Goal: Answer question/provide support: Share knowledge or assist other users

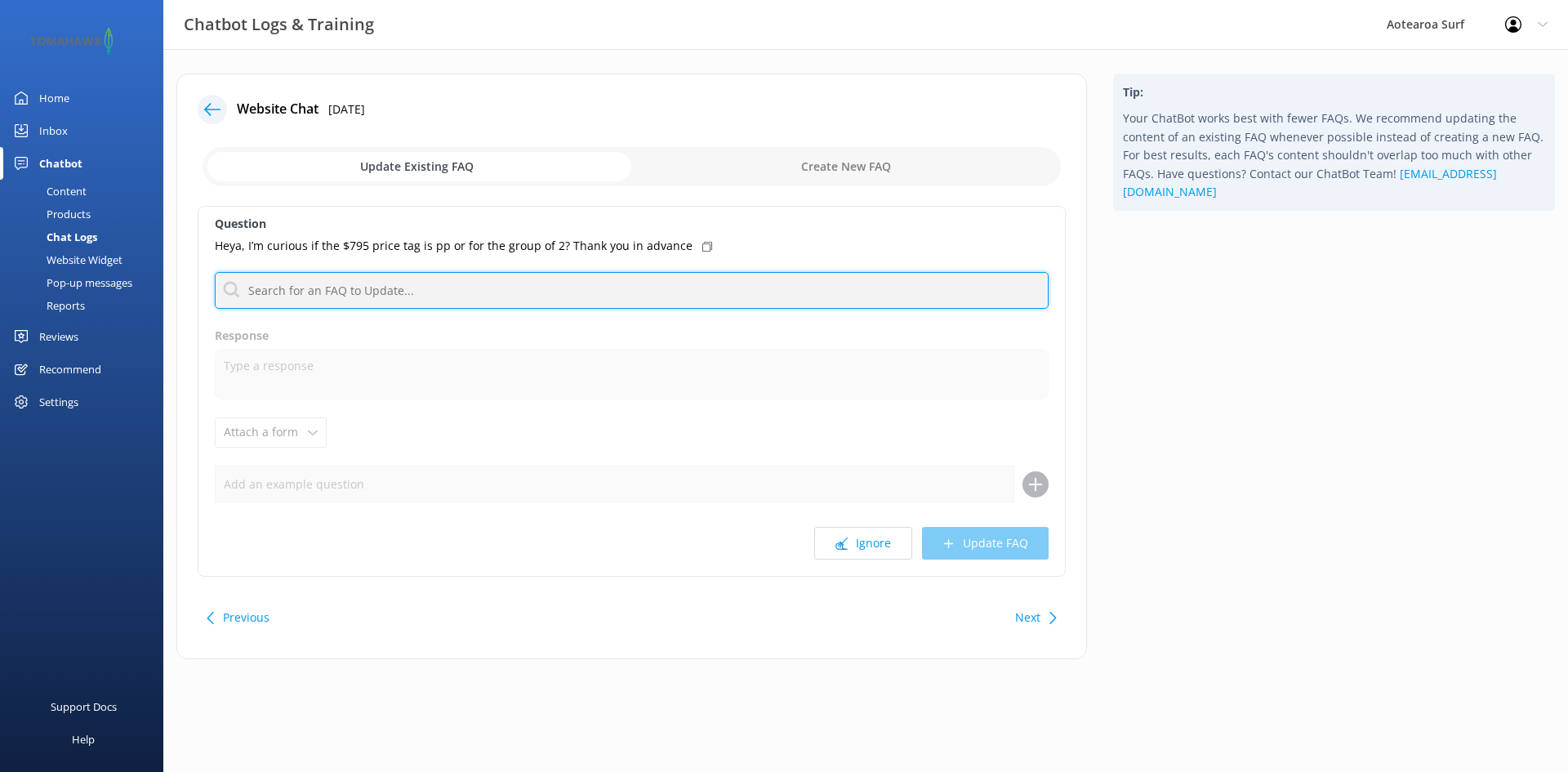
drag, startPoint x: 573, startPoint y: 288, endPoint x: 584, endPoint y: 290, distance: 11.2
click at [573, 288] on input "text" at bounding box center [632, 290] width 834 height 37
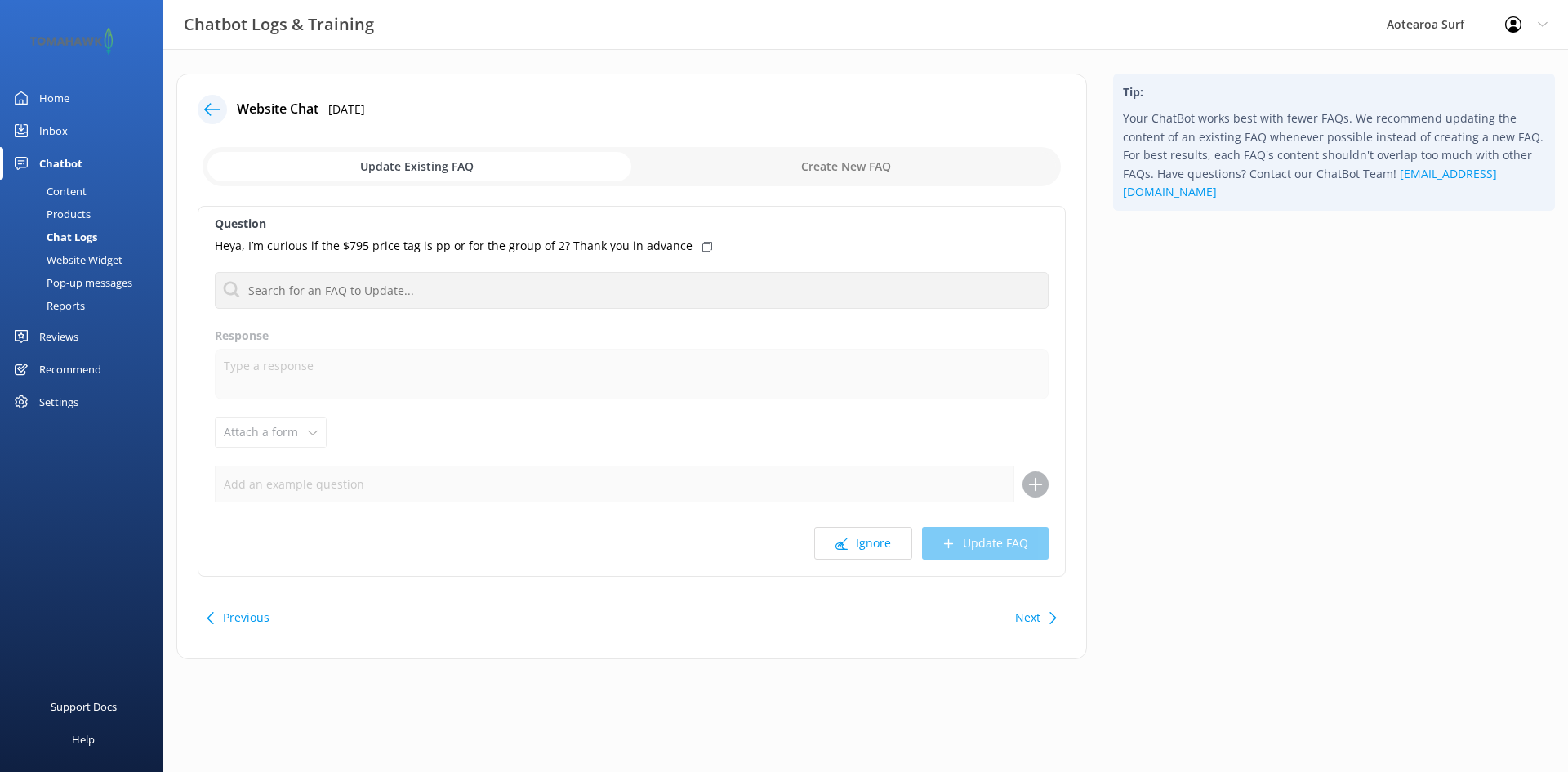
click at [415, 244] on p "Heya, I’m curious if the $795 price tag is pp or for the group of 2? Thank you …" at bounding box center [453, 246] width 477 height 18
click at [449, 167] on input "checkbox" at bounding box center [631, 166] width 858 height 39
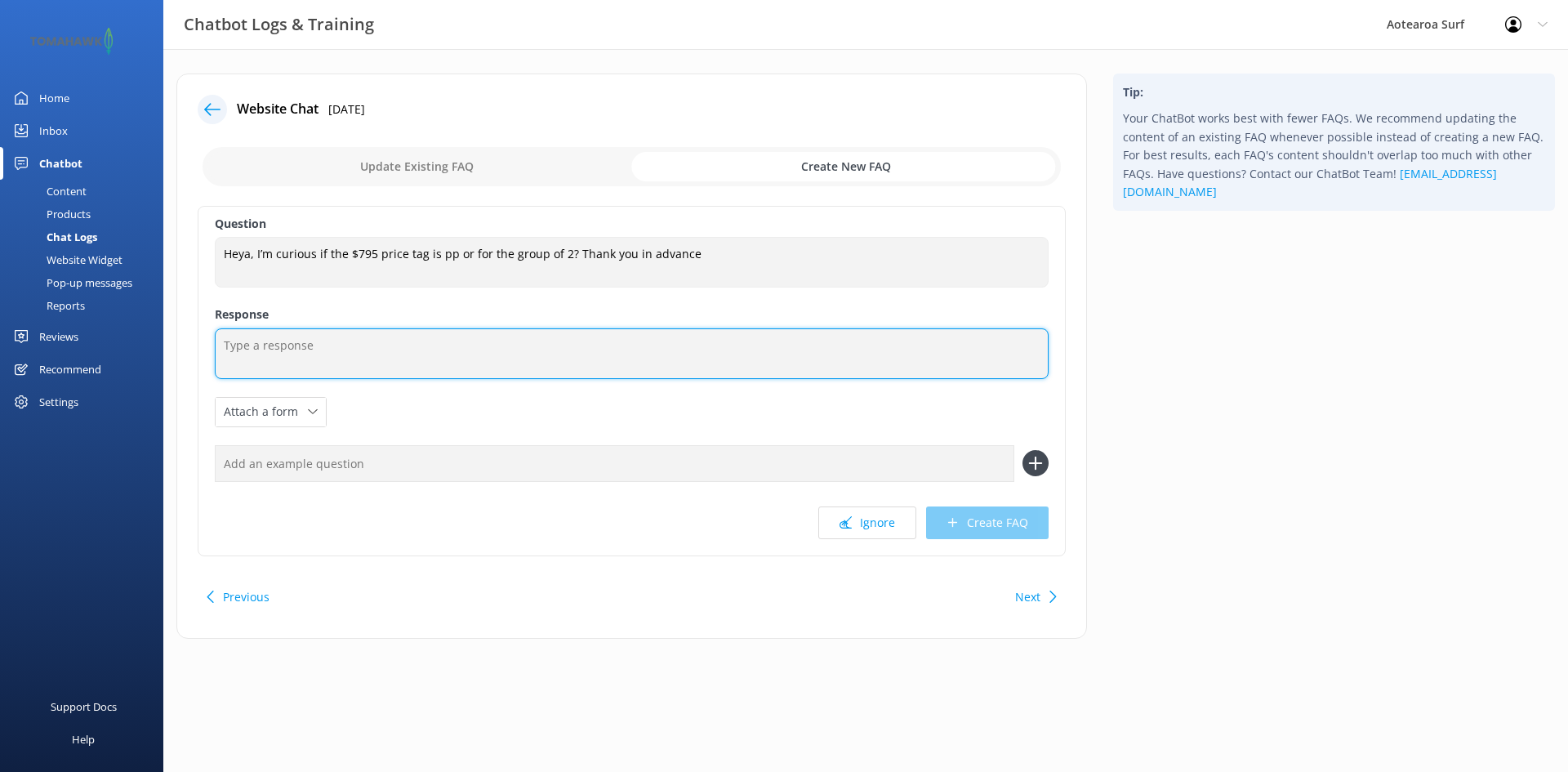
click at [335, 364] on textarea at bounding box center [632, 353] width 834 height 51
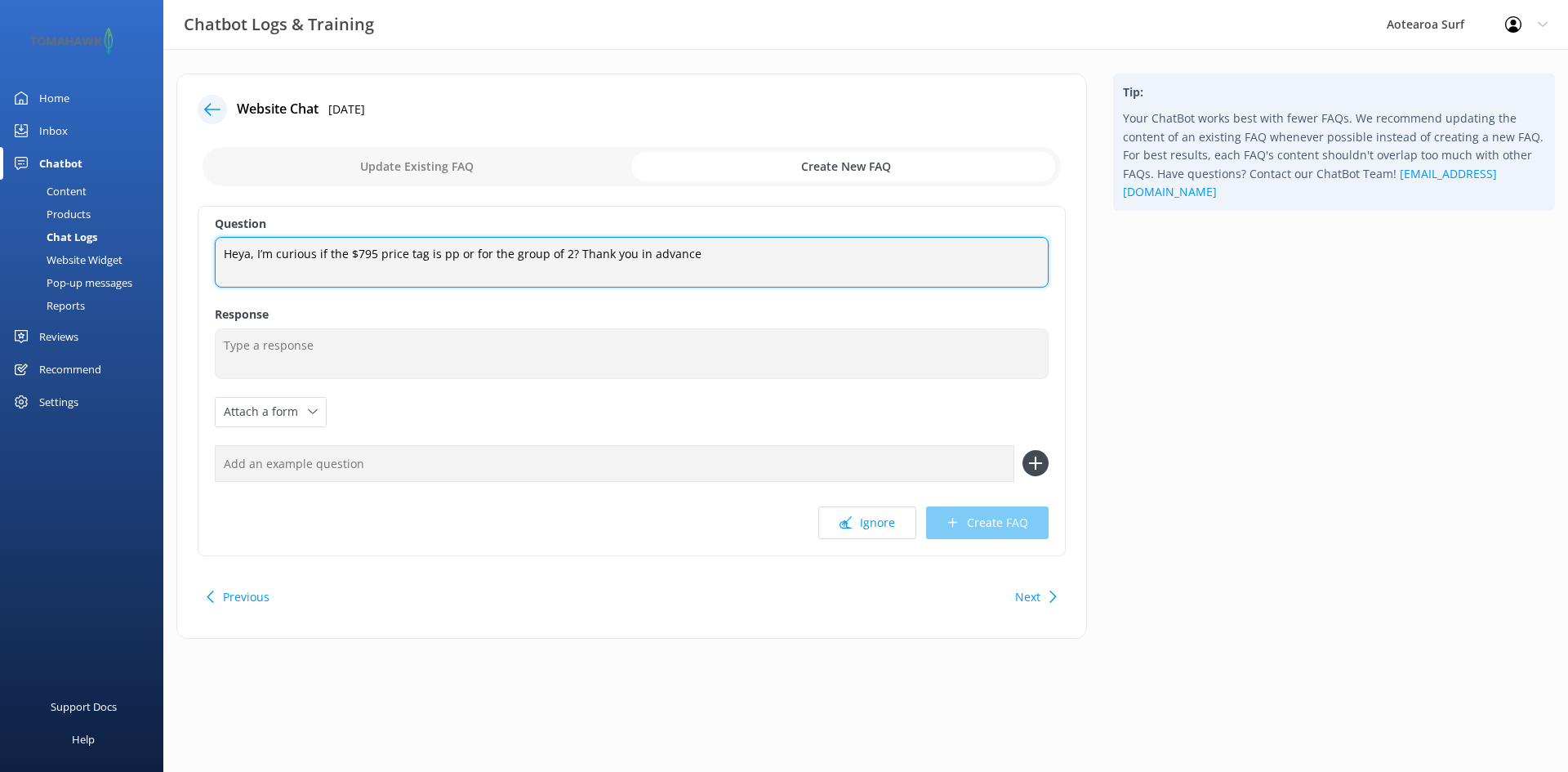
click at [450, 248] on textarea "Heya, I’m curious if the $795 price tag is pp or for the group of 2? Thank you …" at bounding box center [632, 262] width 834 height 51
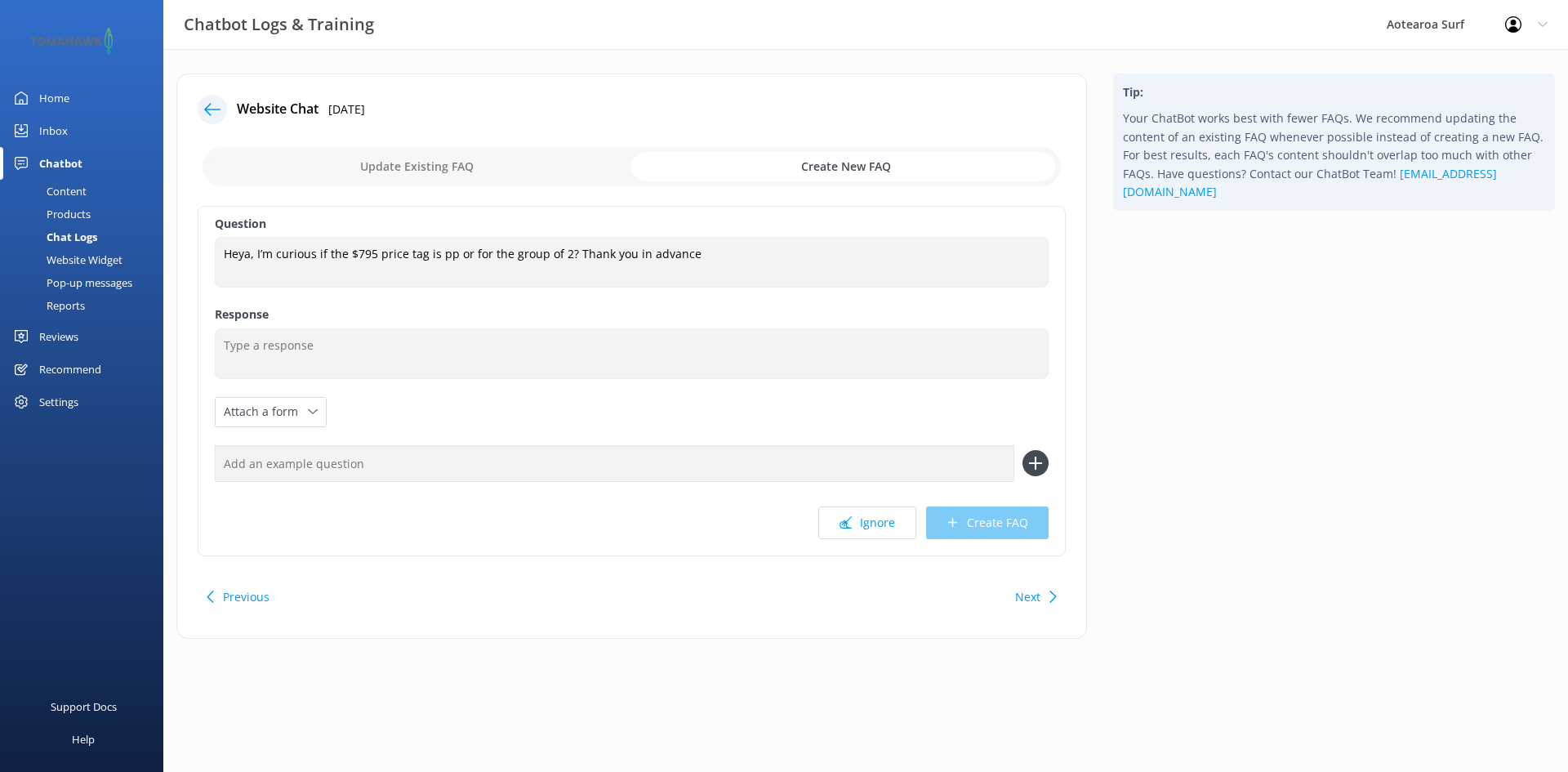
click at [468, 161] on input "checkbox" at bounding box center [631, 166] width 858 height 39
checkbox input "false"
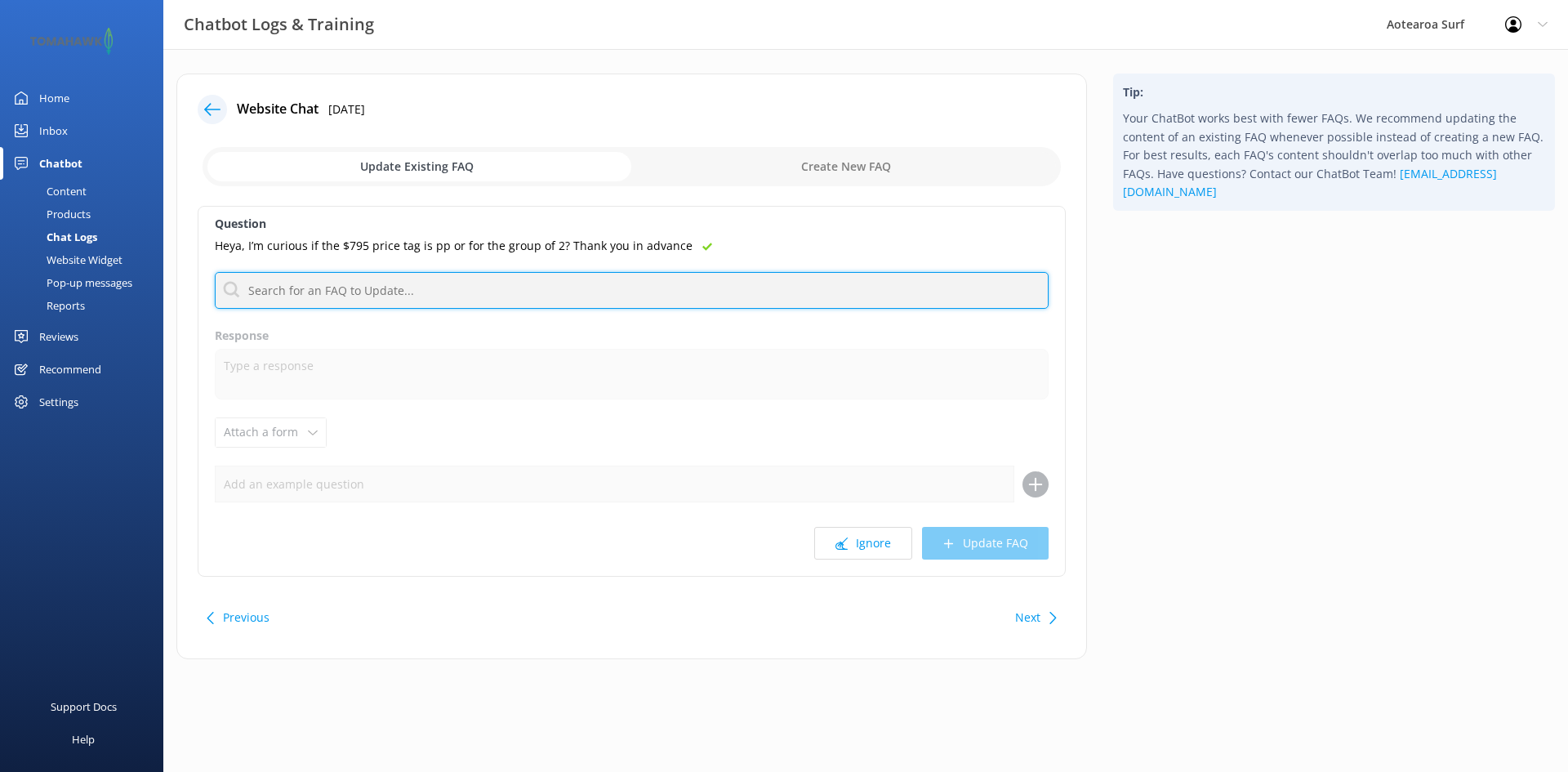
click at [472, 290] on input "text" at bounding box center [632, 290] width 834 height 37
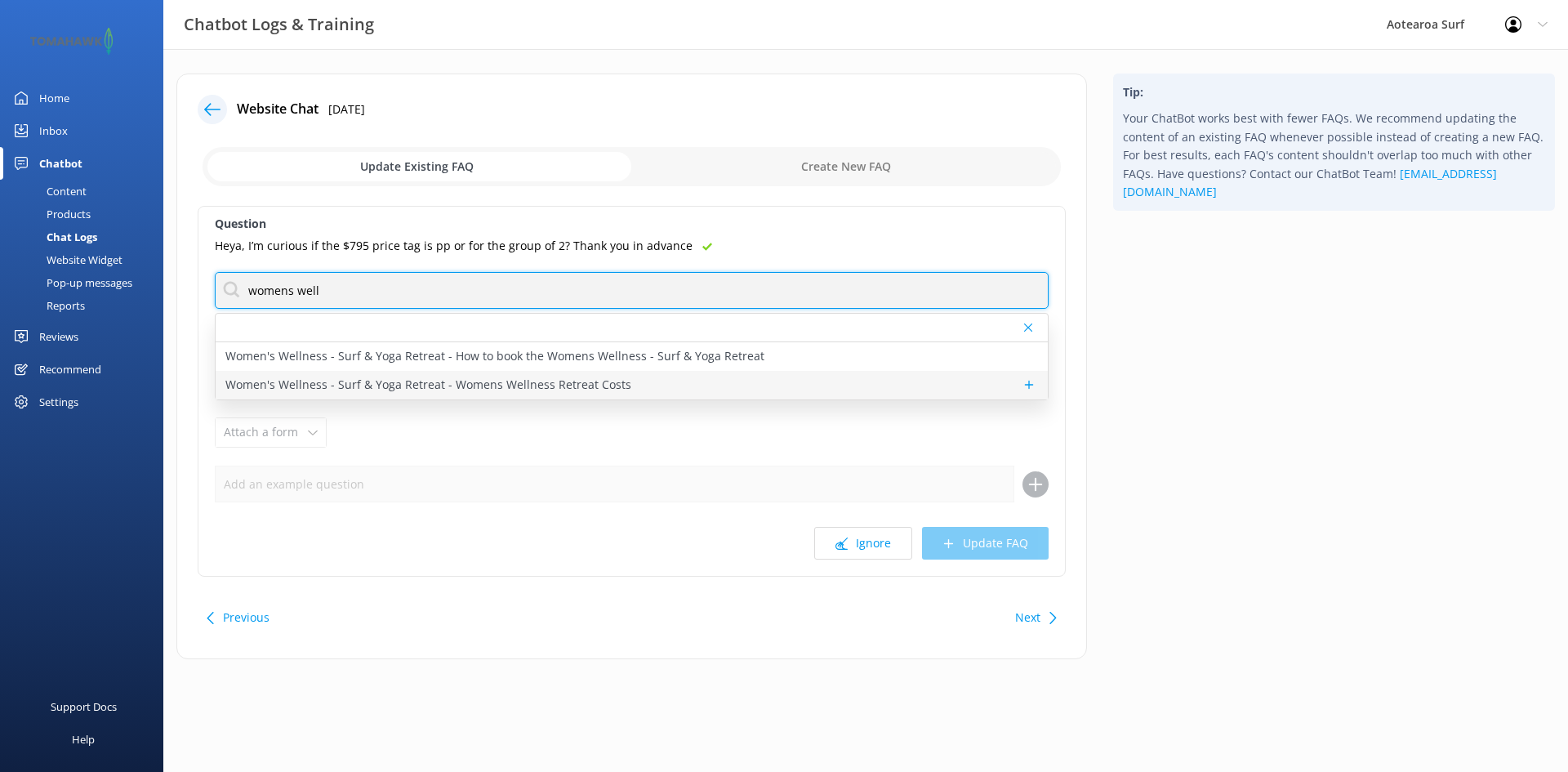
type input "womens well"
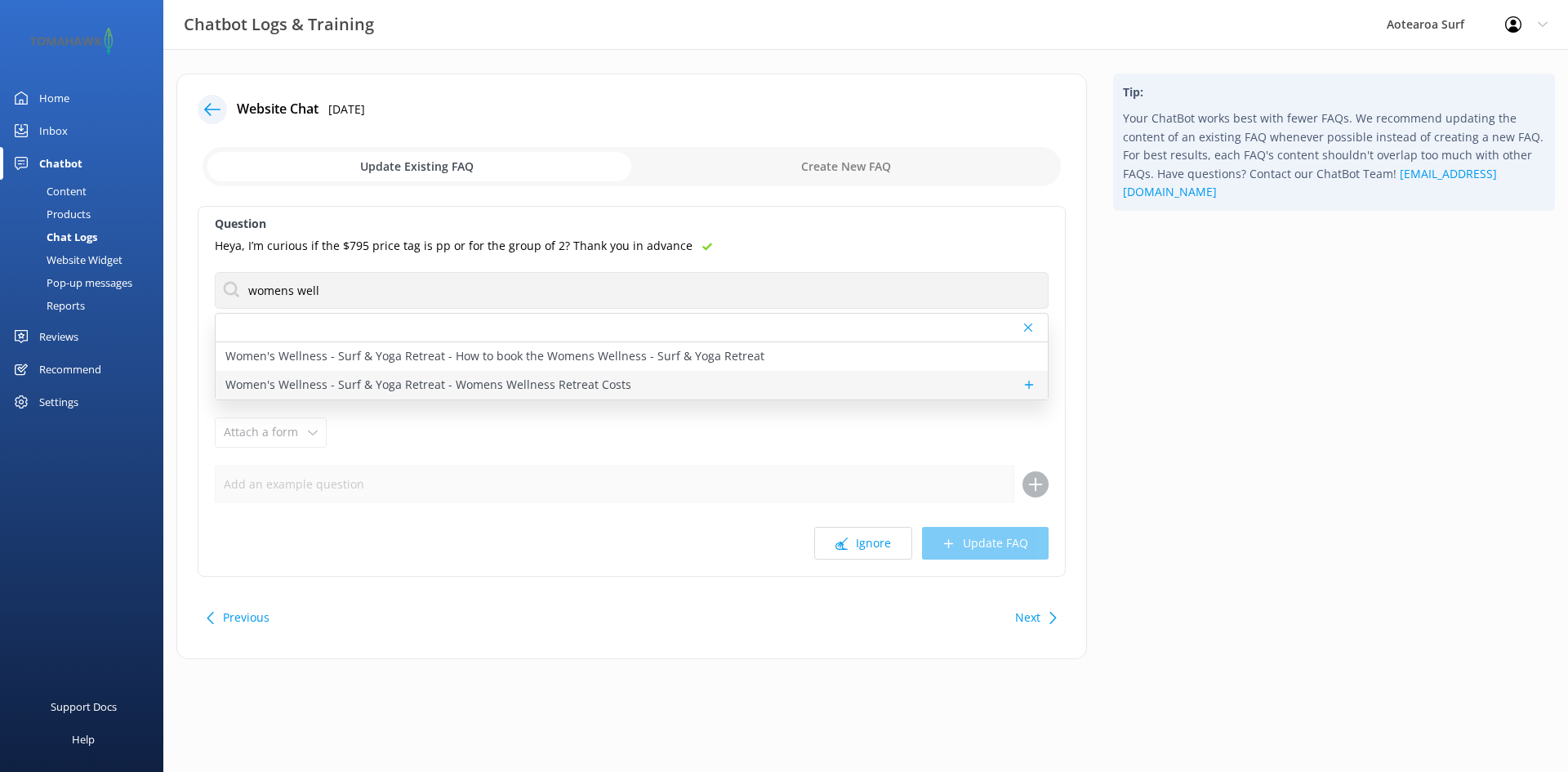
click at [585, 384] on p "Women's Wellness - Surf & Yoga Retreat - Womens Wellness Retreat Costs" at bounding box center [427, 385] width 405 height 18
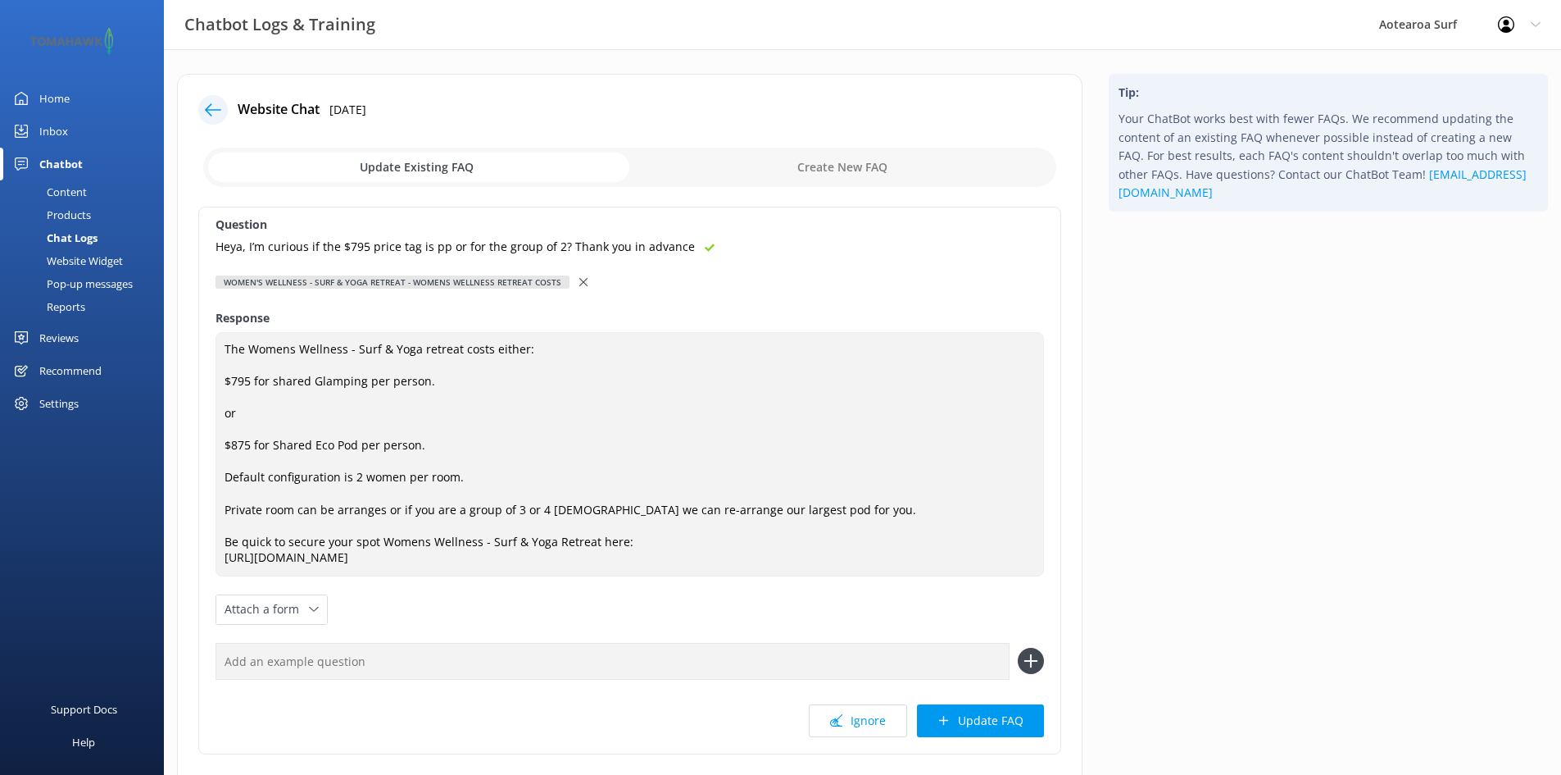
scroll to position [82, 0]
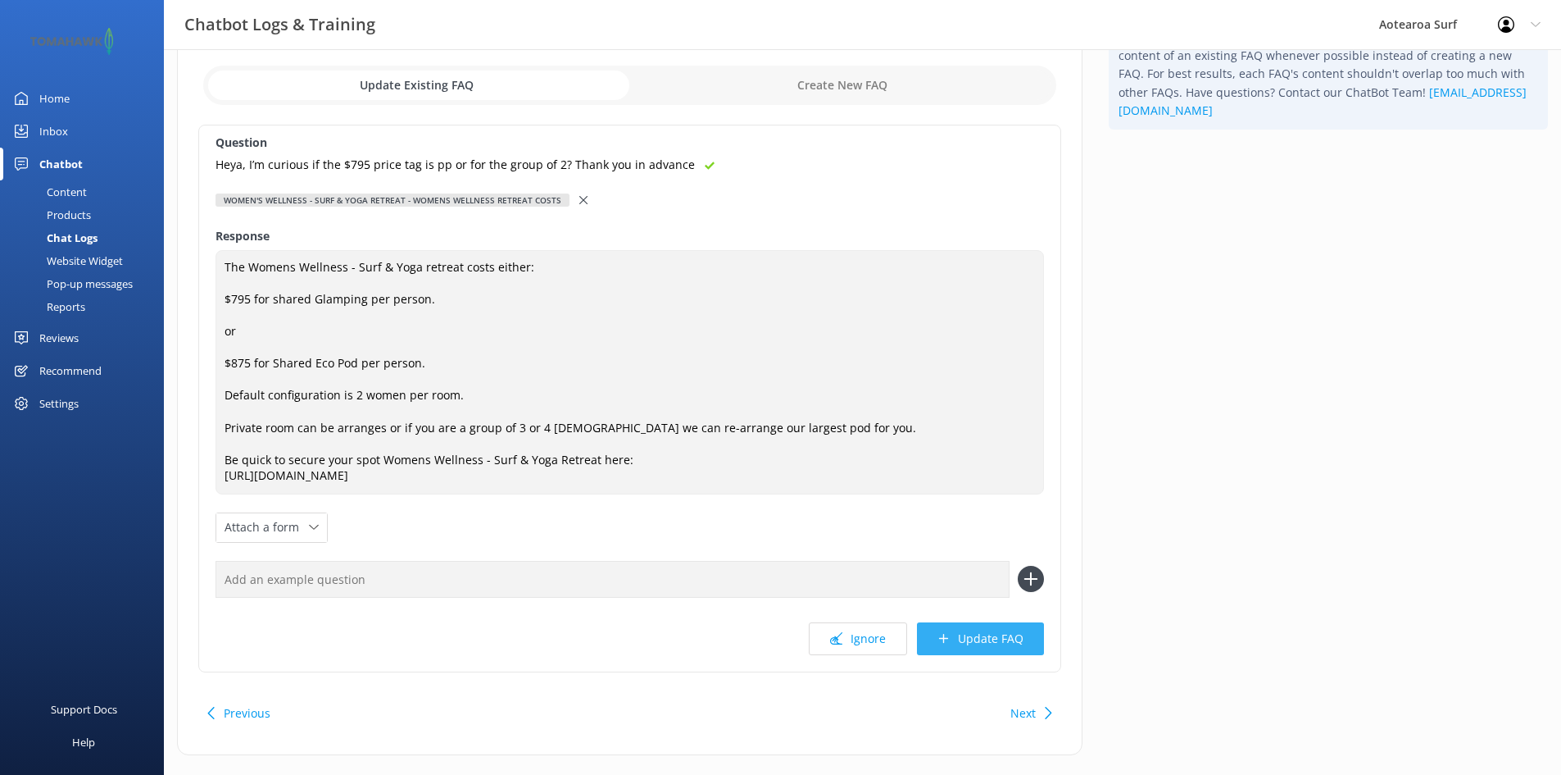
click at [979, 634] on button "Update FAQ" at bounding box center [980, 638] width 127 height 33
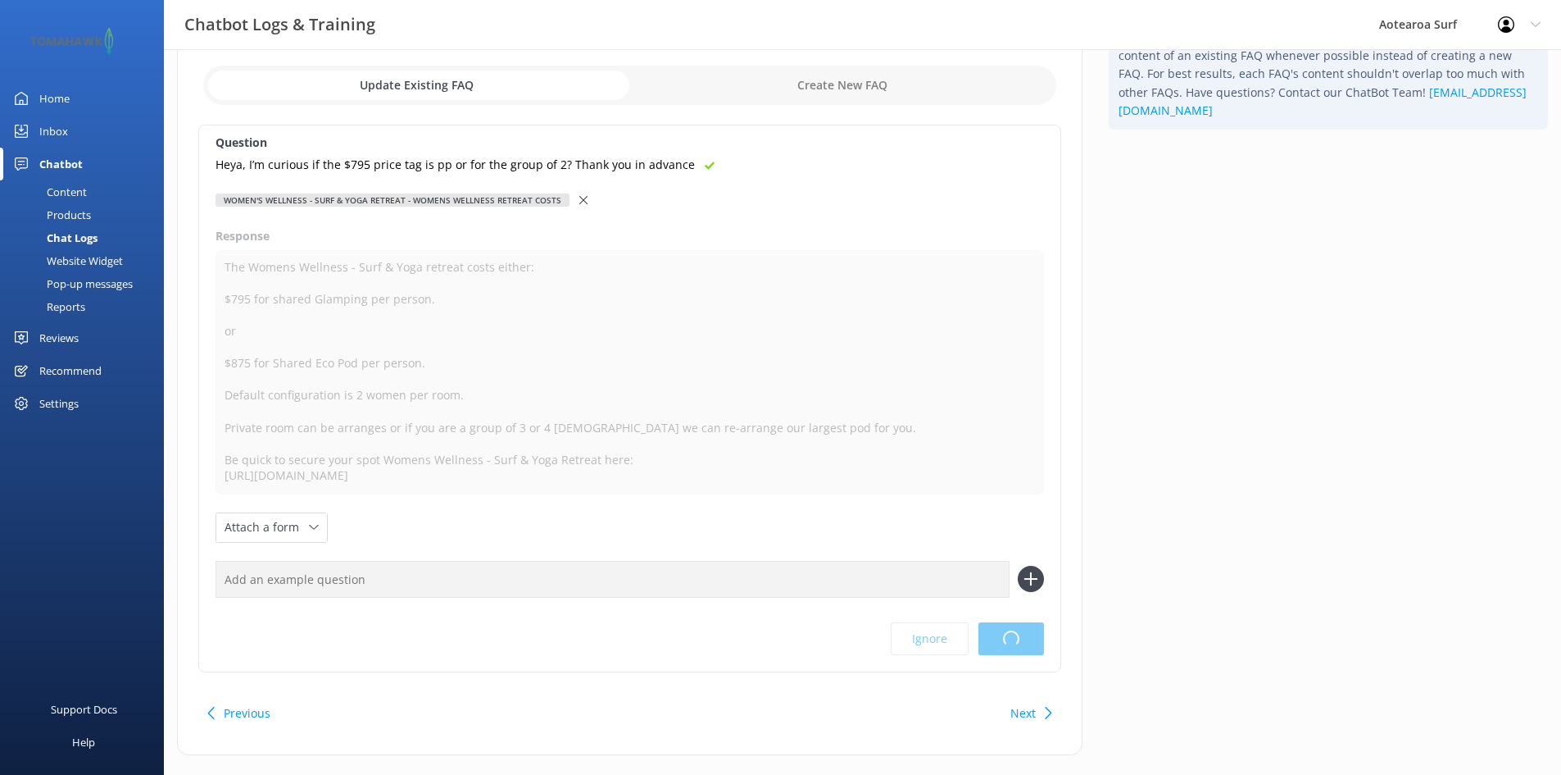
scroll to position [0, 0]
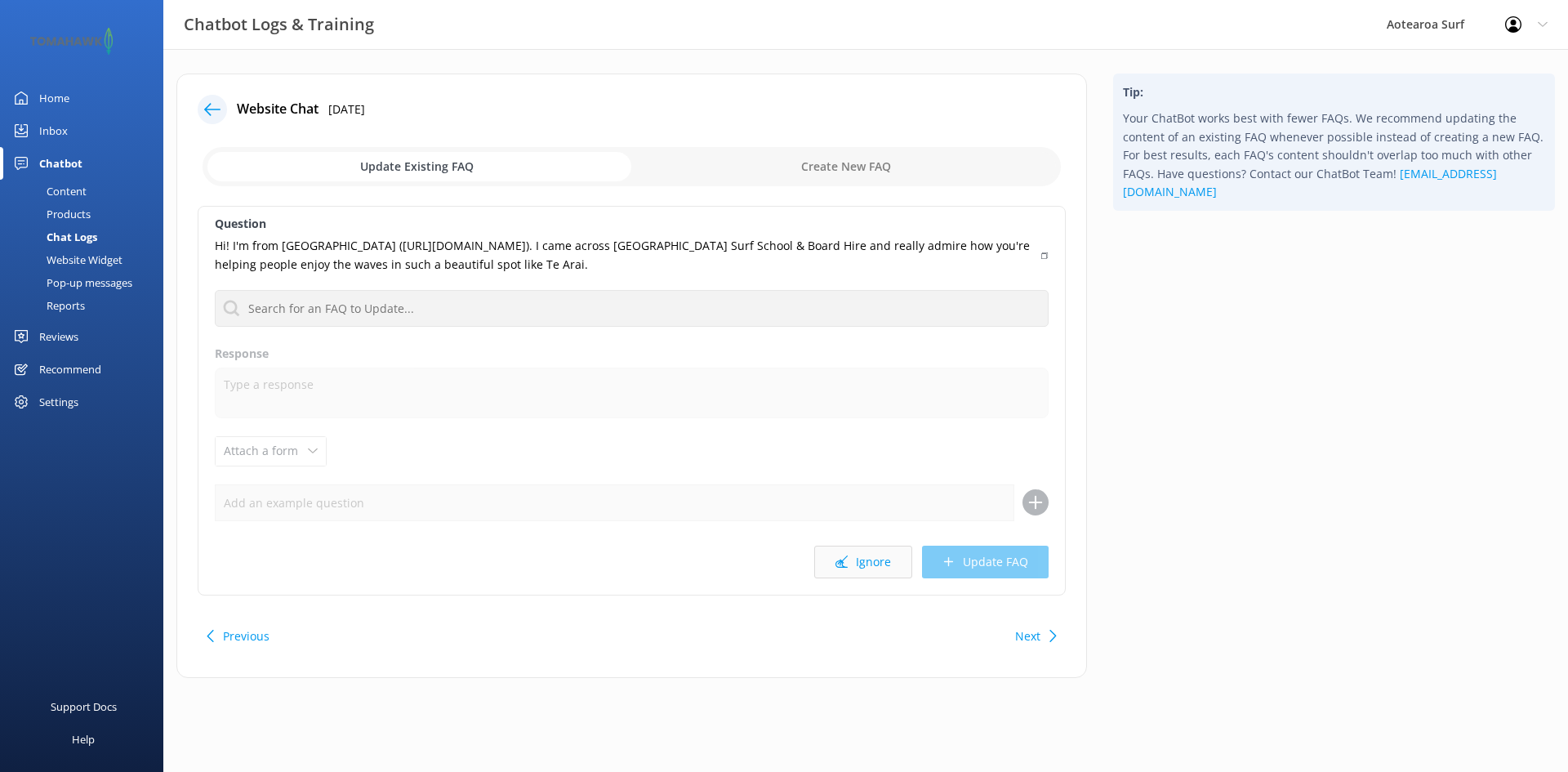
click at [870, 558] on button "Ignore" at bounding box center [863, 562] width 98 height 33
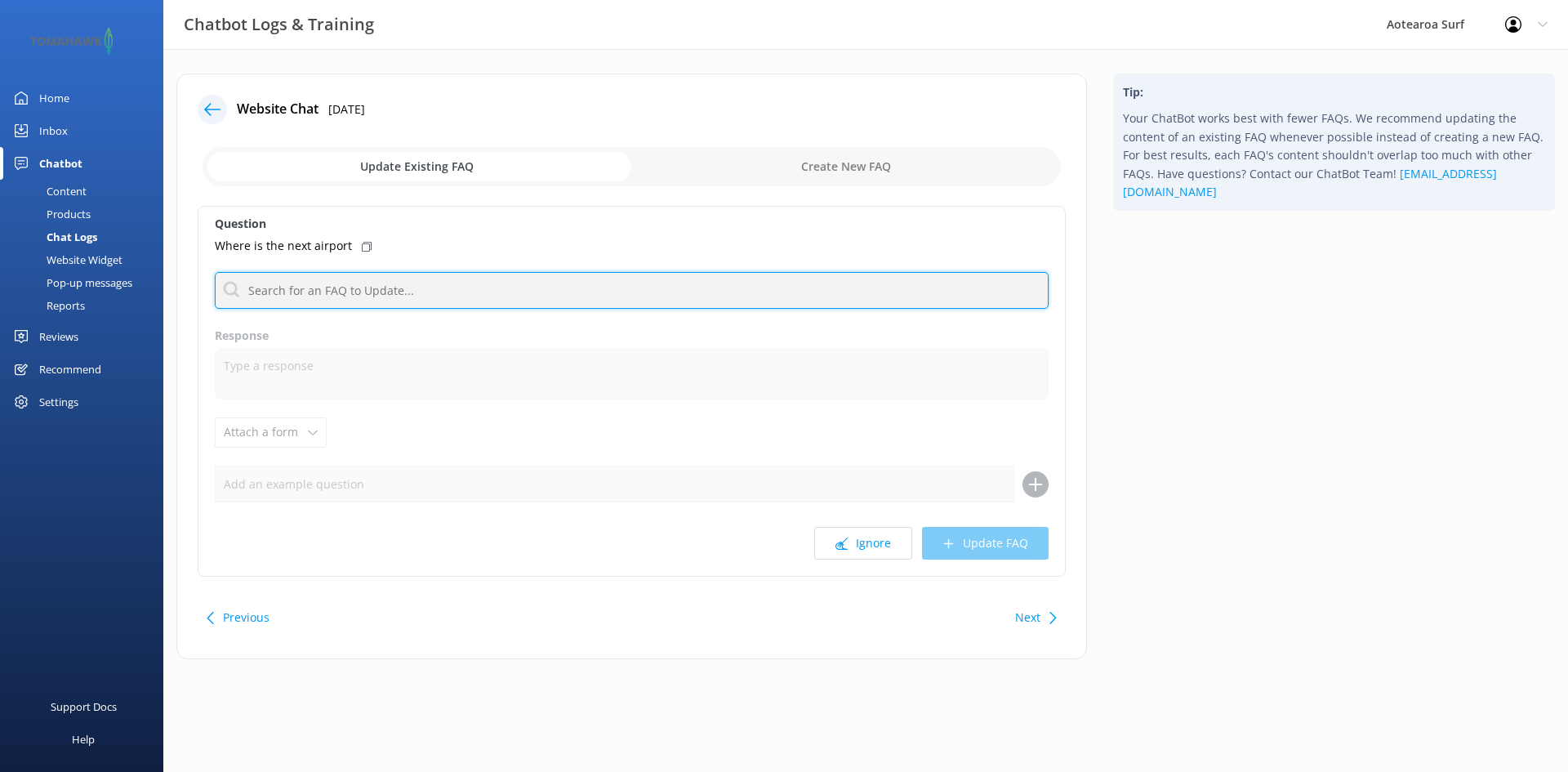
click at [586, 290] on input "text" at bounding box center [632, 290] width 834 height 37
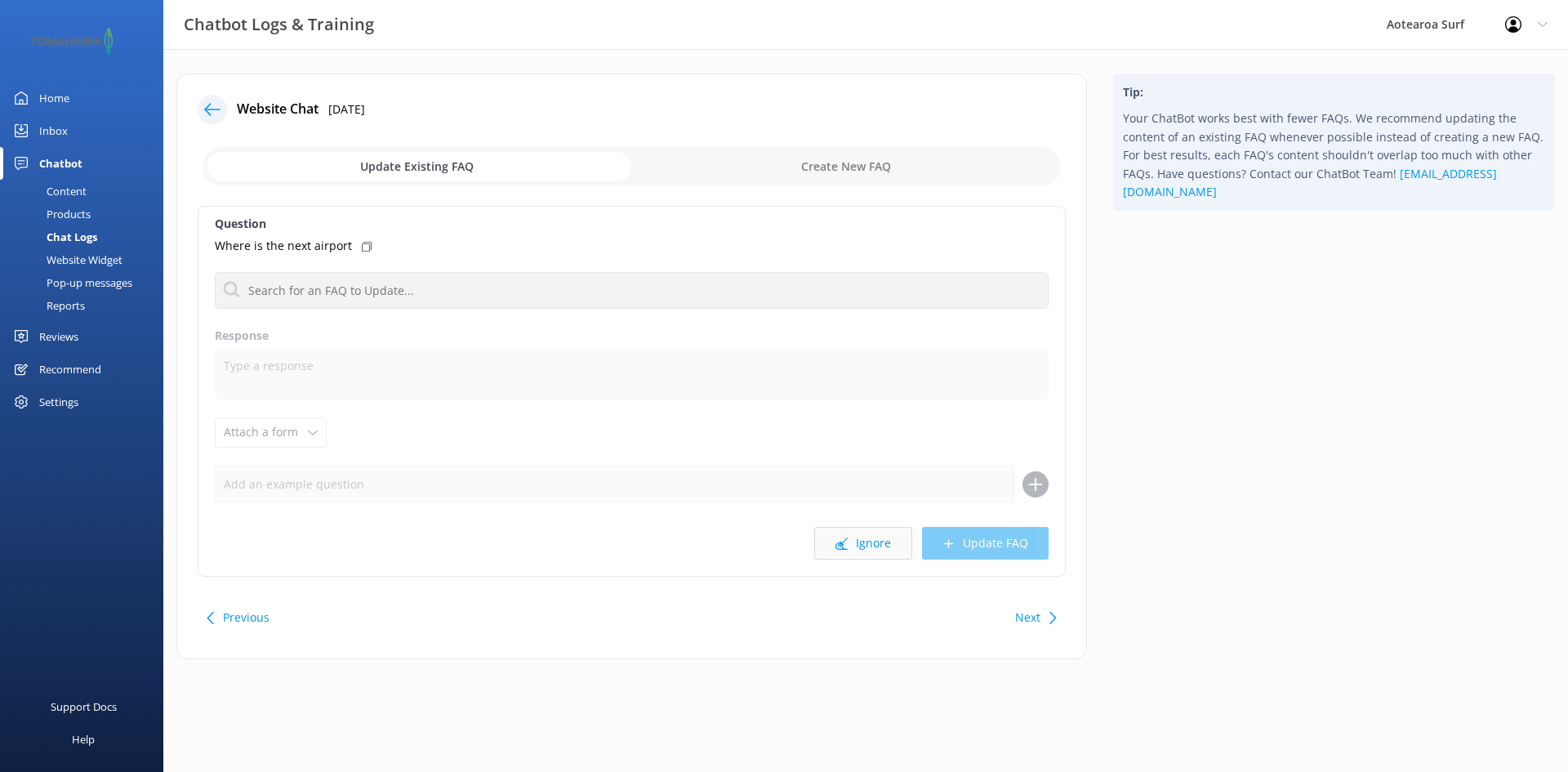
click at [869, 546] on button "Ignore" at bounding box center [863, 543] width 98 height 33
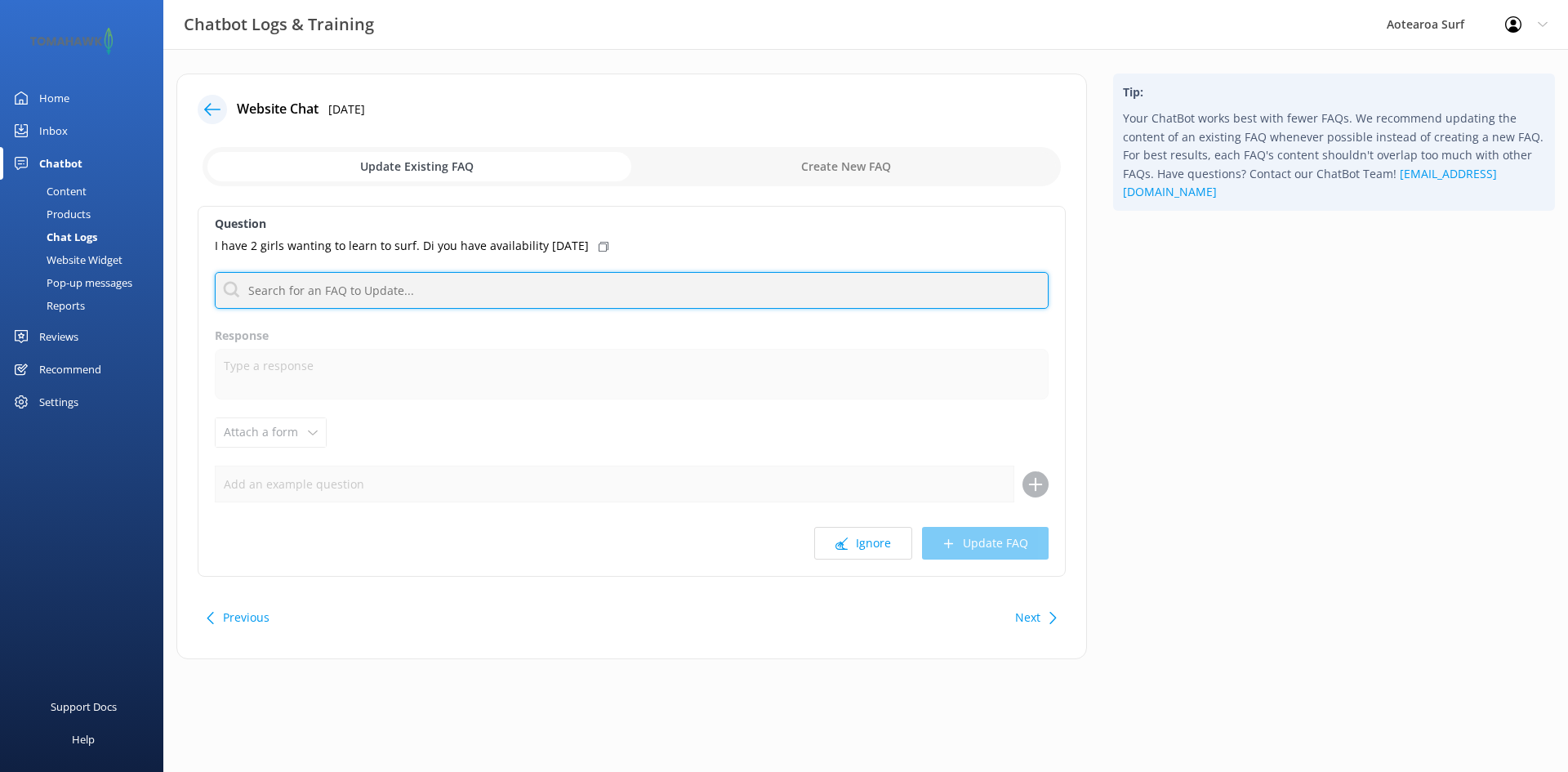
click at [396, 288] on input "text" at bounding box center [632, 290] width 834 height 37
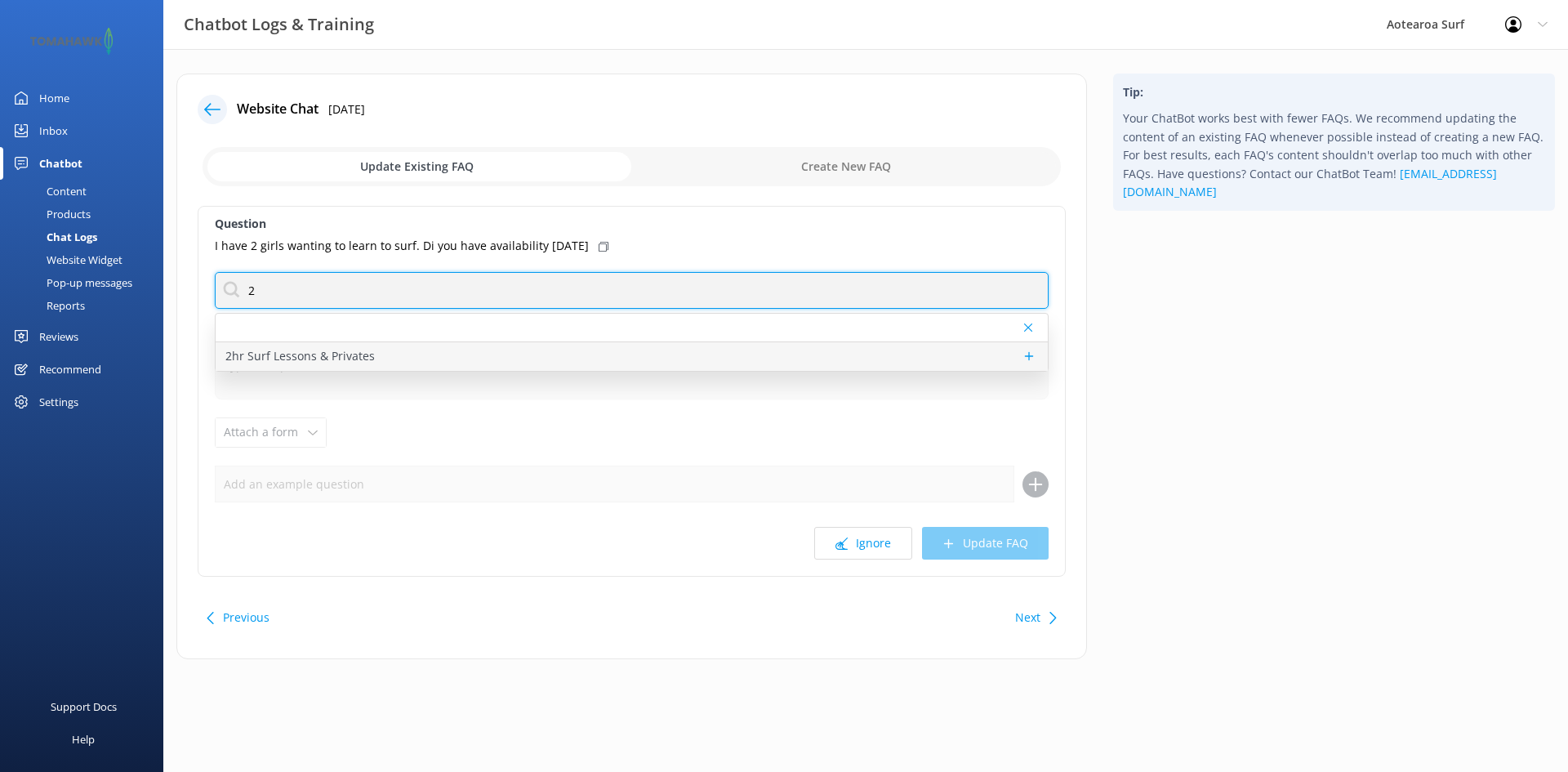
type input "2"
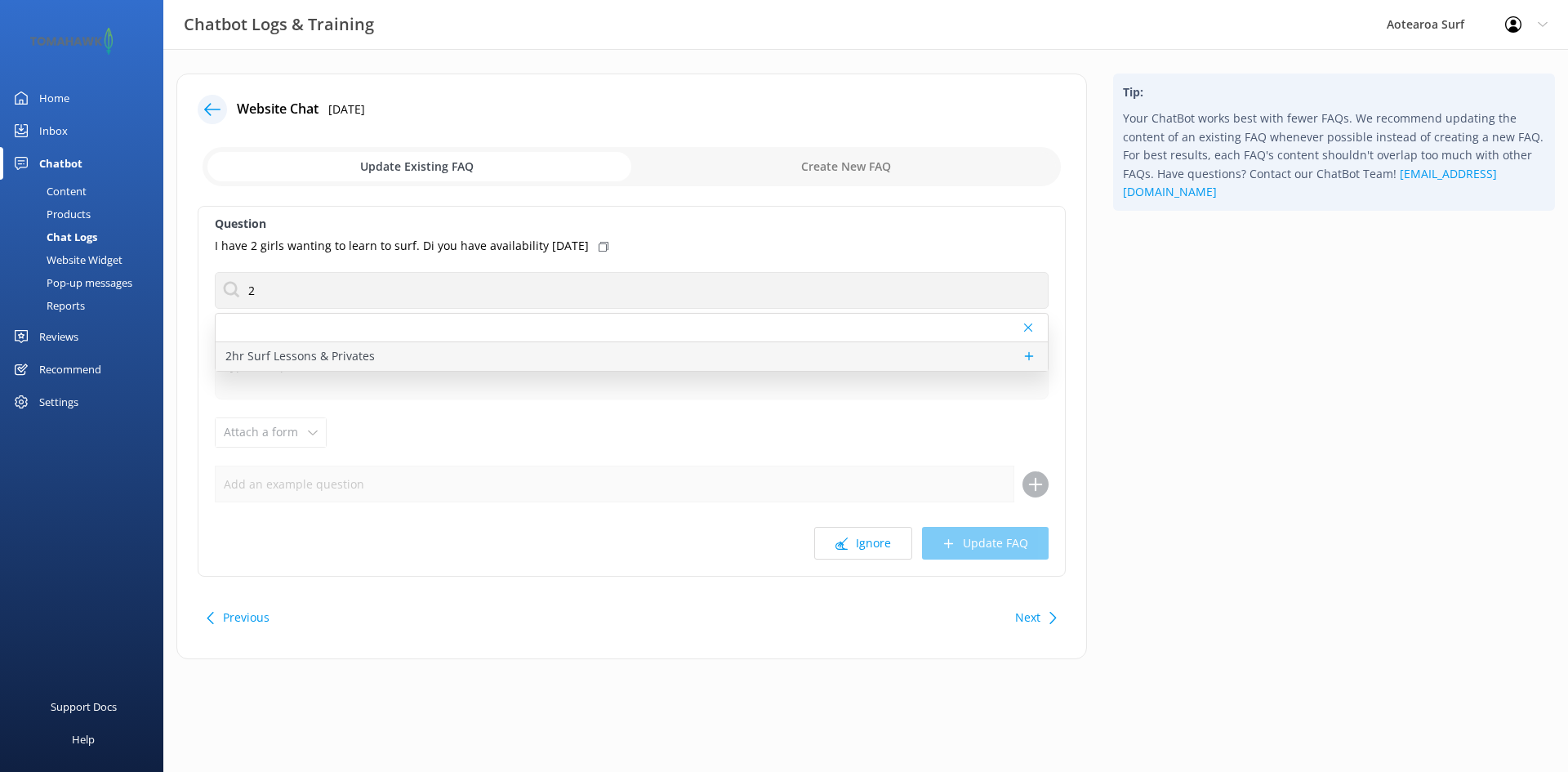
click at [361, 355] on p "2hr Surf Lessons & Privates" at bounding box center [300, 356] width 149 height 18
type textarea "Our 2hr Surf Lessons and Private lessons run every day at [GEOGRAPHIC_DATA]. We…"
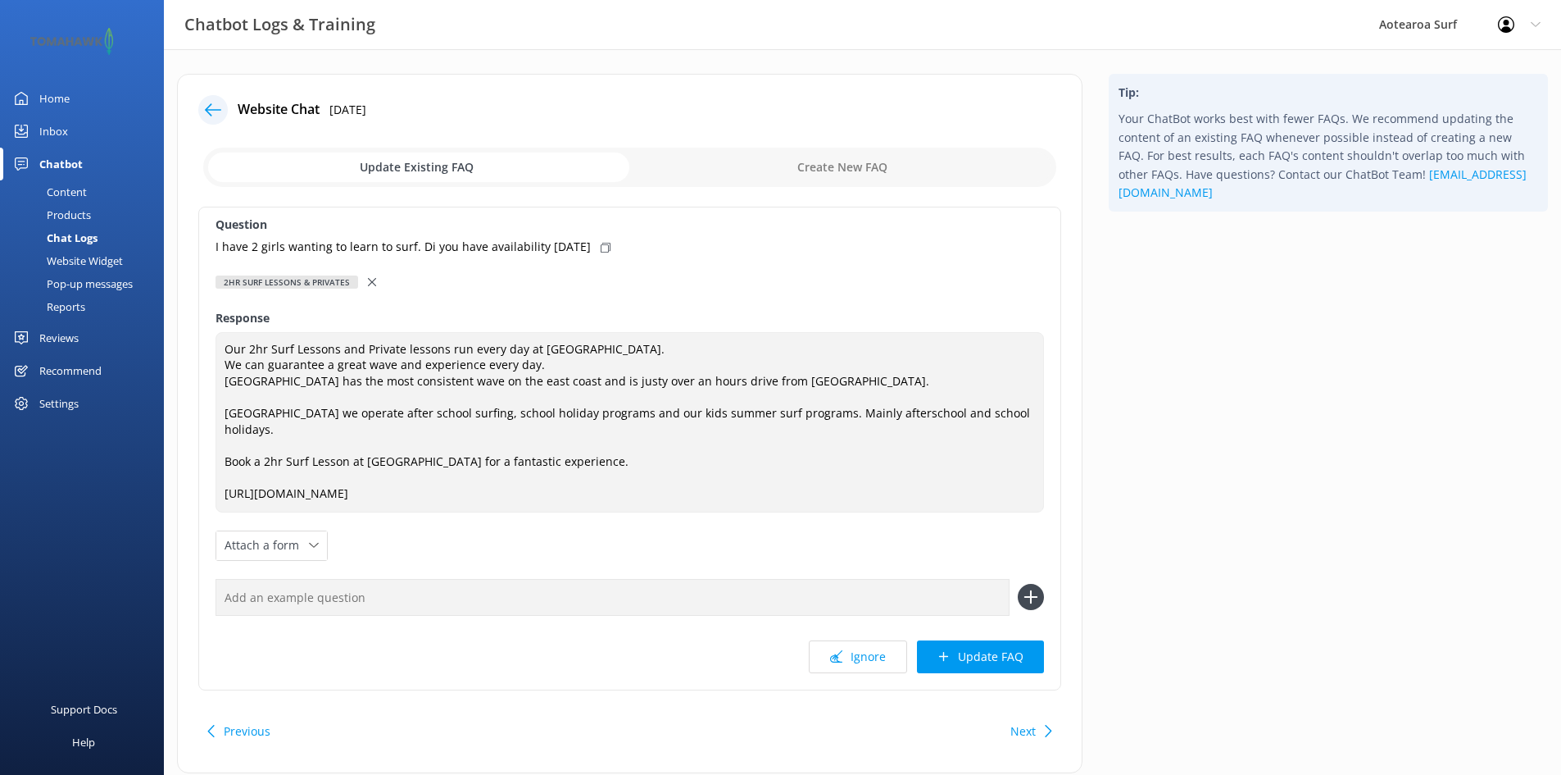
click at [974, 640] on button "Update FAQ" at bounding box center [980, 656] width 127 height 33
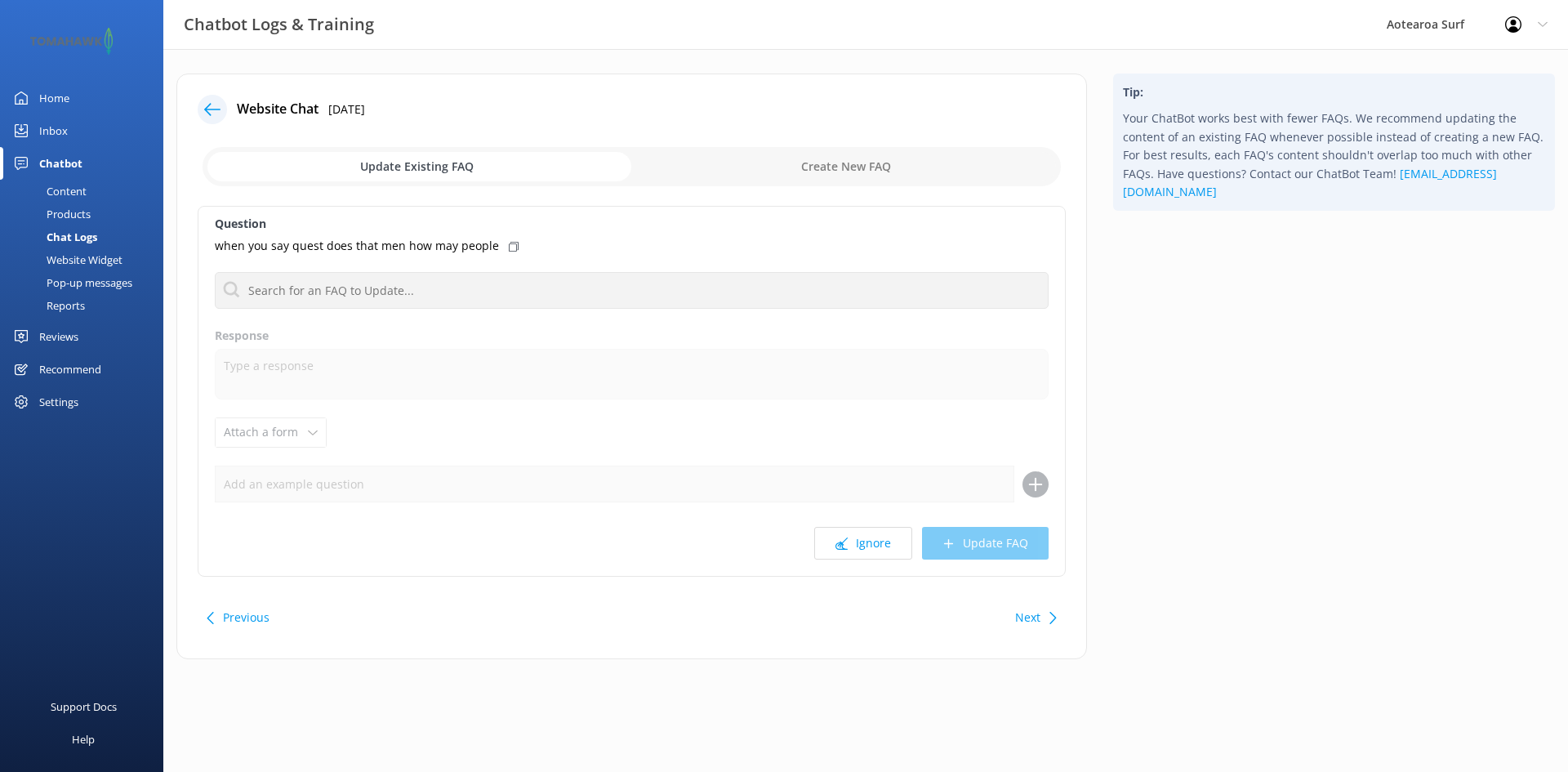
click at [860, 560] on div "Question when you say quest does that men how may people 2hr Surf Lessons & Pri…" at bounding box center [631, 391] width 868 height 371
click at [864, 544] on button "Ignore" at bounding box center [863, 543] width 98 height 33
click at [880, 551] on button "Ignore" at bounding box center [863, 543] width 98 height 33
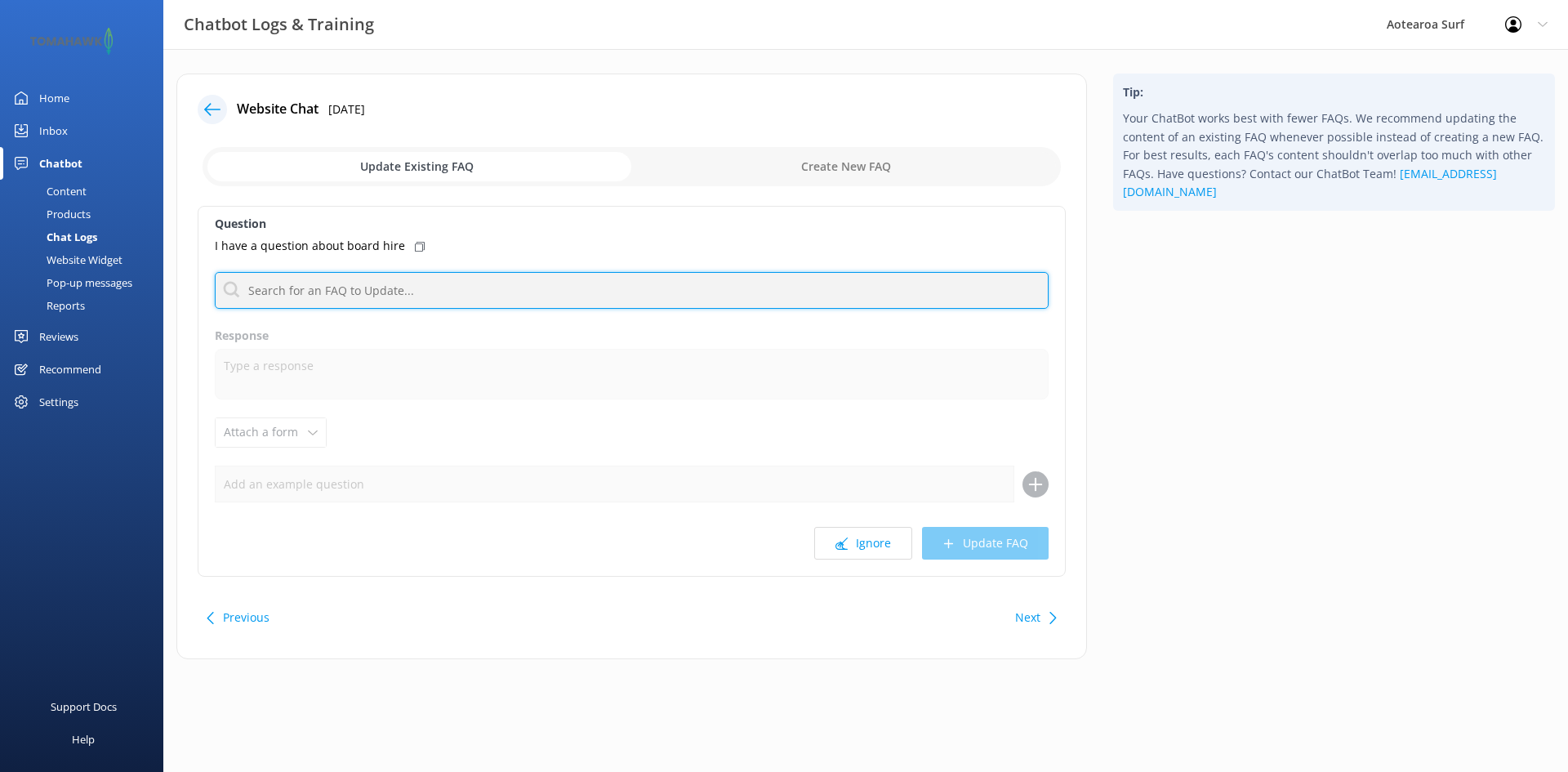
click at [335, 292] on input "text" at bounding box center [632, 290] width 834 height 37
type input "b"
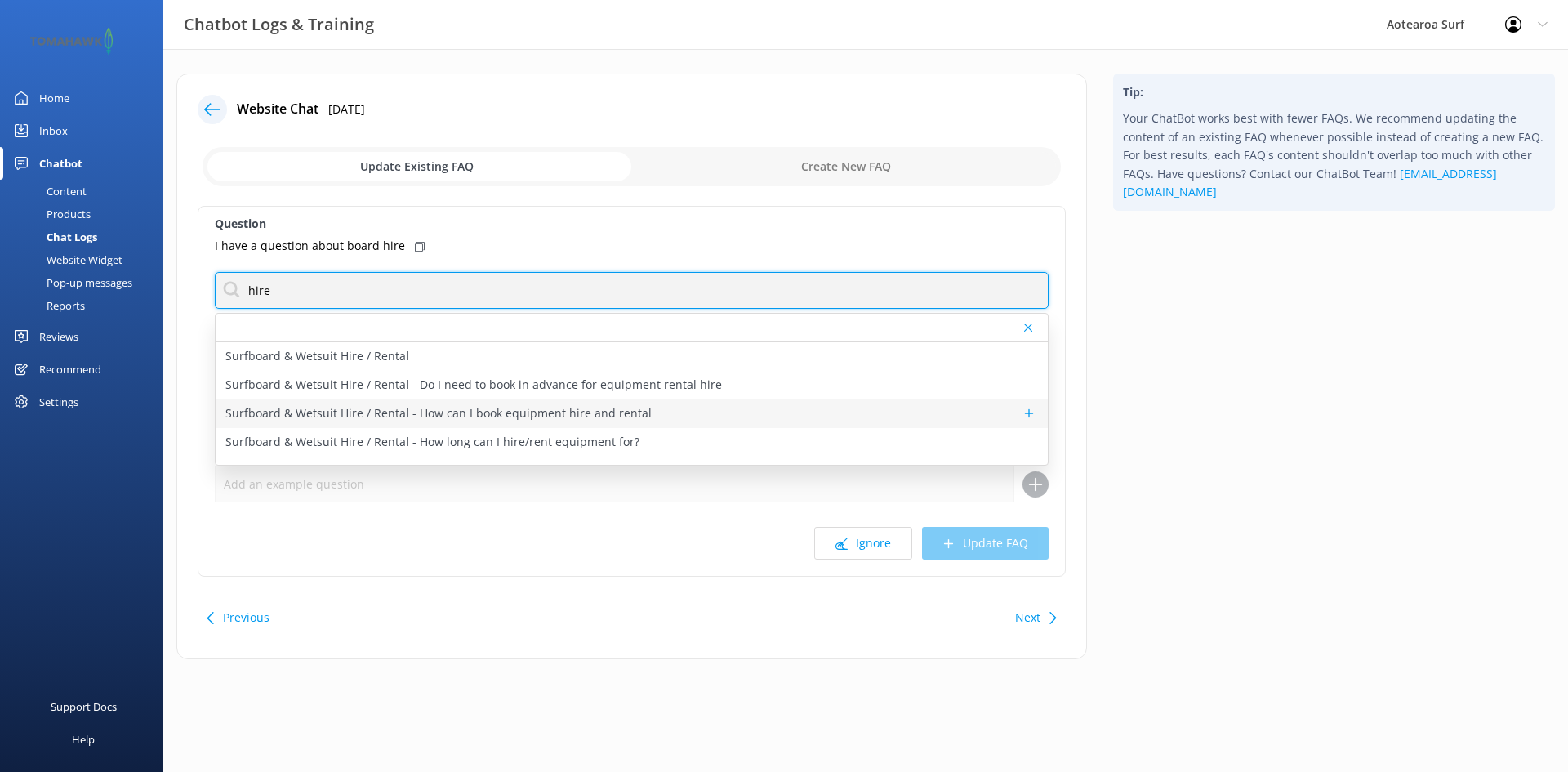
type input "hire"
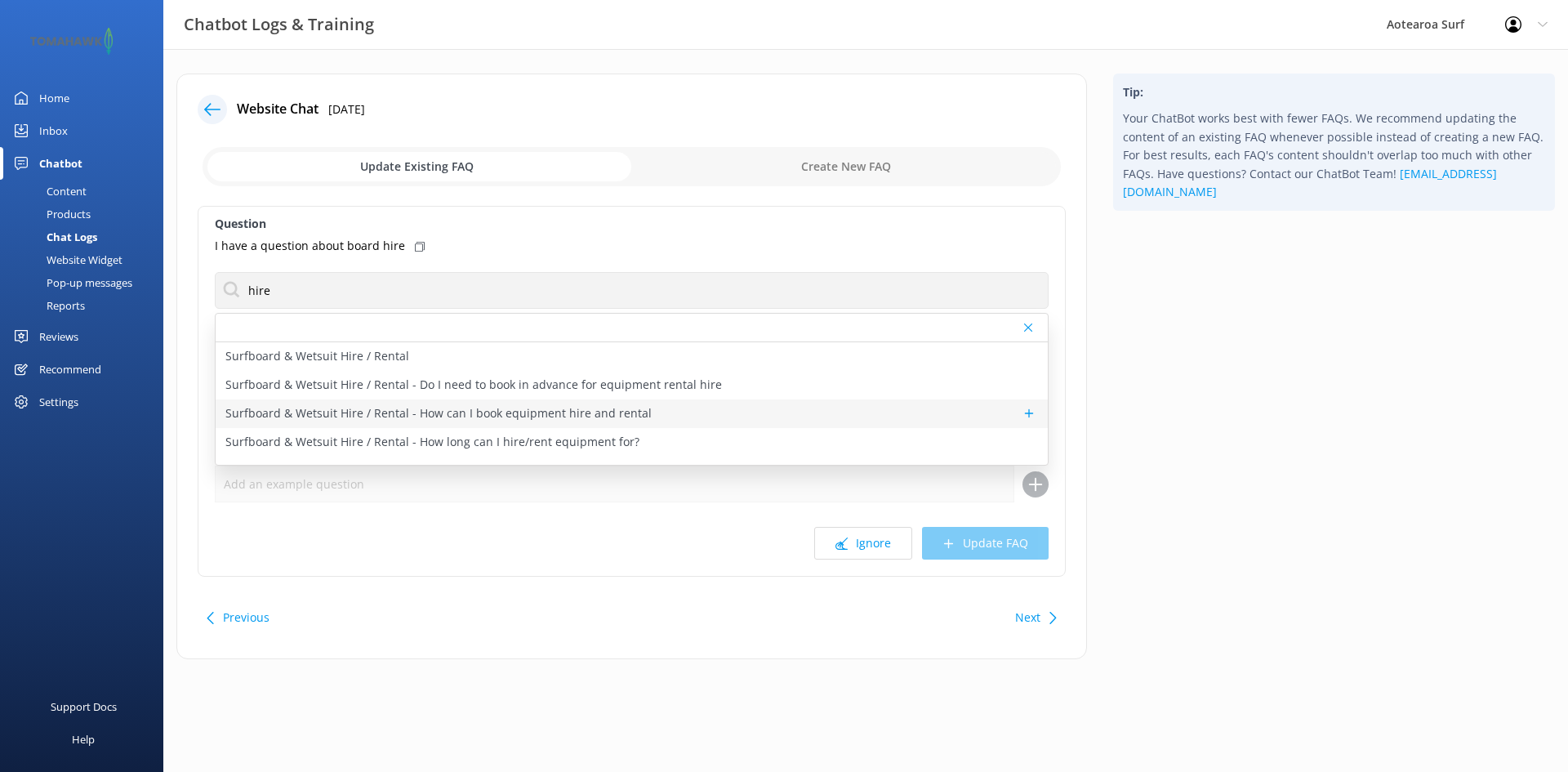
click at [370, 417] on p "Surfboard & Wetsuit Hire / Rental - How can I book equipment hire and rental" at bounding box center [438, 413] width 426 height 18
type textarea "To book and reserve your approximate time for equipment rental use the followin…"
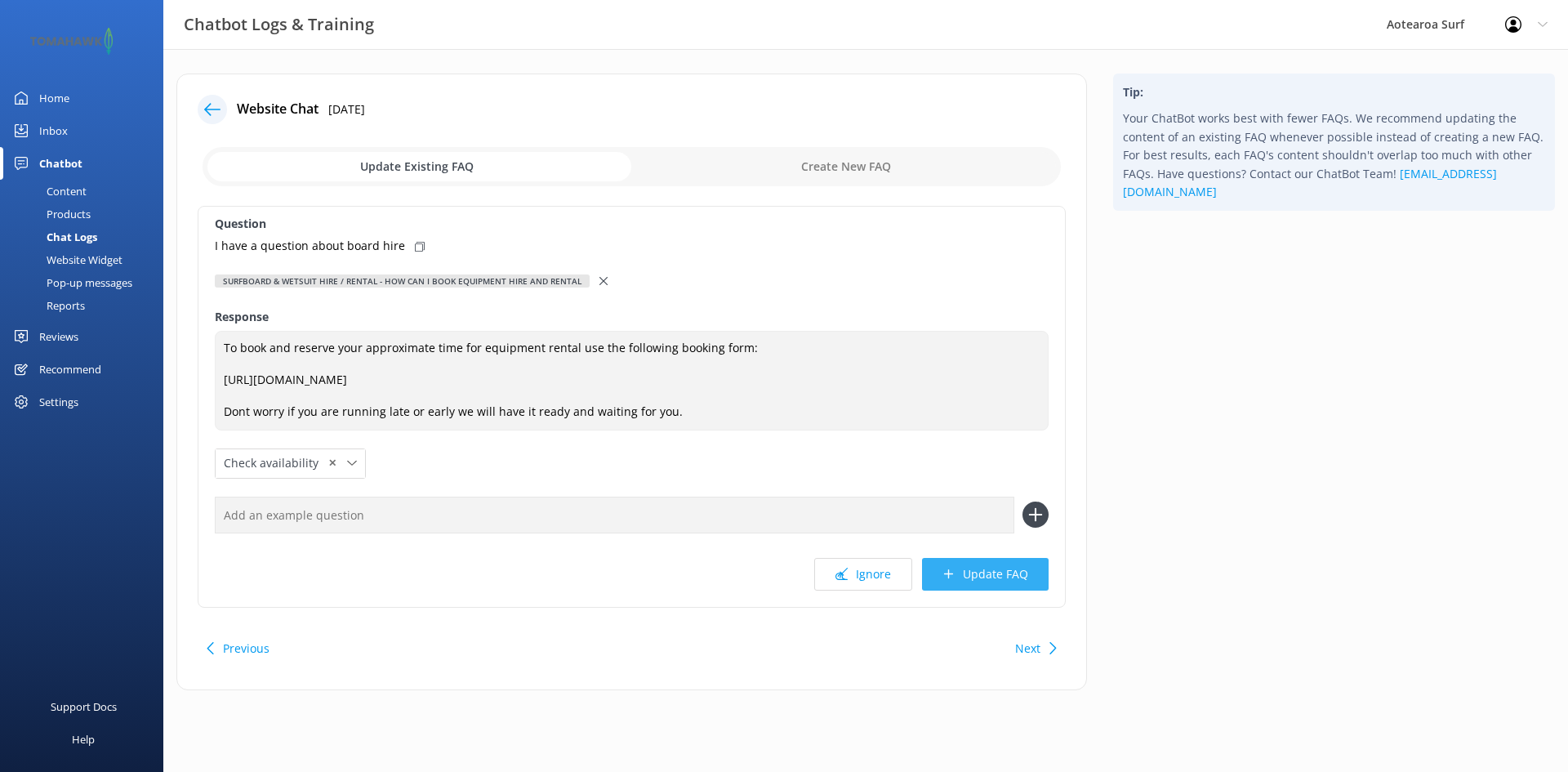
click at [1011, 568] on button "Update FAQ" at bounding box center [984, 574] width 127 height 33
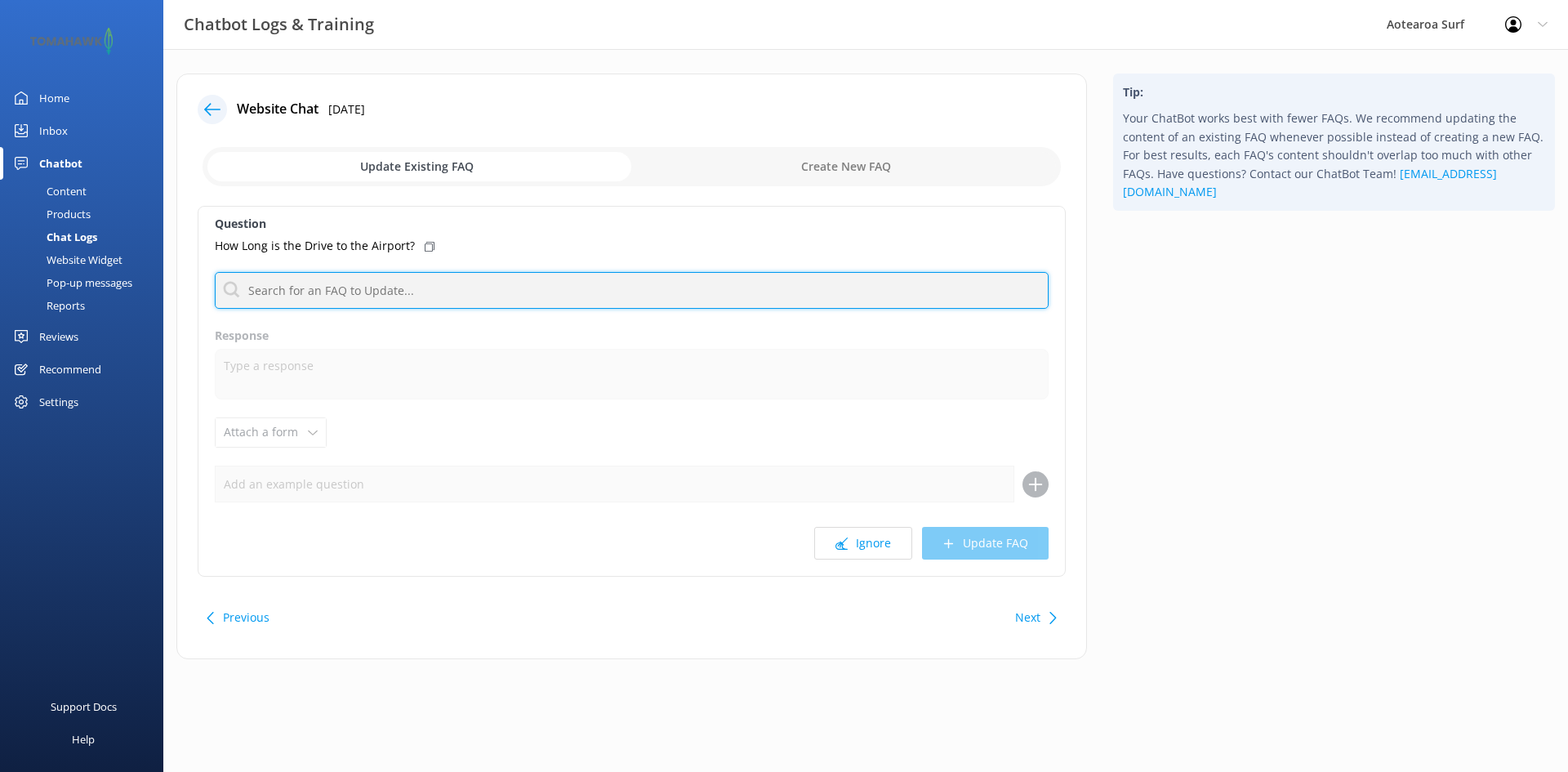
click at [339, 290] on input "text" at bounding box center [632, 290] width 834 height 37
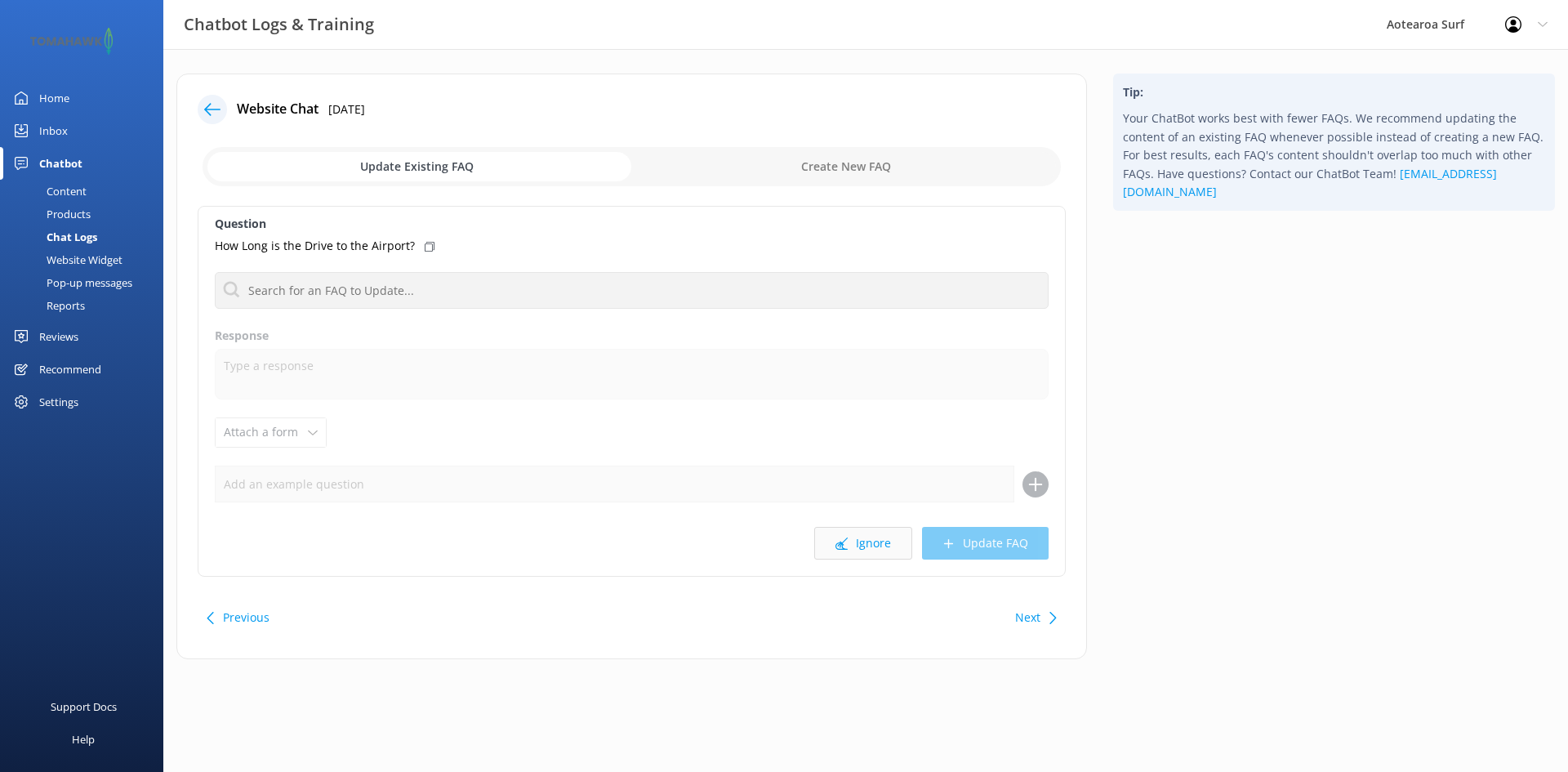
click at [877, 541] on button "Ignore" at bounding box center [863, 543] width 98 height 33
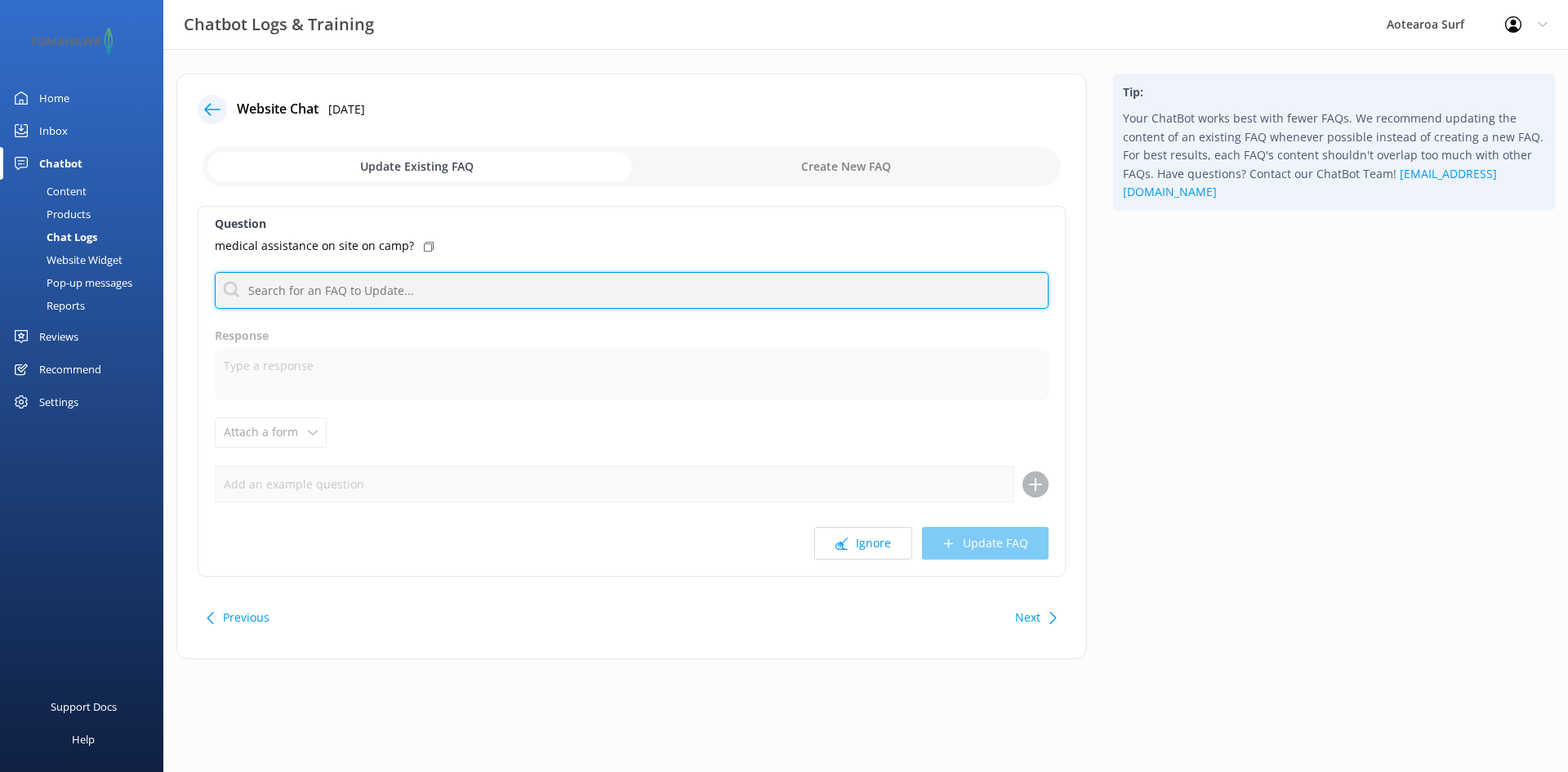
click at [426, 294] on input "text" at bounding box center [632, 290] width 834 height 37
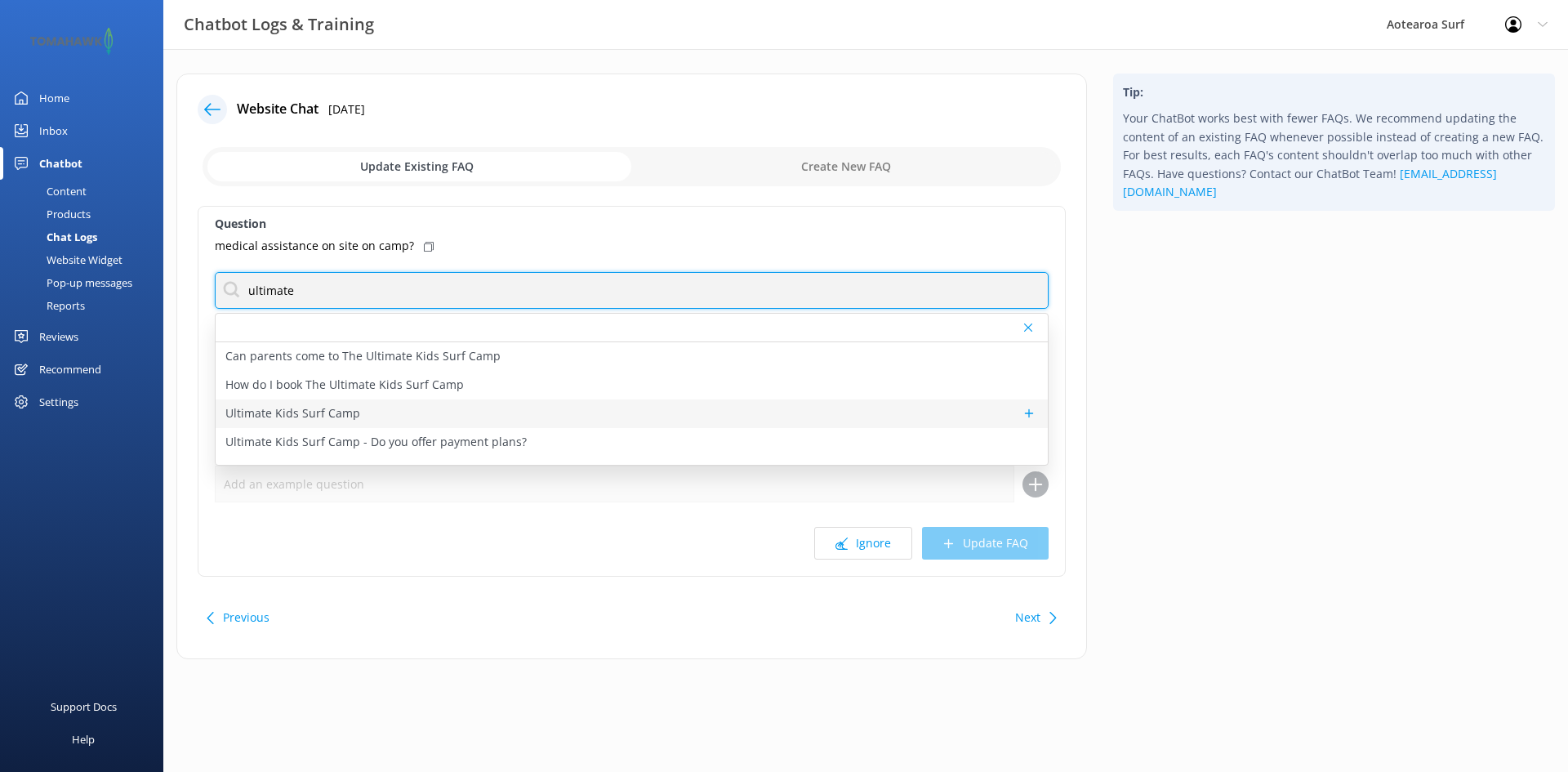
type input "ultimate"
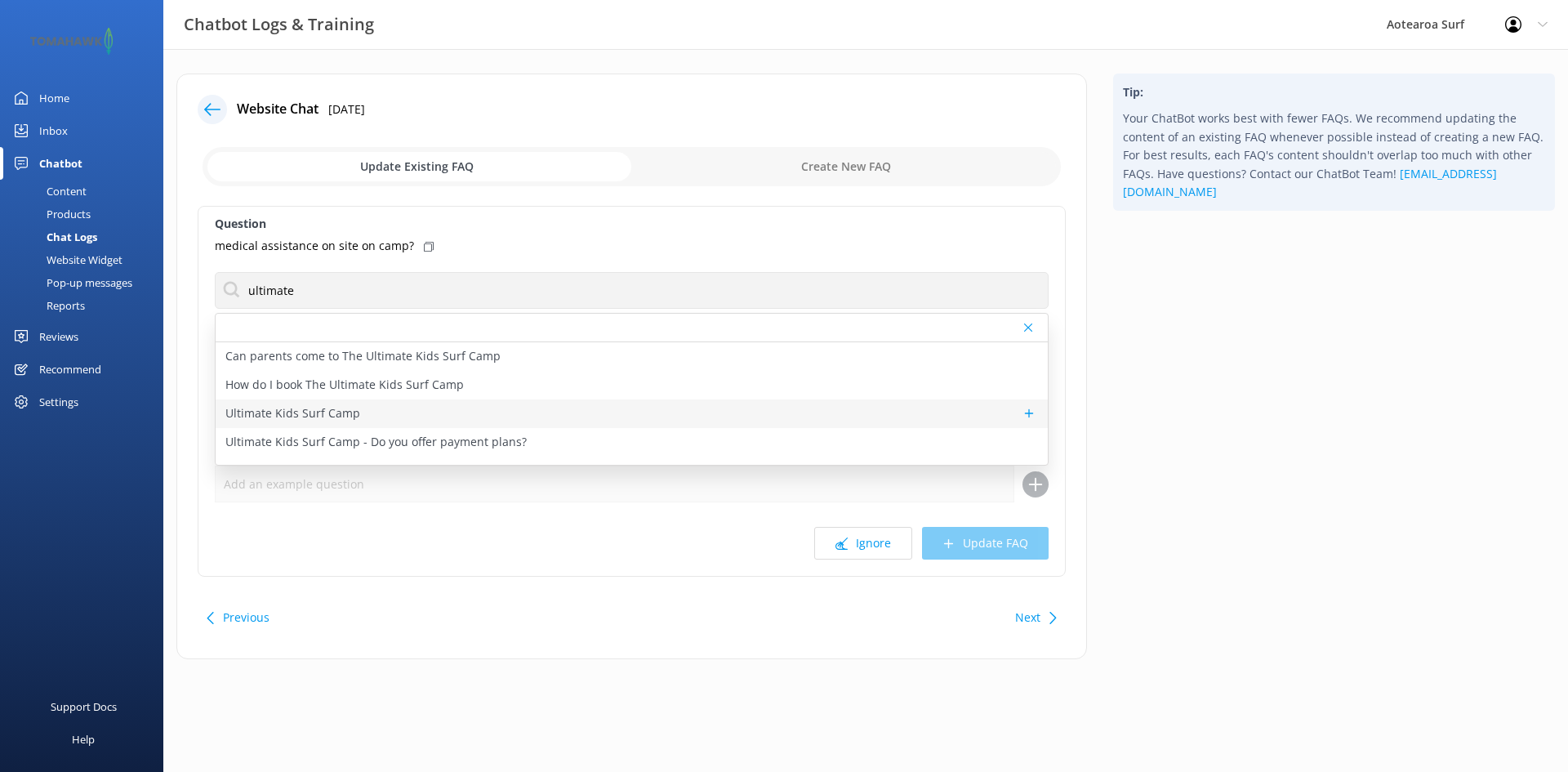
click at [336, 414] on p "Ultimate Kids Surf Camp" at bounding box center [292, 413] width 134 height 18
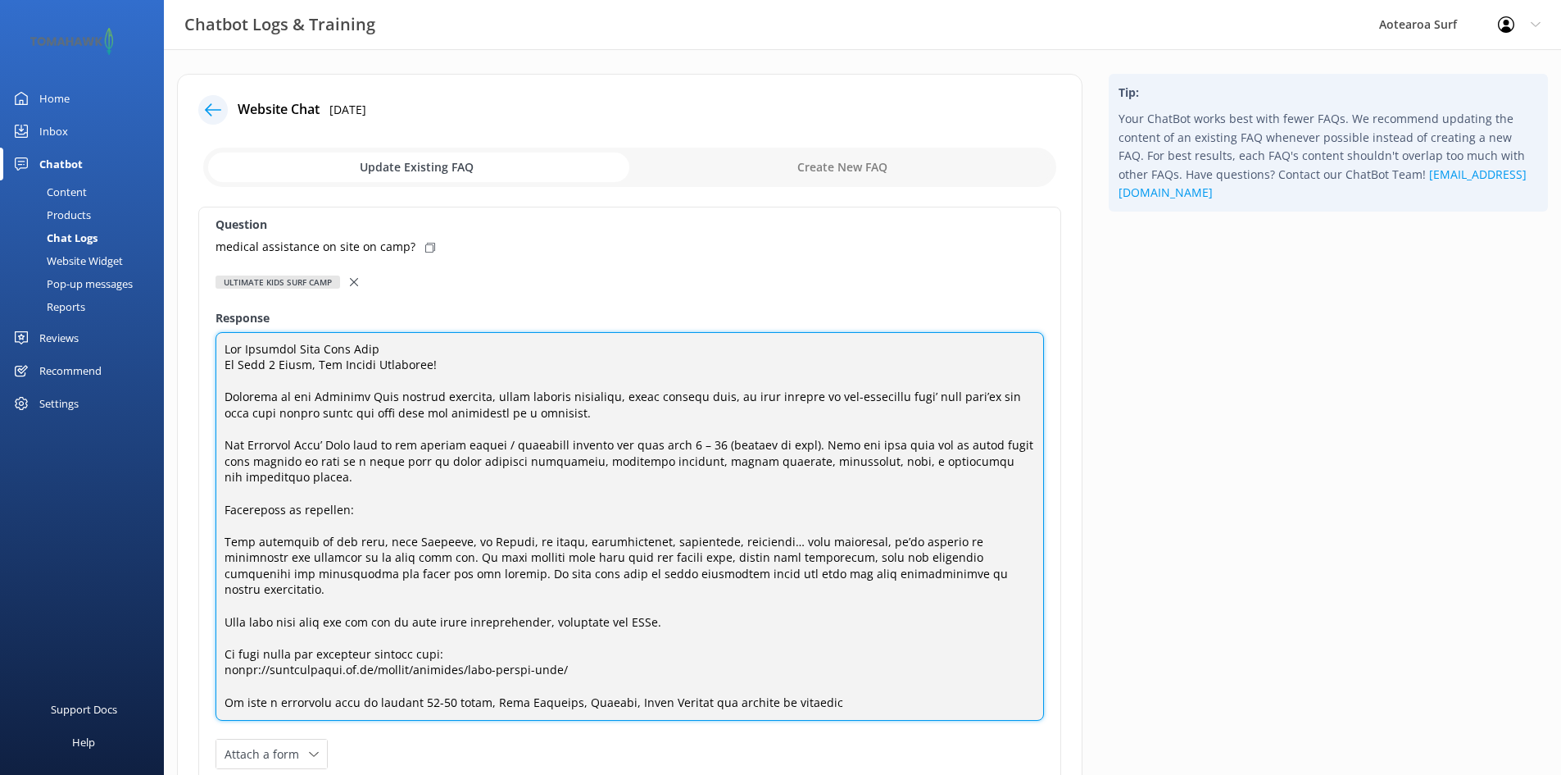
click at [332, 461] on textarea at bounding box center [630, 526] width 829 height 389
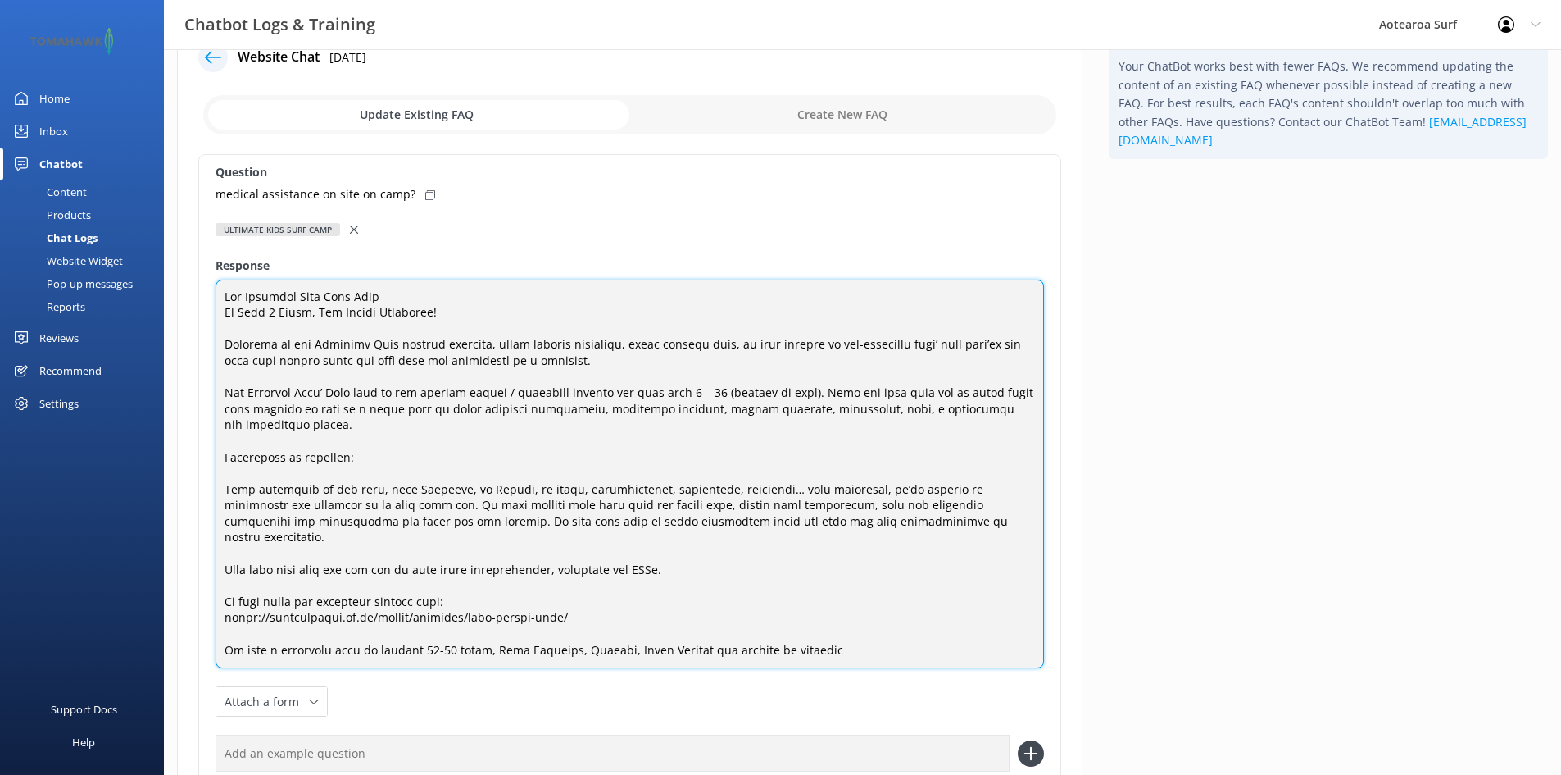
scroll to position [82, 0]
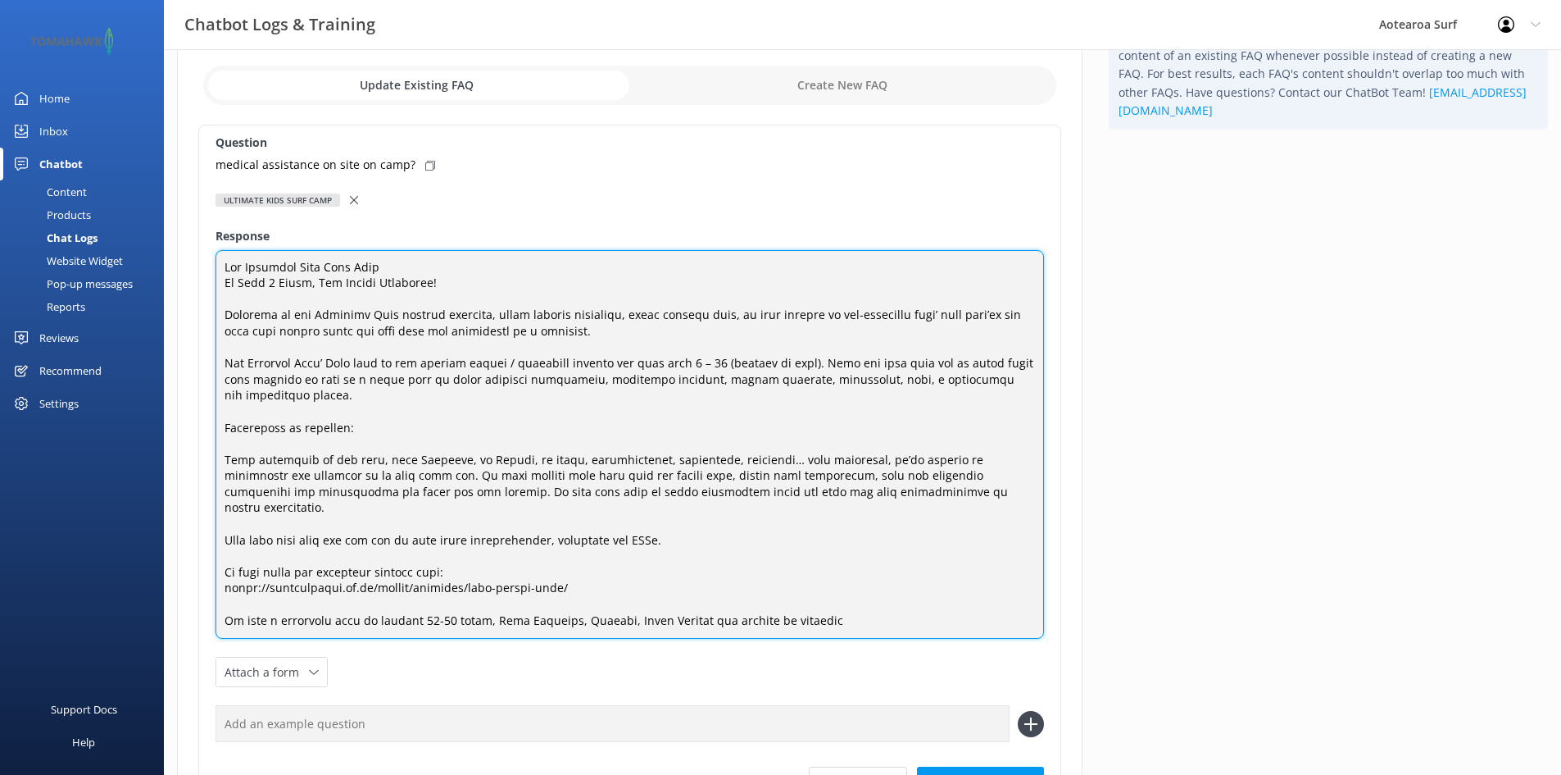
drag, startPoint x: 296, startPoint y: 507, endPoint x: 611, endPoint y: 556, distance: 319.2
click at [668, 516] on textarea at bounding box center [630, 444] width 829 height 389
click at [589, 570] on textarea at bounding box center [630, 444] width 829 height 389
click at [716, 508] on textarea at bounding box center [630, 444] width 829 height 389
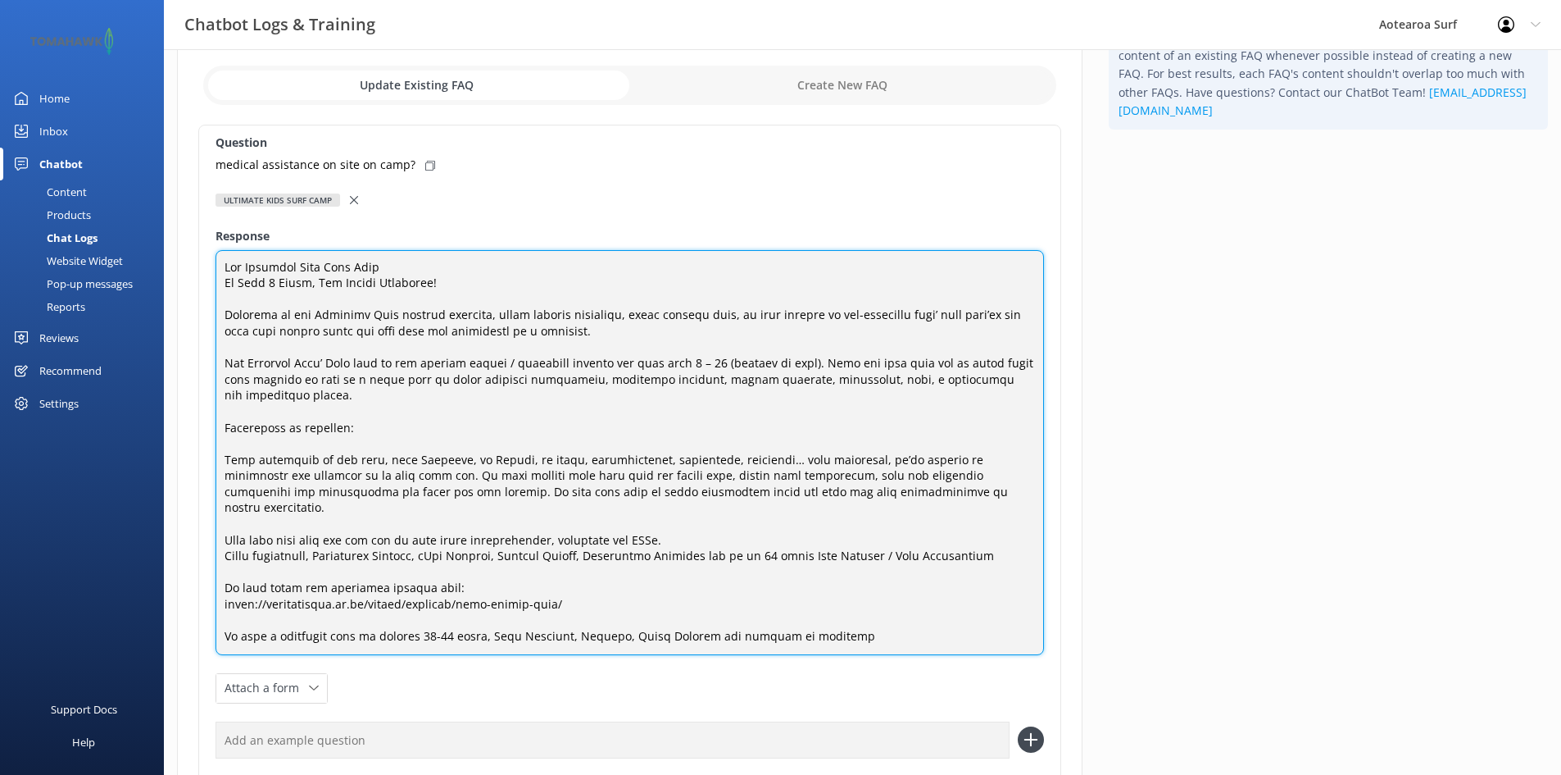
drag, startPoint x: 843, startPoint y: 601, endPoint x: 199, endPoint y: 598, distance: 643.4
click at [199, 598] on div "Question medical assistance on site on camp? Ultimate Kids Surf Camp Can parent…" at bounding box center [629, 479] width 863 height 708
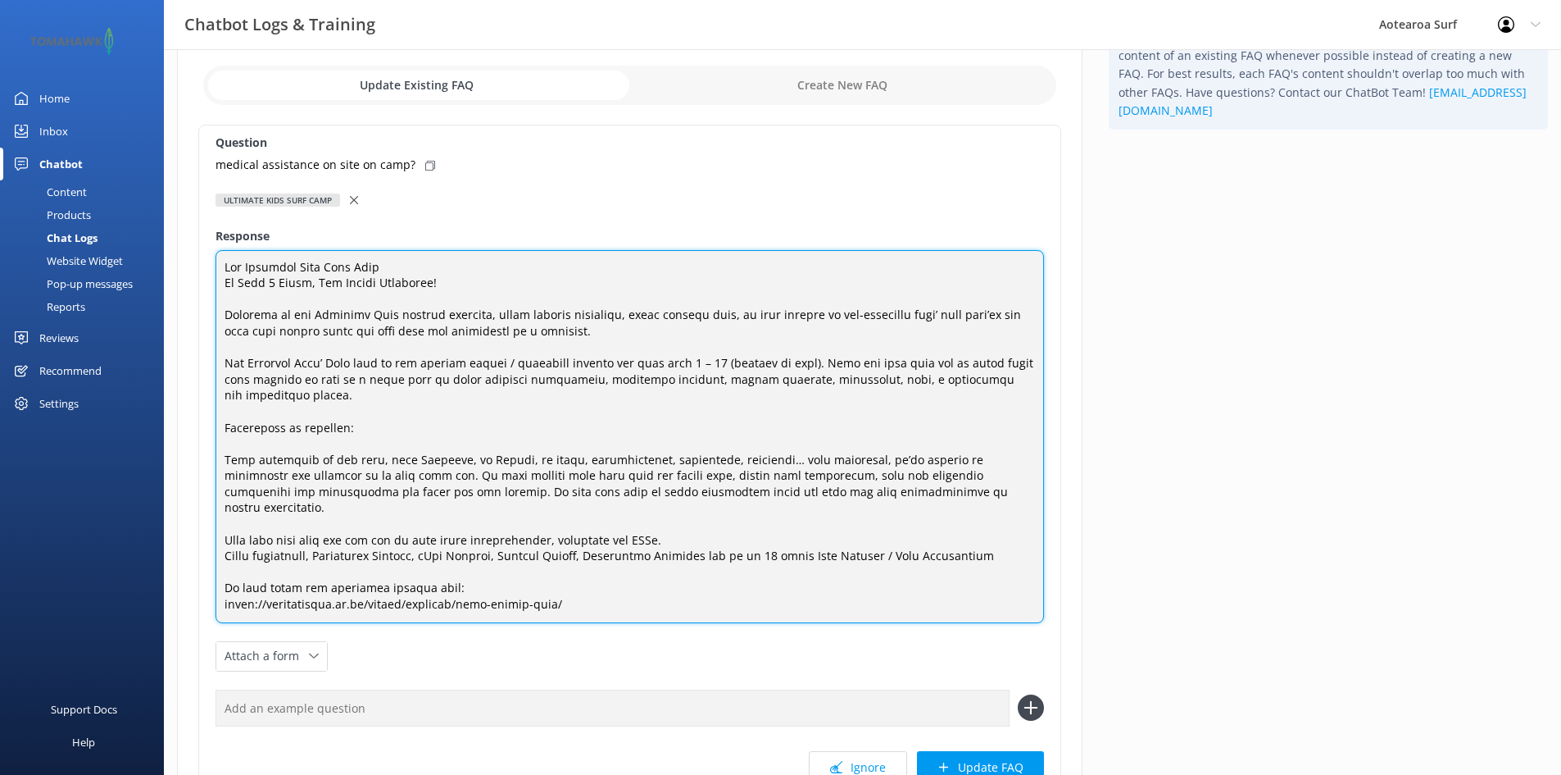
click at [440, 520] on textarea at bounding box center [630, 436] width 829 height 373
drag, startPoint x: 998, startPoint y: 515, endPoint x: 199, endPoint y: 514, distance: 799.1
click at [199, 514] on div "Question medical assistance on site on camp? Ultimate Kids Surf Camp Can parent…" at bounding box center [629, 463] width 863 height 676
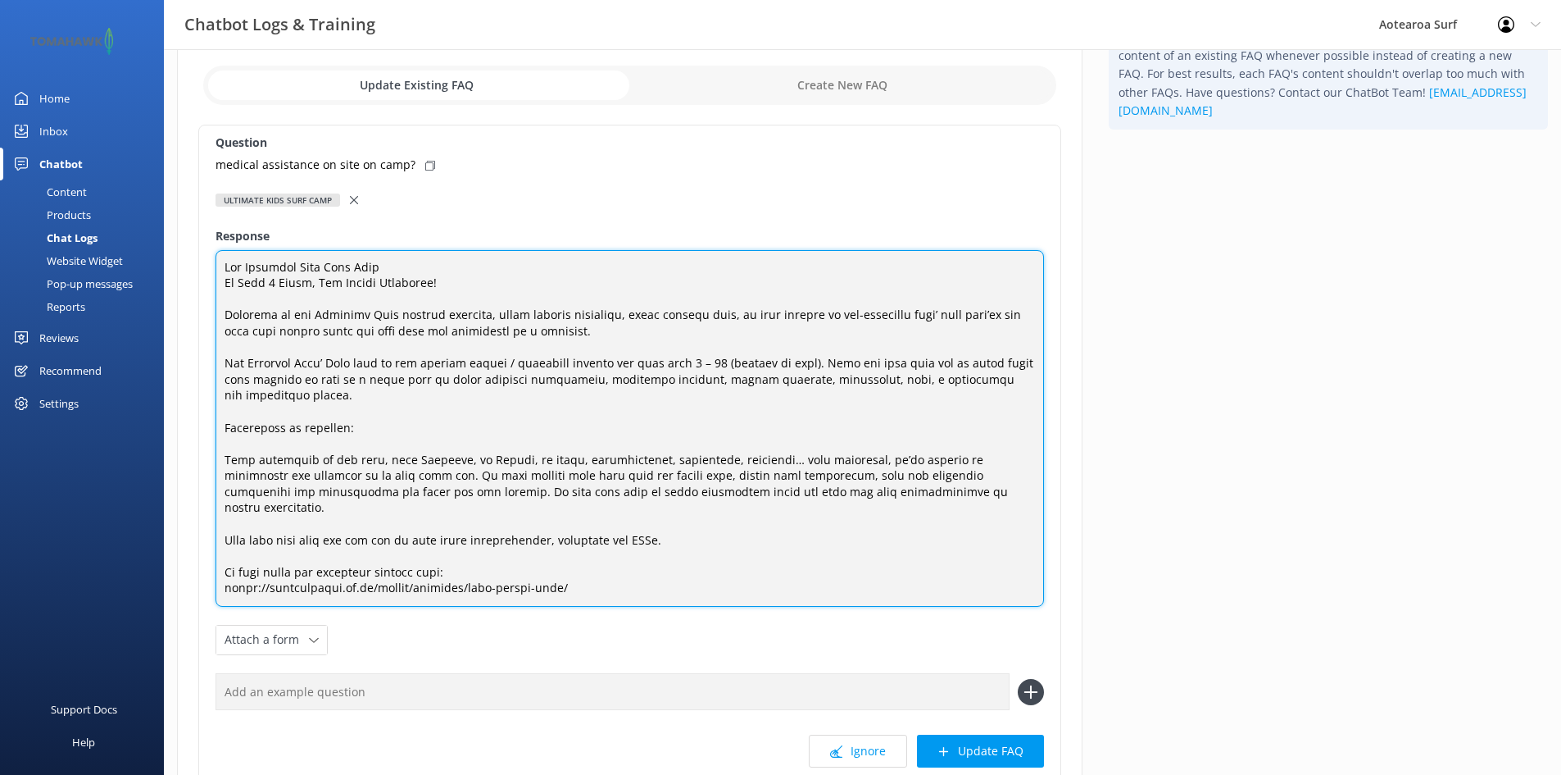
scroll to position [0, 0]
paste textarea "Fully supervised, Operations Manager, Camp Manager, Medical Office, Commercial …"
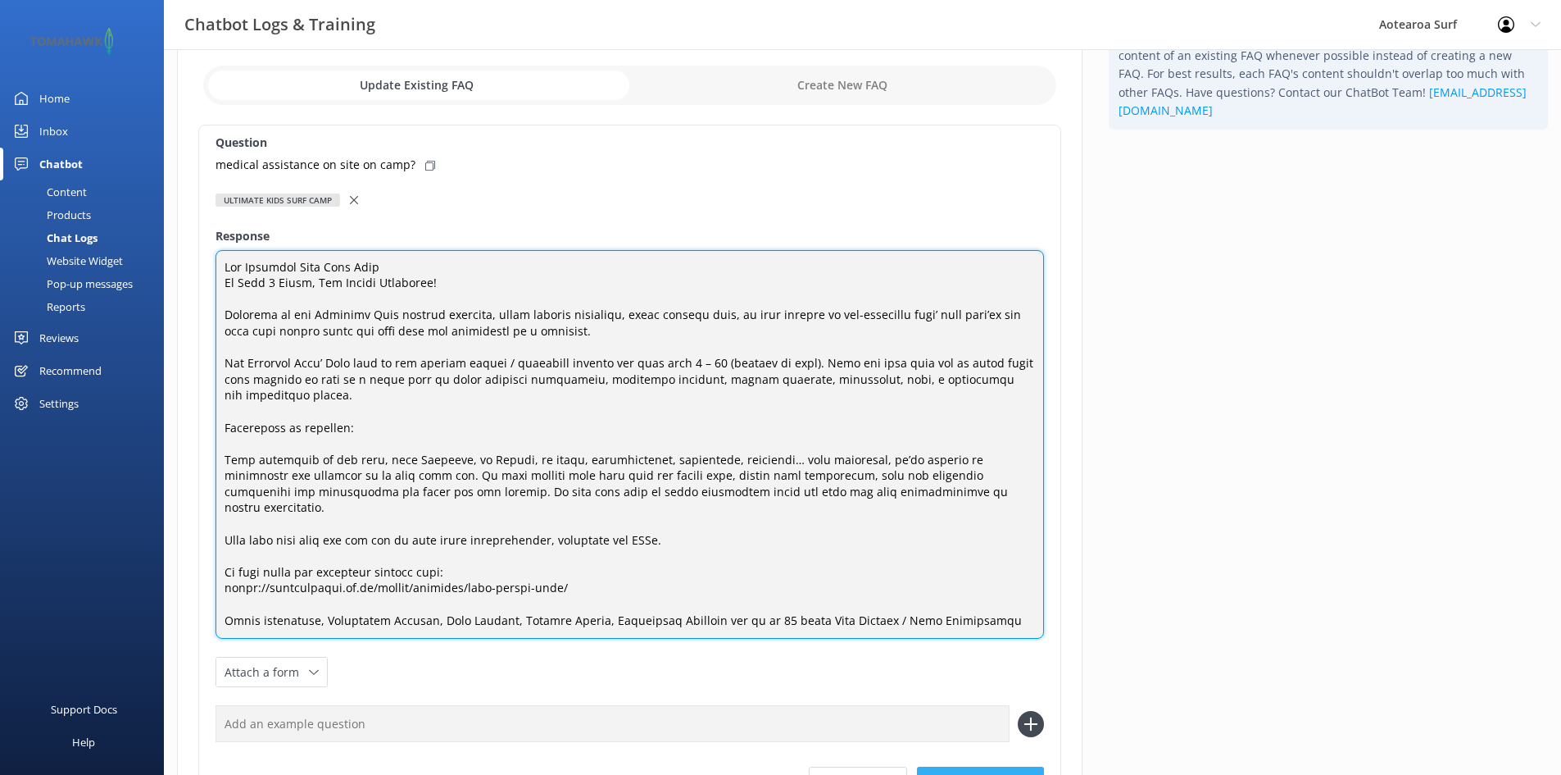
type textarea "Lor Ipsumdol Sita Cons Adip El Sedd 7 Eiusm, Tem Incidi Utlaboree! Dolorema al …"
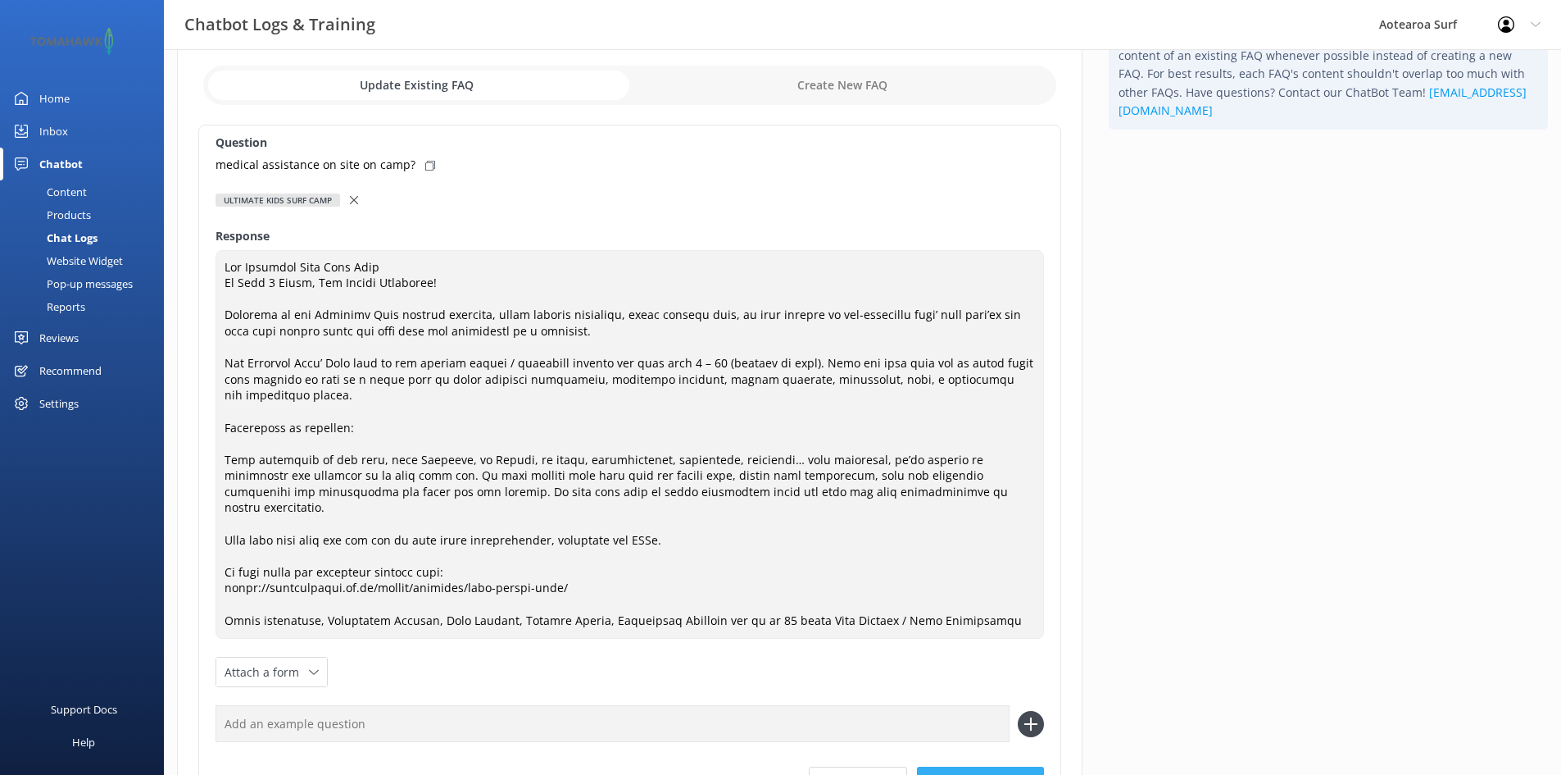
click at [991, 766] on button "Update FAQ" at bounding box center [980, 782] width 127 height 33
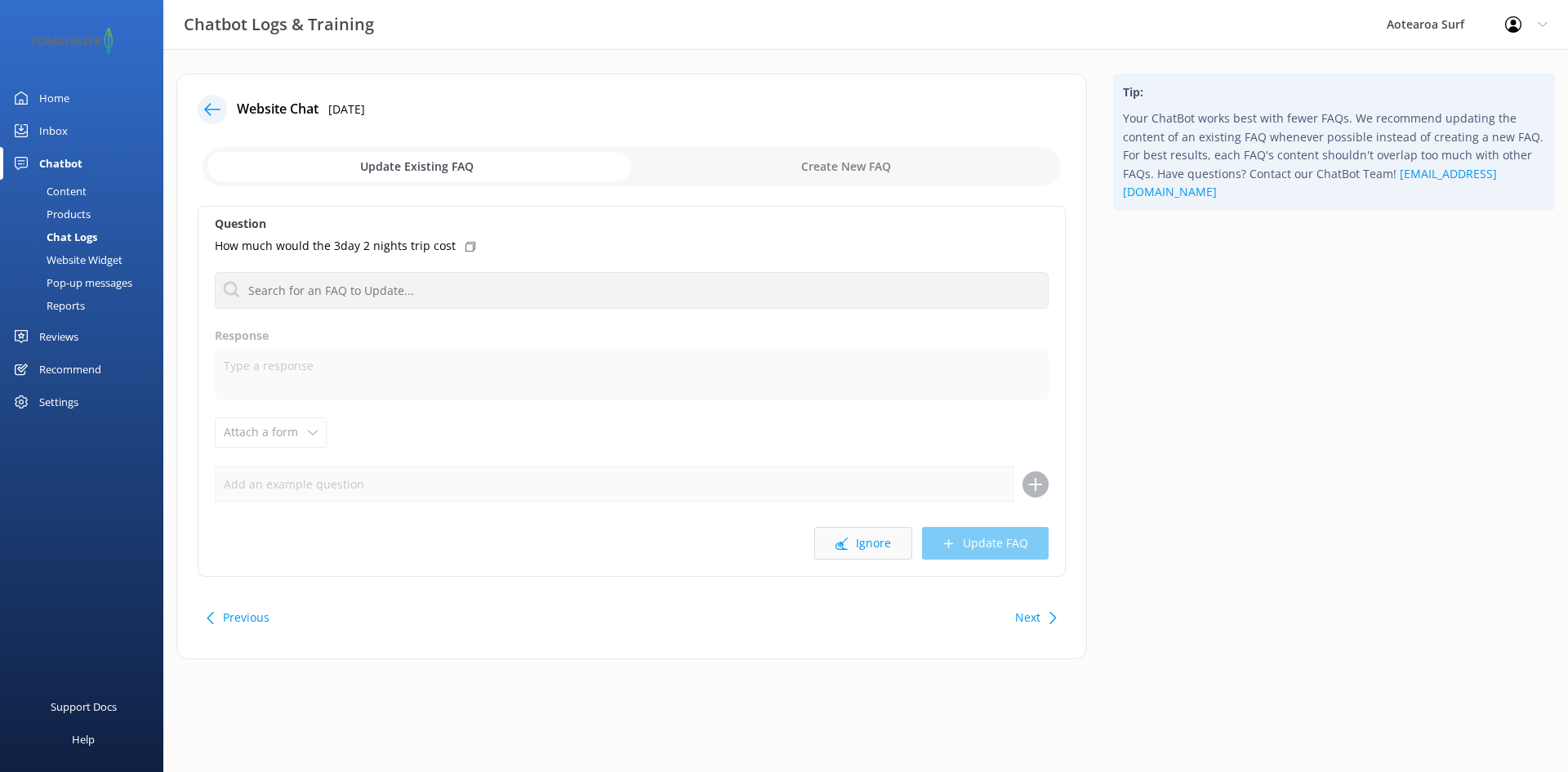
click at [883, 536] on button "Ignore" at bounding box center [863, 543] width 98 height 33
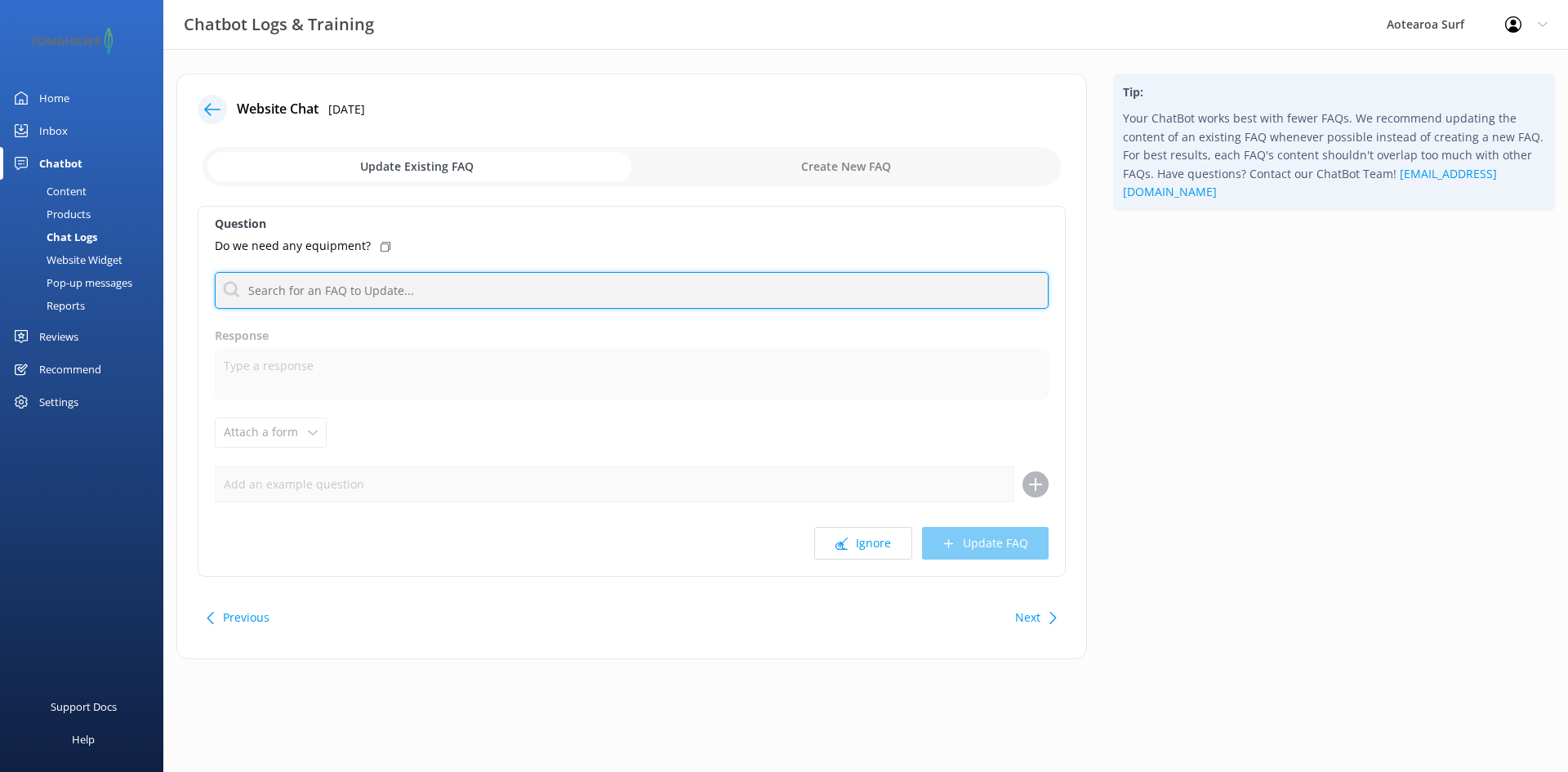
click at [366, 286] on input "text" at bounding box center [632, 290] width 834 height 37
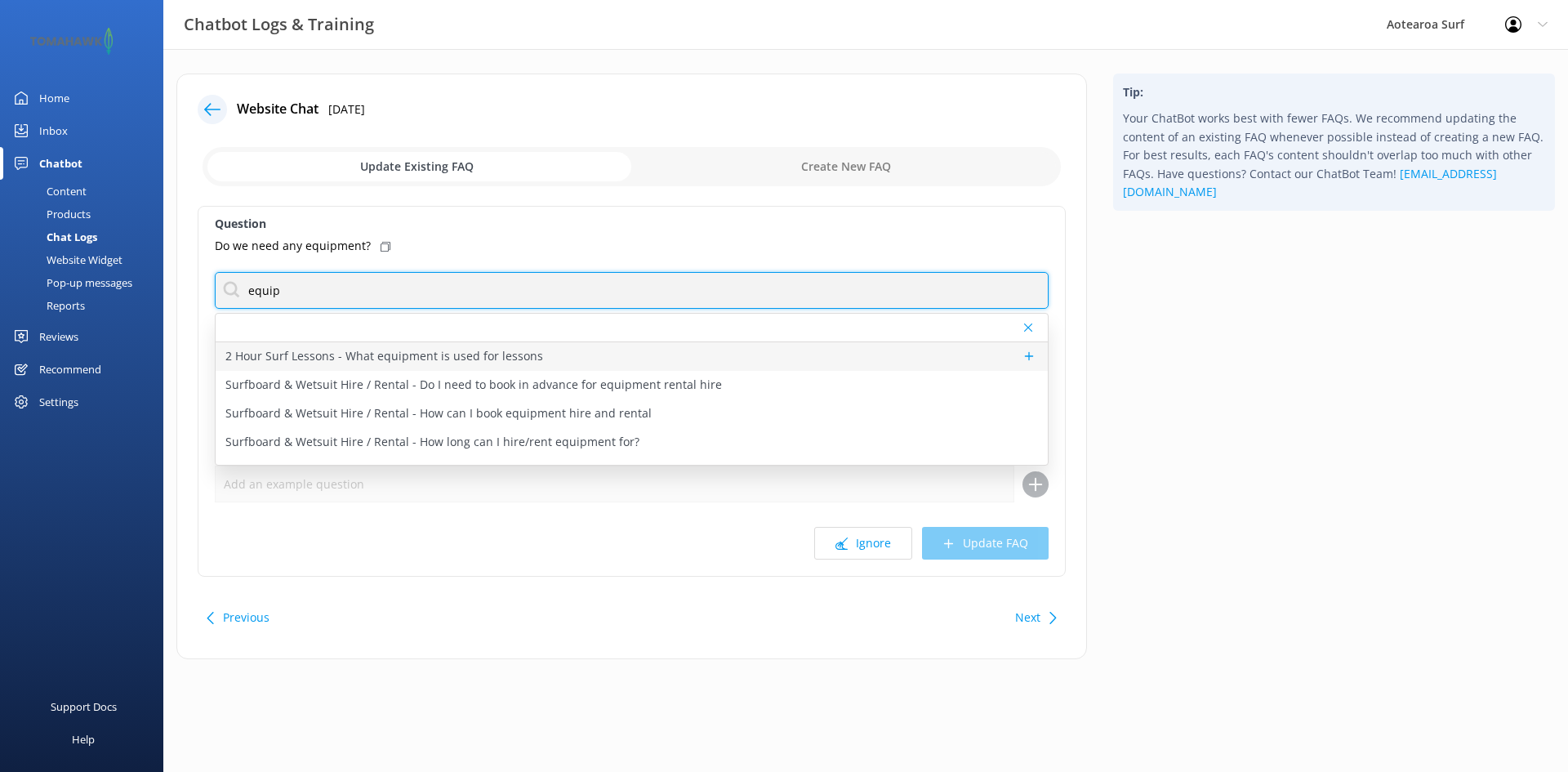
type input "equip"
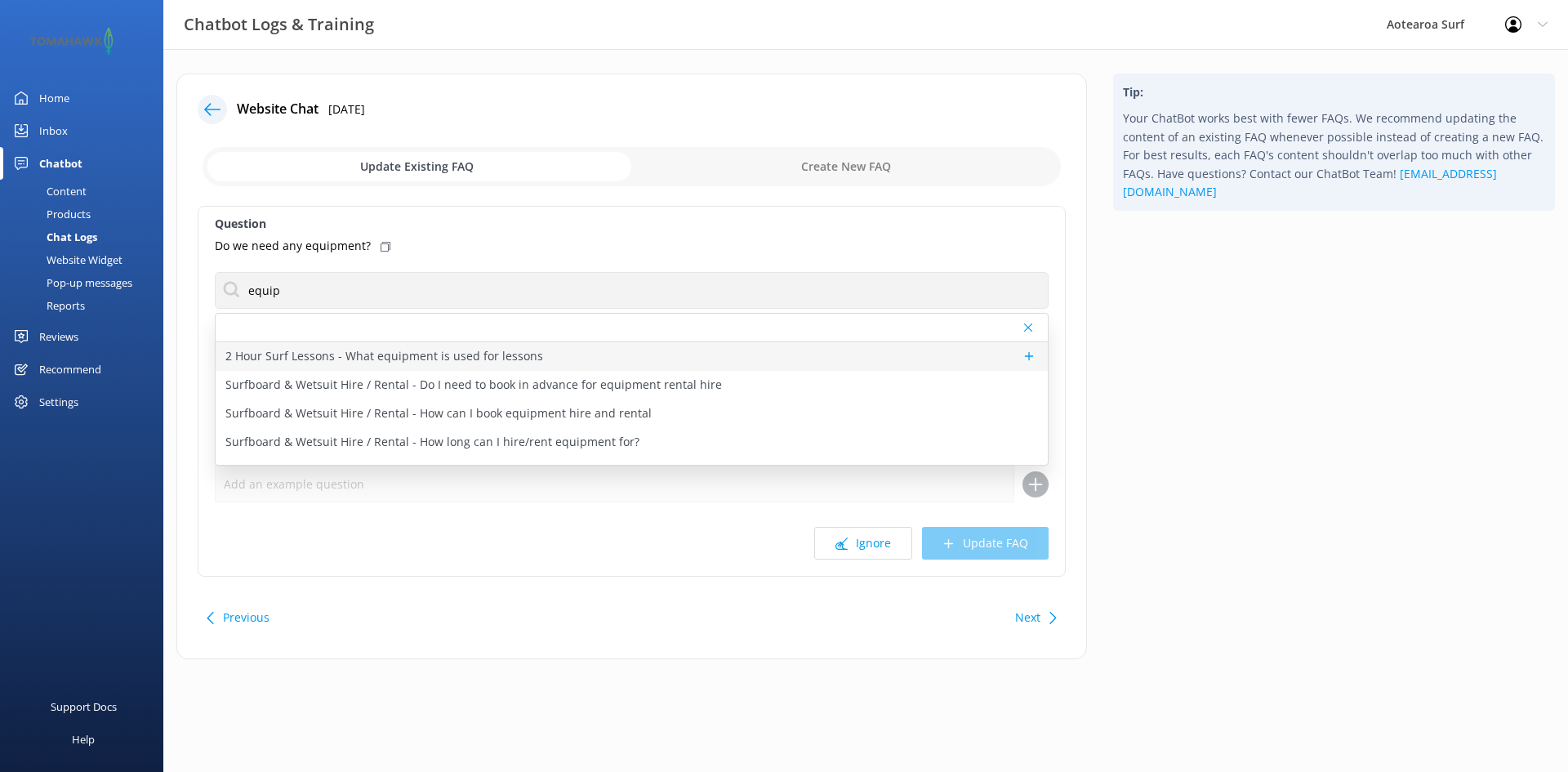
click at [538, 355] on div "2 Hour Surf Lessons - What equipment is used for lessons" at bounding box center [631, 356] width 832 height 29
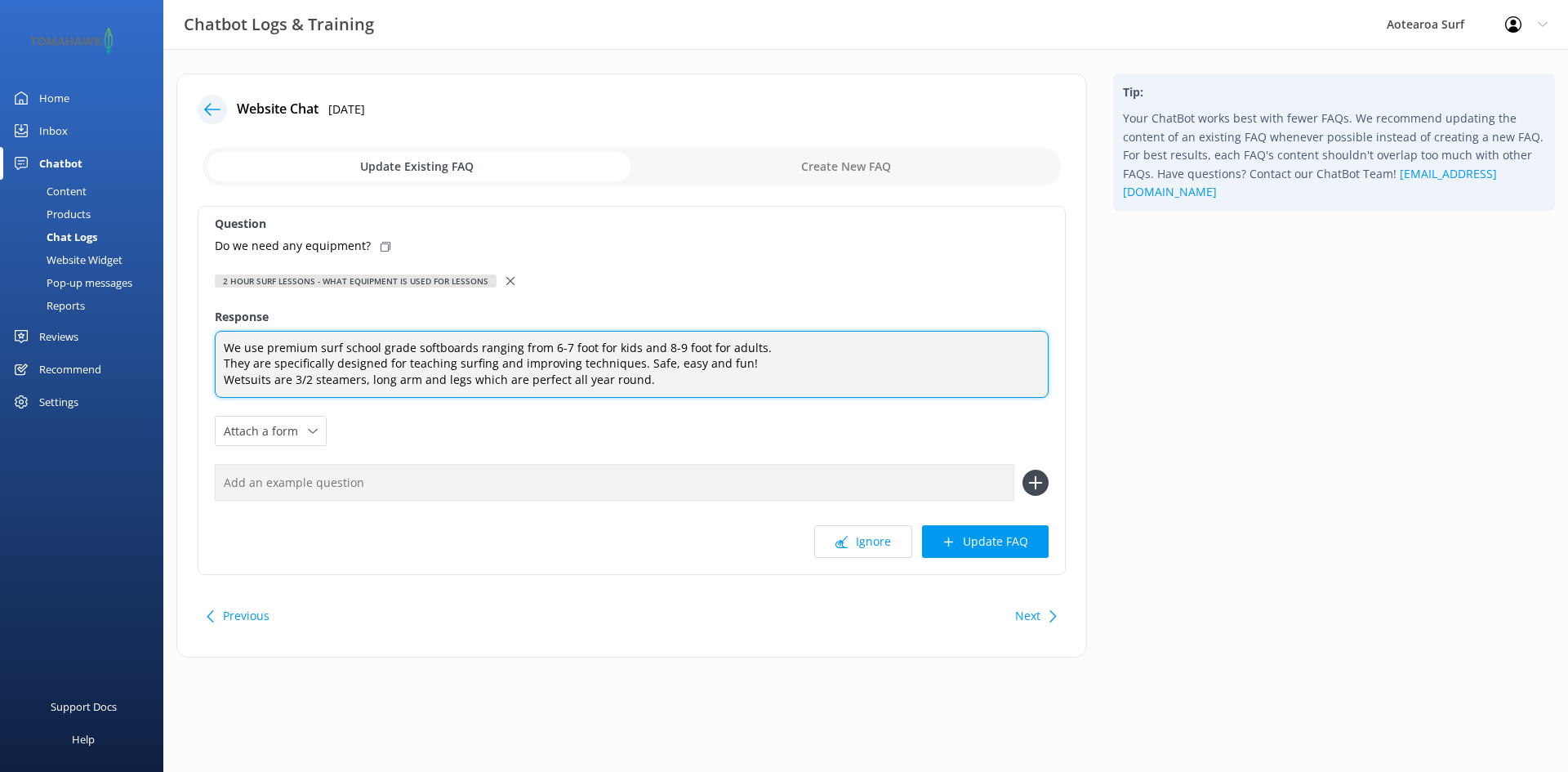
click at [757, 347] on textarea "We use premium surf school grade softboards ranging from 6-7 foot for kids and …" at bounding box center [632, 365] width 834 height 68
click at [693, 385] on textarea "We use premium surf school grade softboards ranging from 6-7 foot for kids and …" at bounding box center [632, 365] width 834 height 68
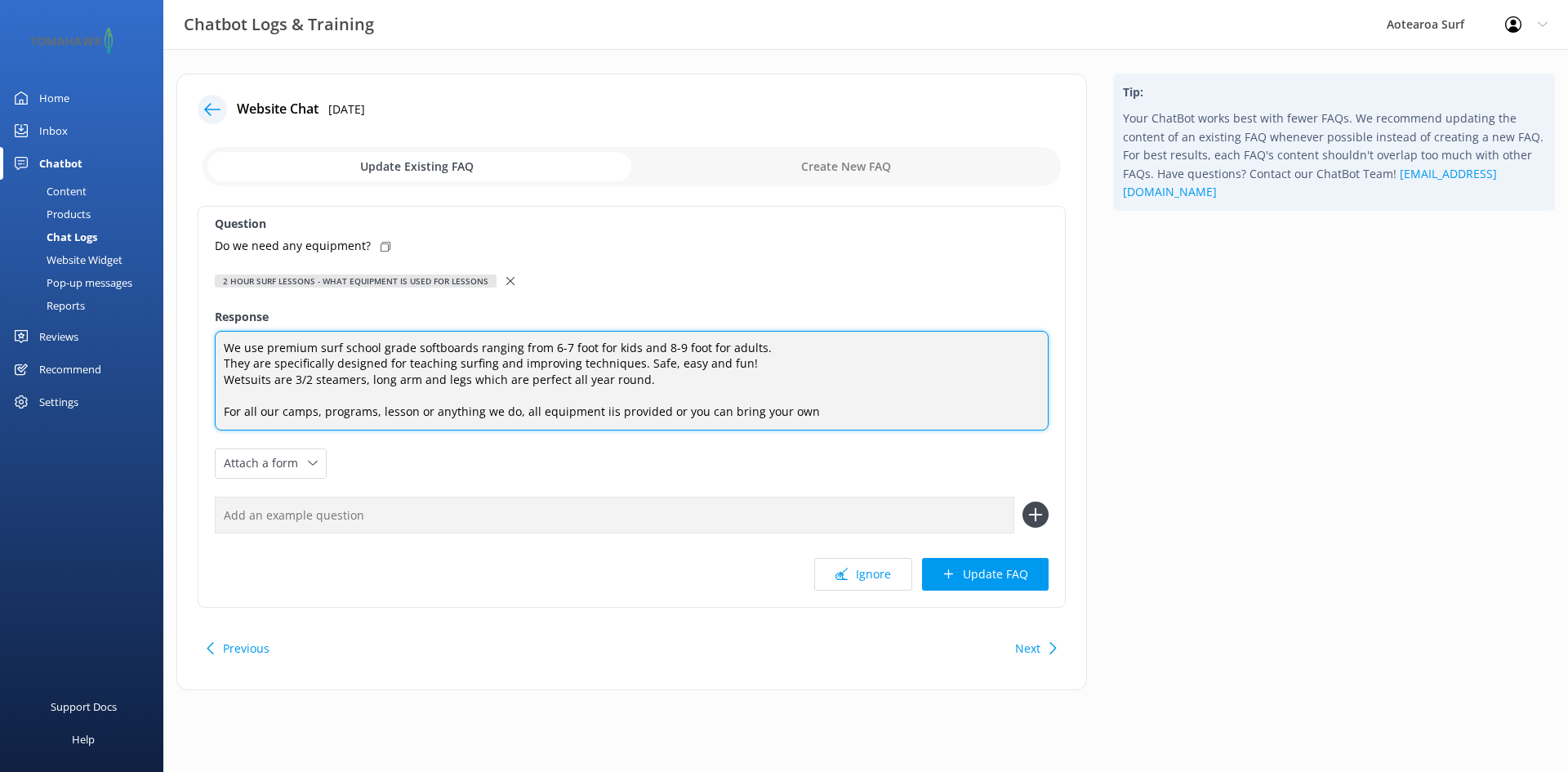
click at [604, 410] on textarea "We use premium surf school grade softboards ranging from 6-7 foot for kids and …" at bounding box center [632, 381] width 834 height 100
click at [845, 408] on textarea "We use premium surf school grade softboards ranging from 6-7 foot for kids and …" at bounding box center [632, 381] width 834 height 100
type textarea "We use premium surf school grade softboards ranging from 6-7 foot for kids and …"
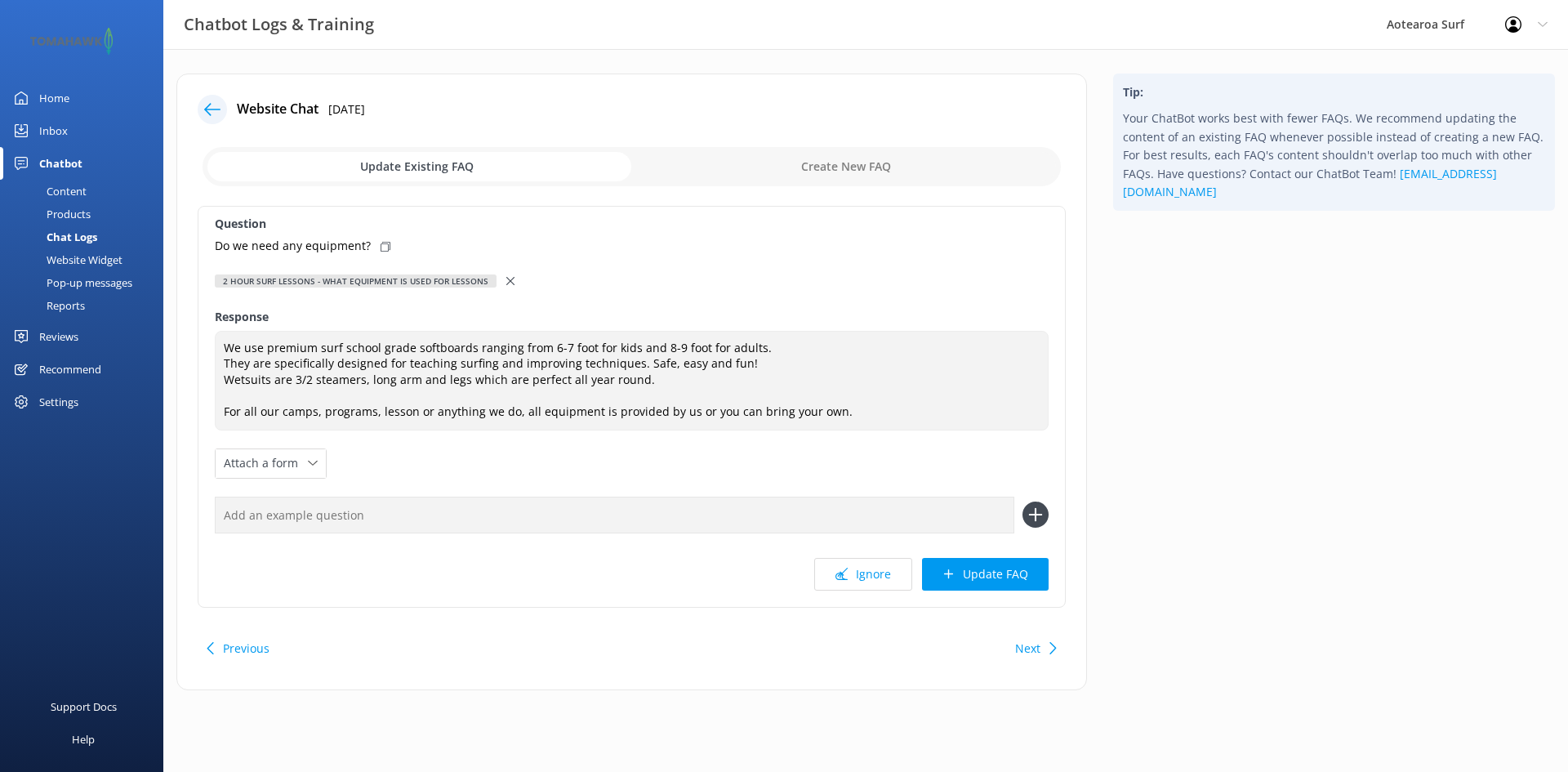
click at [983, 577] on button "Update FAQ" at bounding box center [984, 574] width 127 height 33
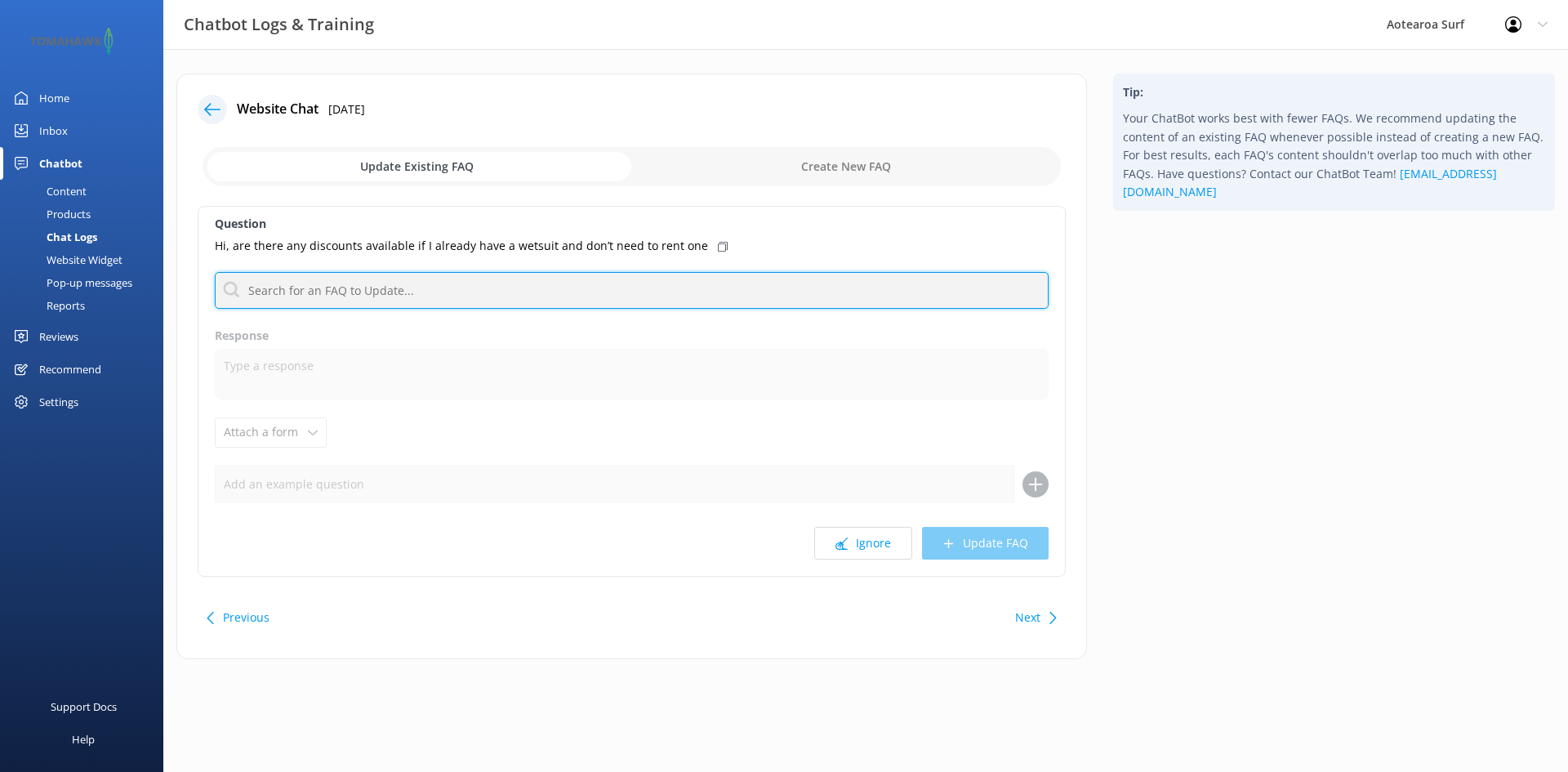
click at [523, 293] on input "text" at bounding box center [632, 290] width 834 height 37
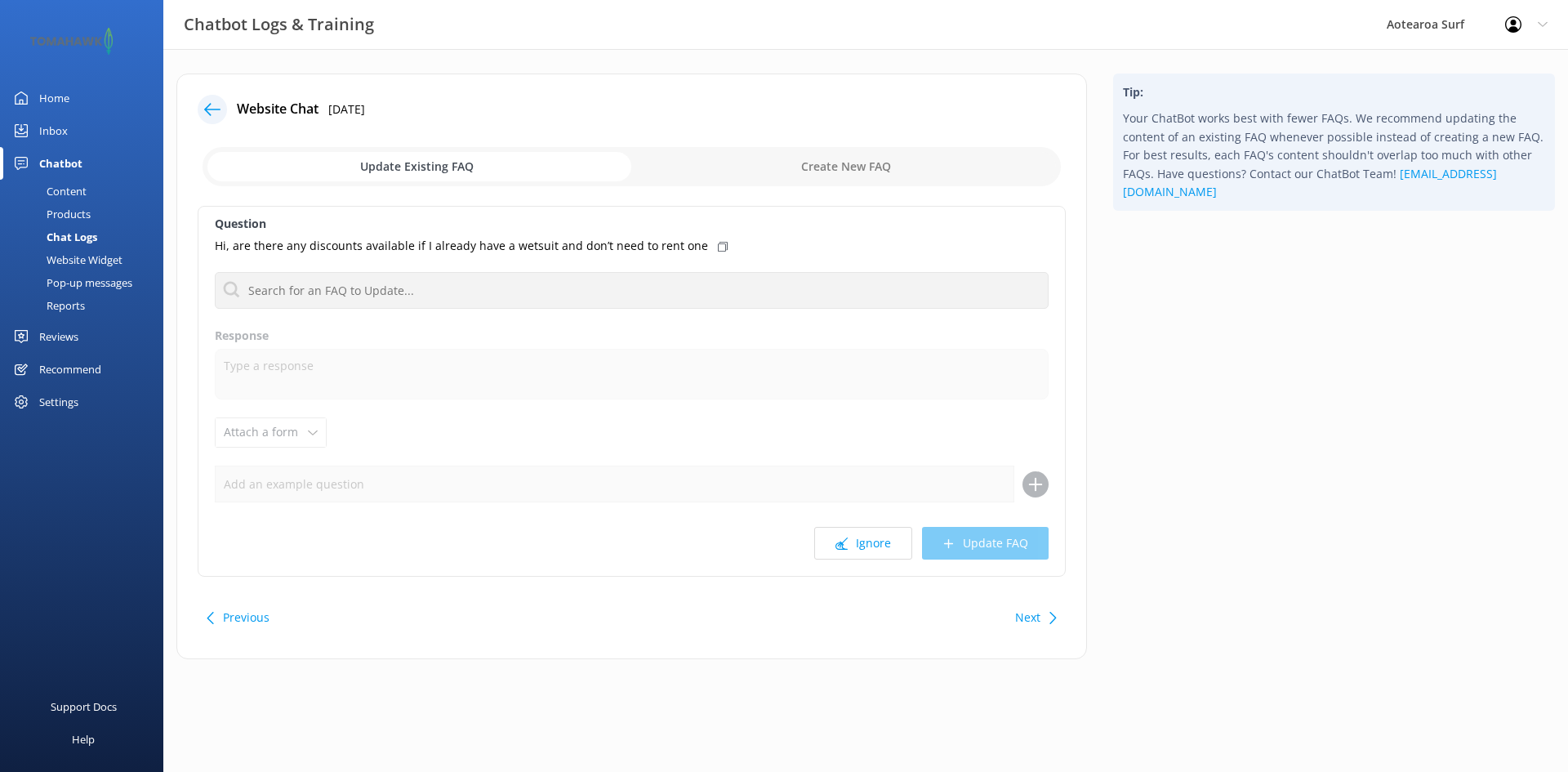
drag, startPoint x: 864, startPoint y: 541, endPoint x: 1004, endPoint y: 512, distance: 143.0
click at [864, 541] on button "Ignore" at bounding box center [863, 543] width 98 height 33
click at [878, 536] on button "Ignore" at bounding box center [863, 543] width 98 height 33
click at [219, 108] on icon at bounding box center [212, 110] width 16 height 16
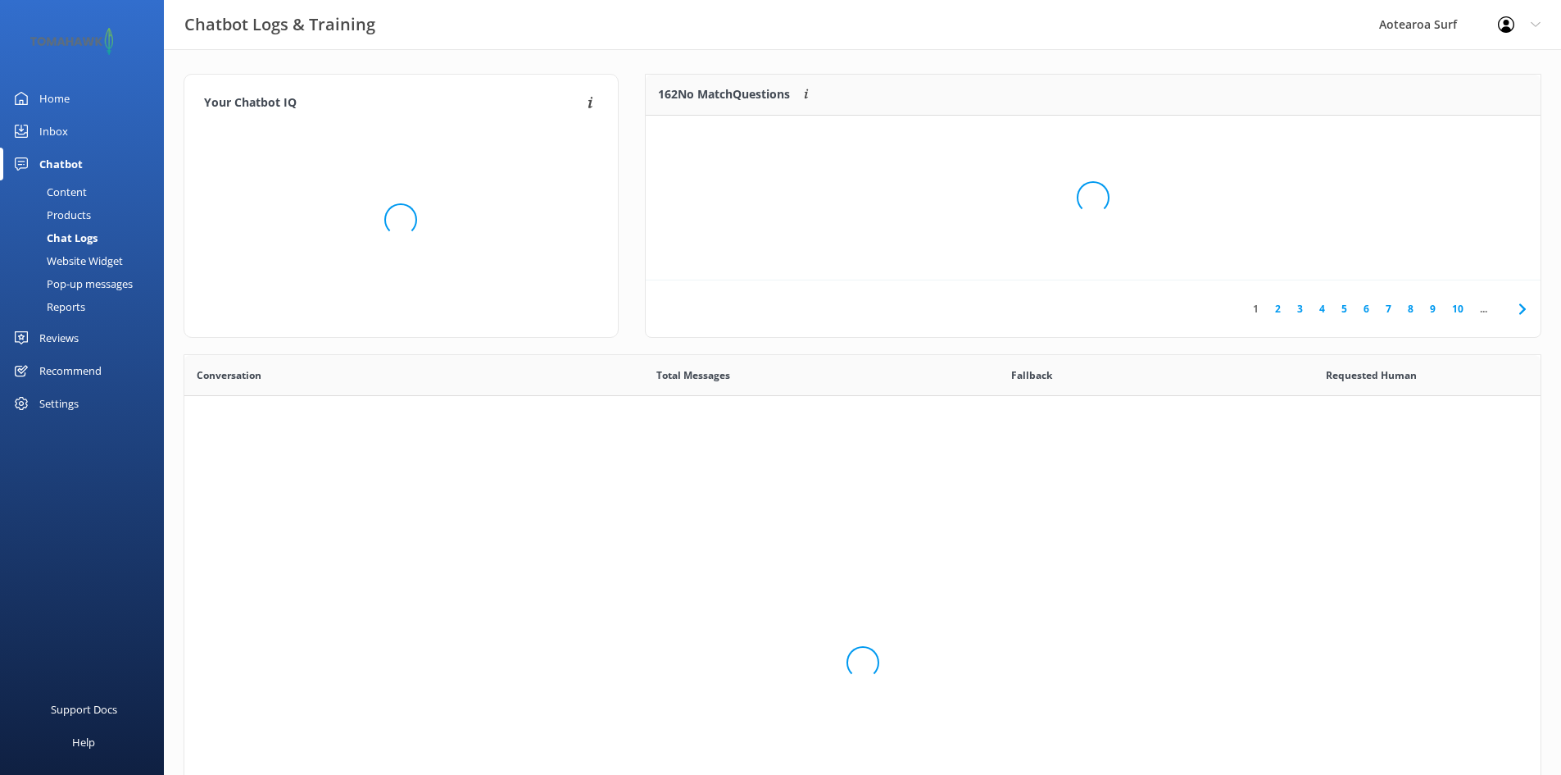
scroll to position [562, 1344]
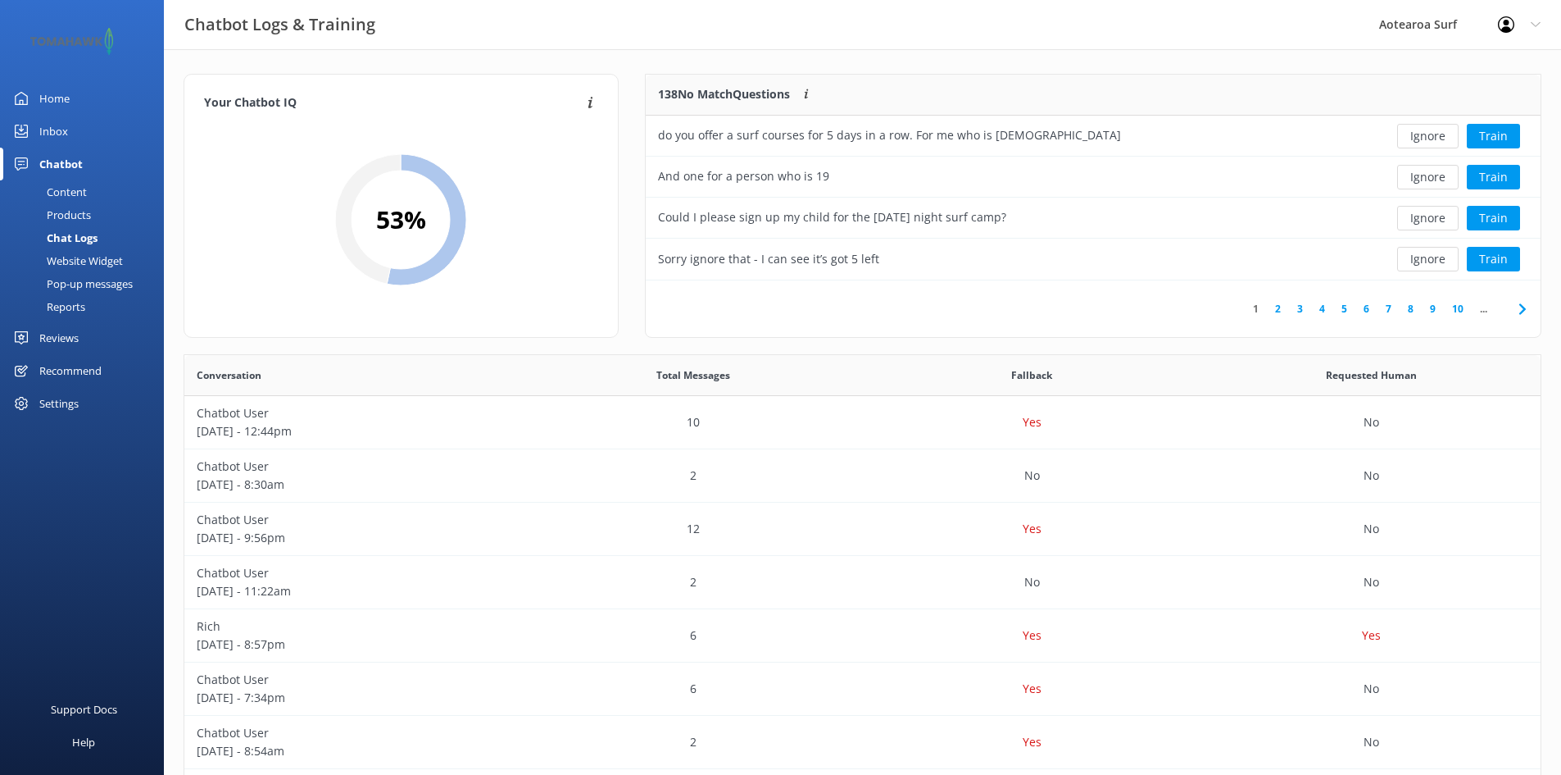
click at [52, 94] on div "Home" at bounding box center [54, 98] width 30 height 33
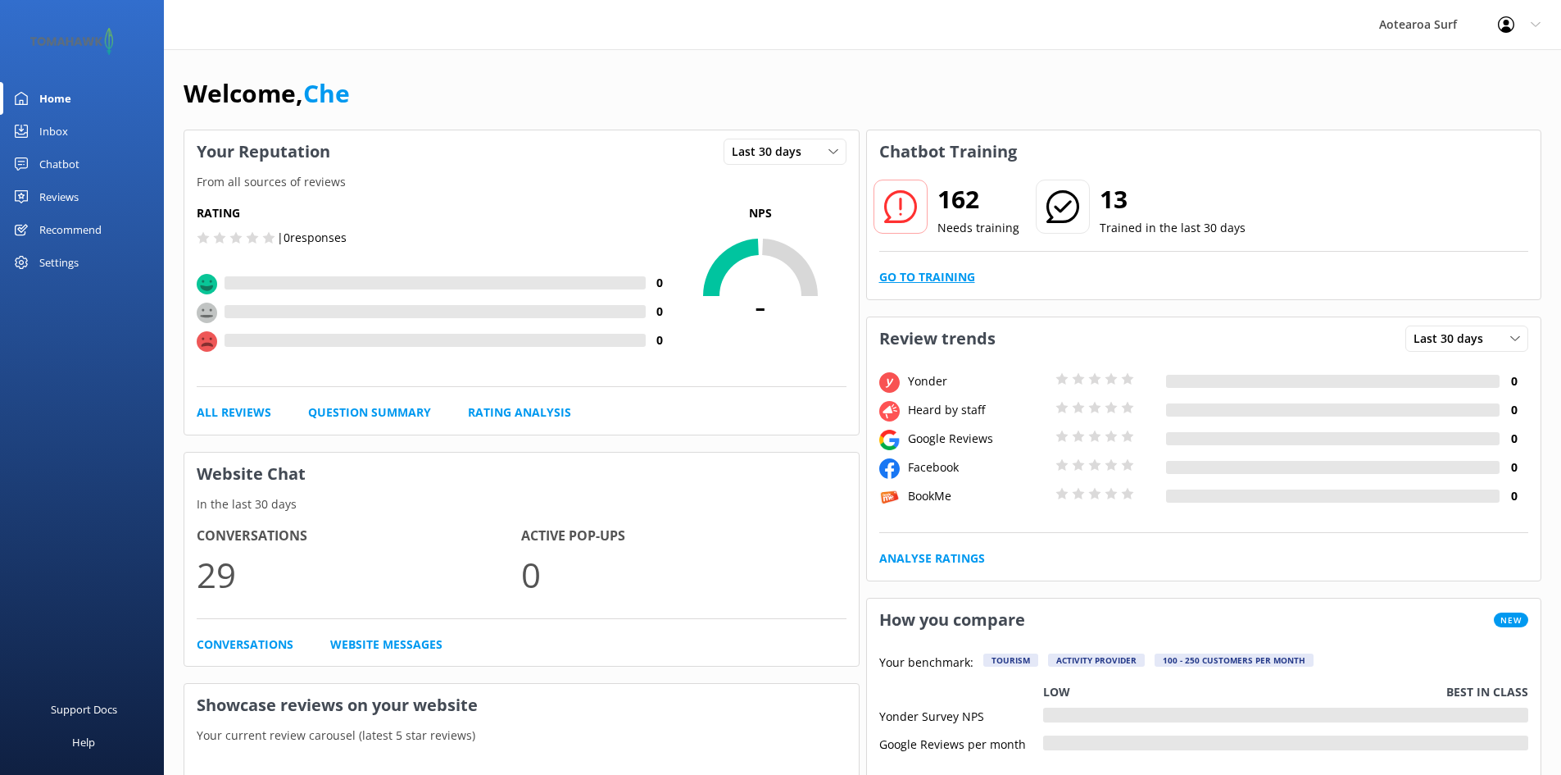
click at [919, 275] on link "Go to Training" at bounding box center [927, 277] width 96 height 18
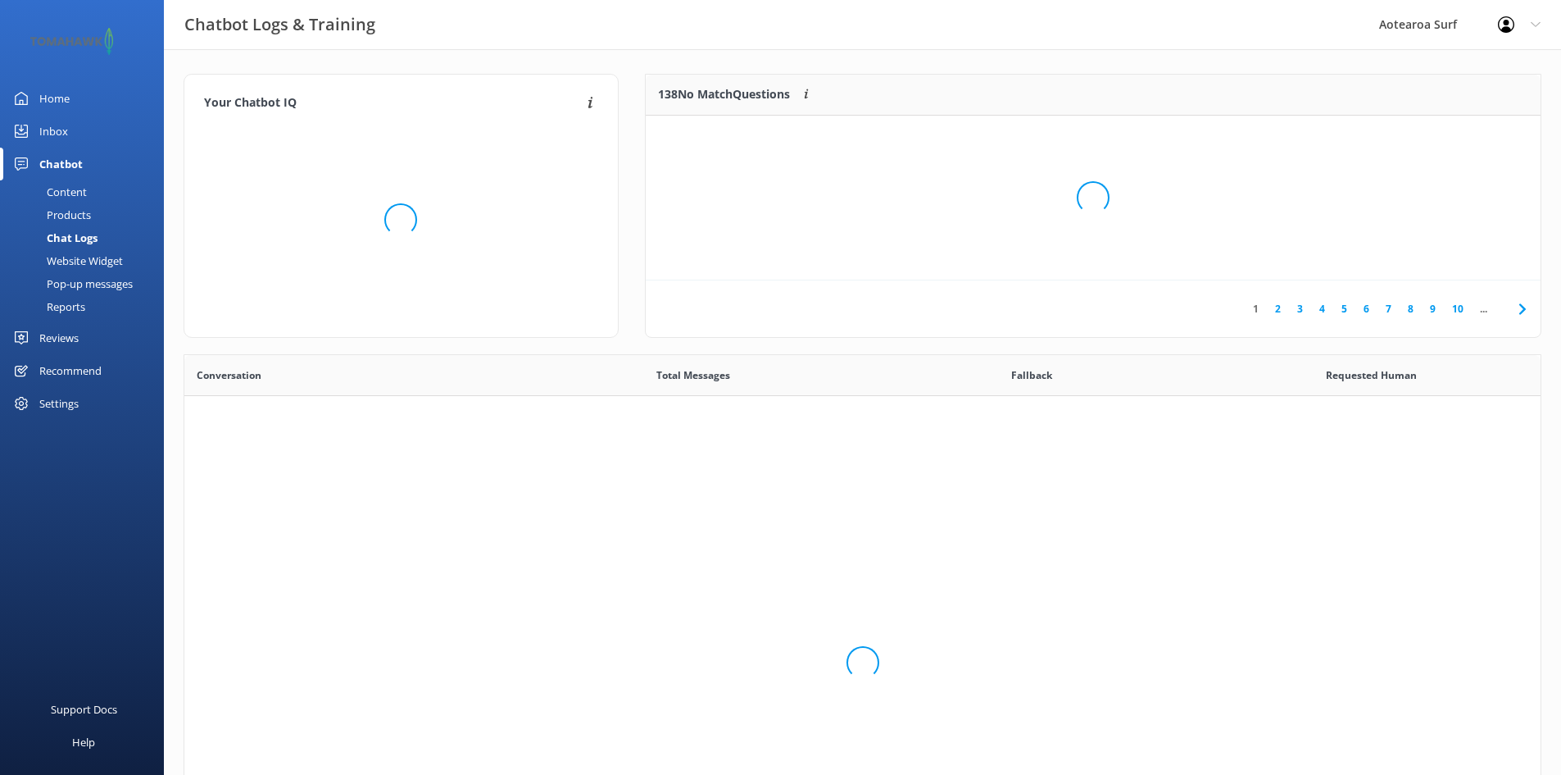
scroll to position [562, 1344]
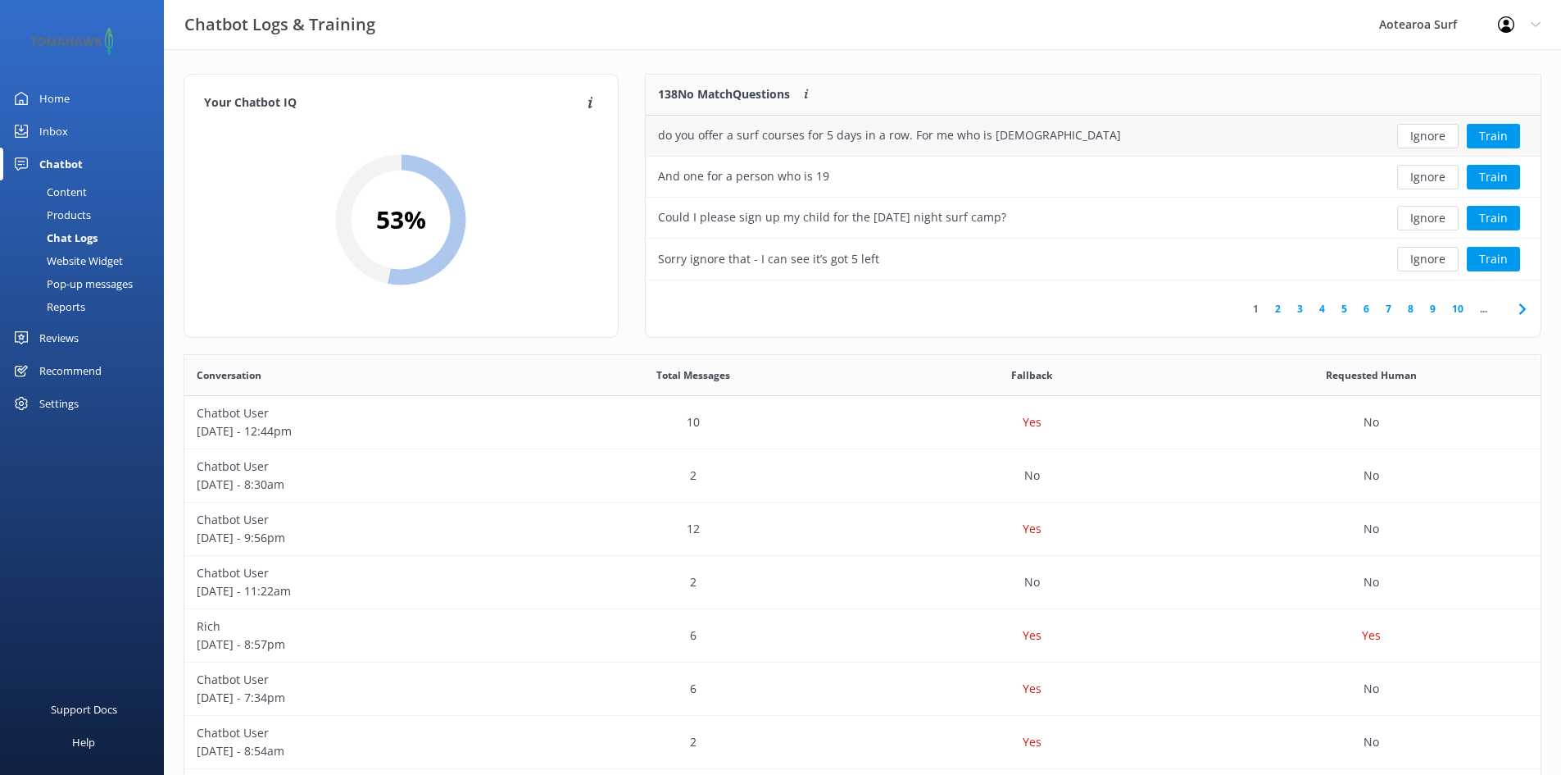
click at [879, 126] on div "do you offer a surf courses for 5 days in a row. For me who is [DEMOGRAPHIC_DAT…" at bounding box center [889, 135] width 463 height 18
click at [1514, 131] on button "Train" at bounding box center [1493, 136] width 53 height 25
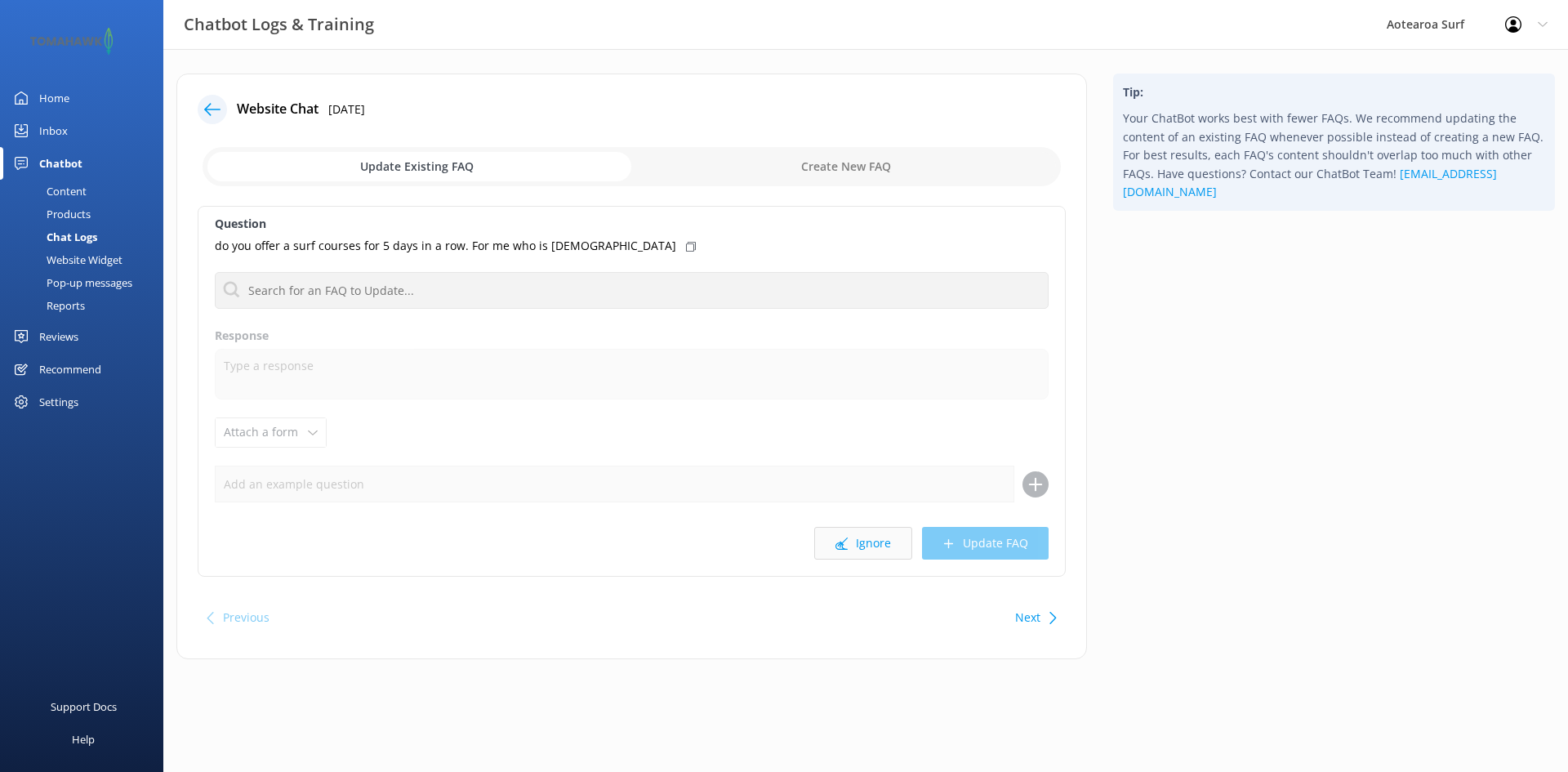
click at [866, 541] on button "Ignore" at bounding box center [863, 543] width 98 height 33
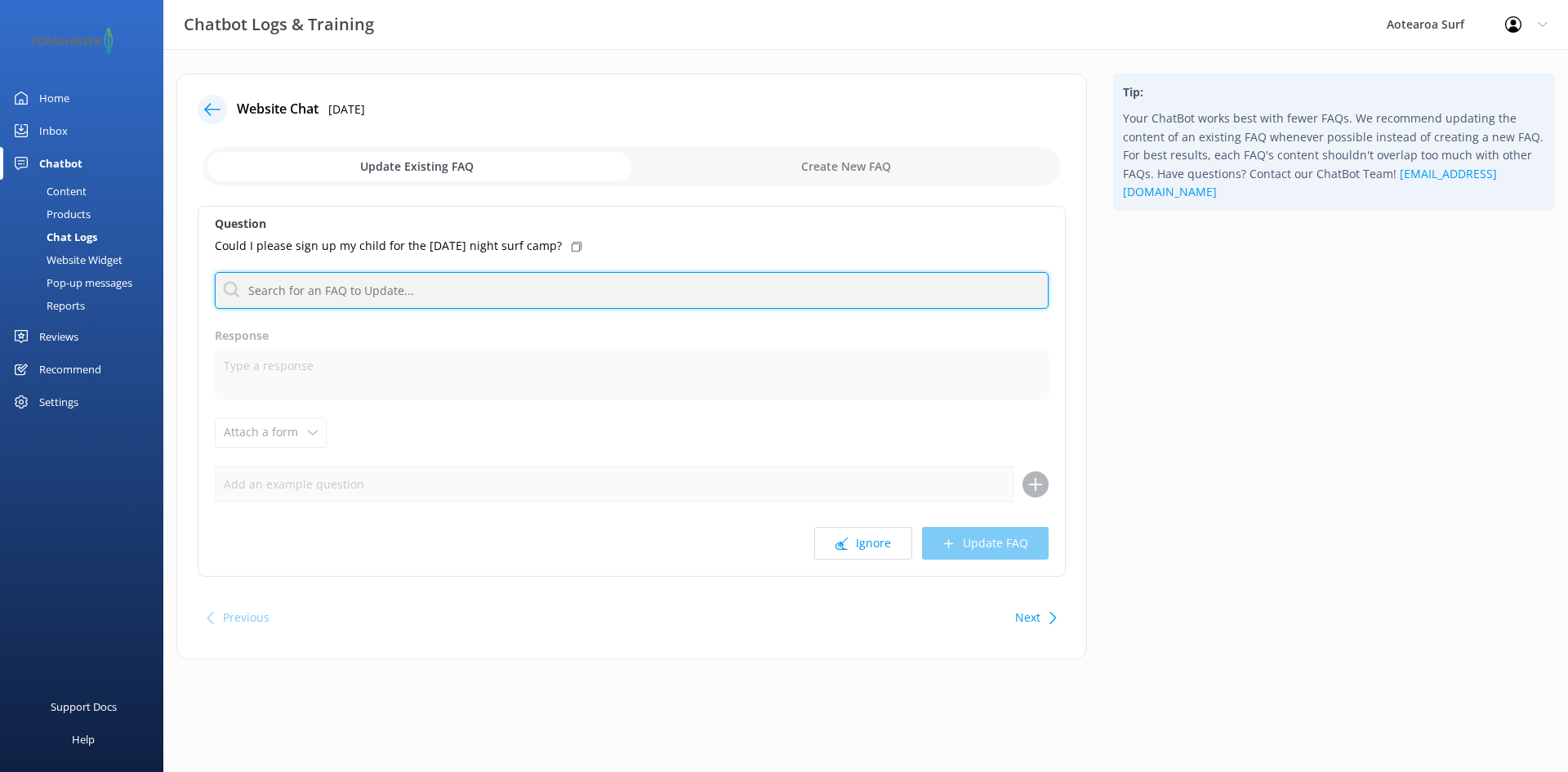
click at [415, 292] on input "text" at bounding box center [632, 290] width 834 height 37
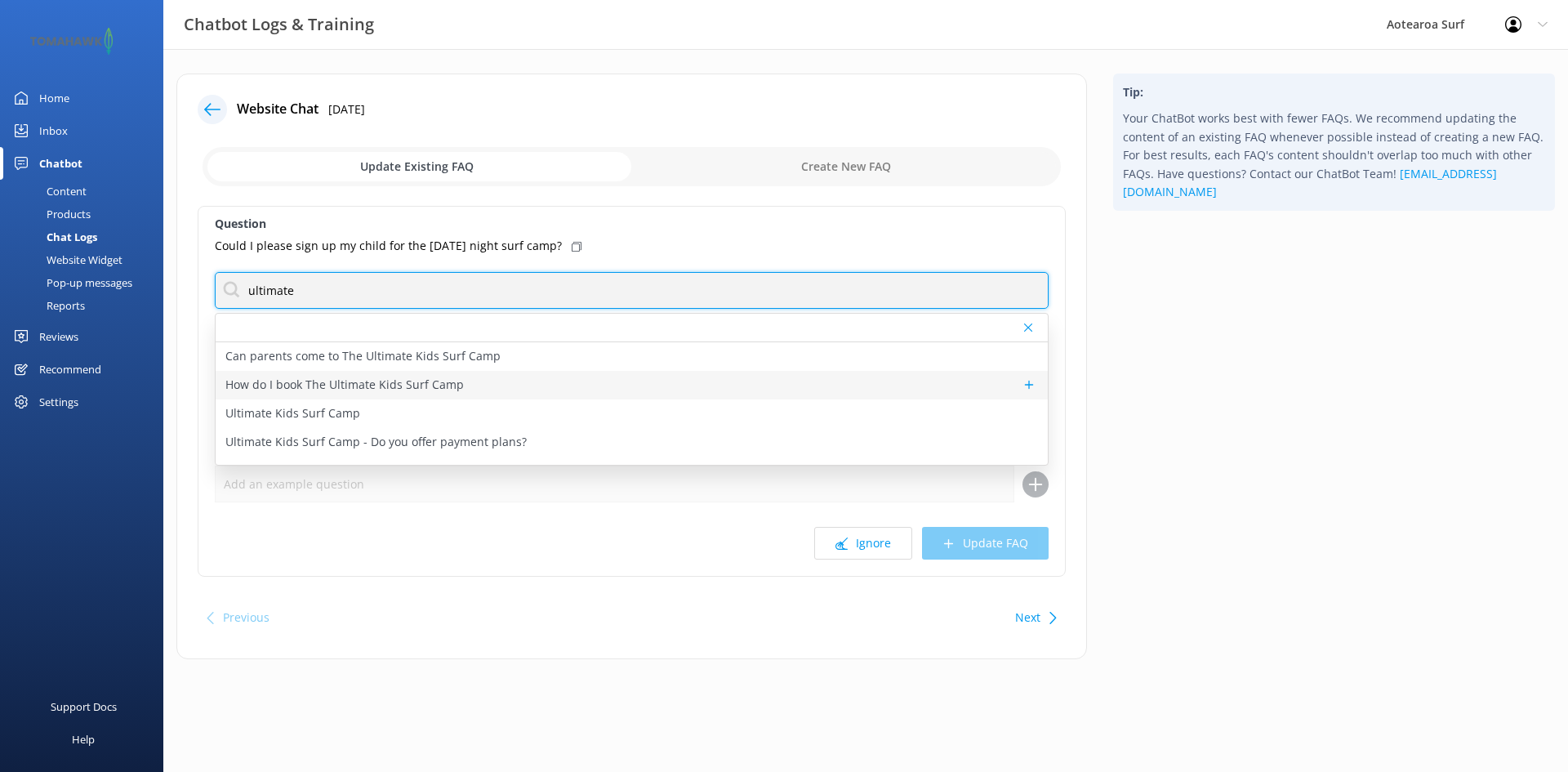
type input "ultimate"
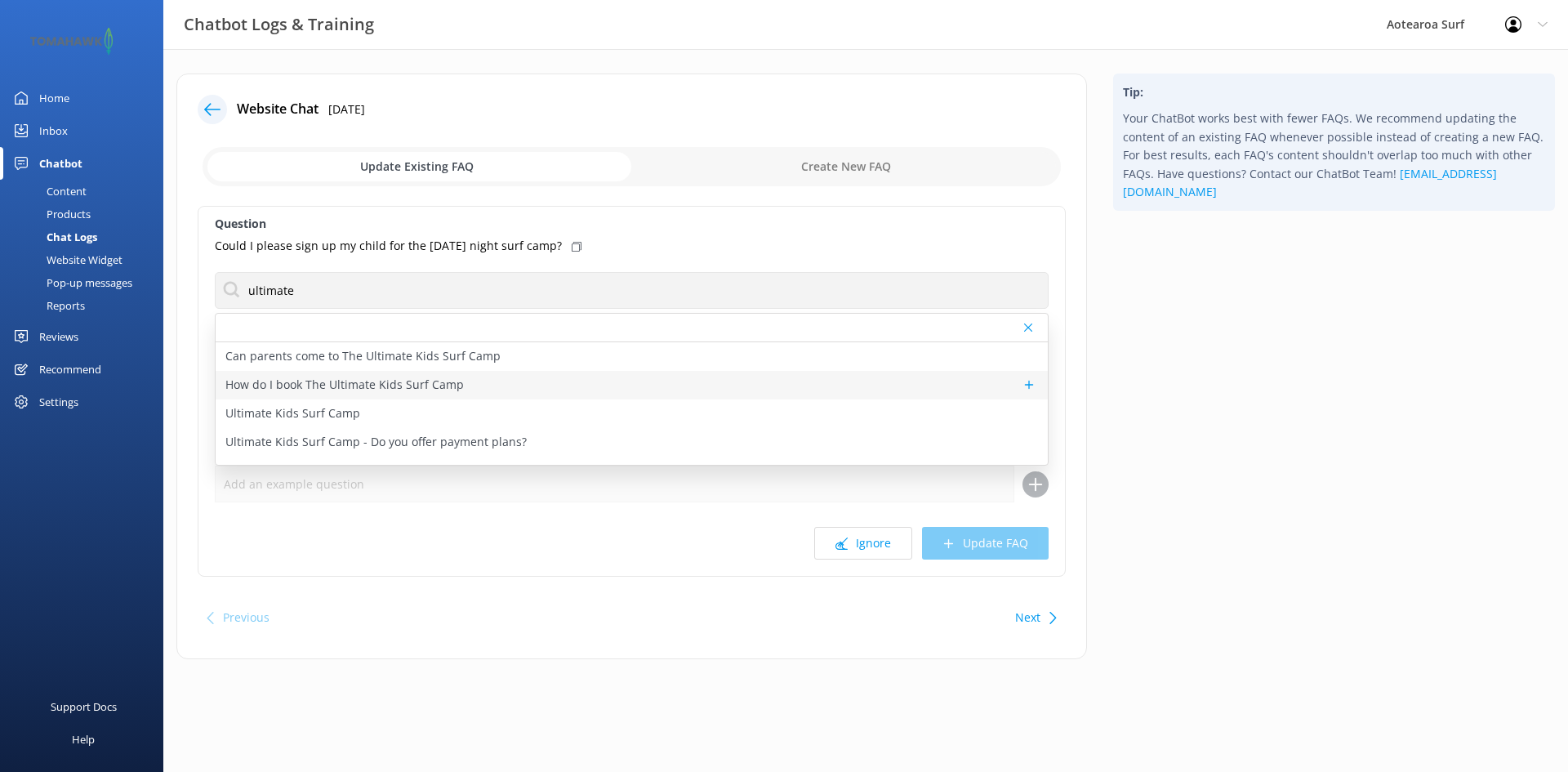
click at [368, 381] on p "How do I book The Ultimate Kids Surf Camp" at bounding box center [344, 385] width 238 height 18
type textarea "The Ultimate Kids Surf Camps can be booked directly online here: [URL][DOMAIN_N…"
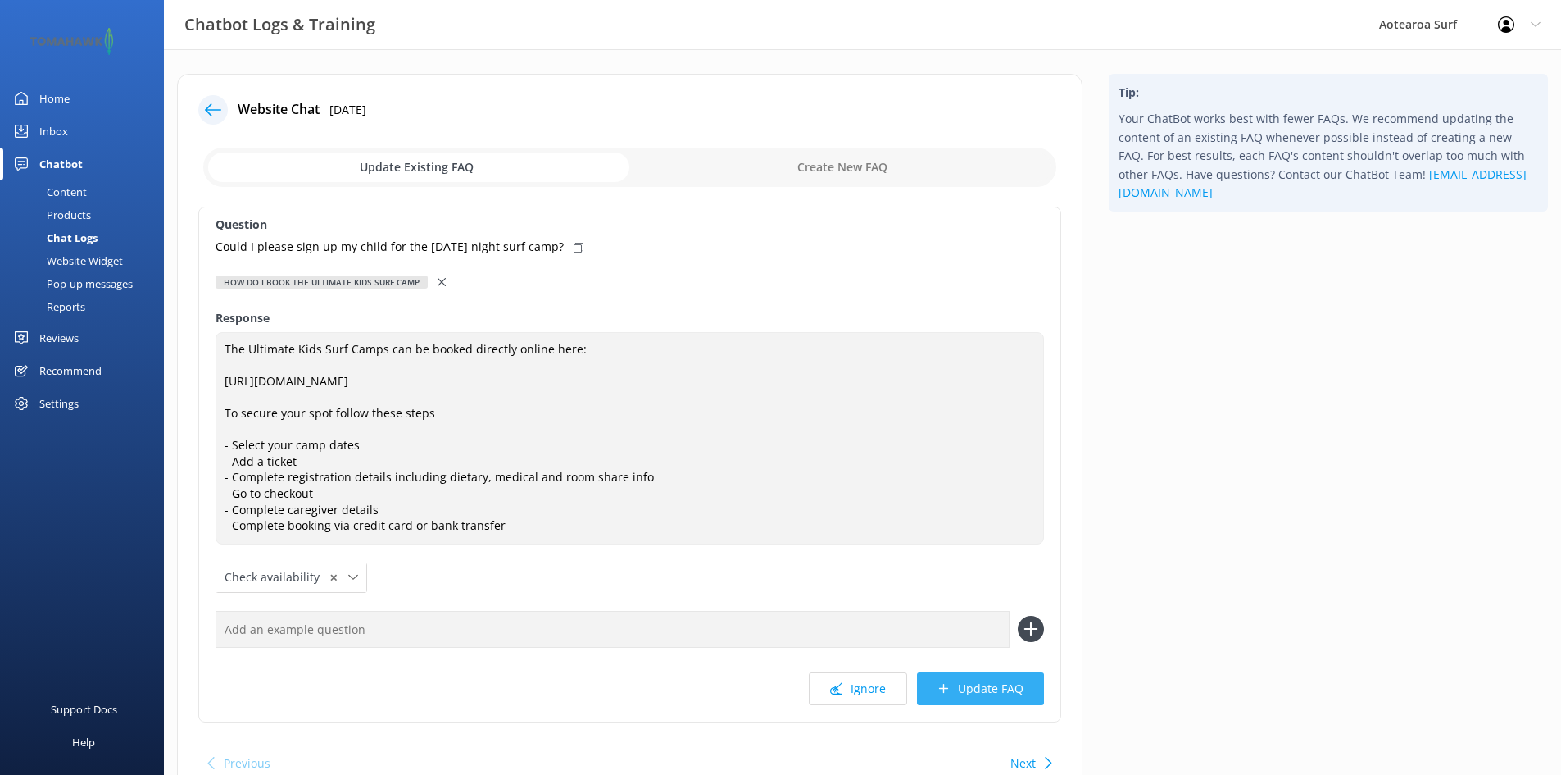
click at [995, 693] on button "Update FAQ" at bounding box center [980, 688] width 127 height 33
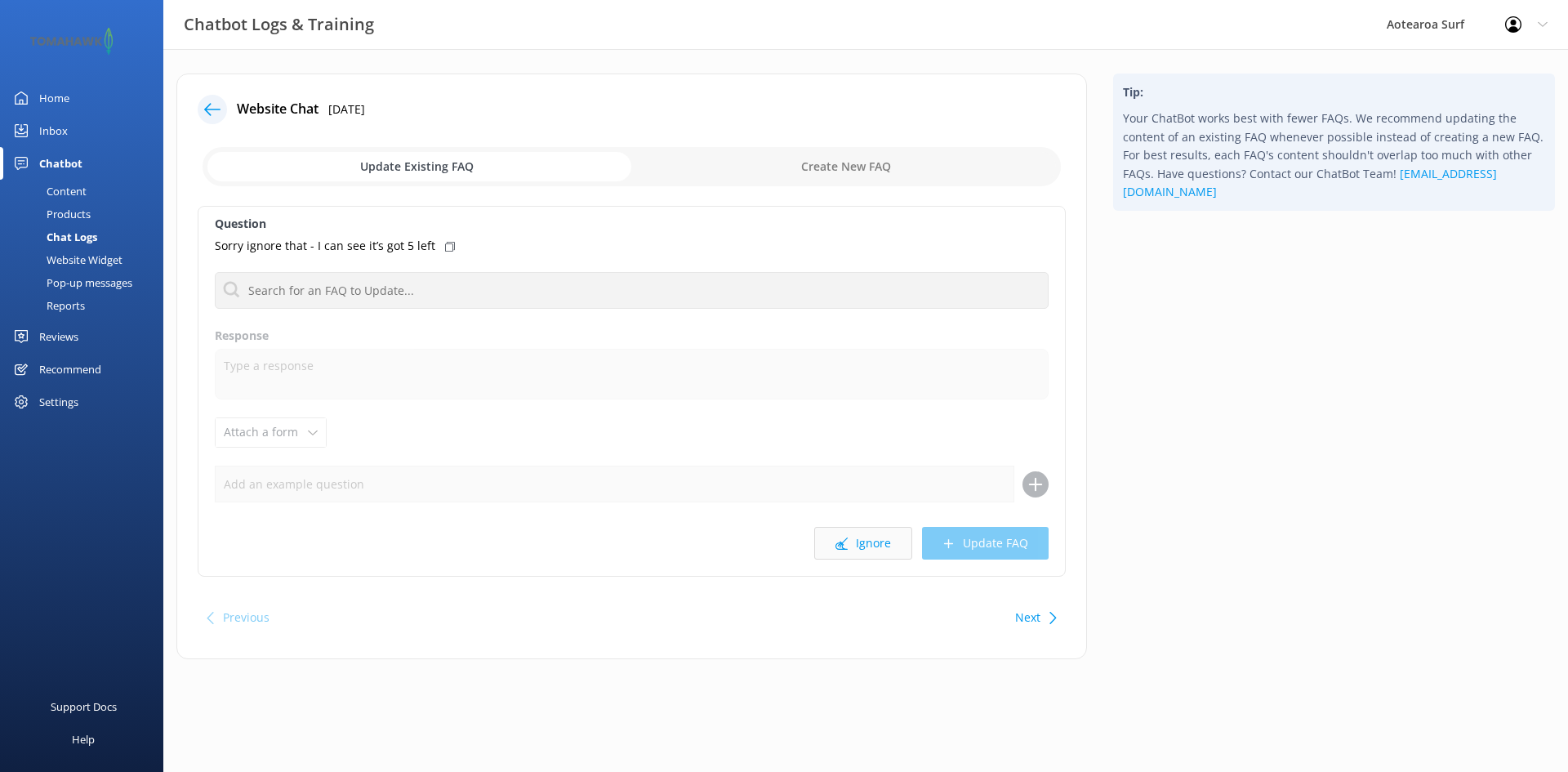
click at [867, 538] on button "Ignore" at bounding box center [863, 543] width 98 height 33
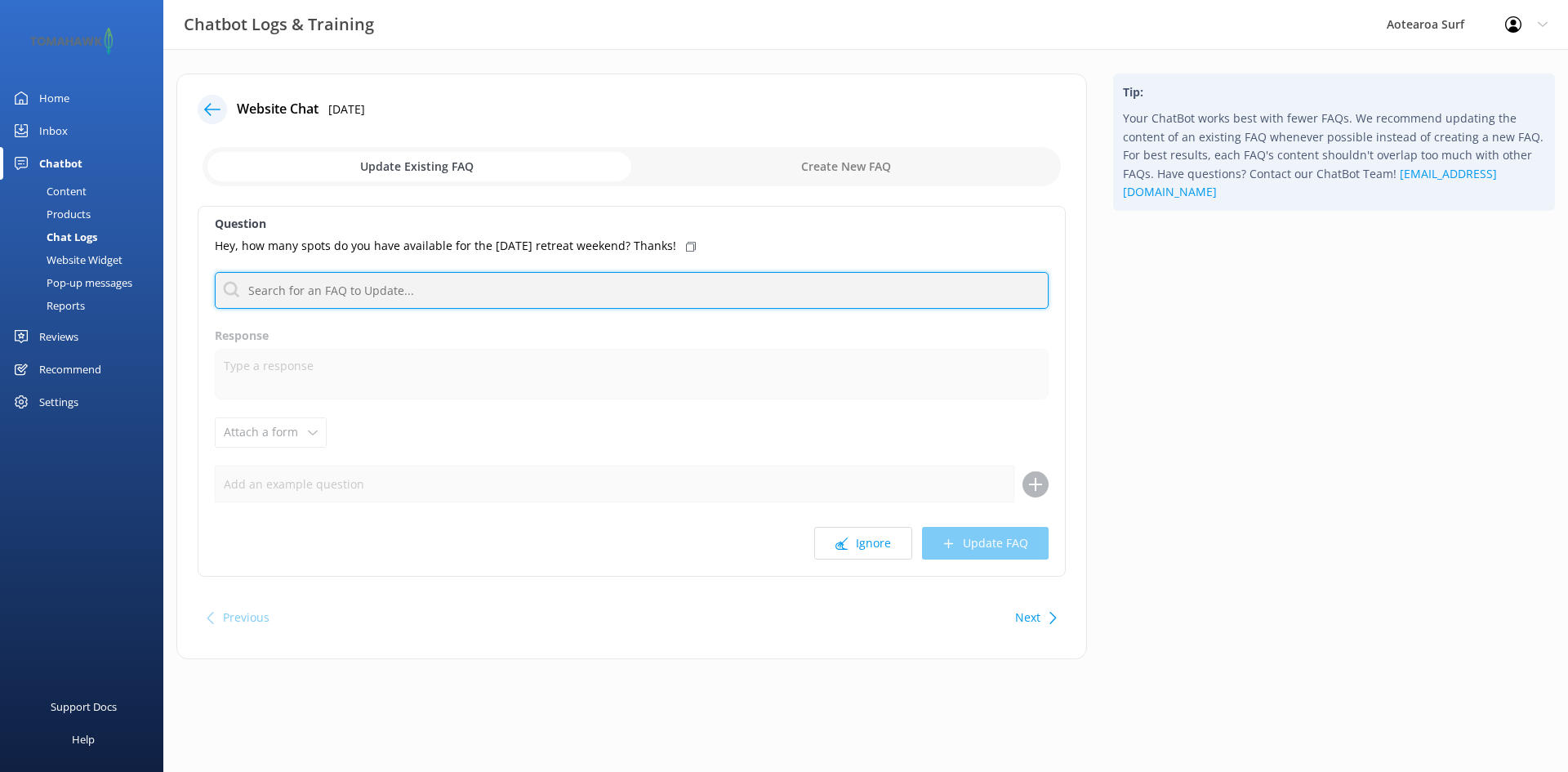
click at [628, 288] on input "text" at bounding box center [632, 290] width 834 height 37
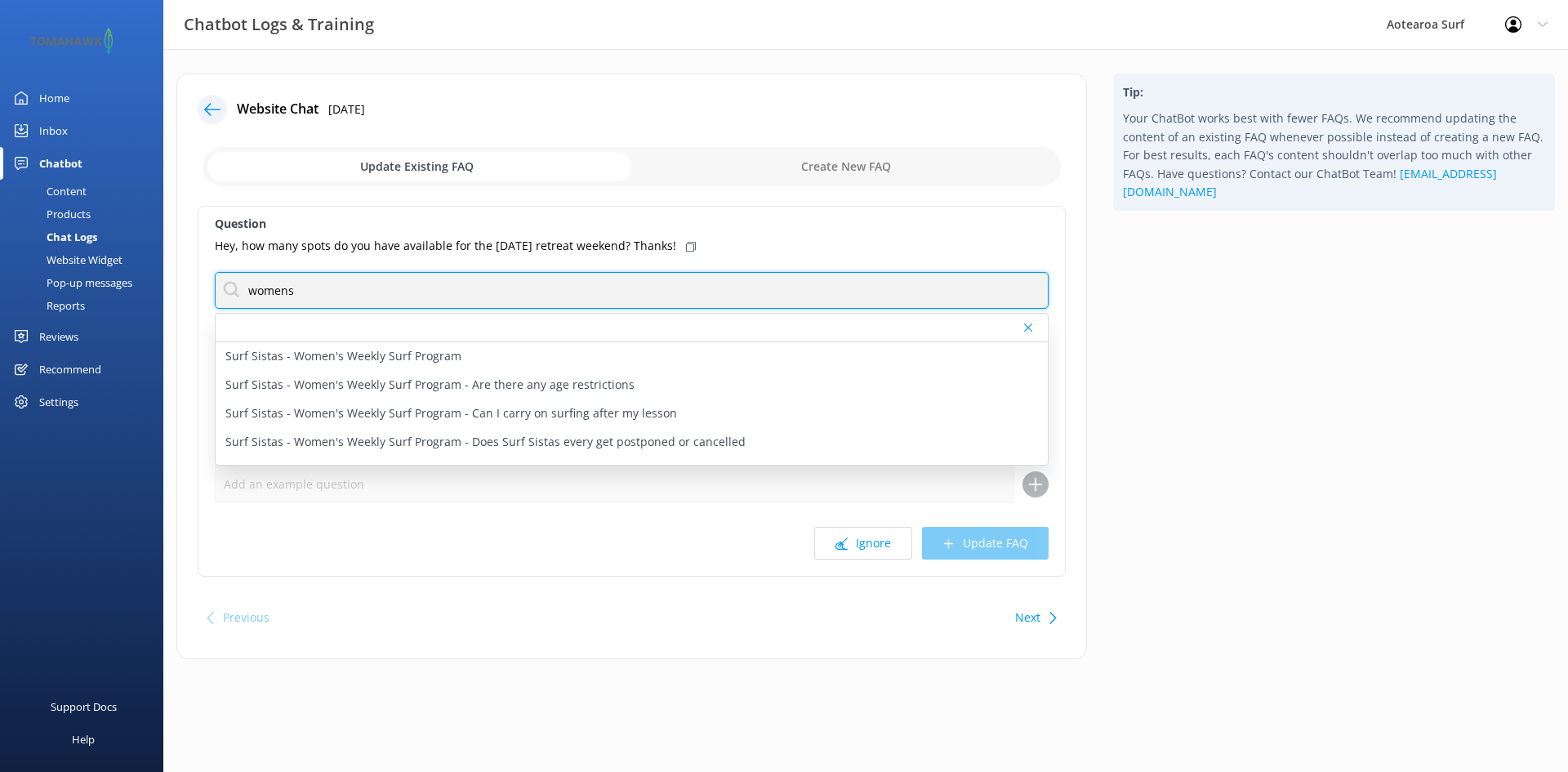
drag, startPoint x: 342, startPoint y: 287, endPoint x: 197, endPoint y: 290, distance: 145.0
click at [197, 290] on div "Question Hey, how many spots do you have available for the [DATE] retreat weeke…" at bounding box center [631, 391] width 868 height 371
type input "retreat"
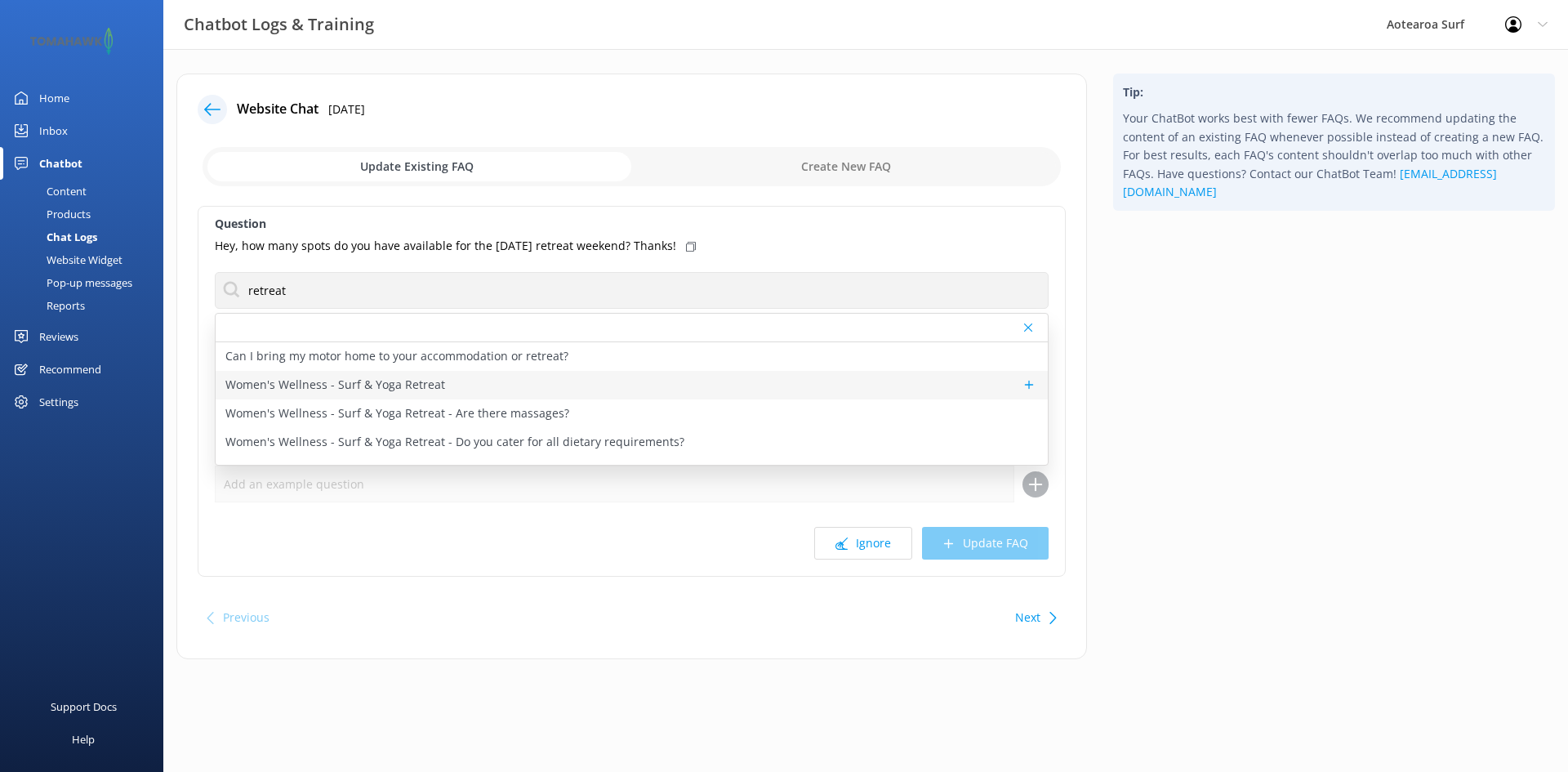
click at [417, 386] on p "Women's Wellness - Surf & Yoga Retreat" at bounding box center [335, 385] width 219 height 18
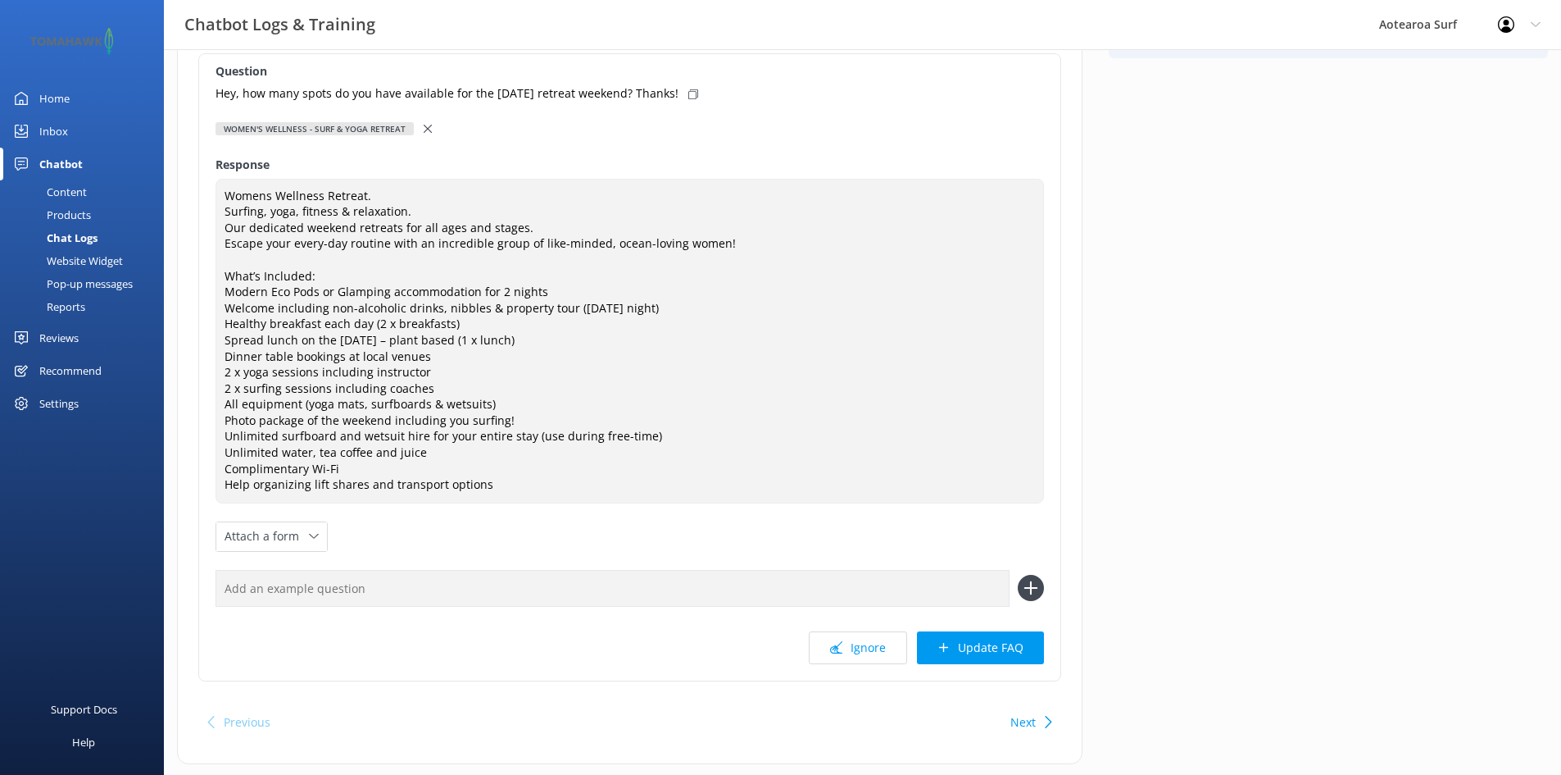
scroll to position [192, 0]
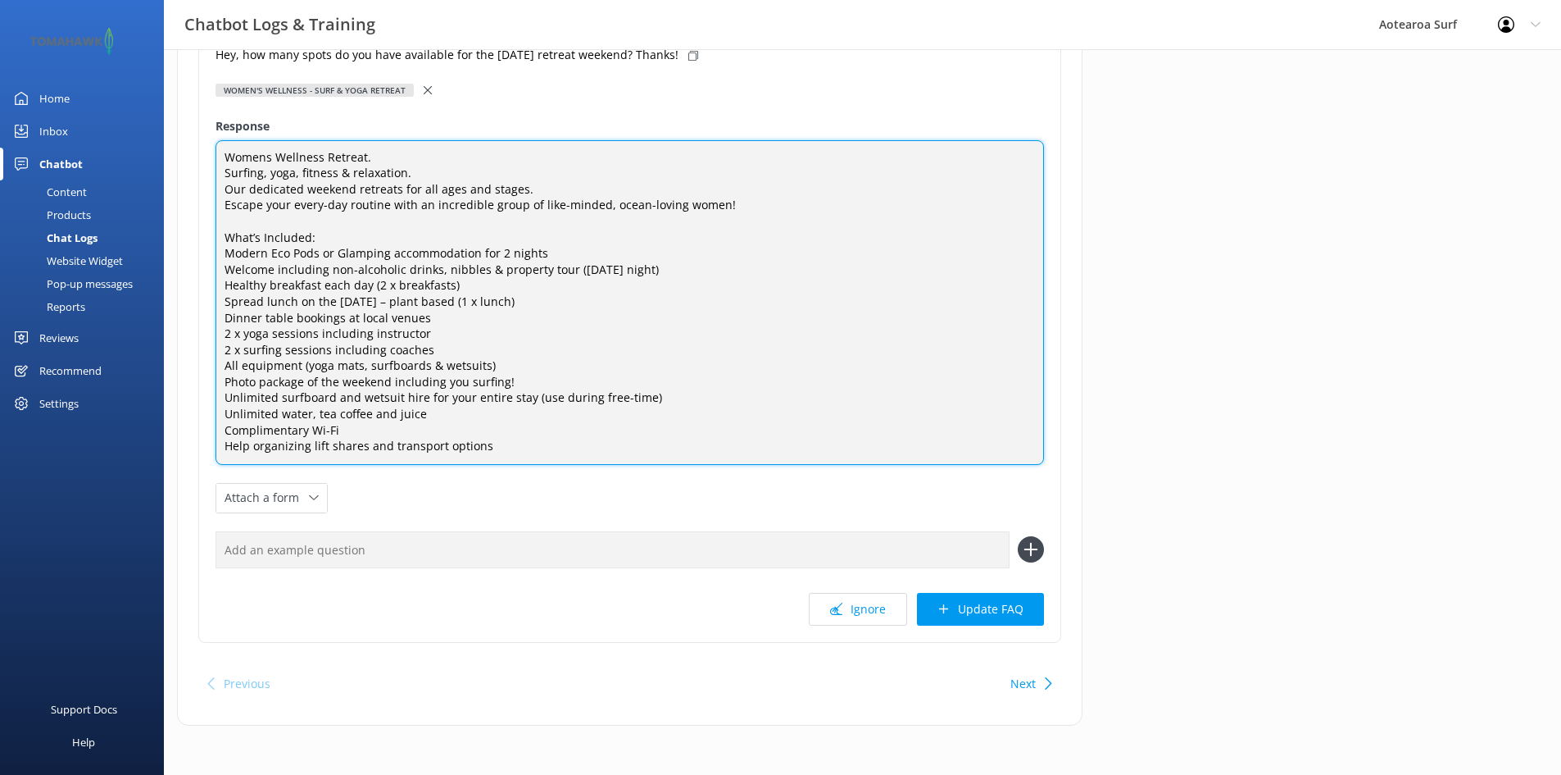
click at [747, 199] on textarea "Womens Wellness Retreat​. Surfing, yoga, fitness & relaxation. Our dedicated we…" at bounding box center [630, 302] width 829 height 325
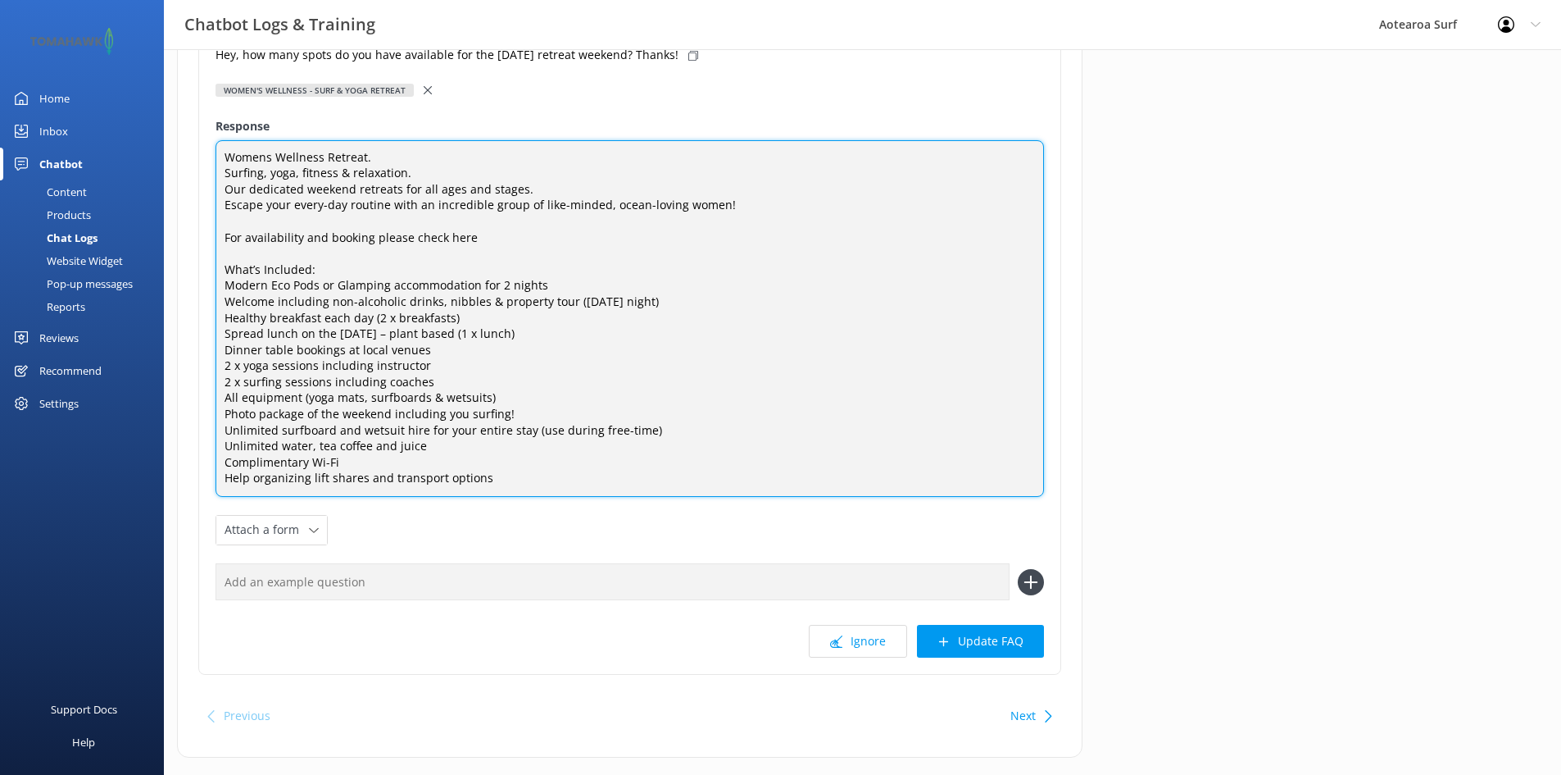
click at [490, 237] on textarea "Womens Wellness Retreat​. Surfing, yoga, fitness & relaxation. Our dedicated we…" at bounding box center [630, 318] width 829 height 357
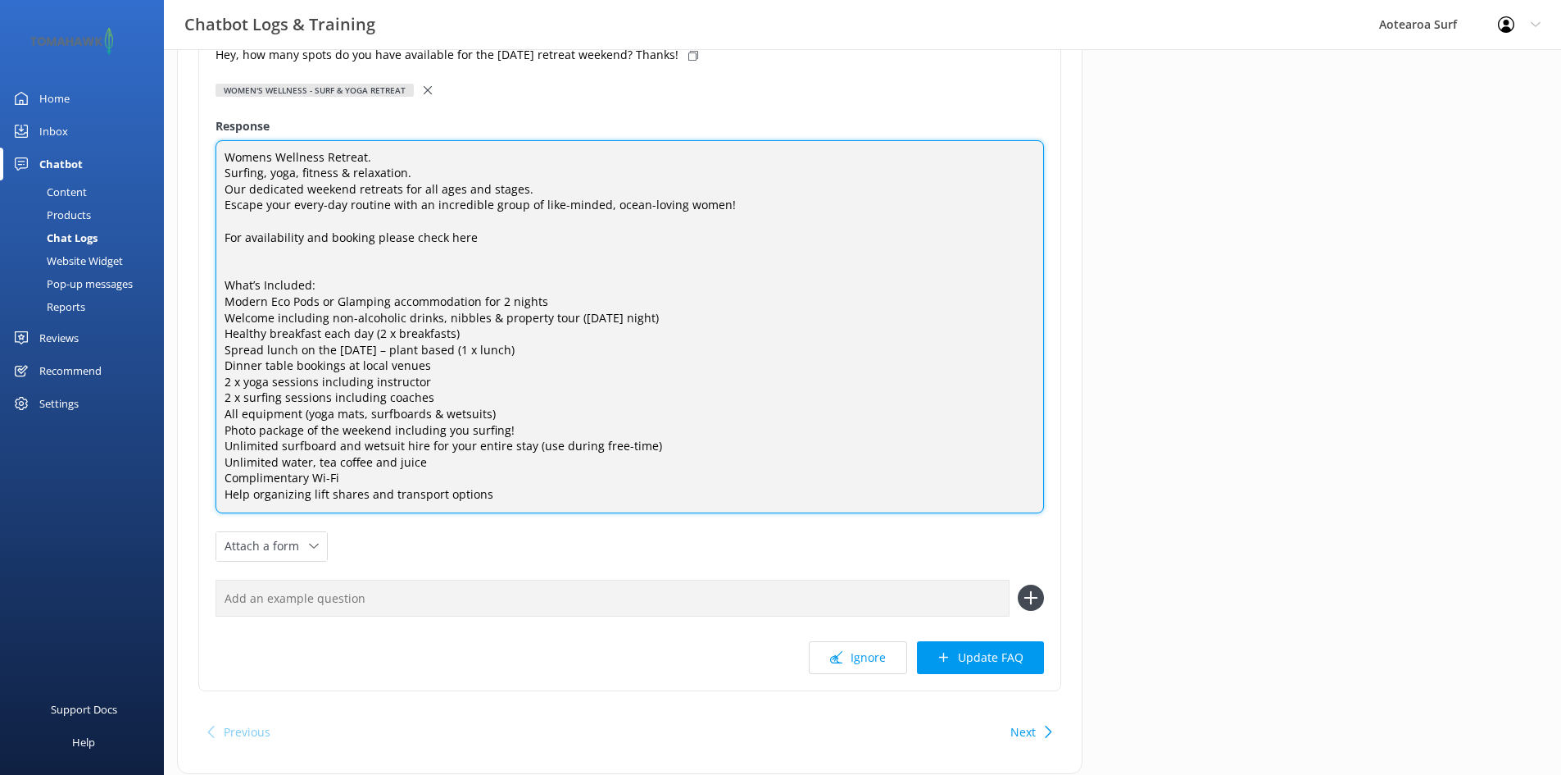
paste textarea "[URL][DOMAIN_NAME]"
type textarea "Womens Wellness Retreat​. Surfing, yoga, fitness & relaxation. Our dedicated we…"
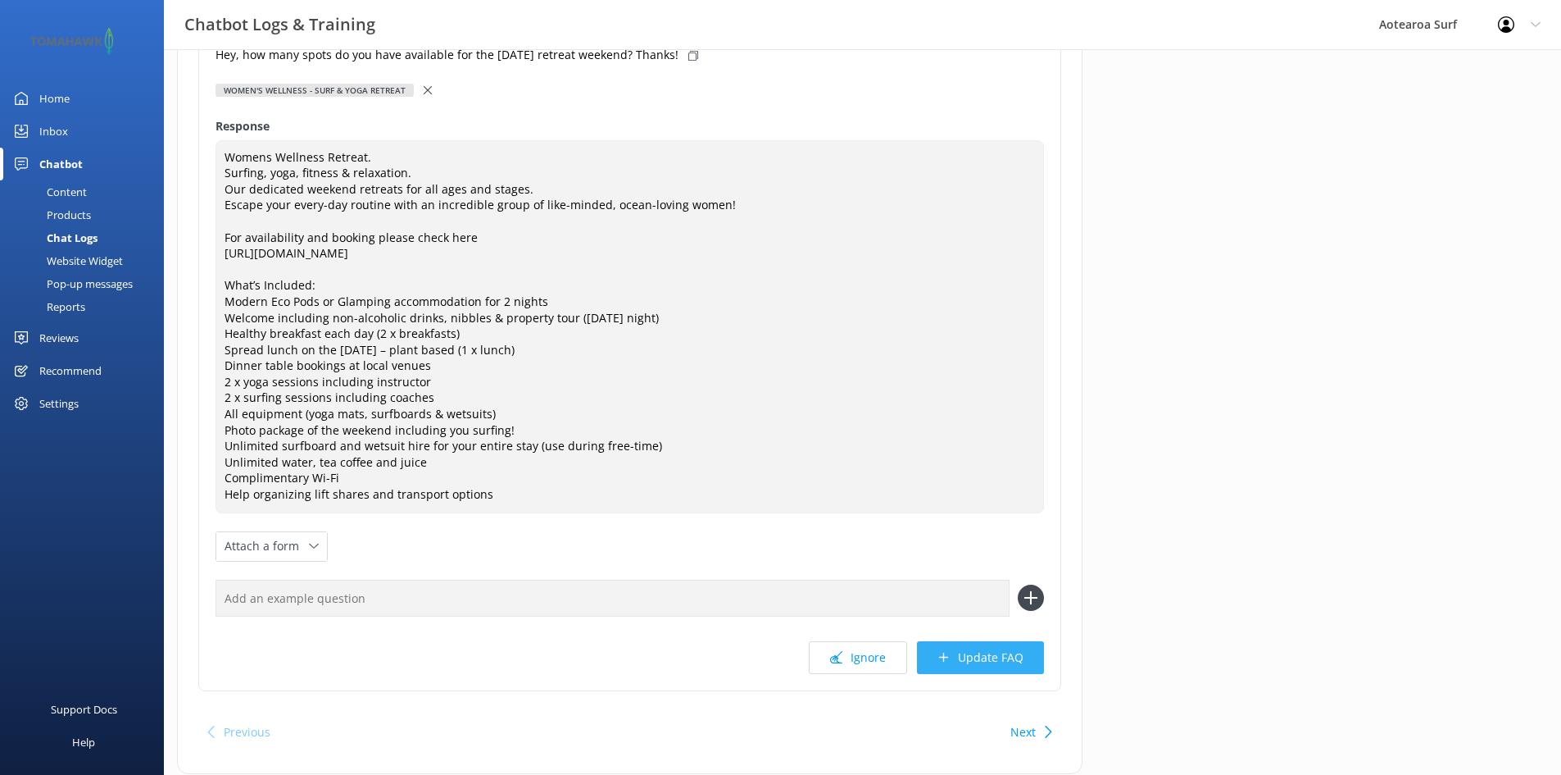
click at [1024, 661] on button "Update FAQ" at bounding box center [980, 657] width 127 height 33
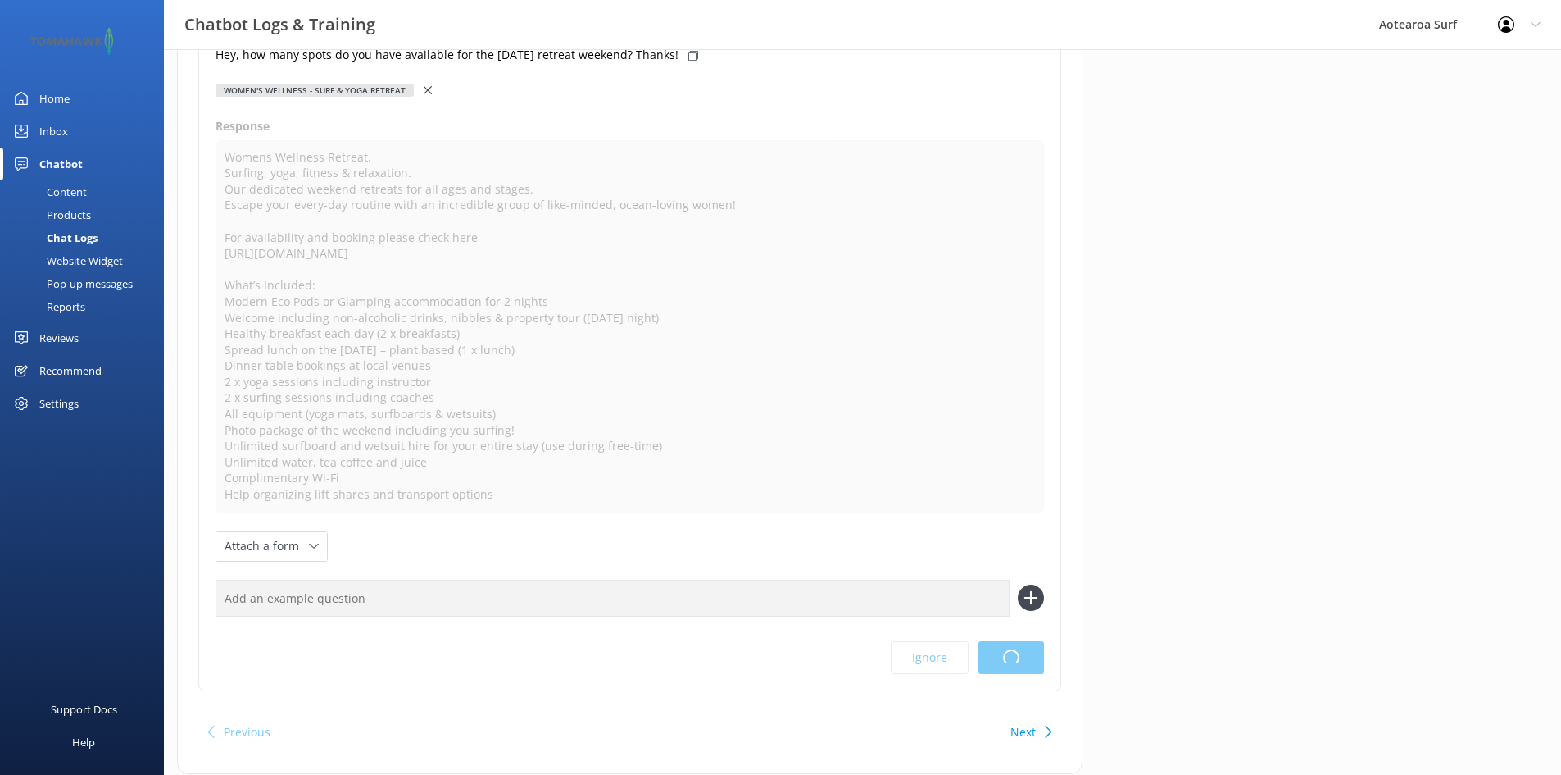
scroll to position [0, 0]
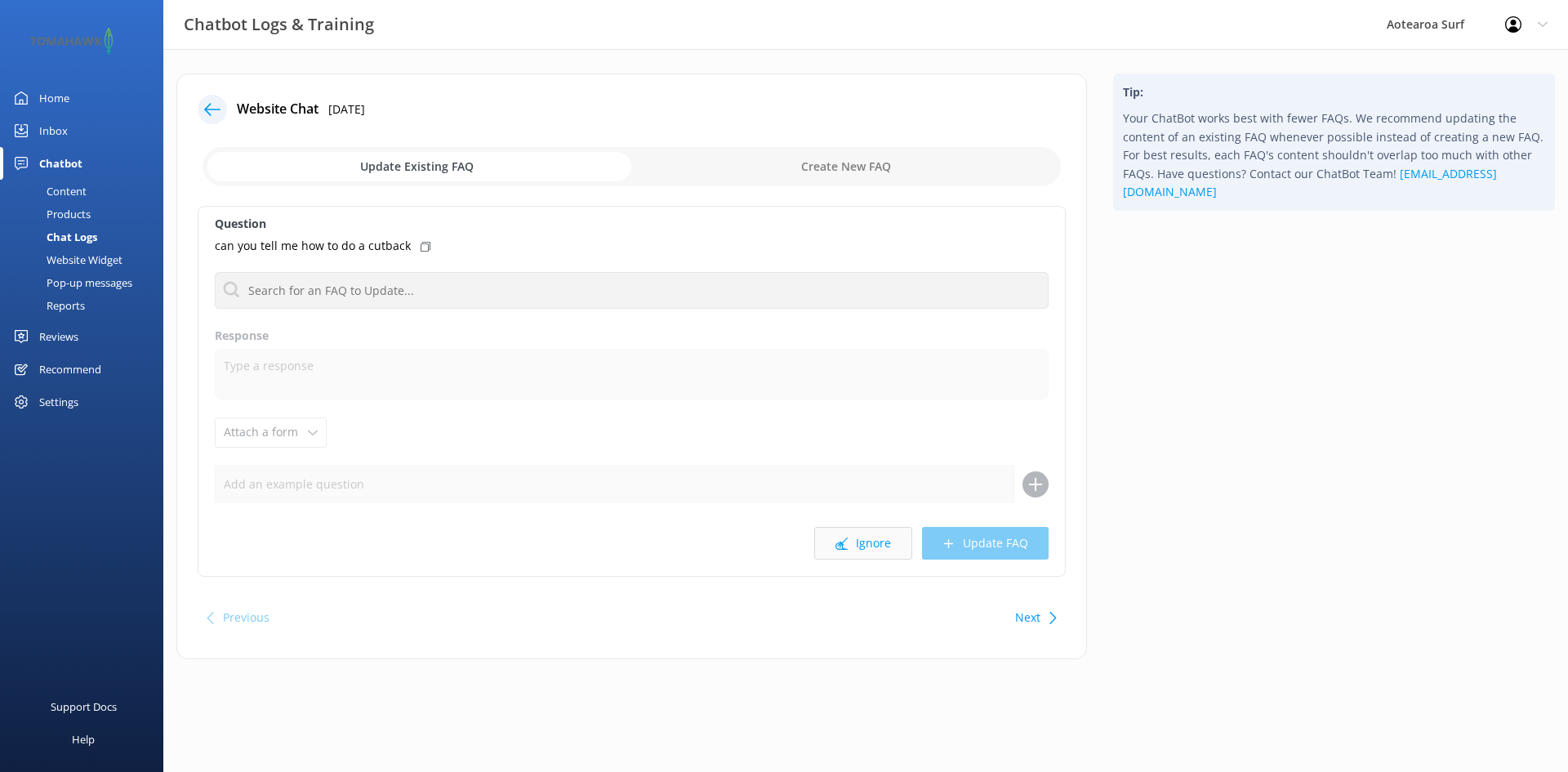
click at [864, 547] on button "Ignore" at bounding box center [863, 543] width 98 height 33
click at [876, 550] on button "Ignore" at bounding box center [863, 543] width 98 height 33
click at [872, 539] on button "Ignore" at bounding box center [863, 543] width 98 height 33
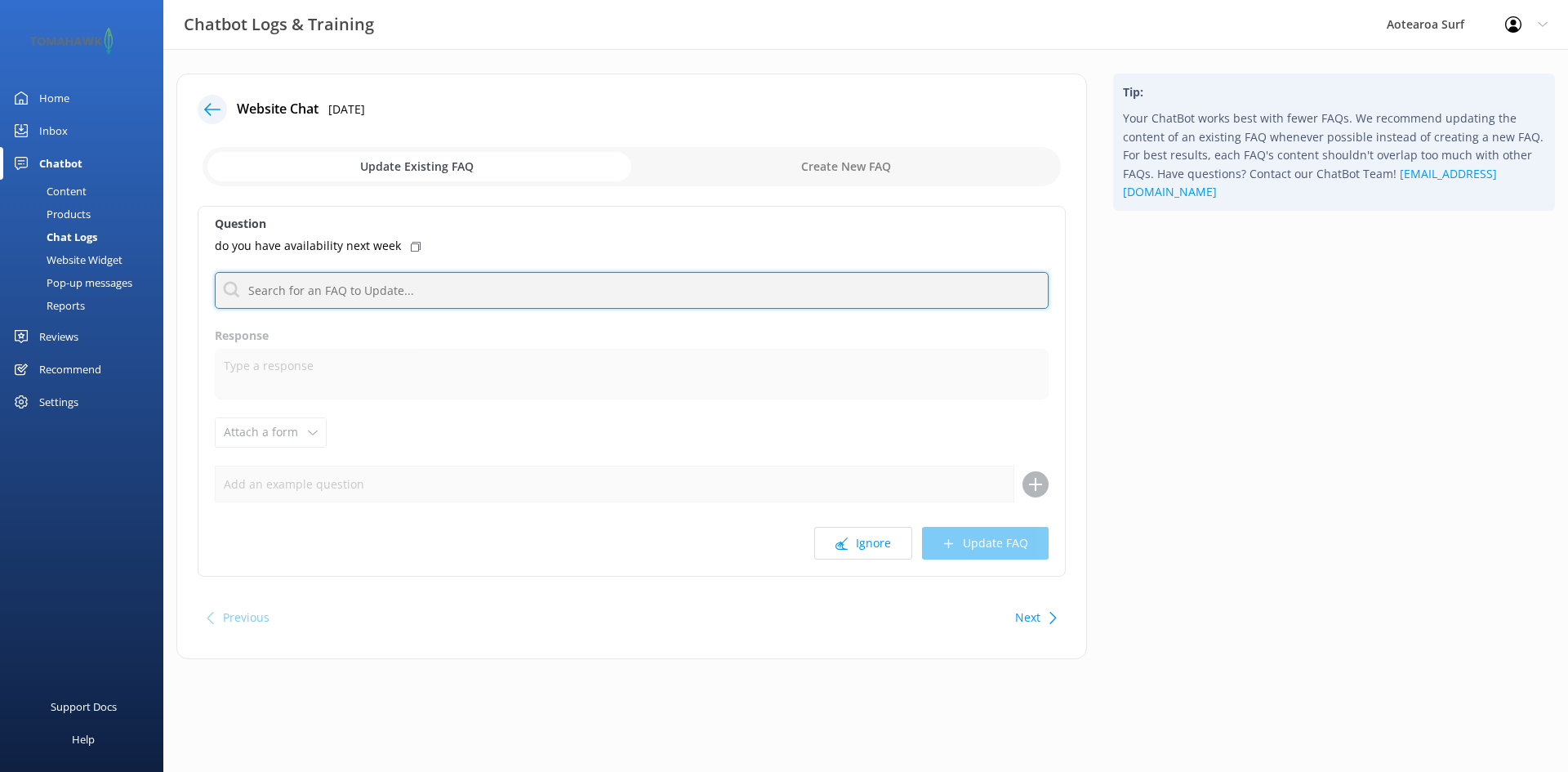
click at [468, 284] on input "text" at bounding box center [632, 290] width 834 height 37
type input "2"
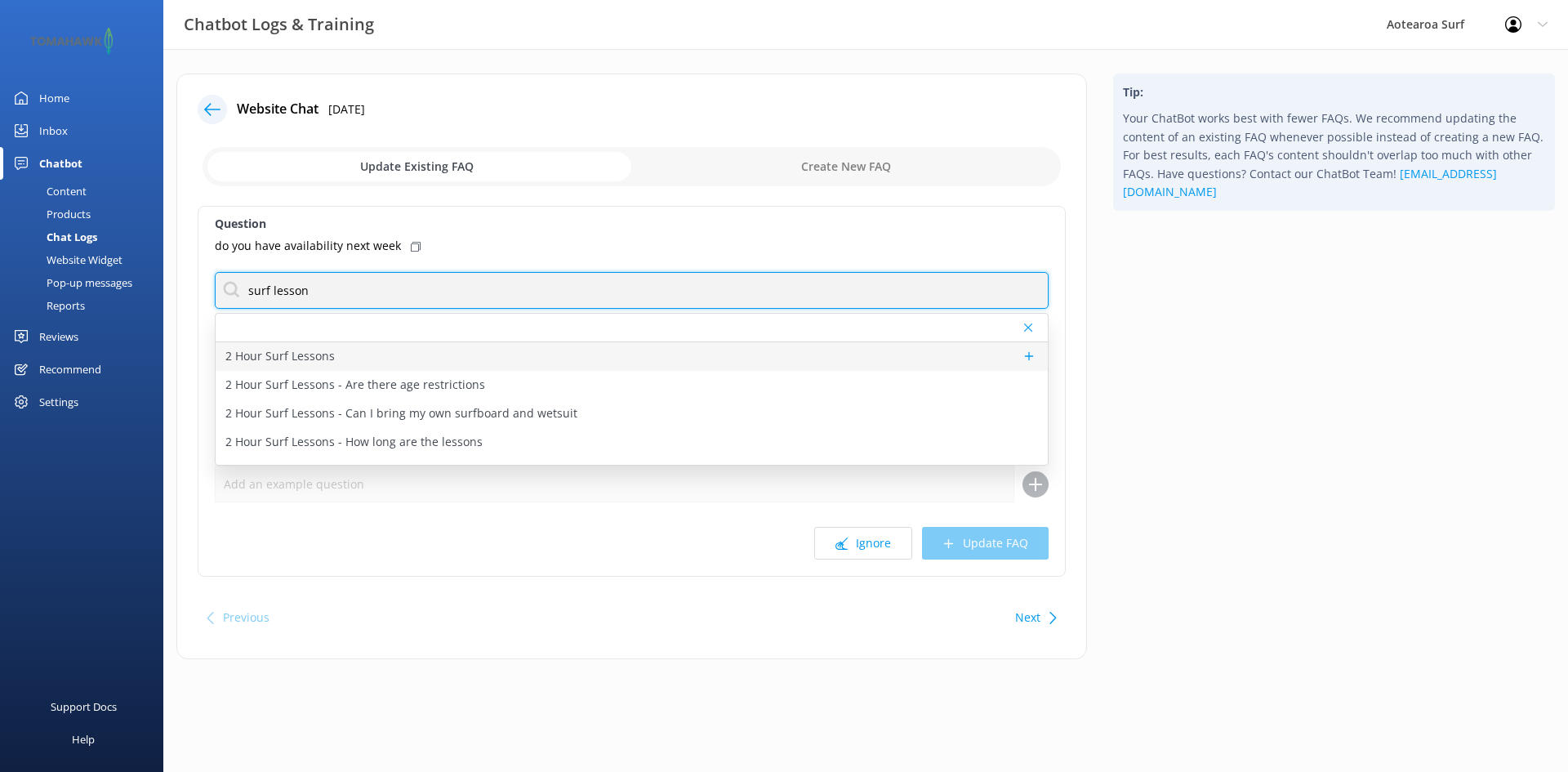
type input "surf lesson"
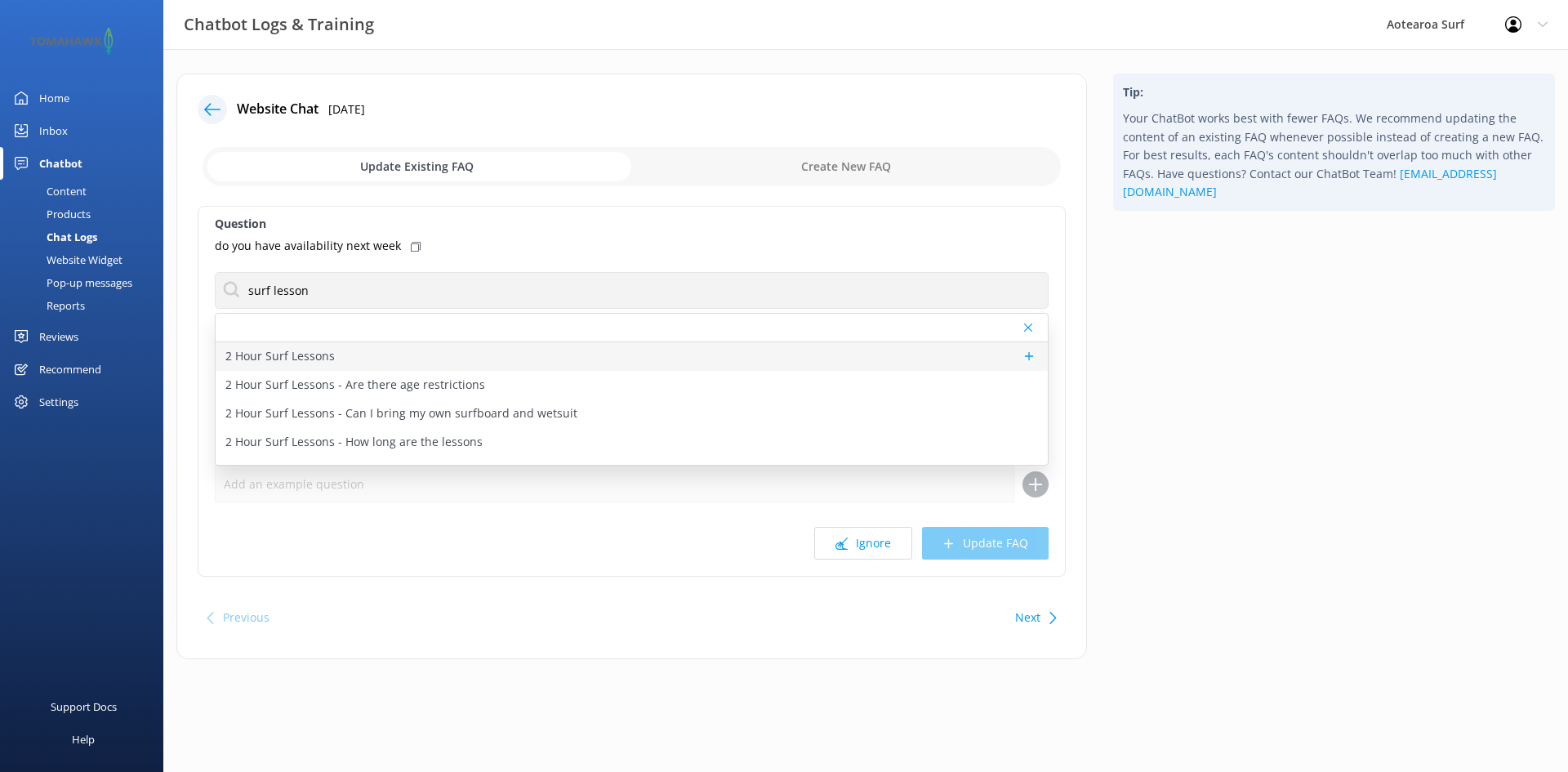
click at [353, 358] on div "2 Hour Surf Lessons" at bounding box center [631, 356] width 832 height 29
type textarea "Our 2-hour surf lessons take place on [GEOGRAPHIC_DATA]’s favourite [GEOGRAPHIC…"
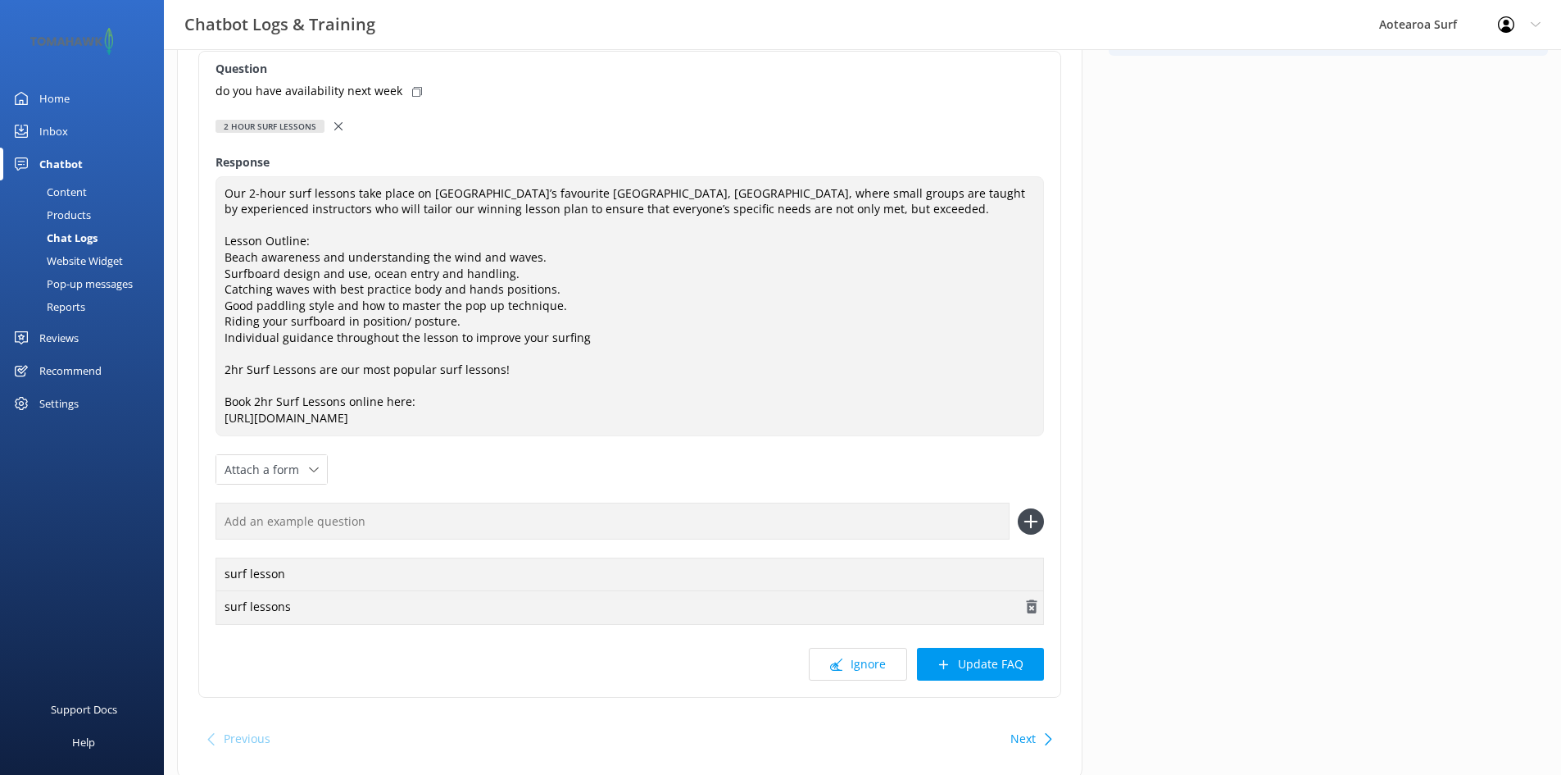
scroll to position [211, 0]
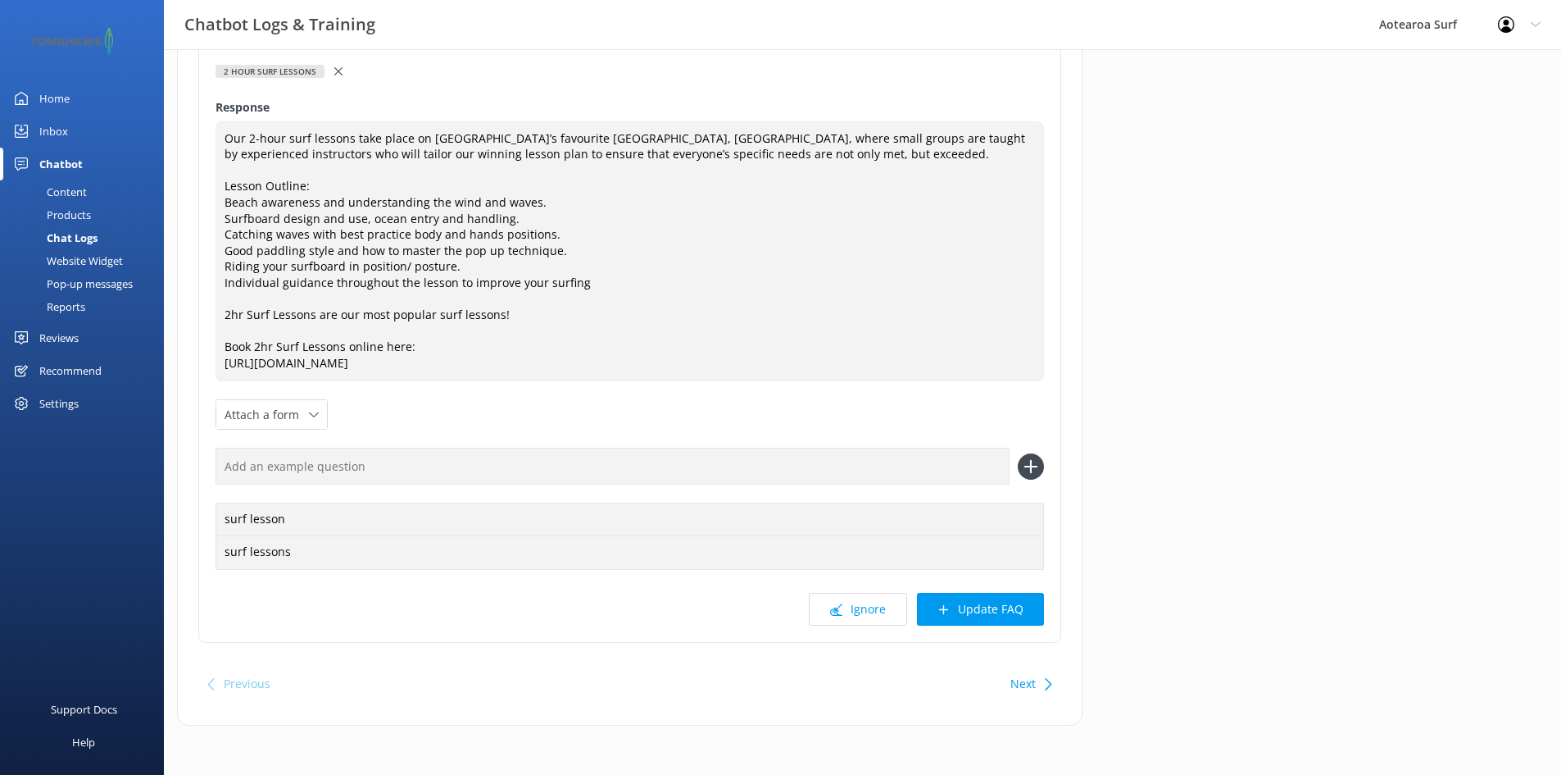
click at [965, 610] on button "Update FAQ" at bounding box center [980, 609] width 127 height 33
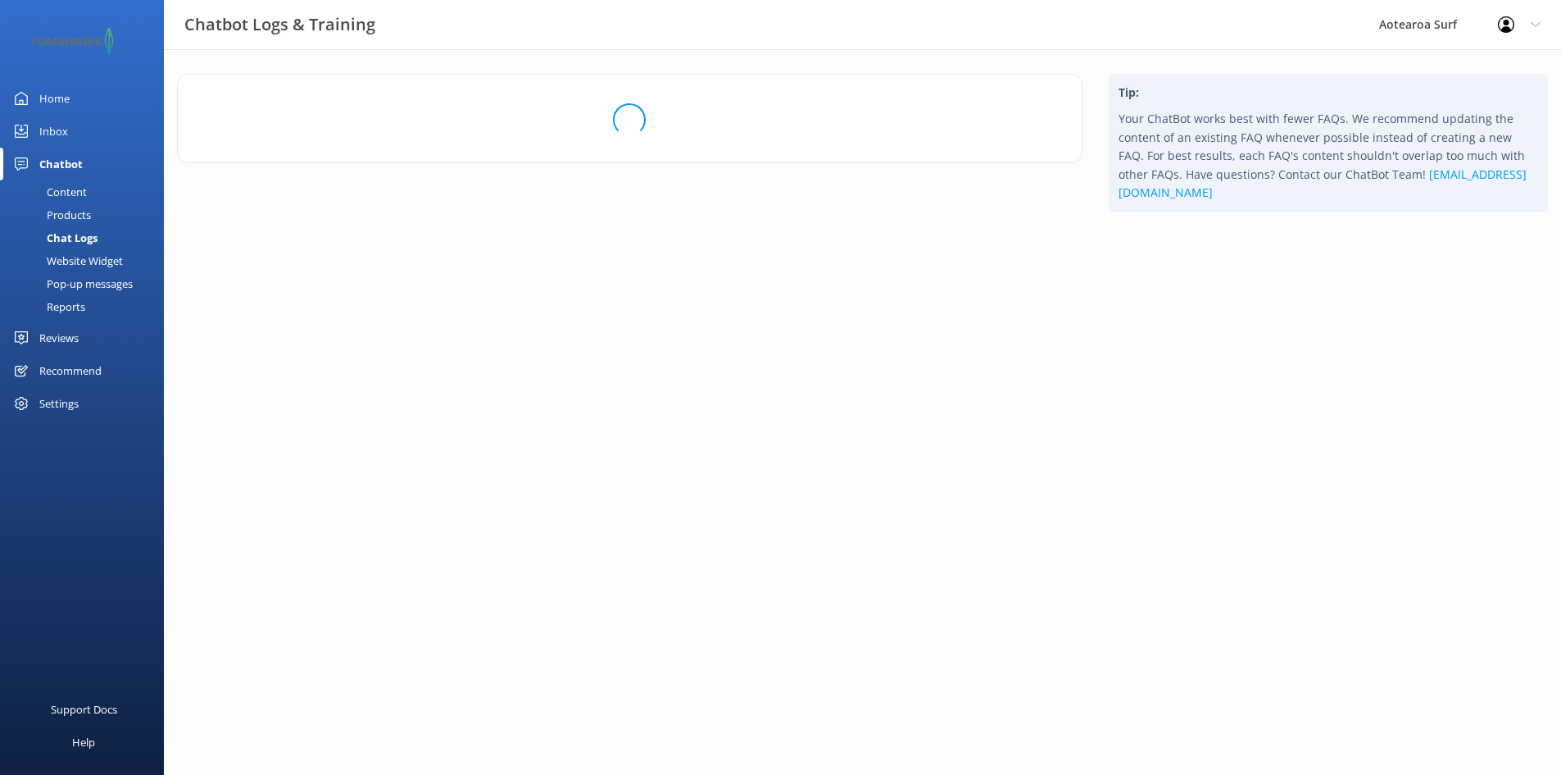
scroll to position [0, 0]
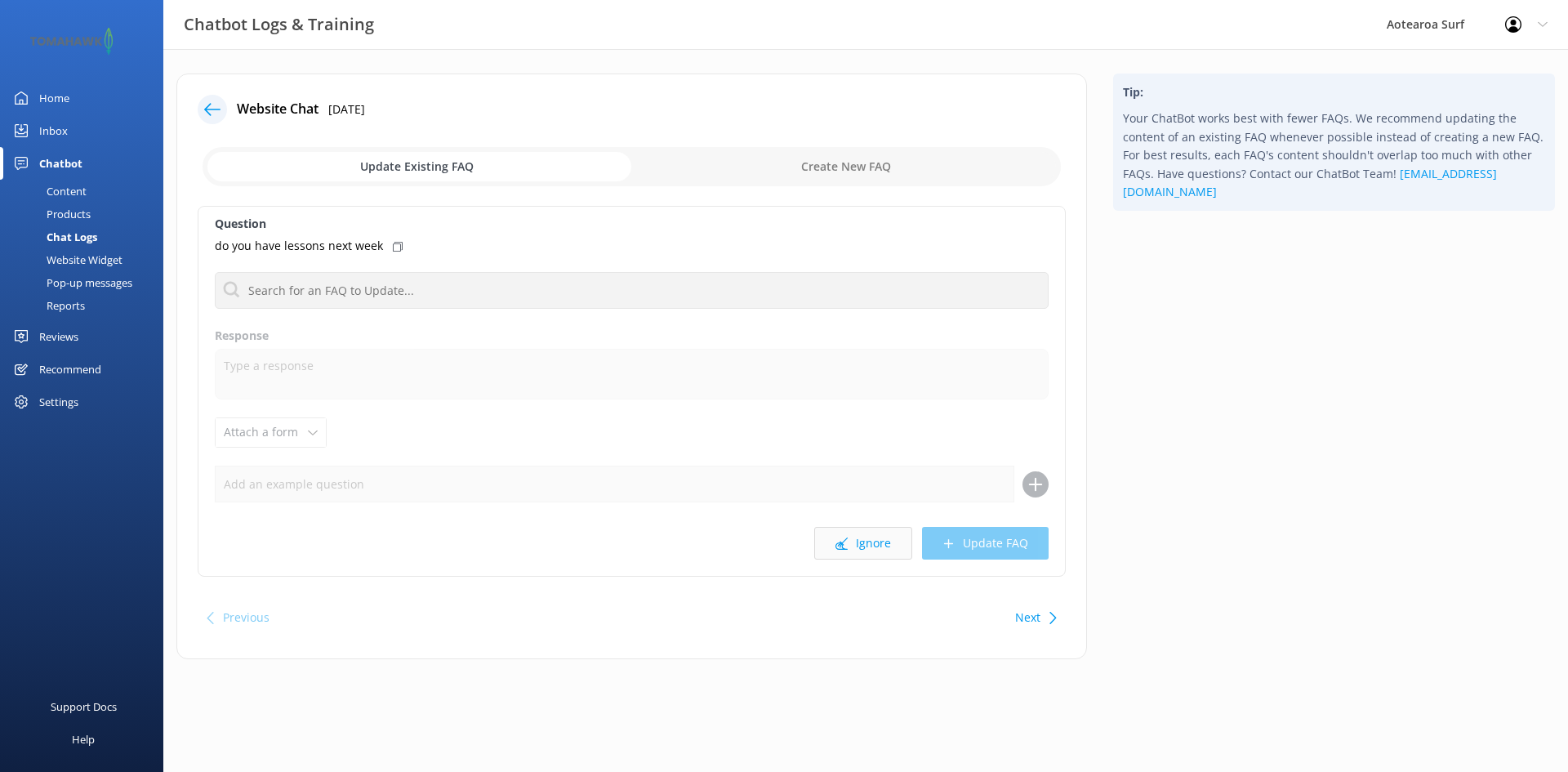
click at [859, 534] on button "Ignore" at bounding box center [863, 543] width 98 height 33
click at [872, 550] on button "Ignore" at bounding box center [863, 543] width 98 height 33
click at [863, 550] on button "Ignore" at bounding box center [863, 543] width 98 height 33
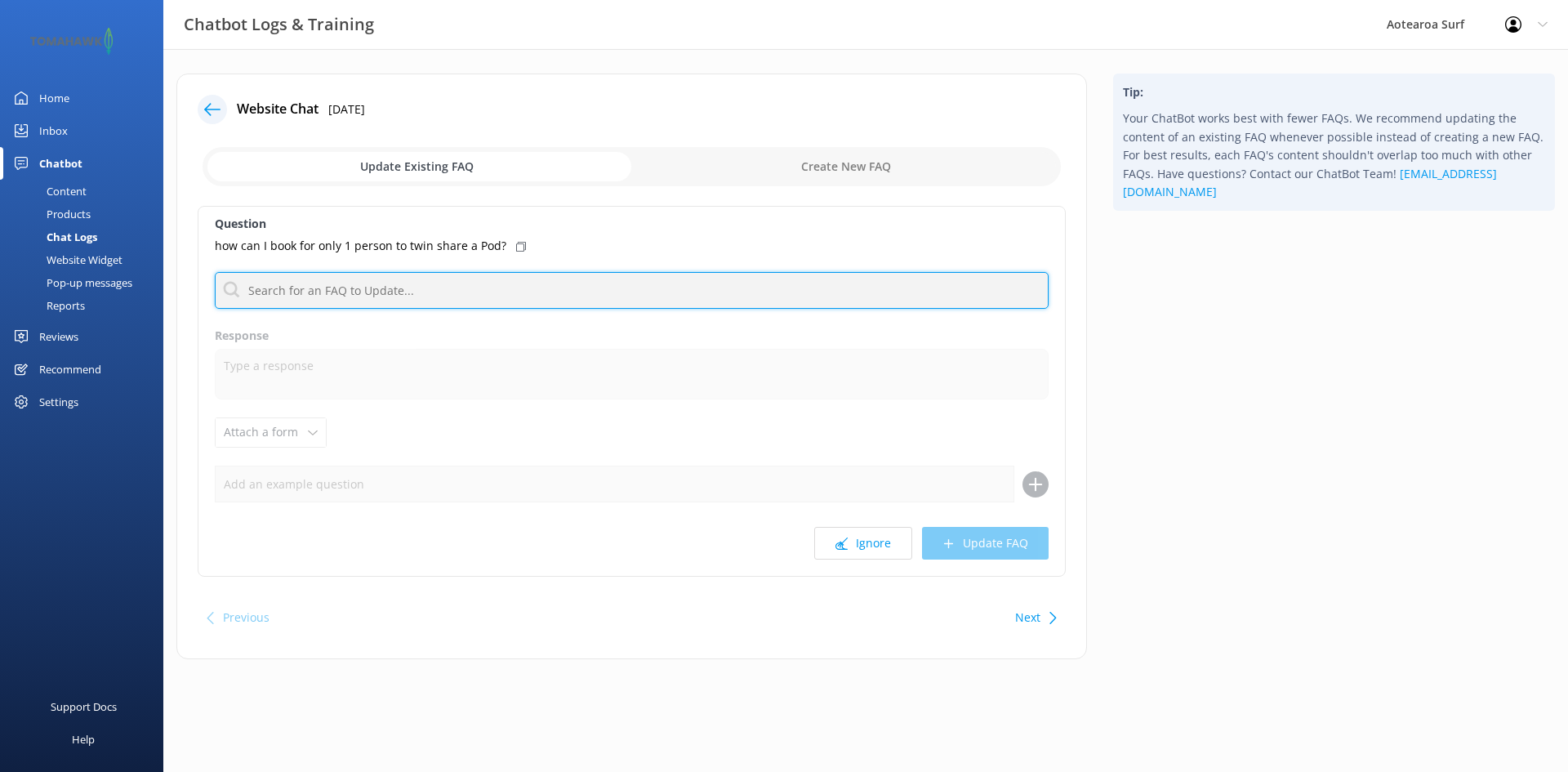
click at [651, 292] on input "text" at bounding box center [632, 290] width 834 height 37
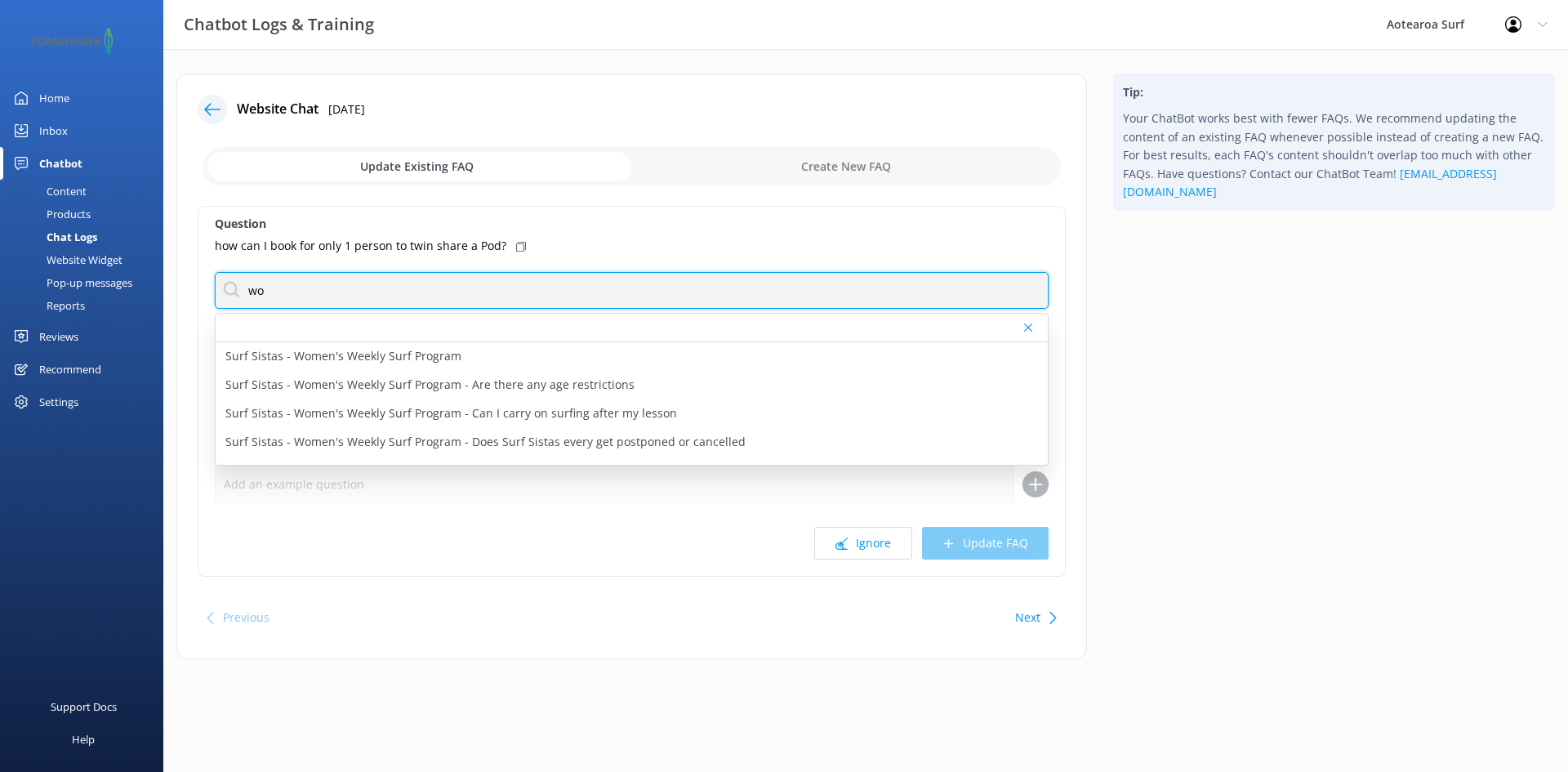
type input "w"
type input "retreat"
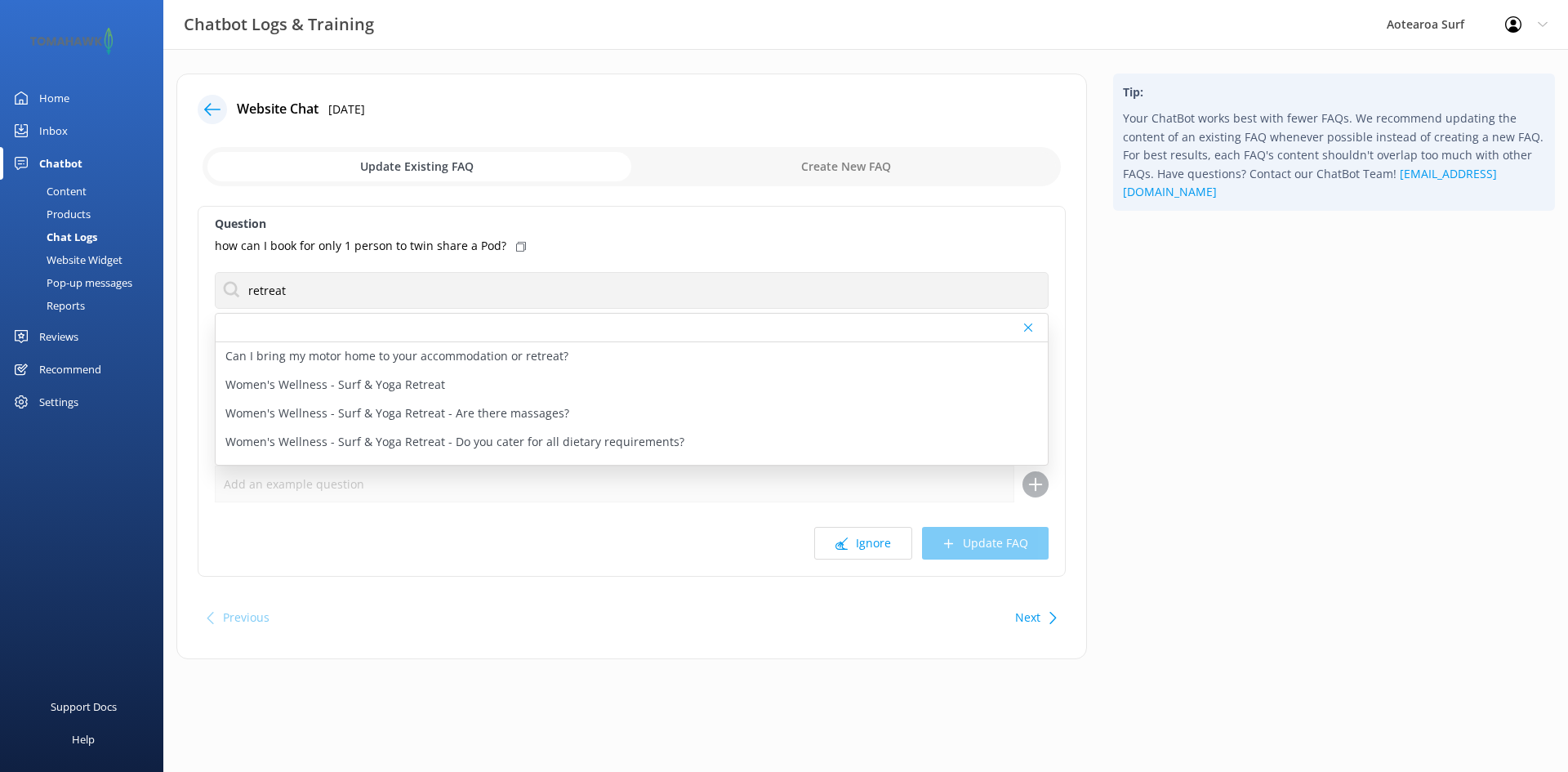
drag, startPoint x: 449, startPoint y: 389, endPoint x: 474, endPoint y: 383, distance: 25.7
click at [449, 389] on div "Women's Wellness - Surf & Yoga Retreat" at bounding box center [631, 385] width 832 height 29
type textarea "Womens Wellness Retreat​. Surfing, yoga, fitness & relaxation. Our dedicated we…"
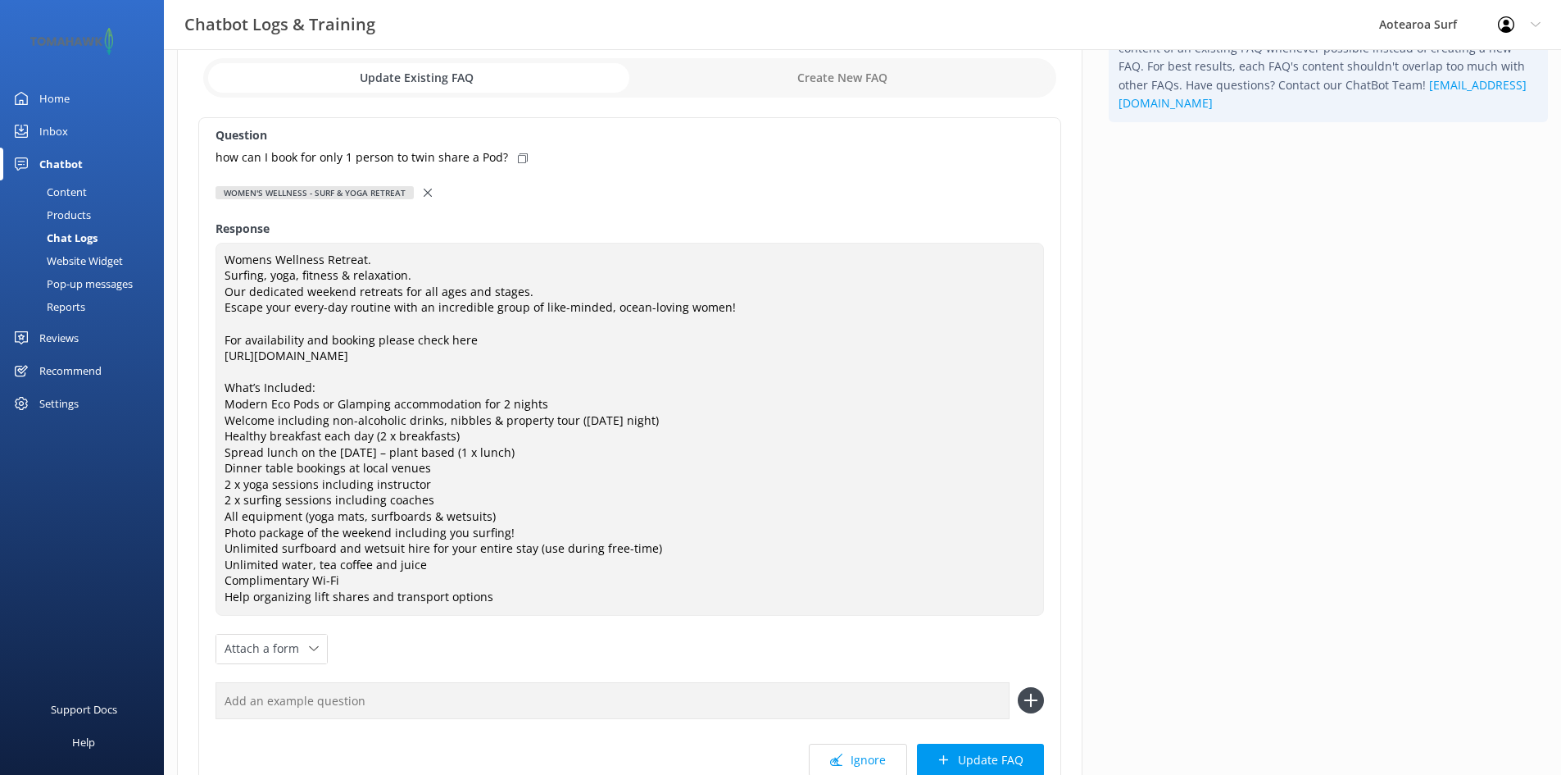
scroll to position [240, 0]
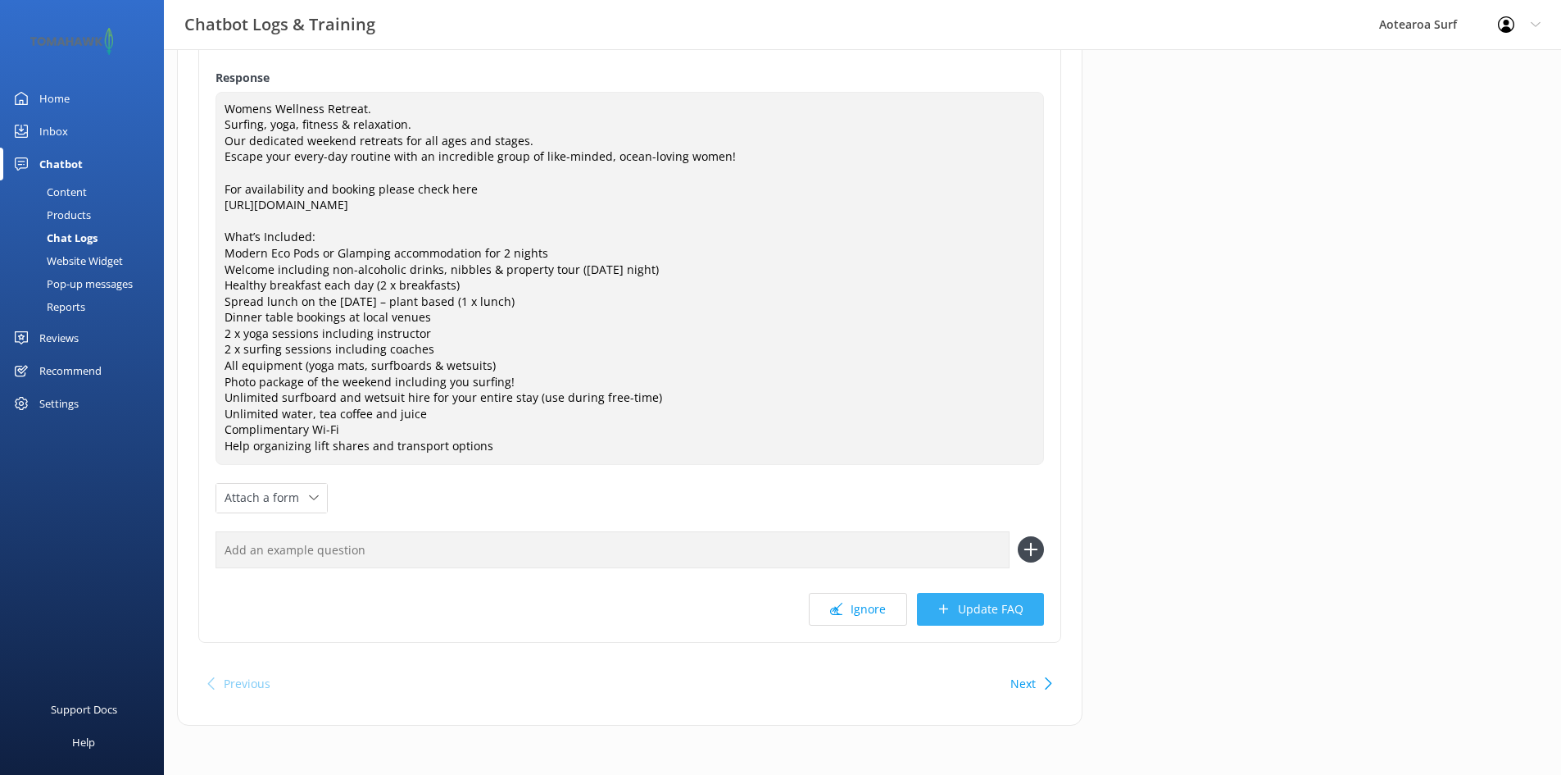
click at [1009, 611] on button "Update FAQ" at bounding box center [980, 609] width 127 height 33
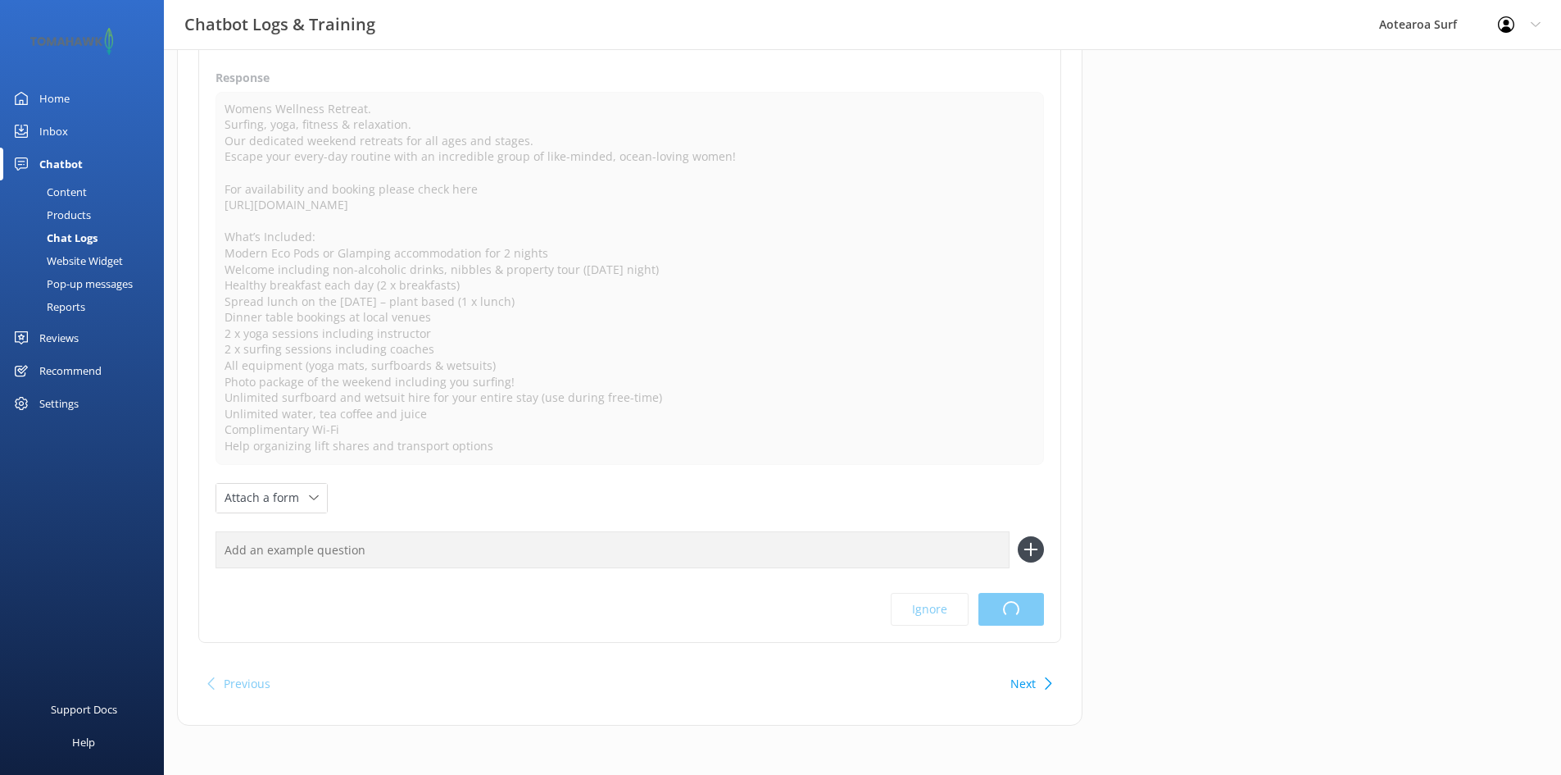
scroll to position [0, 0]
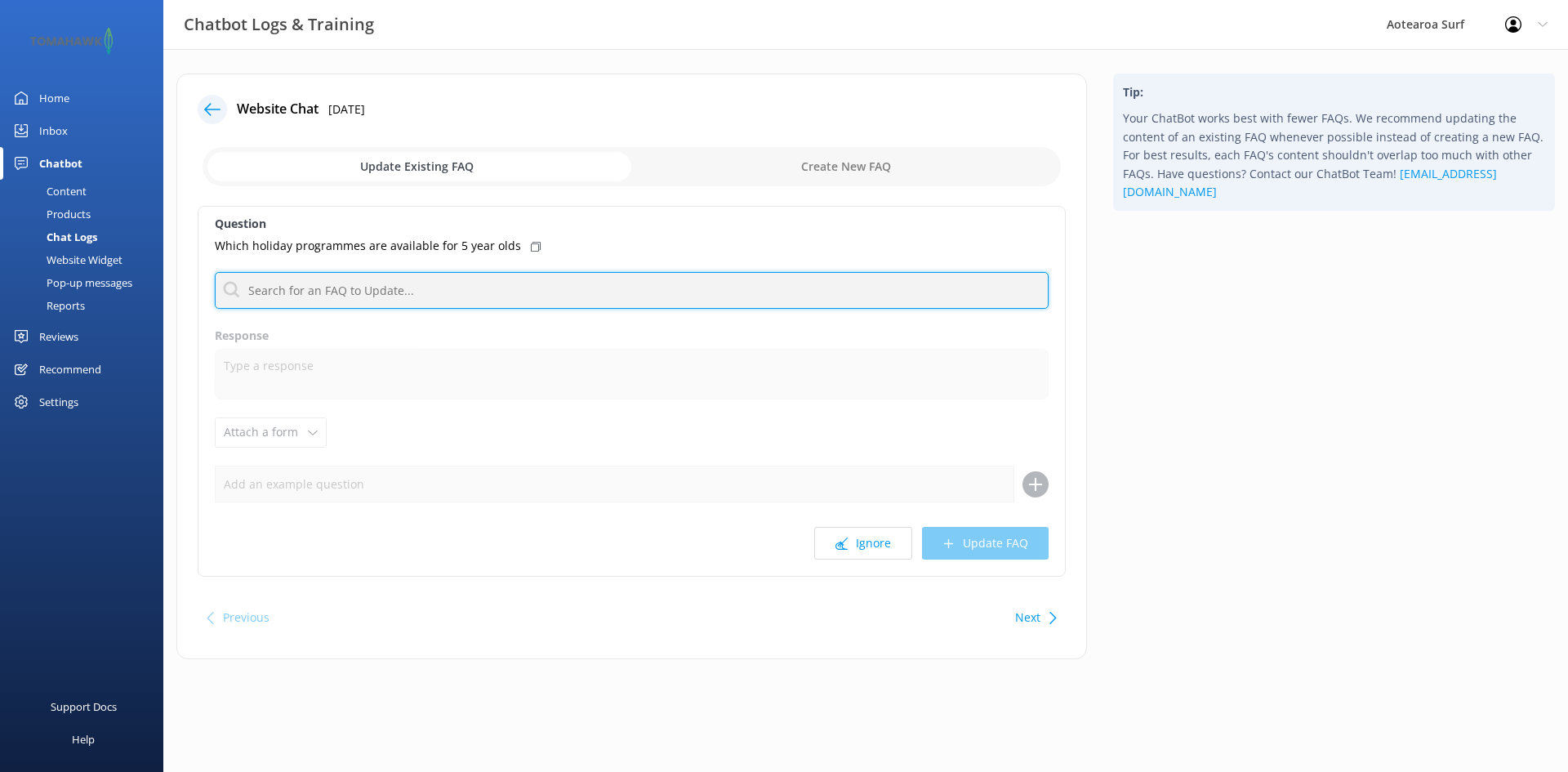
click at [484, 293] on input "text" at bounding box center [632, 290] width 834 height 37
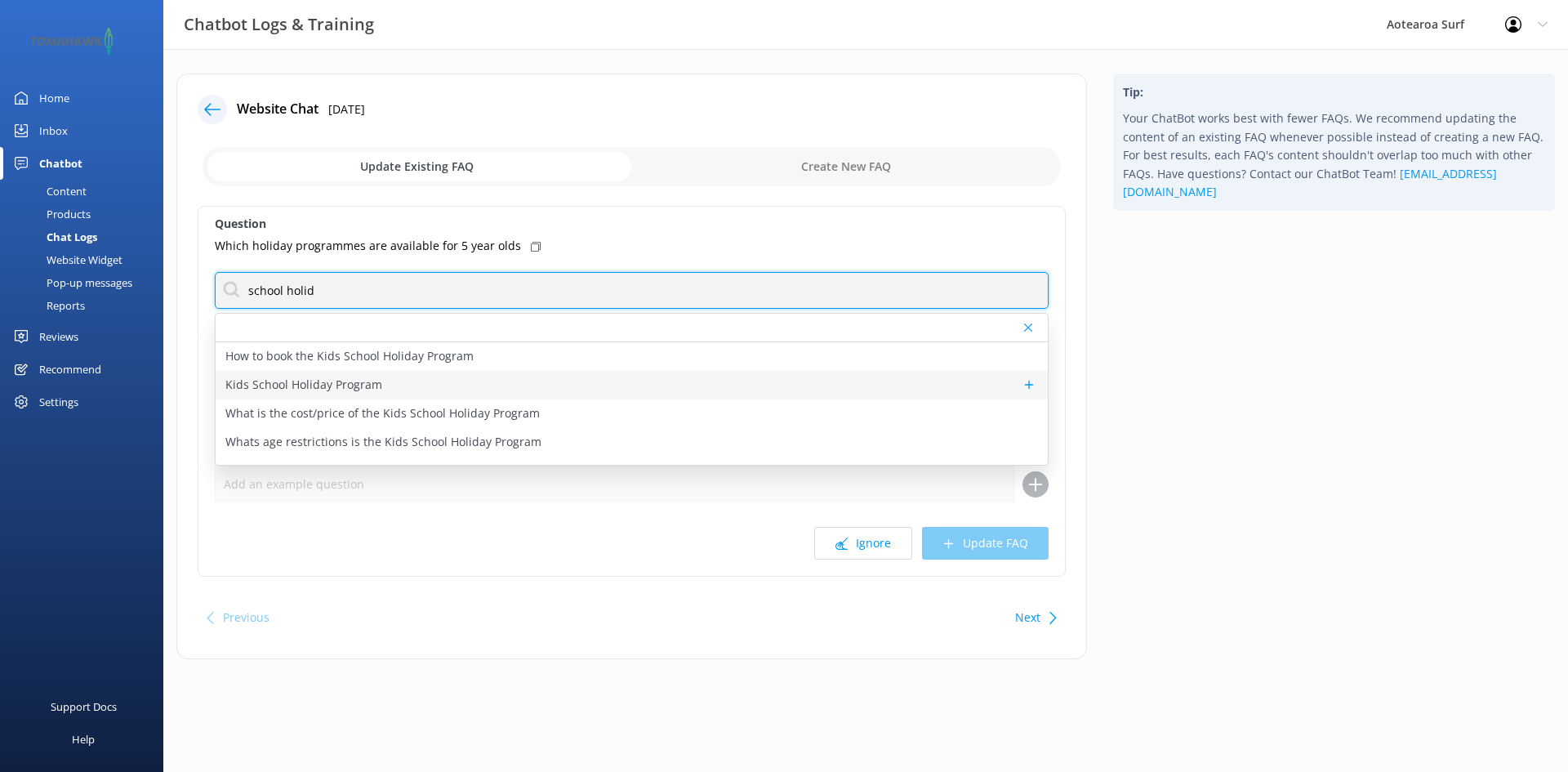
type input "school holid"
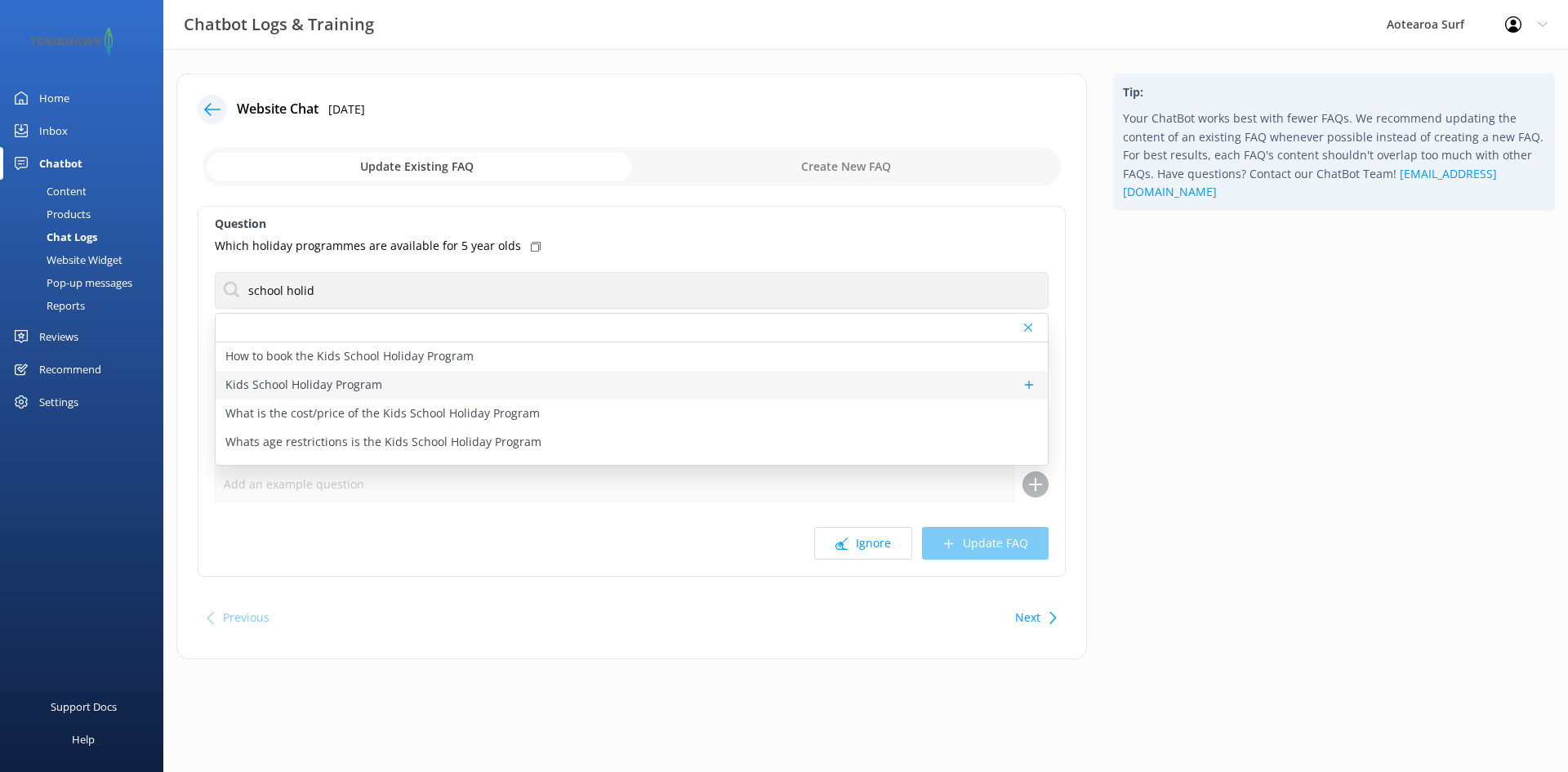
click at [374, 381] on p "Kids School Holiday Program" at bounding box center [303, 385] width 156 height 18
type textarea "Kids School Holiday Program Get The Kids Out Of The House And Back Into Nature!…"
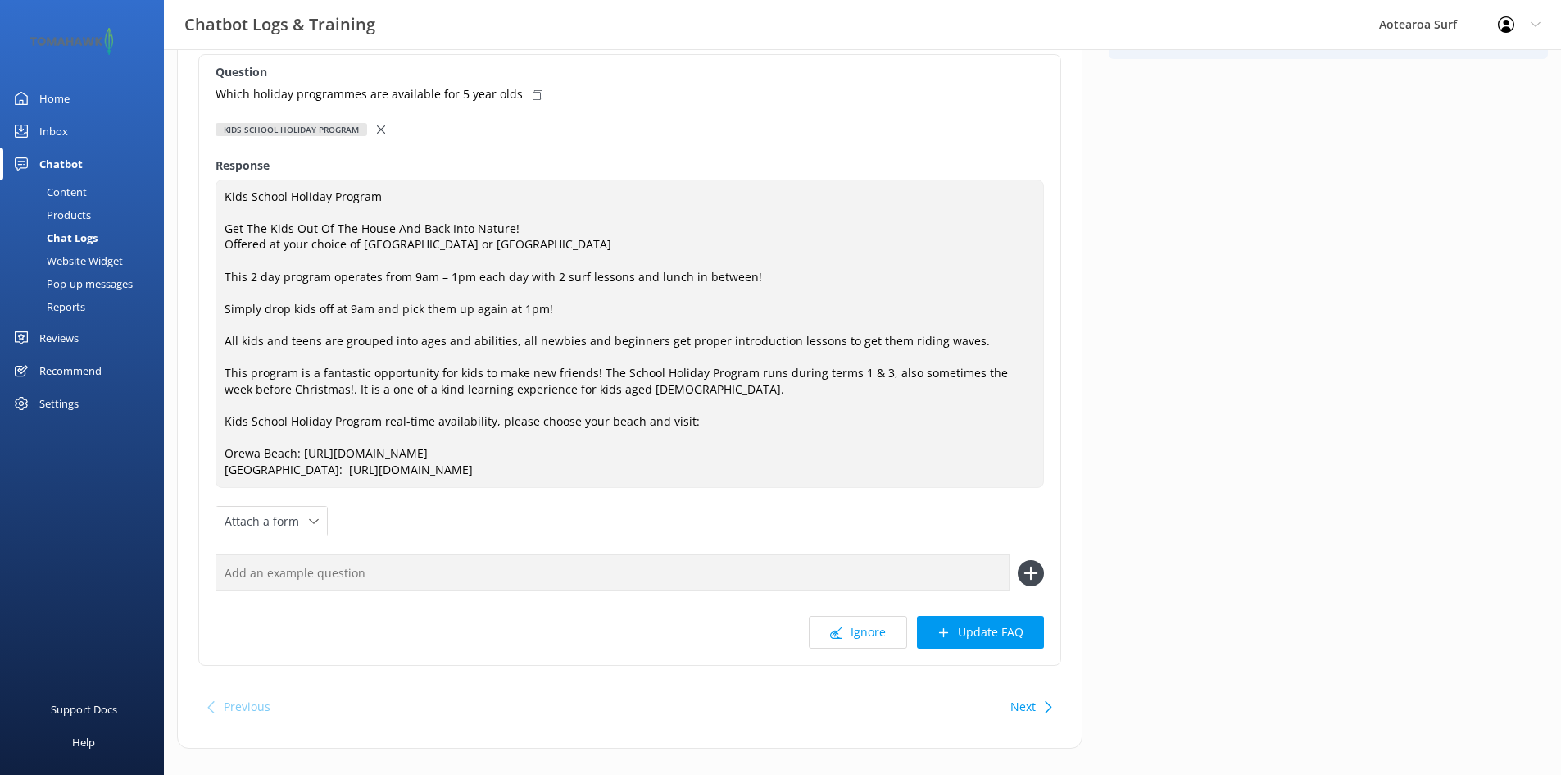
scroll to position [164, 0]
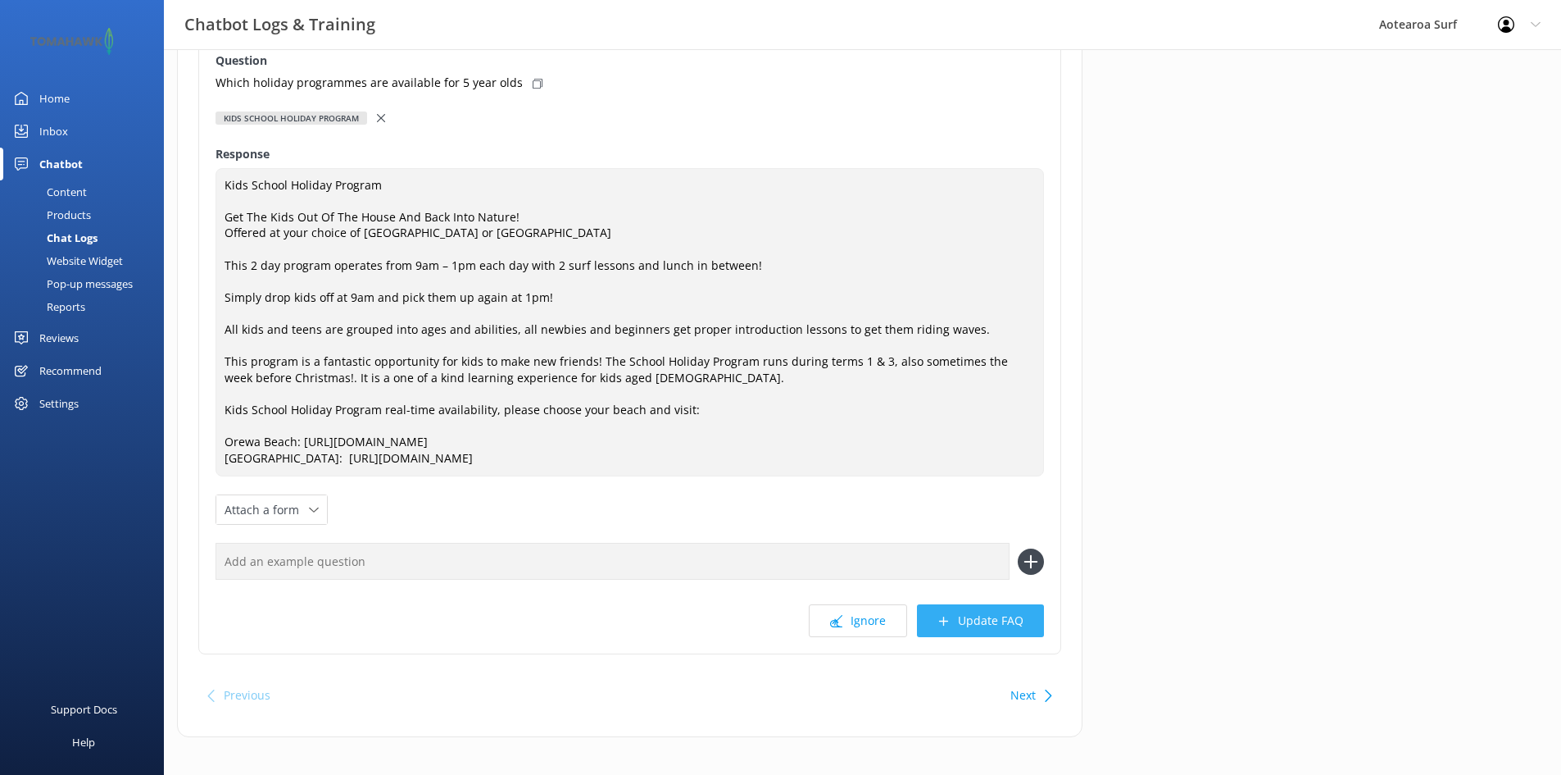
click at [988, 620] on button "Update FAQ" at bounding box center [980, 620] width 127 height 33
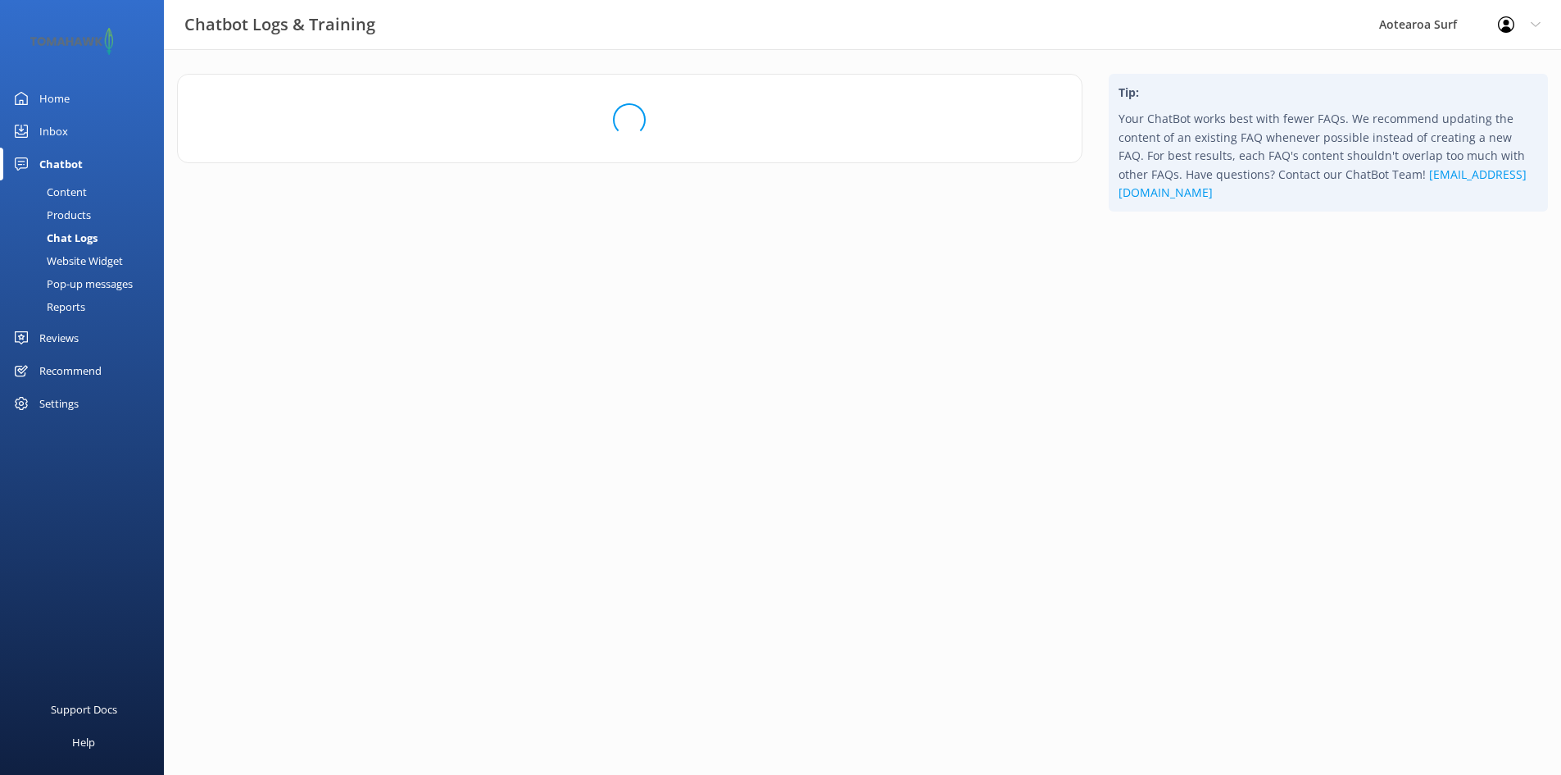
scroll to position [0, 0]
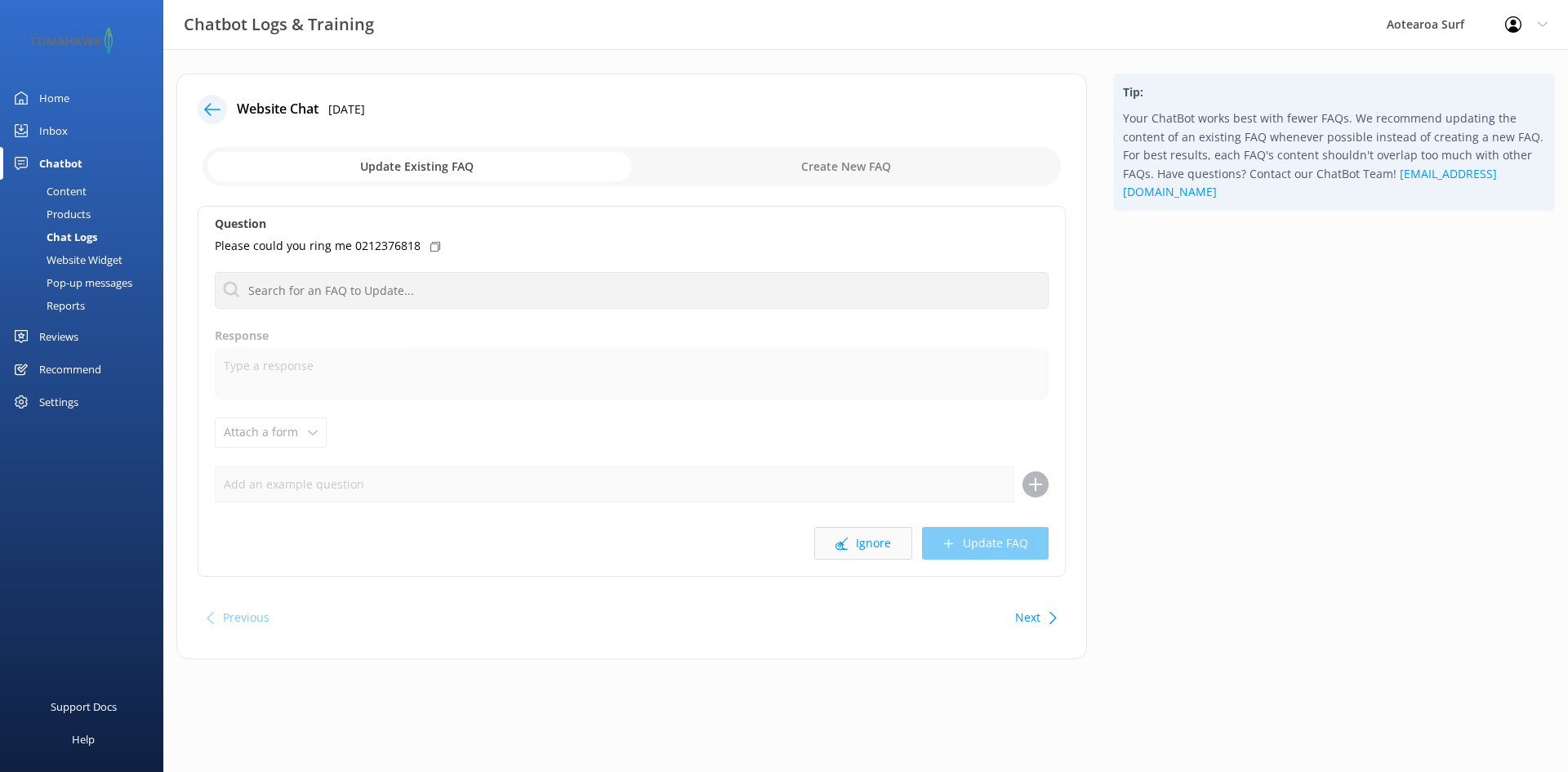
click at [872, 537] on button "Ignore" at bounding box center [863, 543] width 98 height 33
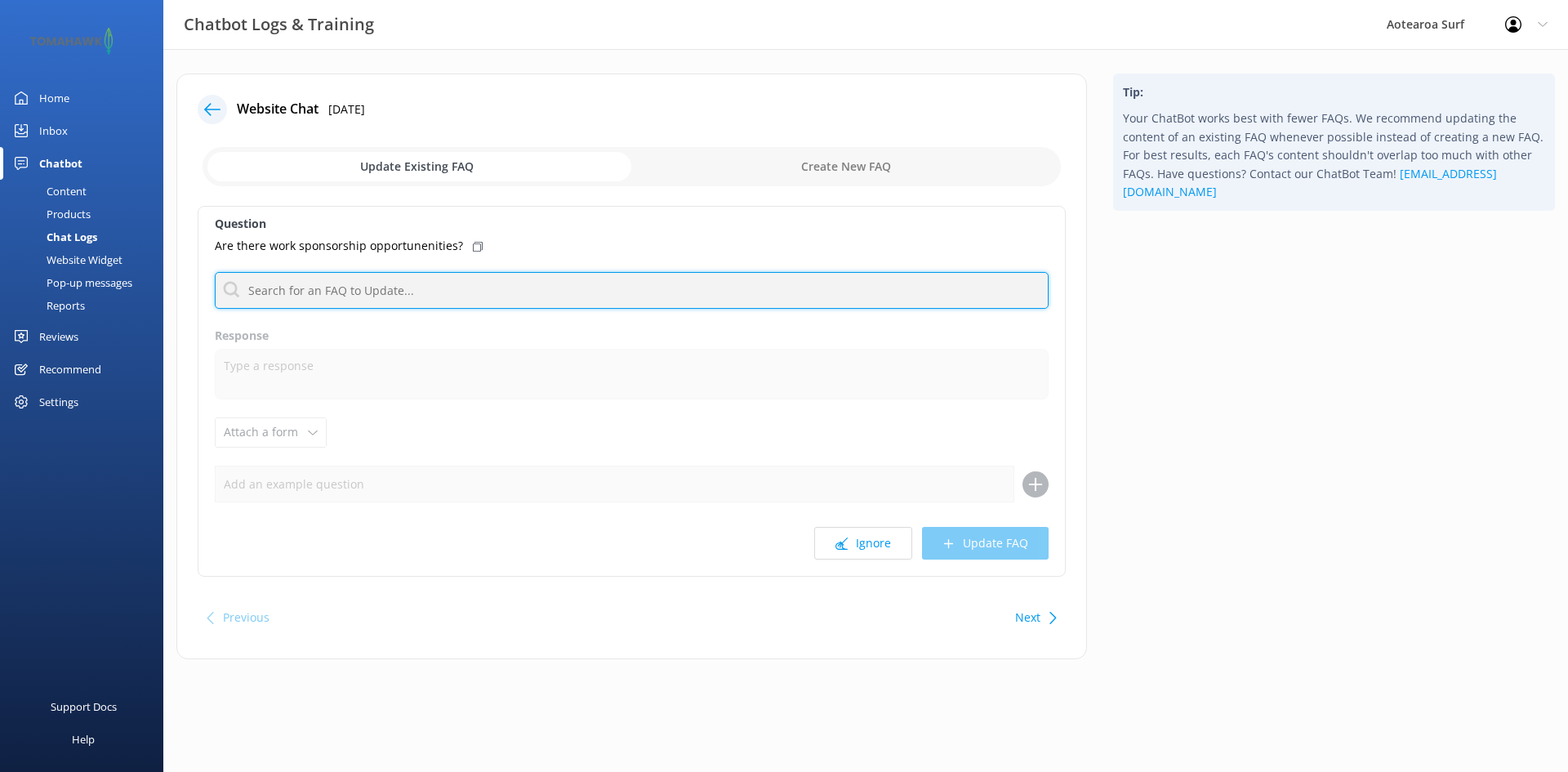
click at [614, 282] on input "text" at bounding box center [632, 290] width 834 height 37
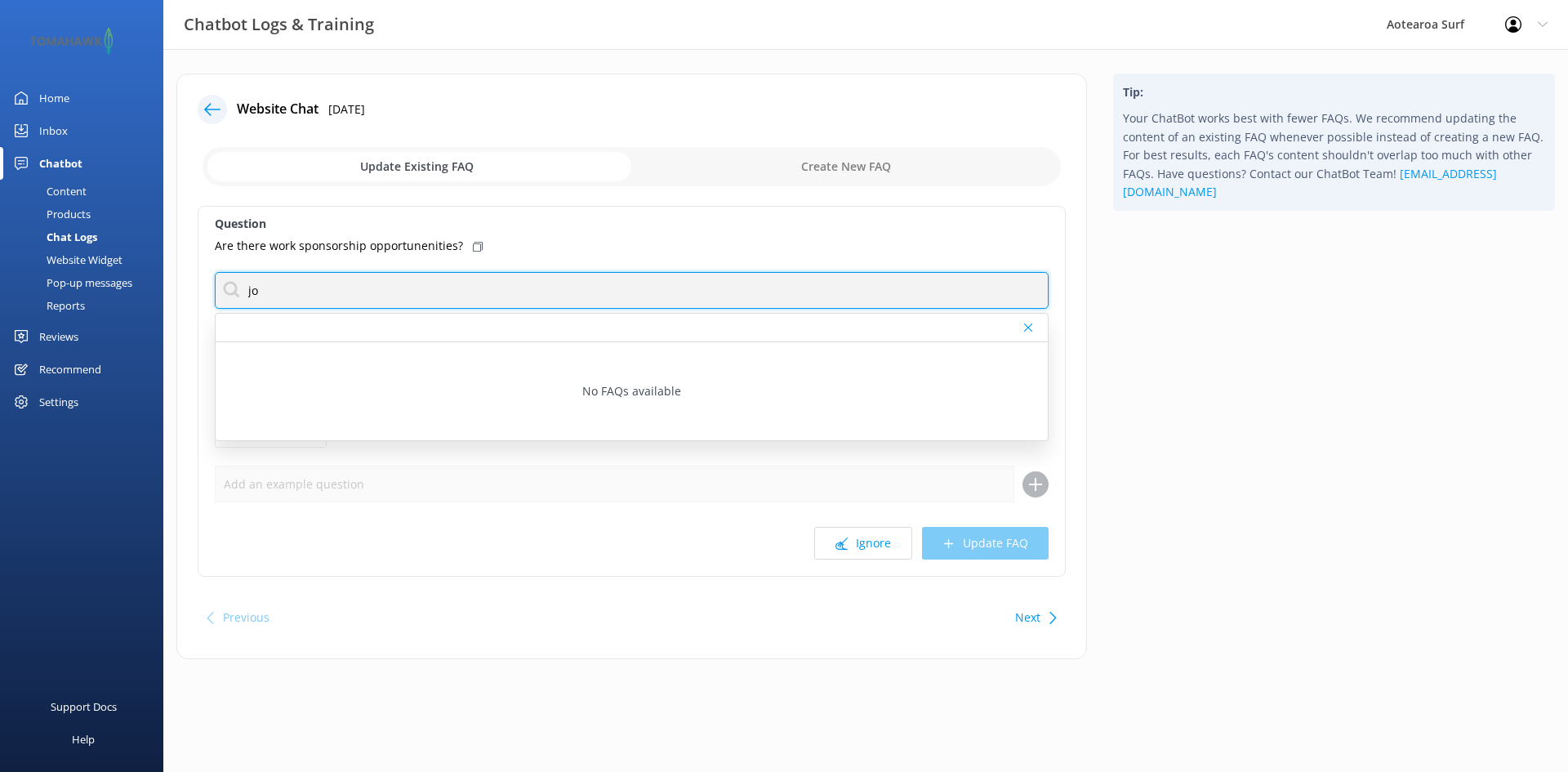
type input "j"
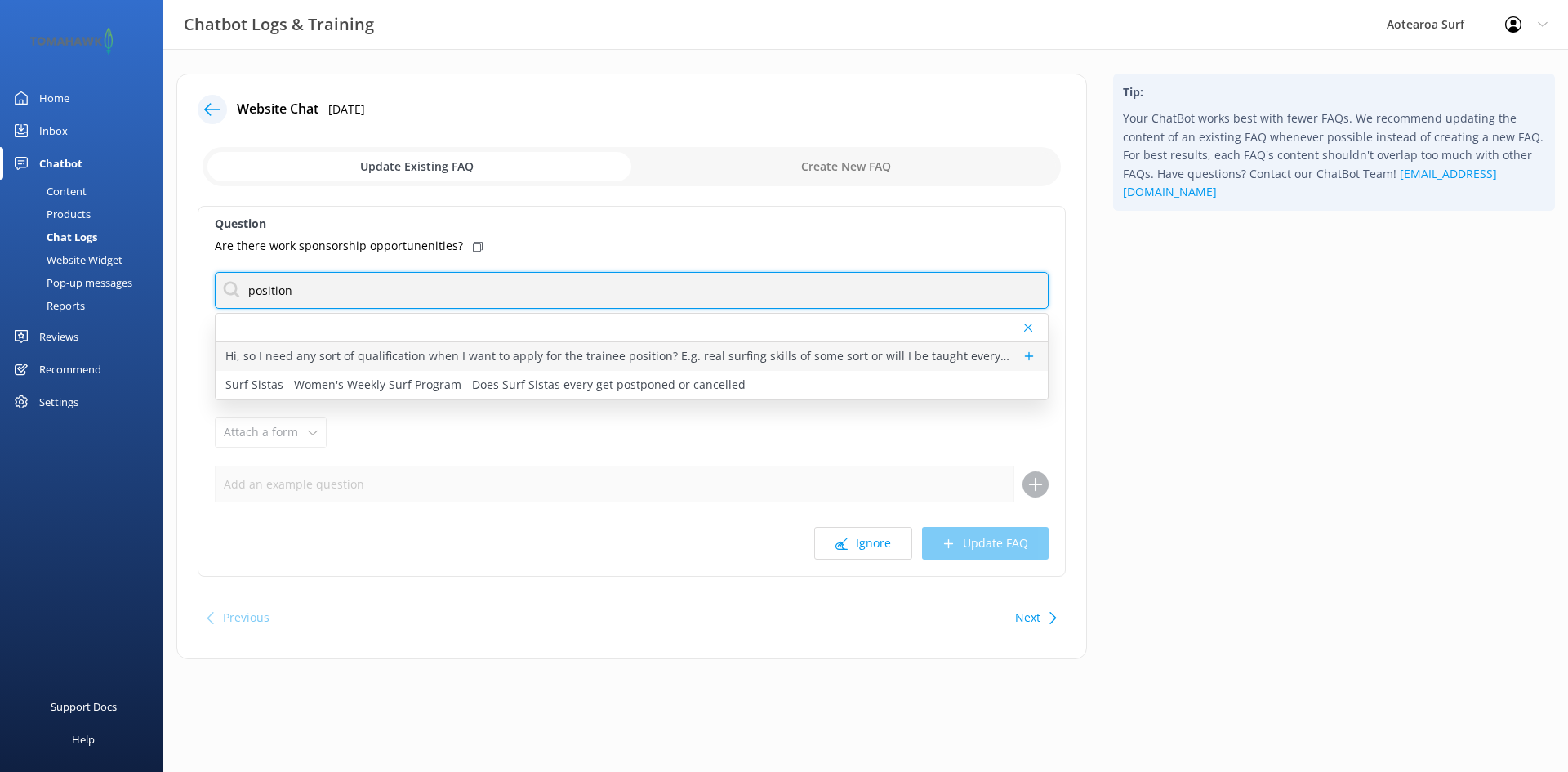
type input "position"
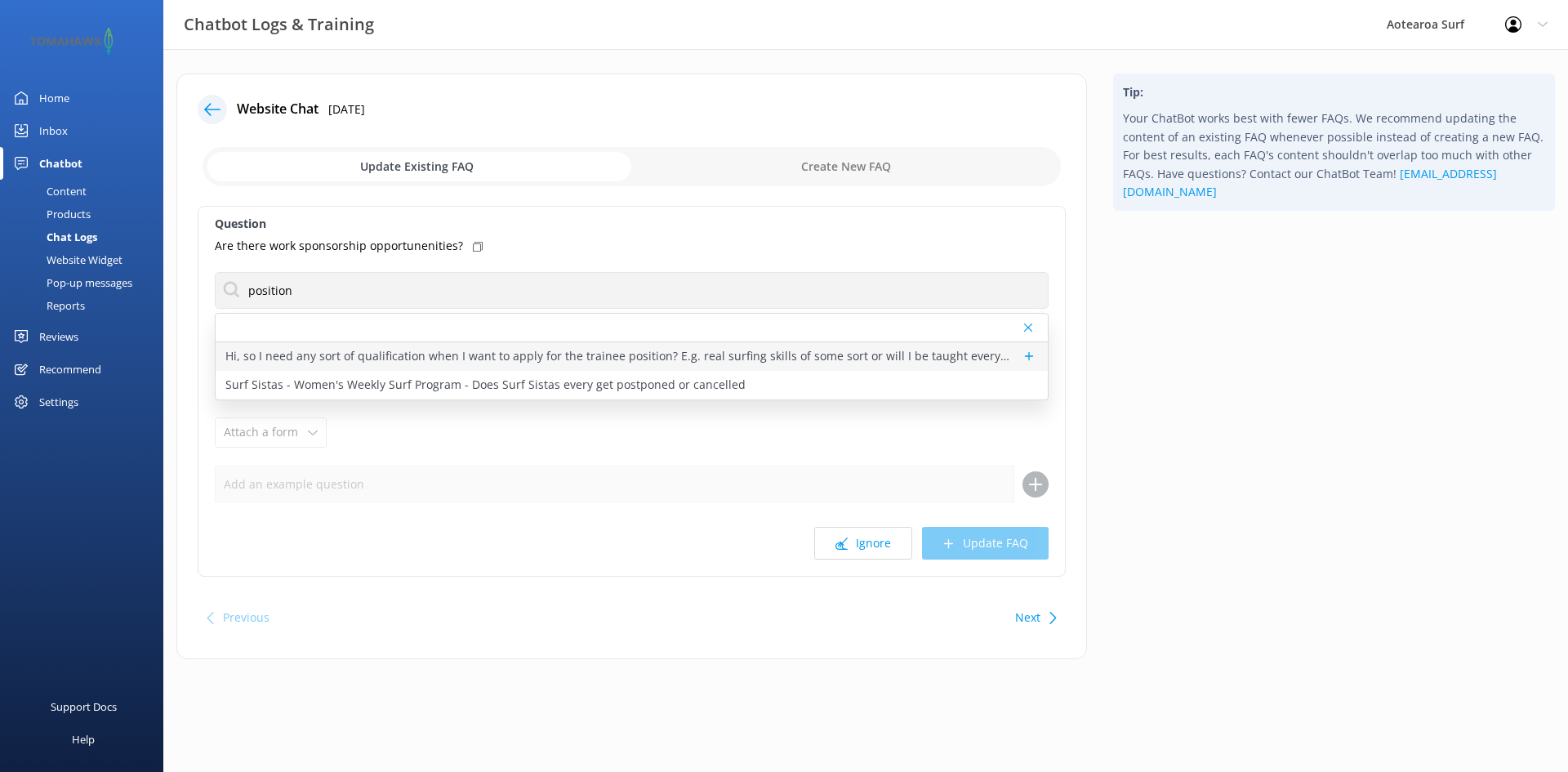
click at [521, 358] on p "Hi, so I need any sort of qualification when I want to apply for the trainee po…" at bounding box center [619, 356] width 788 height 18
type textarea "Working for Aotearoa Surf is a great option We have generally a number of posit…"
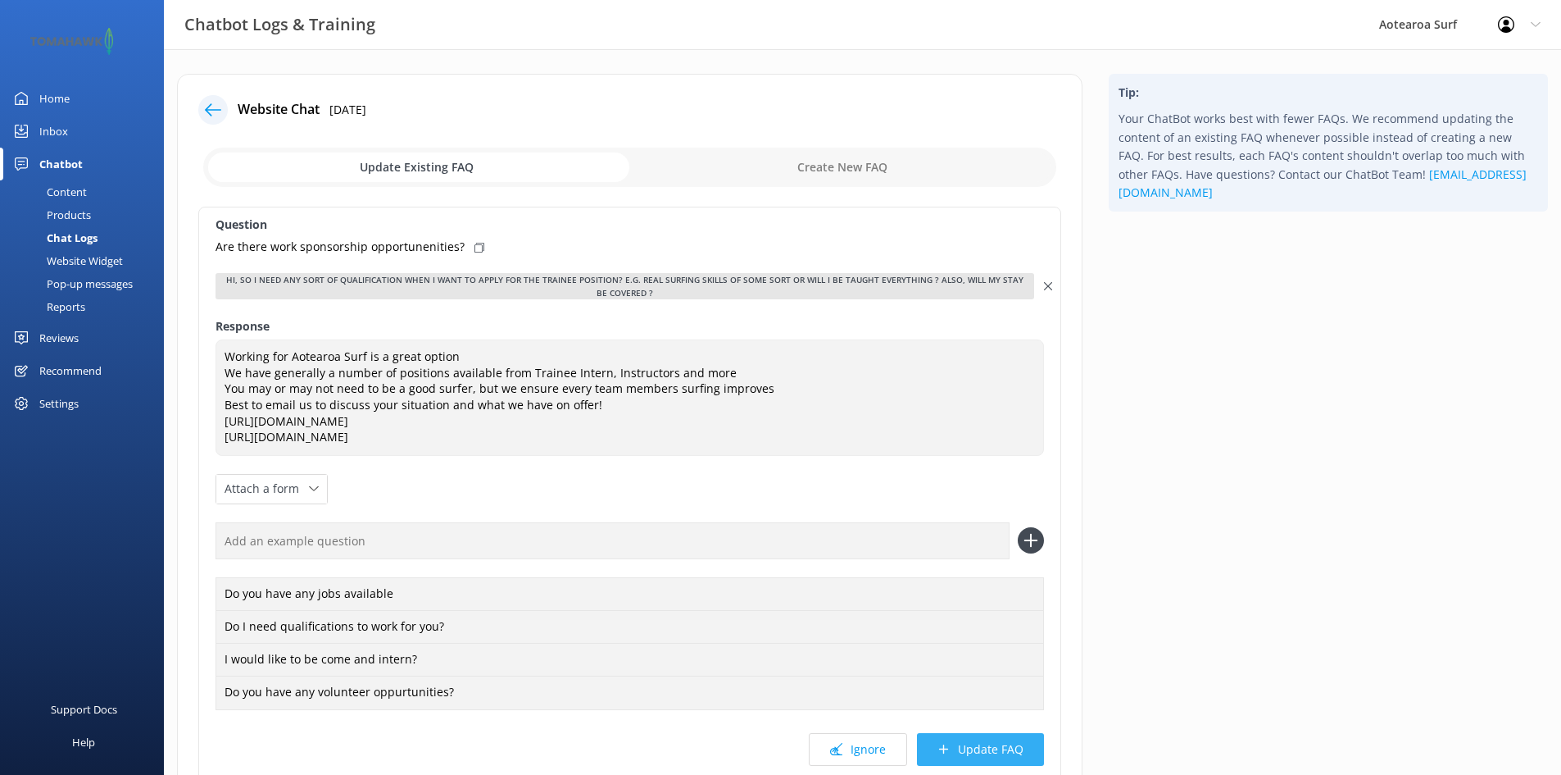
click at [976, 750] on button "Update FAQ" at bounding box center [980, 749] width 127 height 33
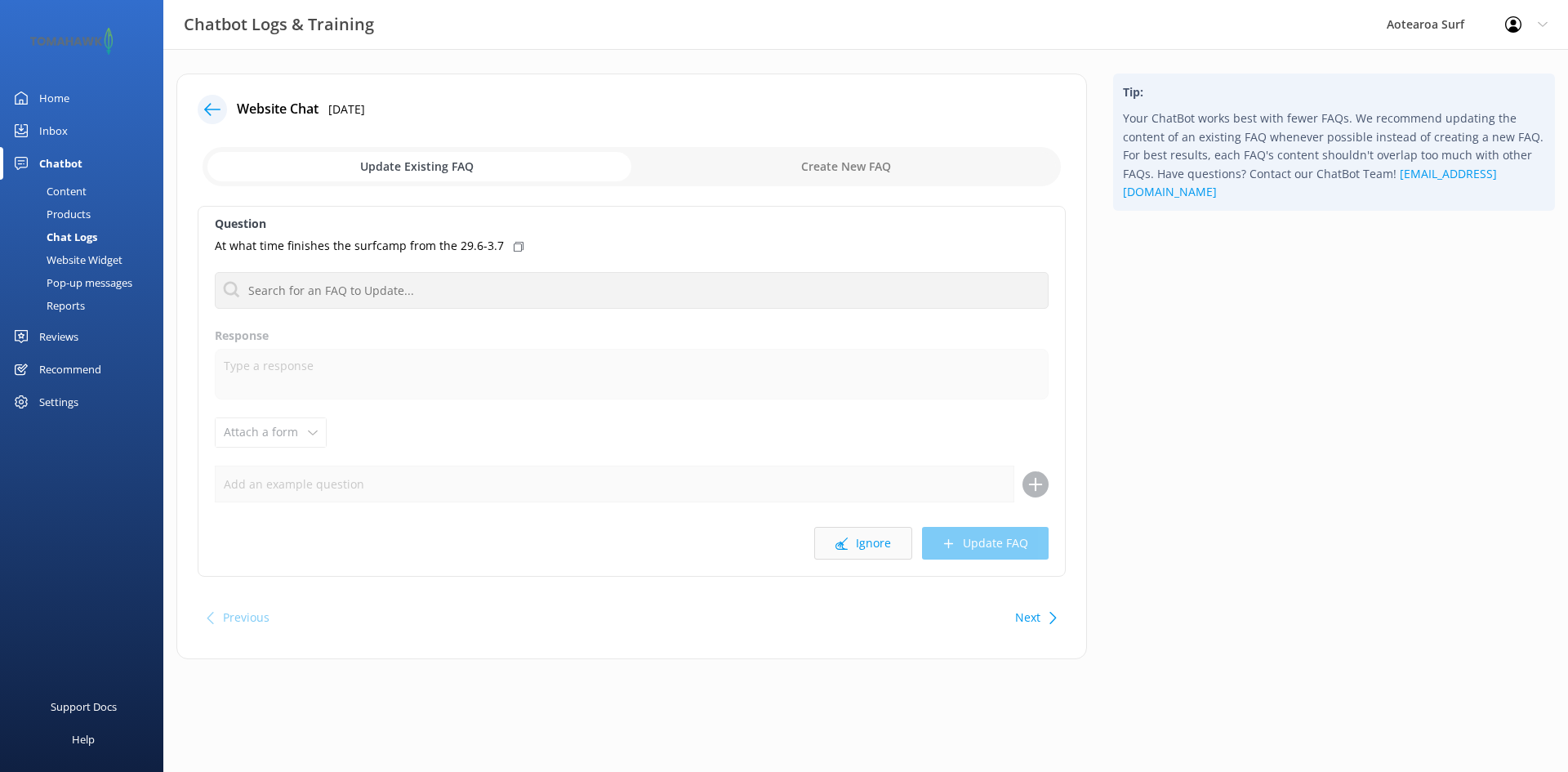
click at [869, 549] on button "Ignore" at bounding box center [863, 543] width 98 height 33
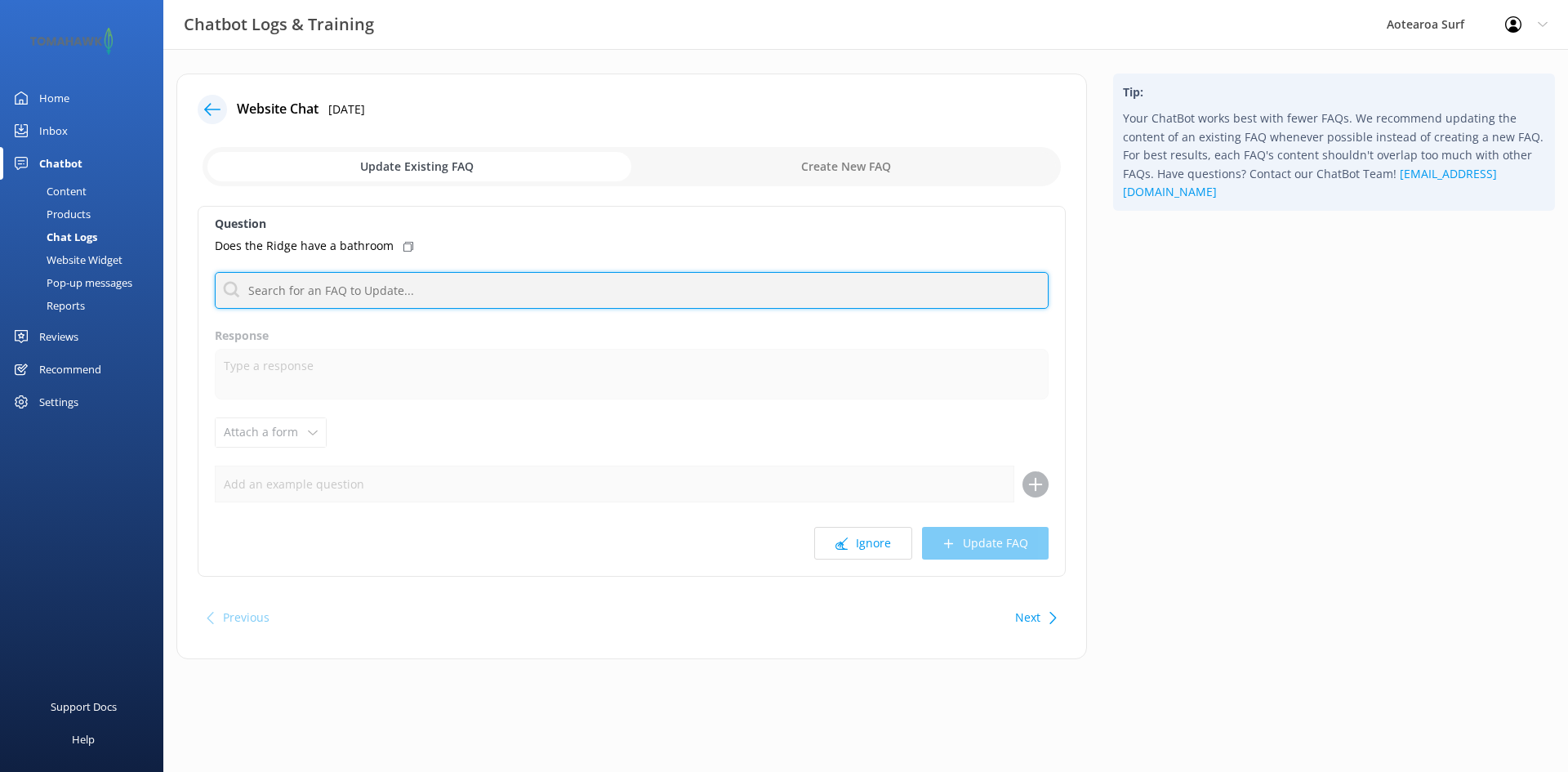
click at [656, 274] on input "text" at bounding box center [632, 290] width 834 height 37
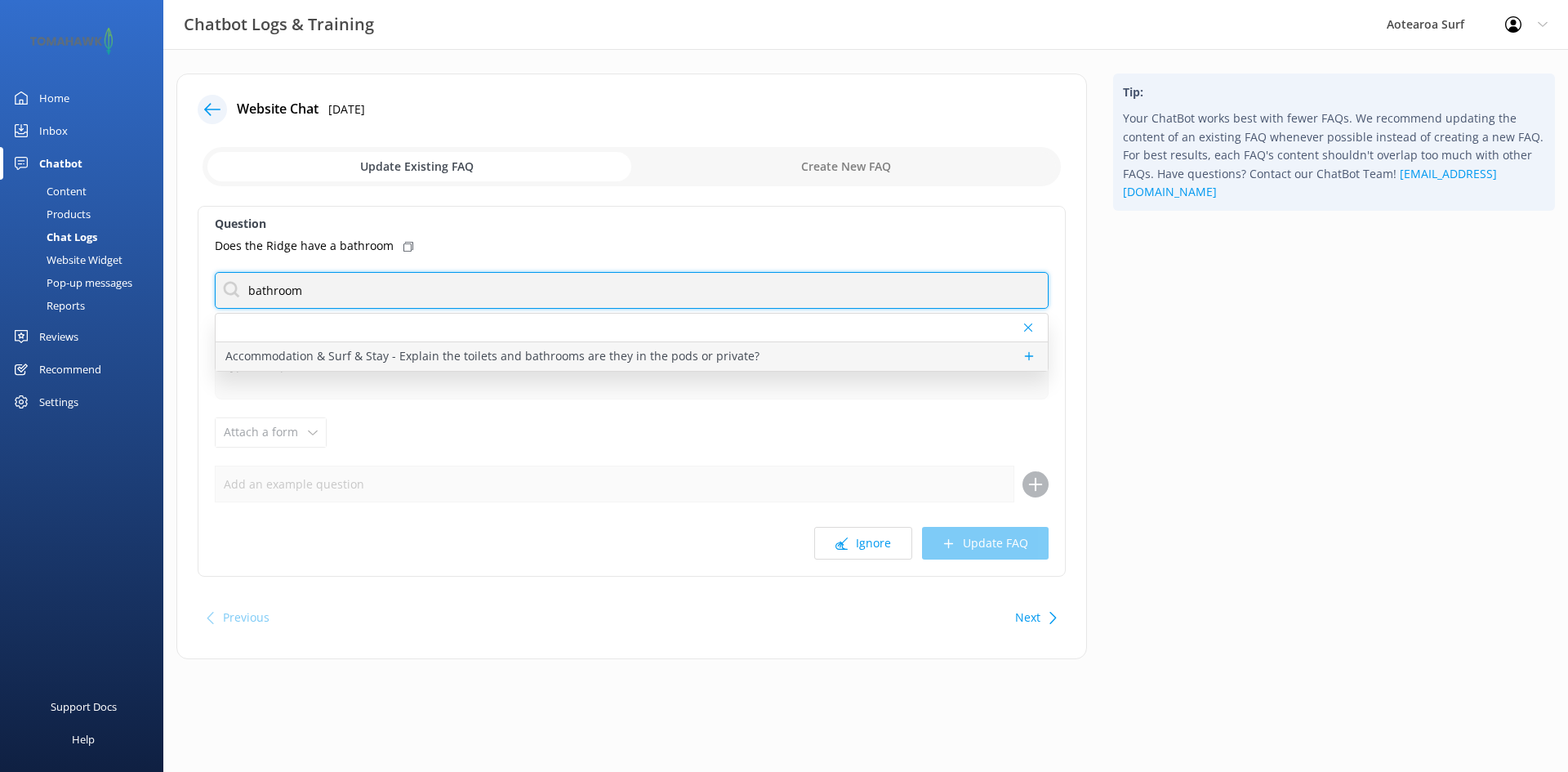
type input "bathroom"
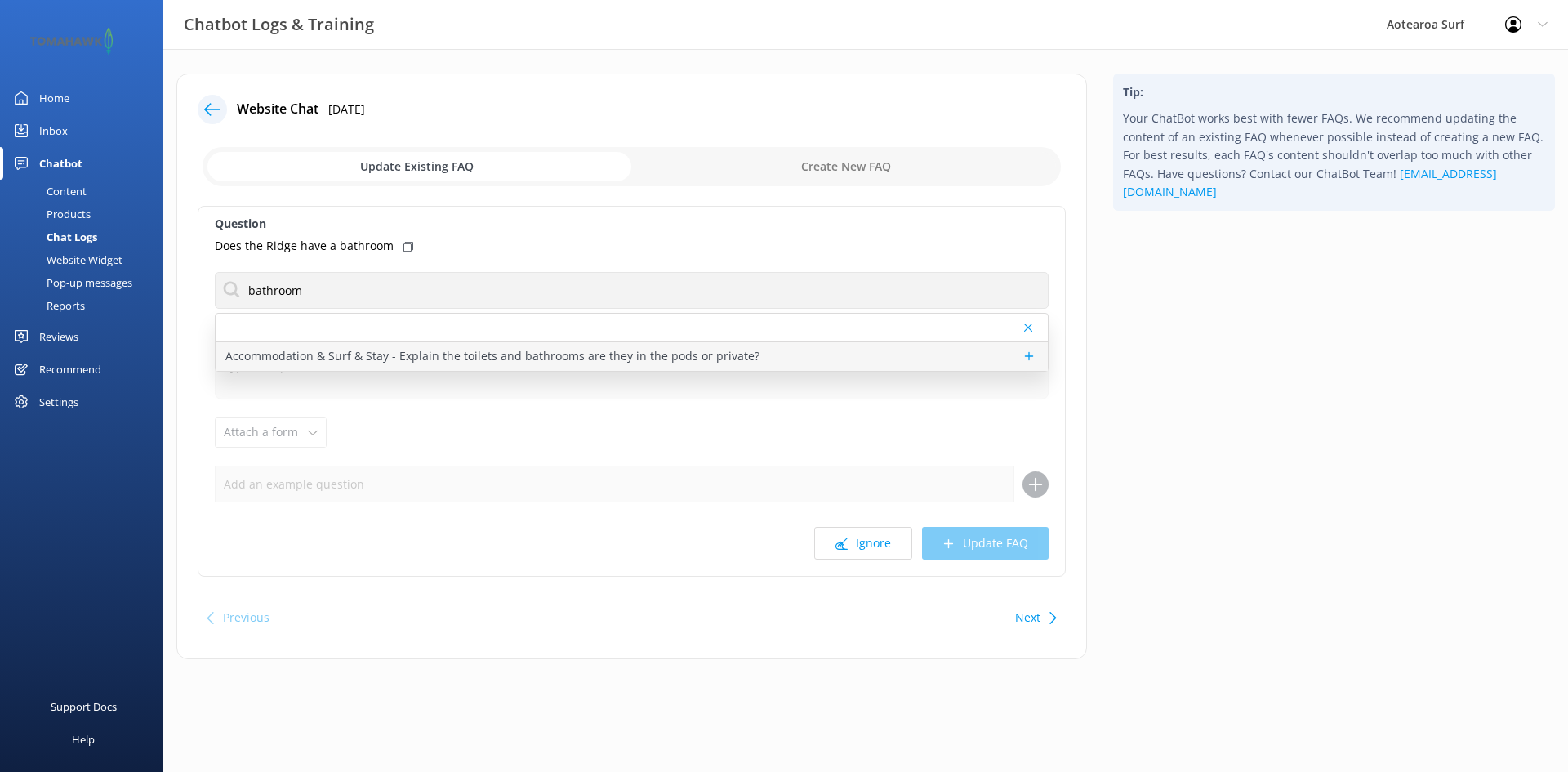
click at [504, 357] on p "Accommodation & Surf & Stay - Explain the toilets and bathrooms are they in the…" at bounding box center [492, 356] width 534 height 18
type textarea "Our bathrooms at Eco pods and Glamping! We have 5 bathrooms all private and rig…"
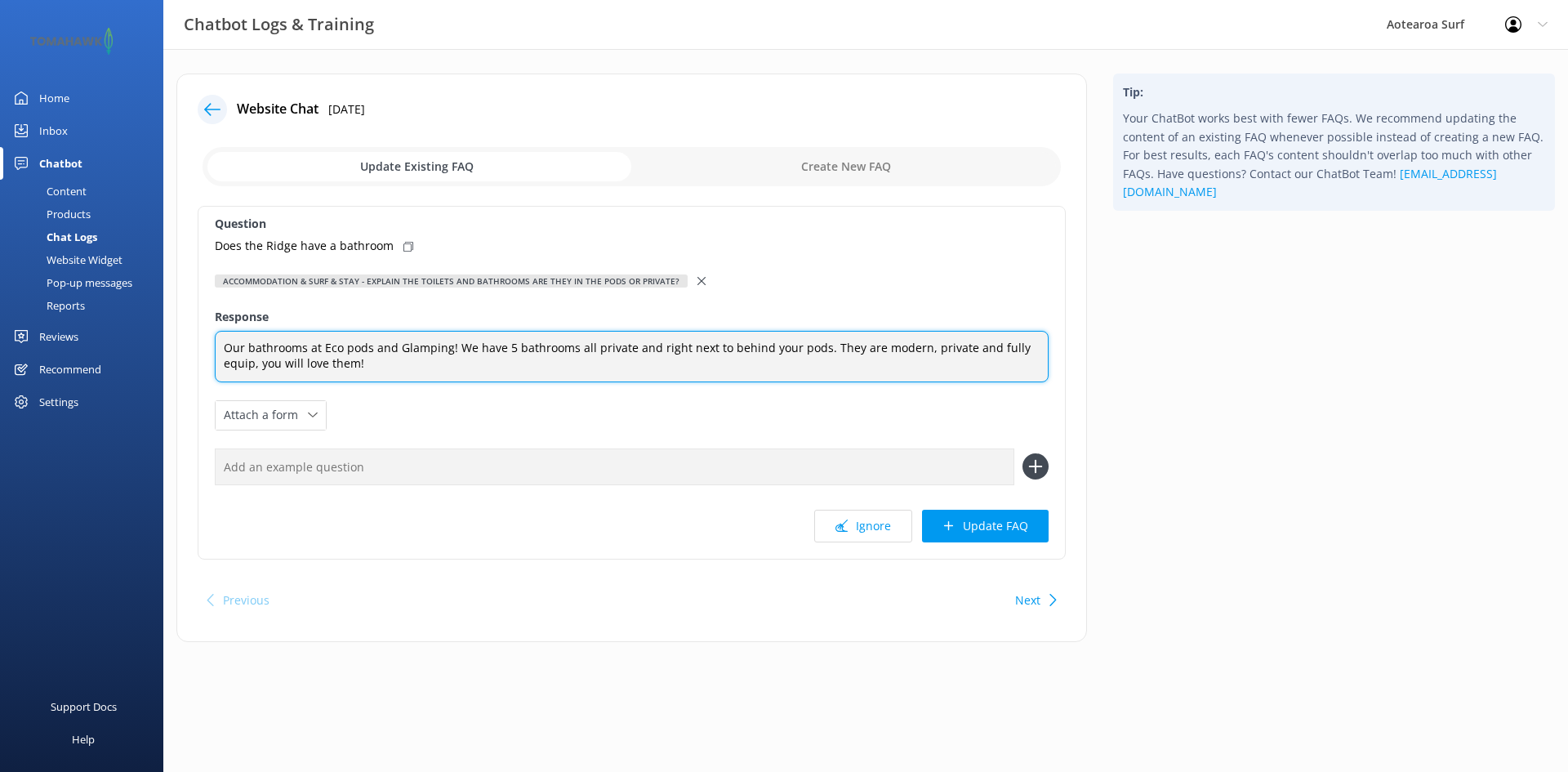
click at [396, 365] on textarea "Our bathrooms at Eco pods and Glamping! We have 5 bathrooms all private and rig…" at bounding box center [632, 357] width 834 height 52
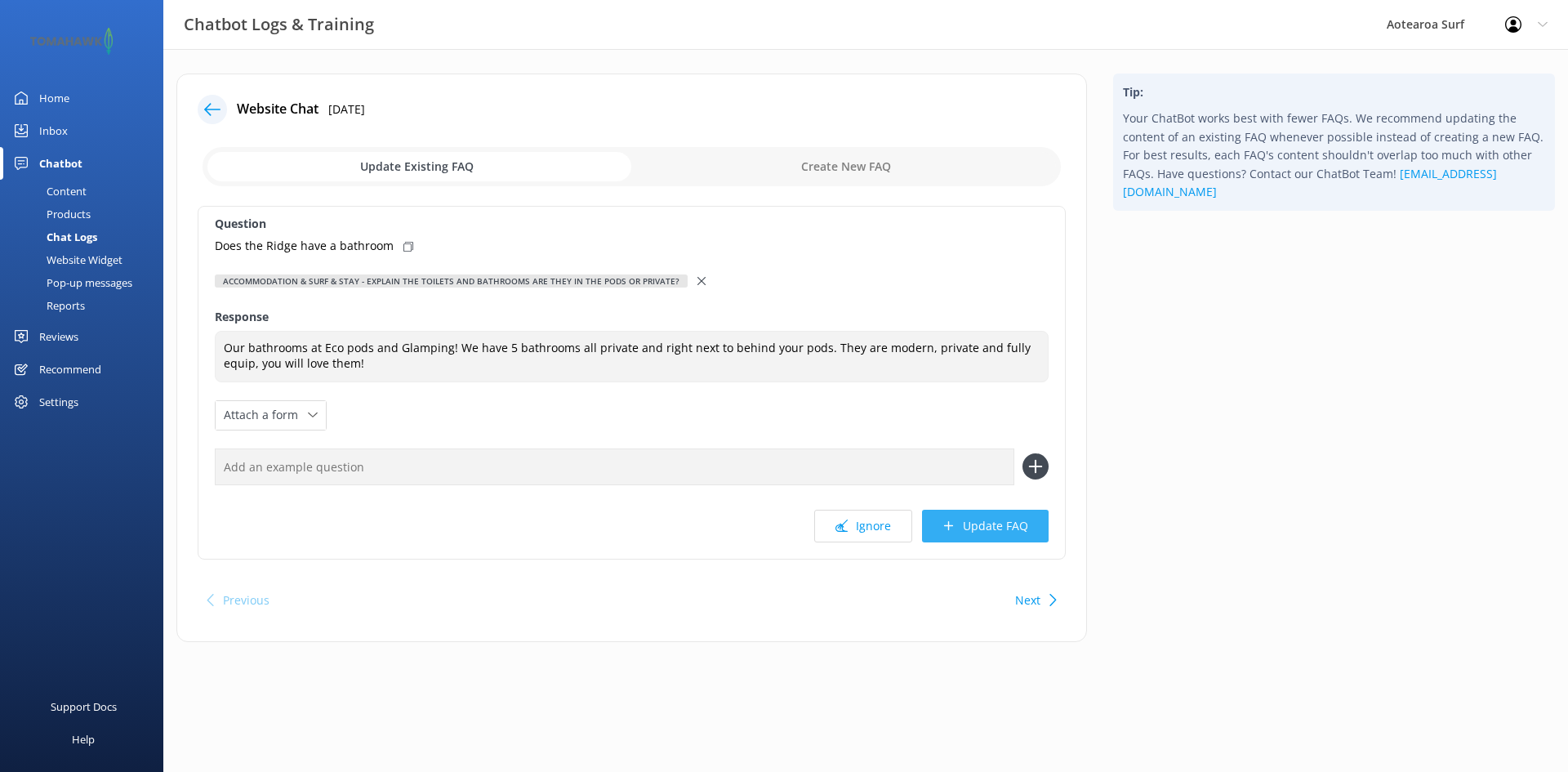
click at [971, 534] on button "Update FAQ" at bounding box center [984, 525] width 127 height 33
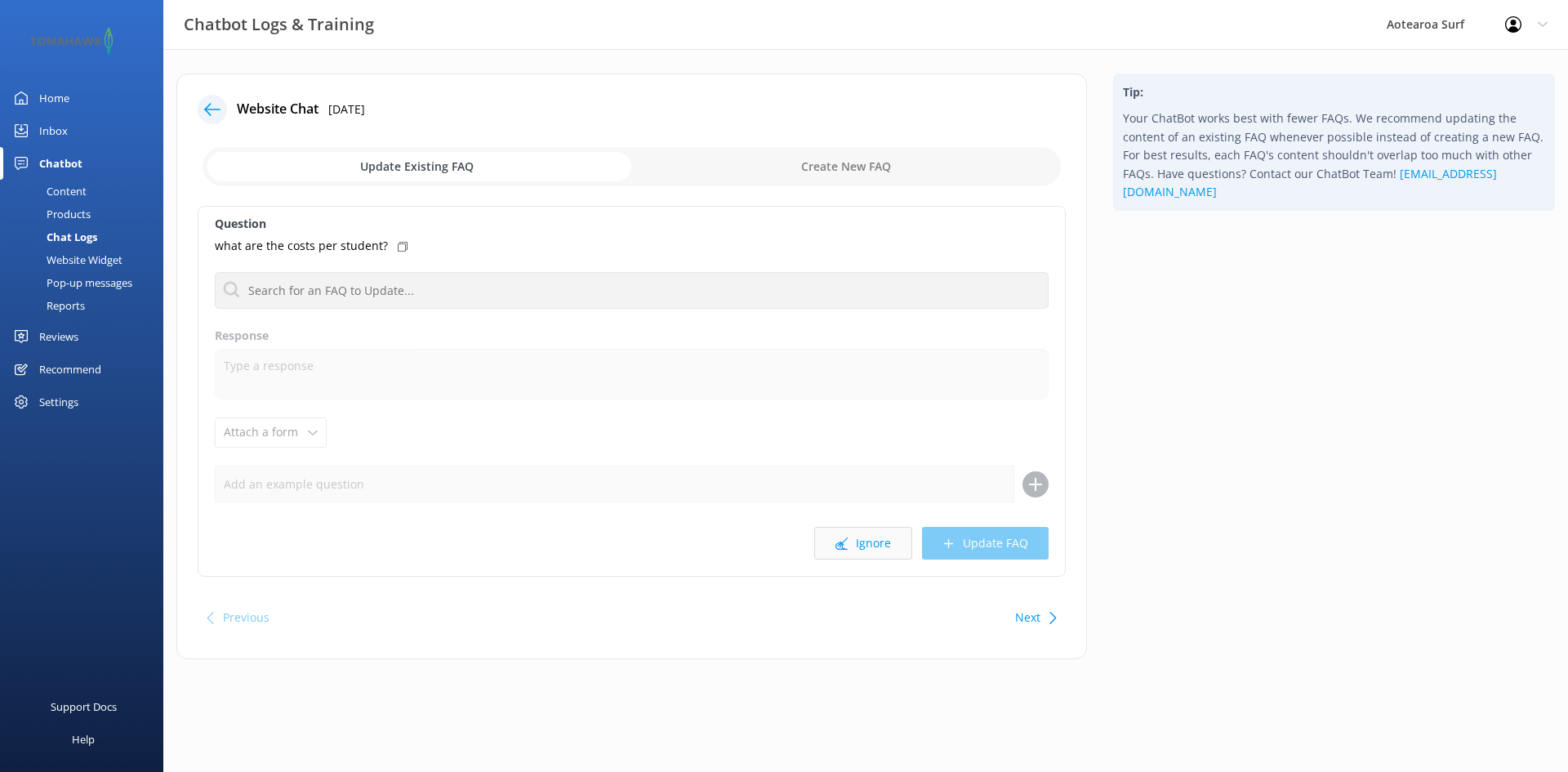
click at [864, 542] on button "Ignore" at bounding box center [863, 543] width 98 height 33
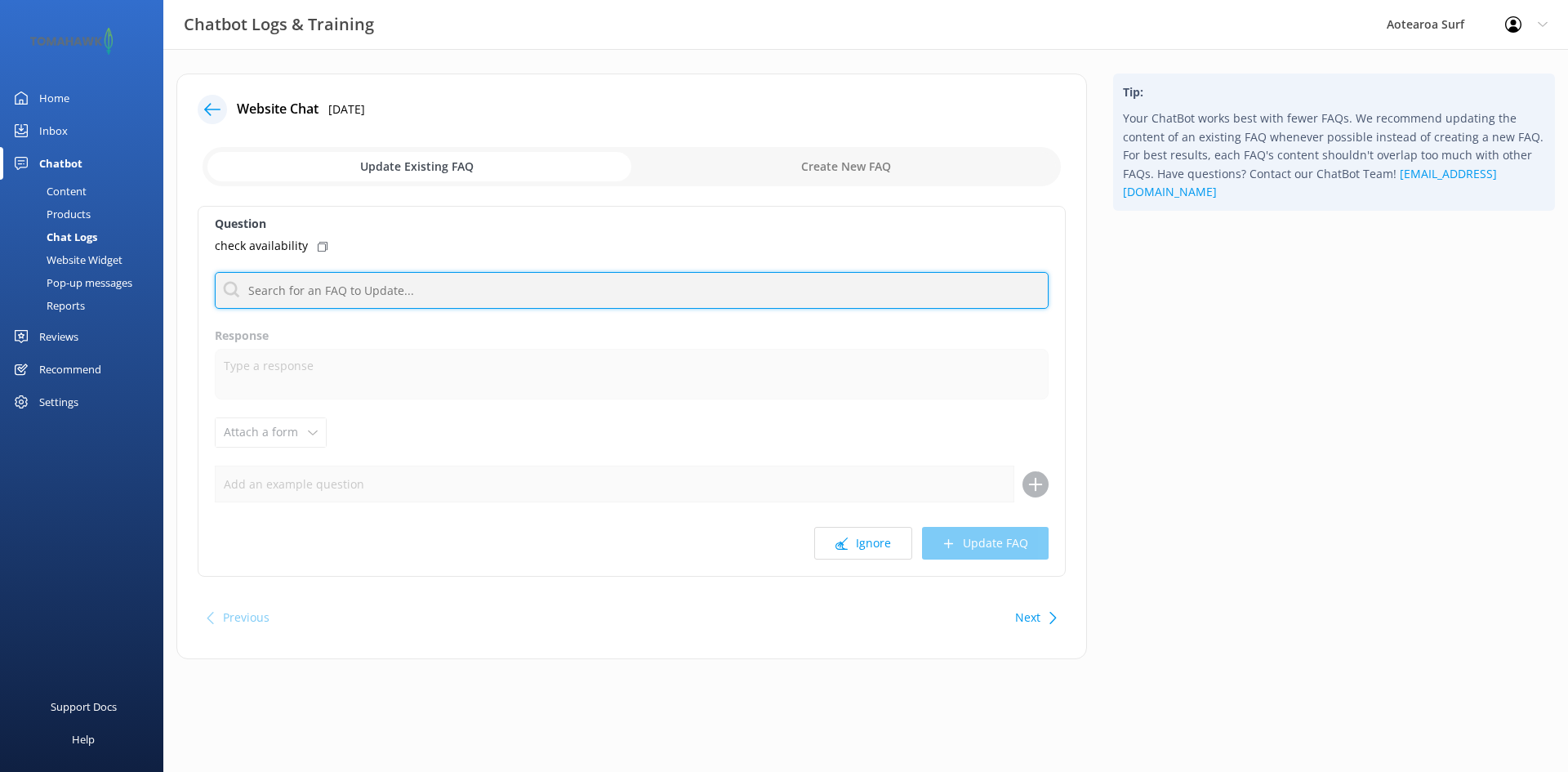
click at [504, 292] on input "text" at bounding box center [632, 290] width 834 height 37
click at [294, 278] on input "text" at bounding box center [632, 290] width 834 height 37
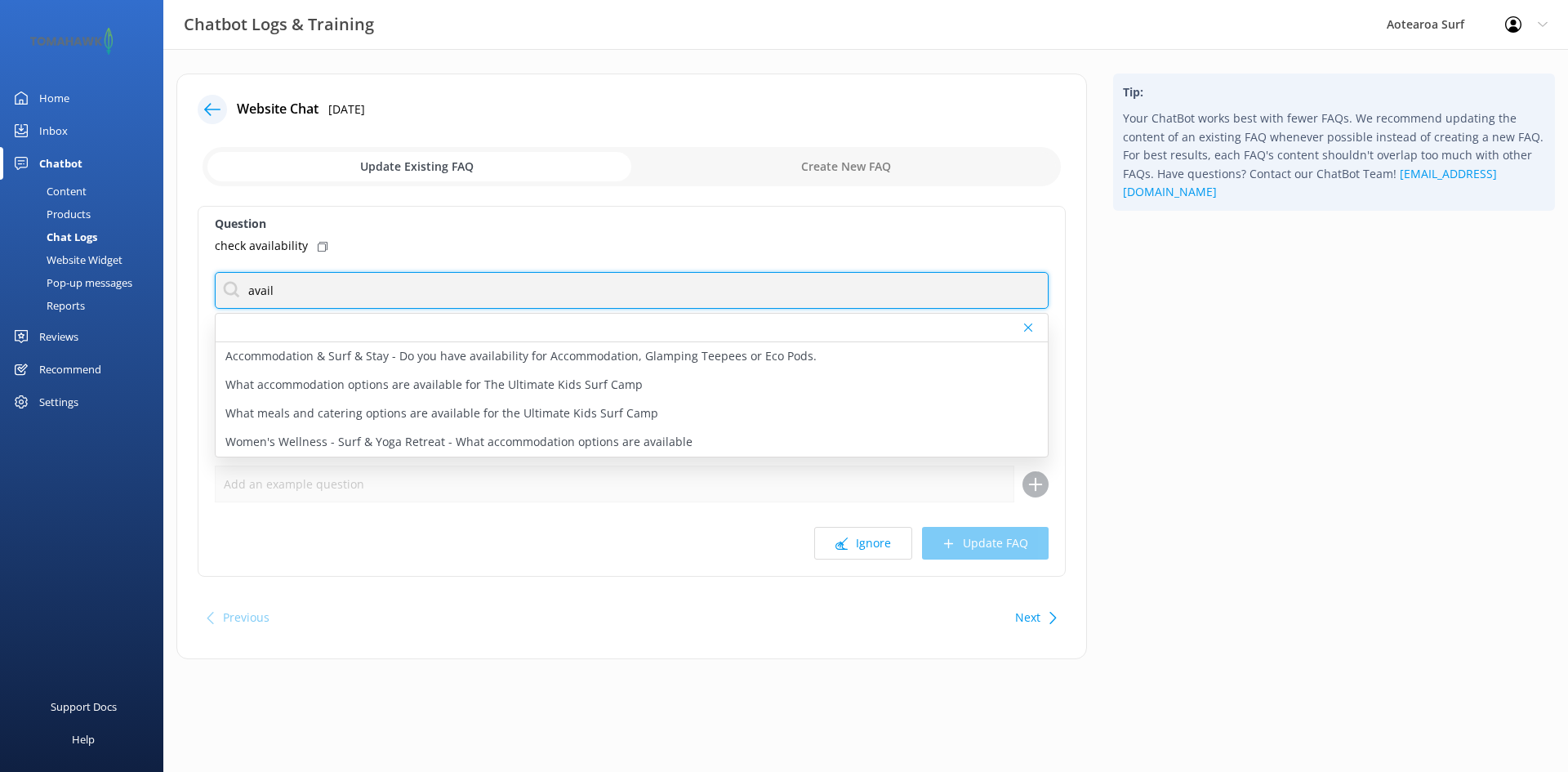
drag, startPoint x: 319, startPoint y: 288, endPoint x: 212, endPoint y: 266, distance: 109.2
click at [210, 269] on div "Question check availability avail Accommodation & Surf & Stay - Do you have ava…" at bounding box center [631, 391] width 868 height 371
type input "2"
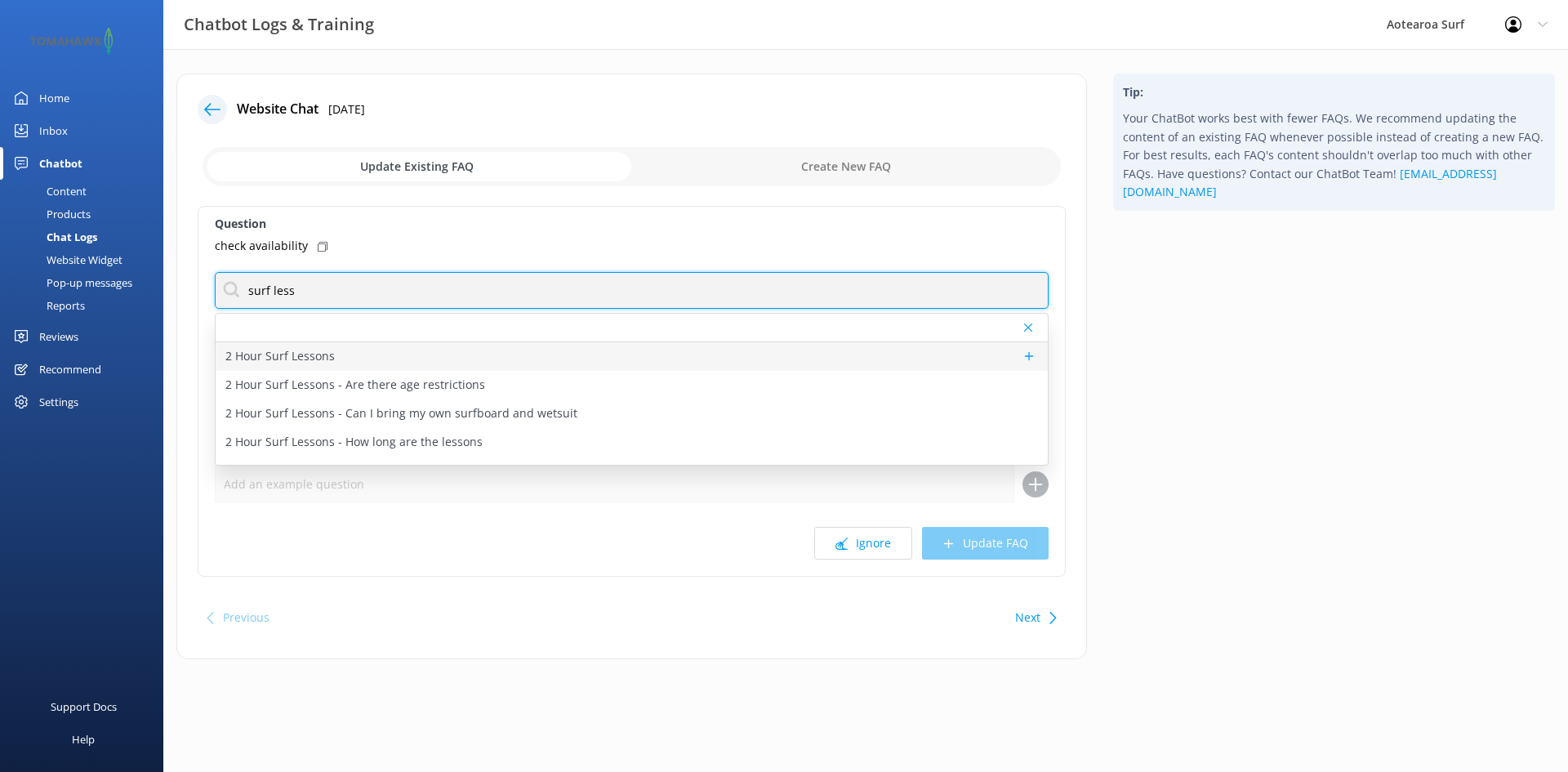
type input "surf less"
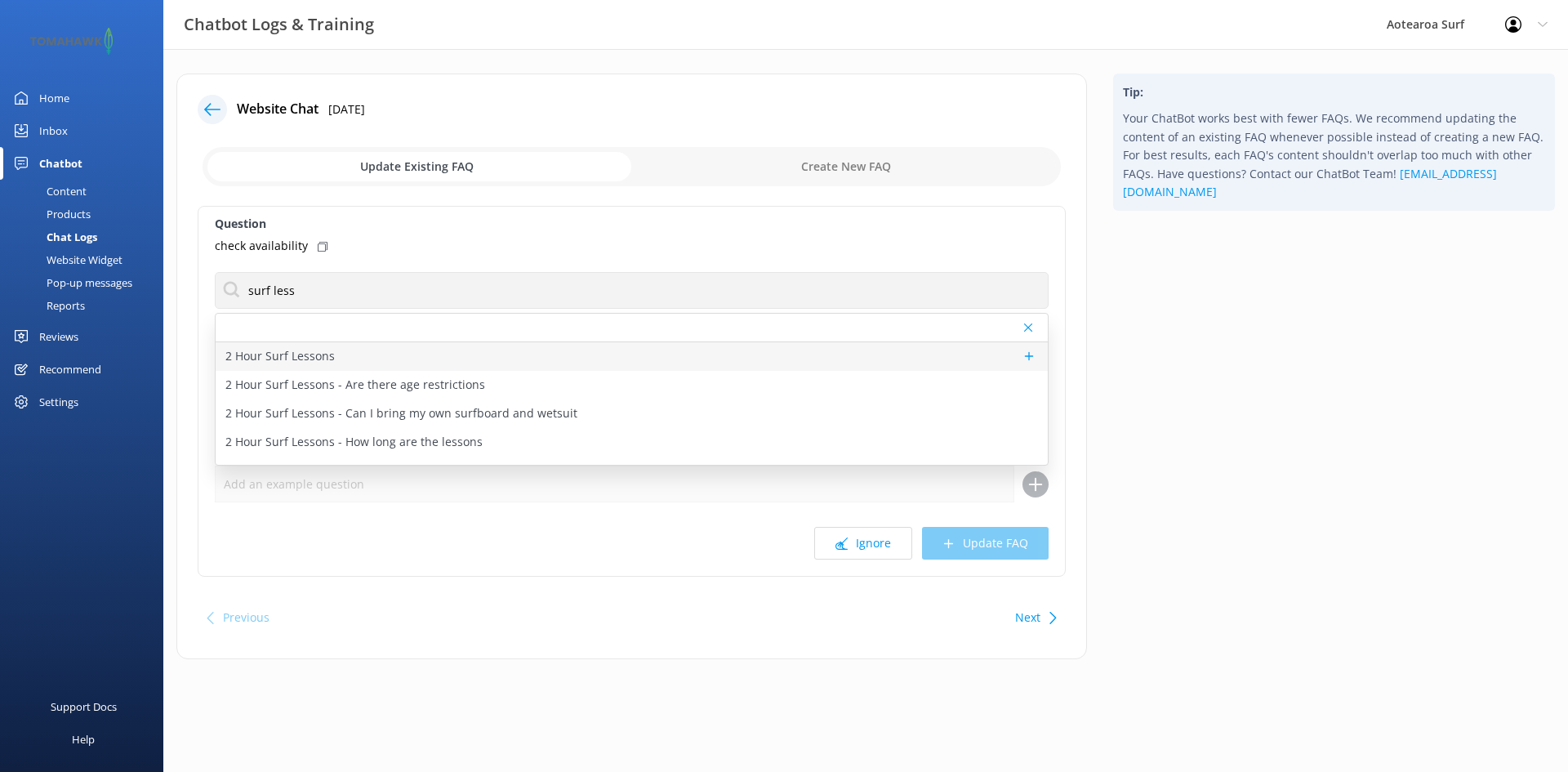
click at [316, 358] on p "2 Hour Surf Lessons" at bounding box center [280, 356] width 110 height 18
type textarea "Our 2-hour surf lessons take place on [GEOGRAPHIC_DATA]’s favourite [GEOGRAPHIC…"
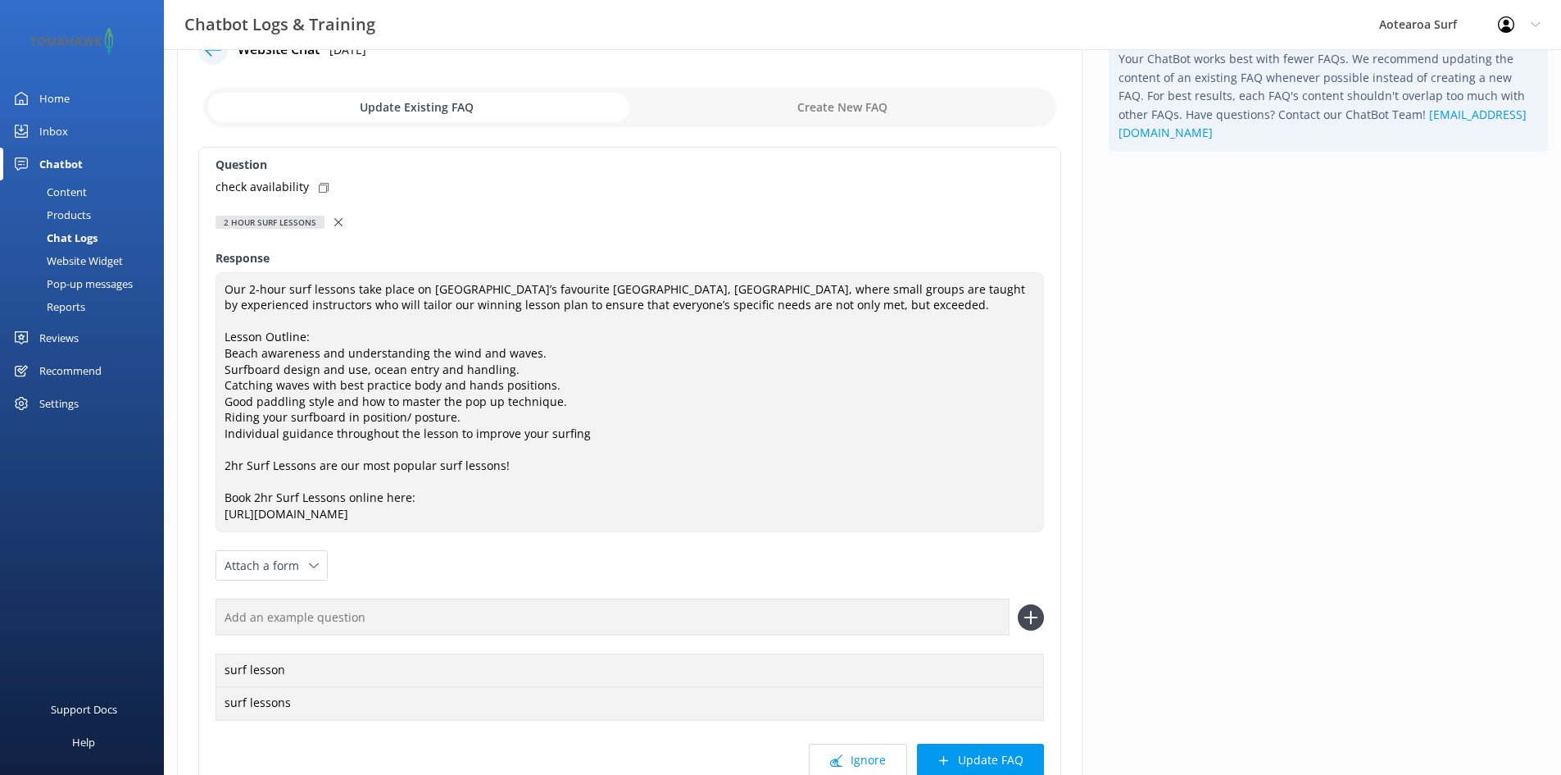
scroll to position [82, 0]
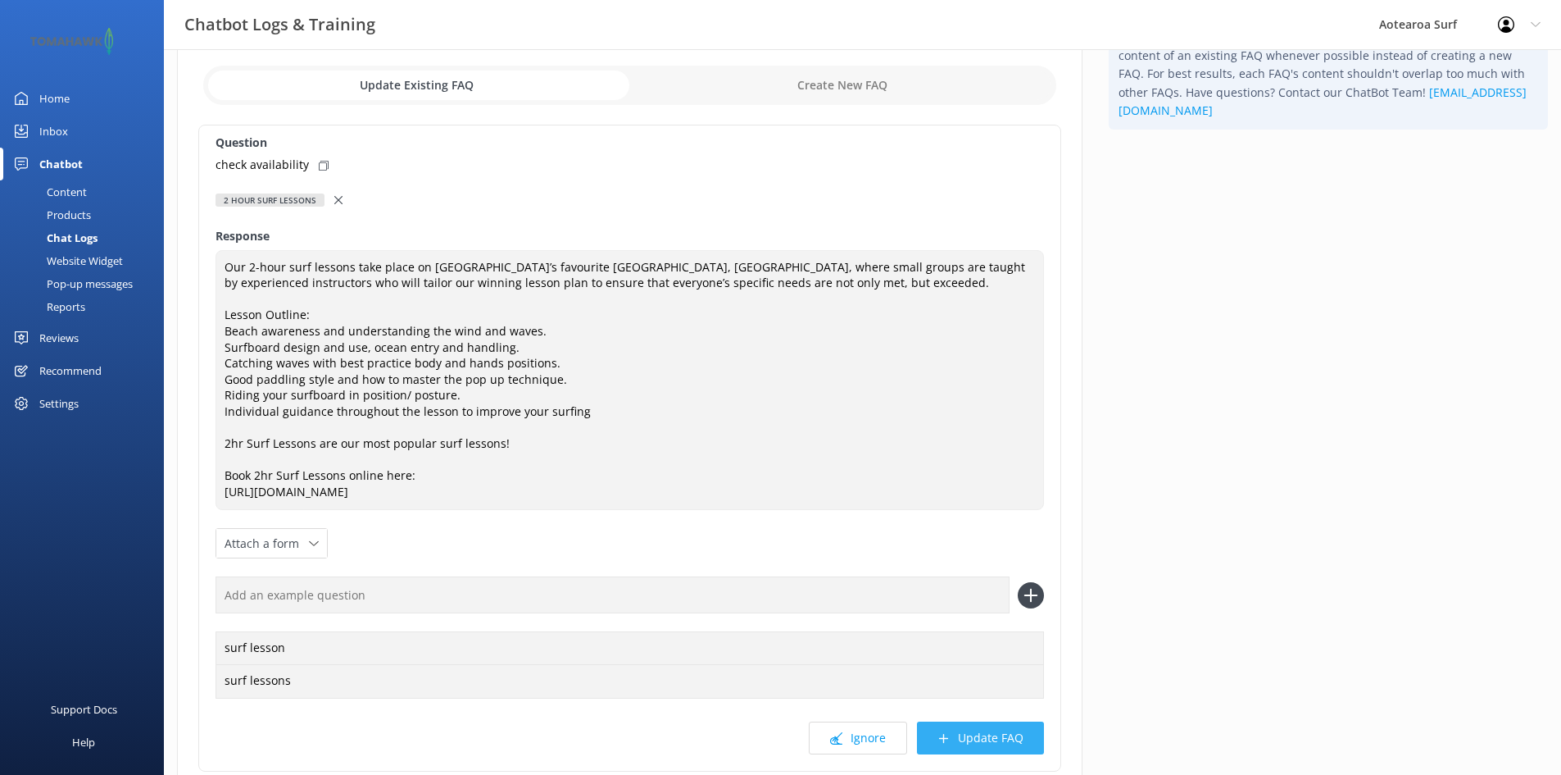
click at [988, 732] on button "Update FAQ" at bounding box center [980, 737] width 127 height 33
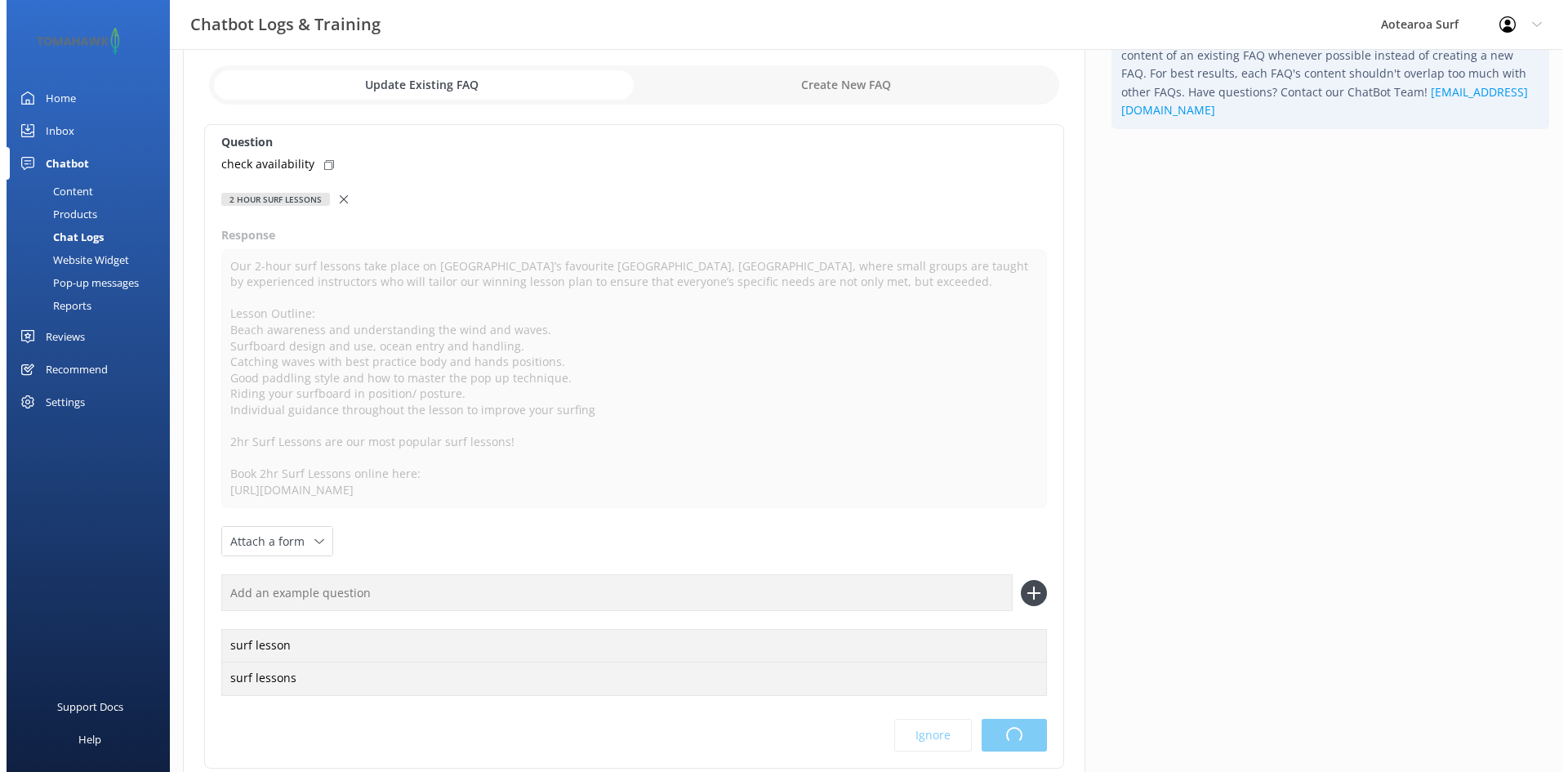
scroll to position [0, 0]
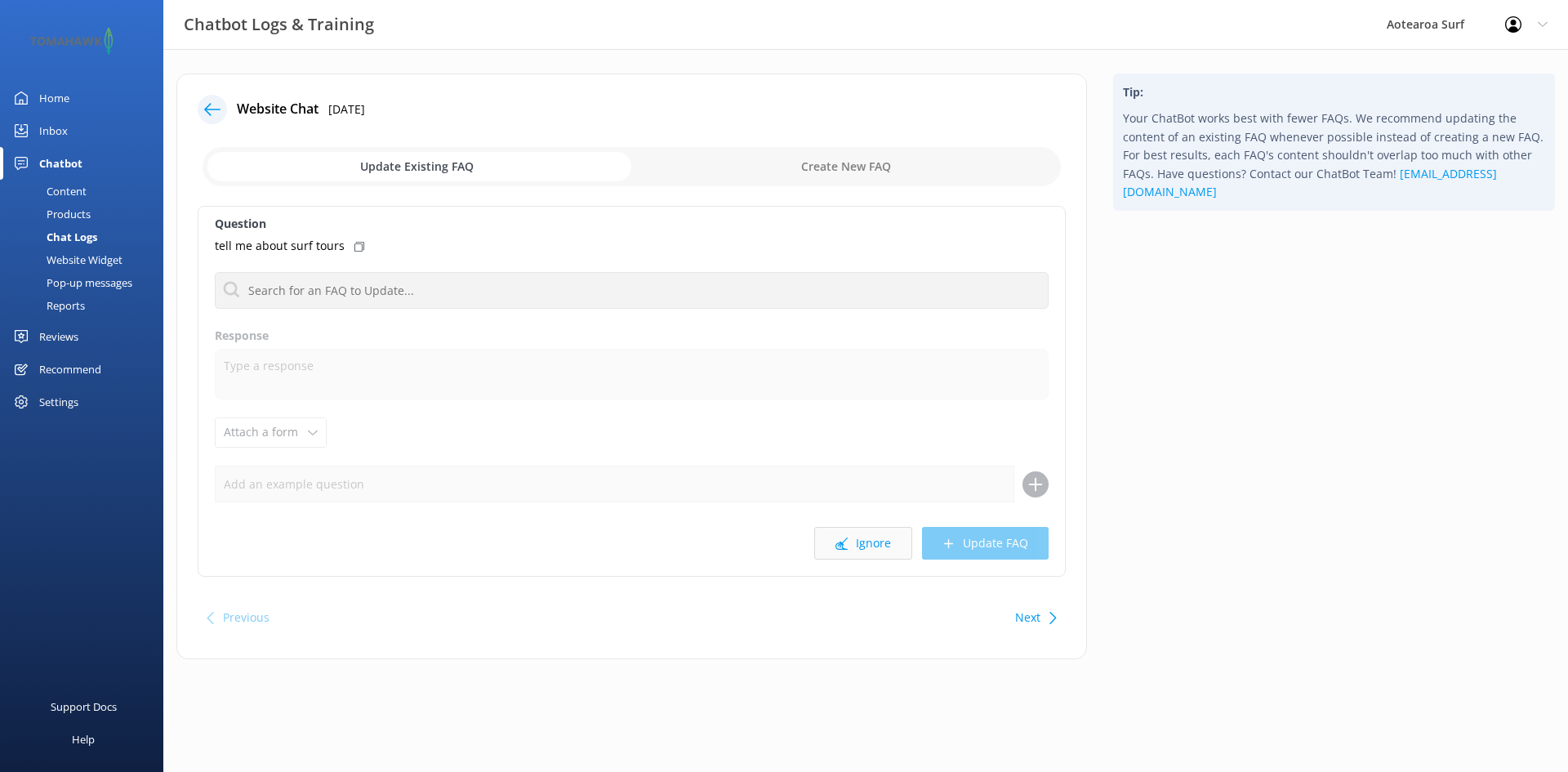
click at [874, 541] on button "Ignore" at bounding box center [863, 543] width 98 height 33
click at [870, 539] on button "Ignore" at bounding box center [863, 543] width 98 height 33
click at [881, 532] on button "Ignore" at bounding box center [863, 543] width 98 height 33
drag, startPoint x: 894, startPoint y: 537, endPoint x: 568, endPoint y: 419, distance: 346.7
click at [893, 537] on button "Ignore" at bounding box center [863, 543] width 98 height 33
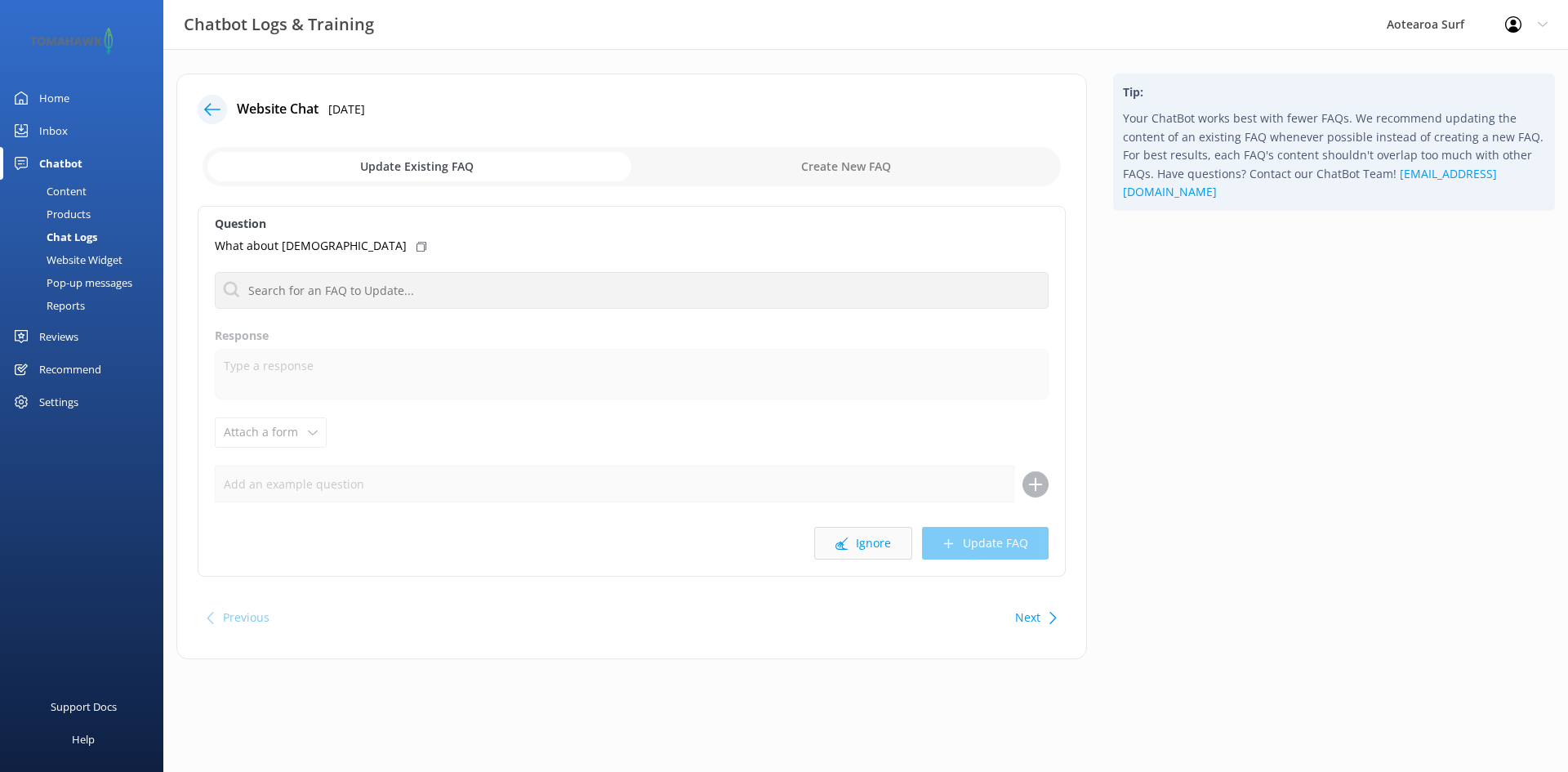
click at [889, 539] on button "Ignore" at bounding box center [863, 543] width 98 height 33
click at [849, 536] on button "Ignore" at bounding box center [863, 543] width 98 height 33
click at [875, 542] on button "Ignore" at bounding box center [863, 543] width 98 height 33
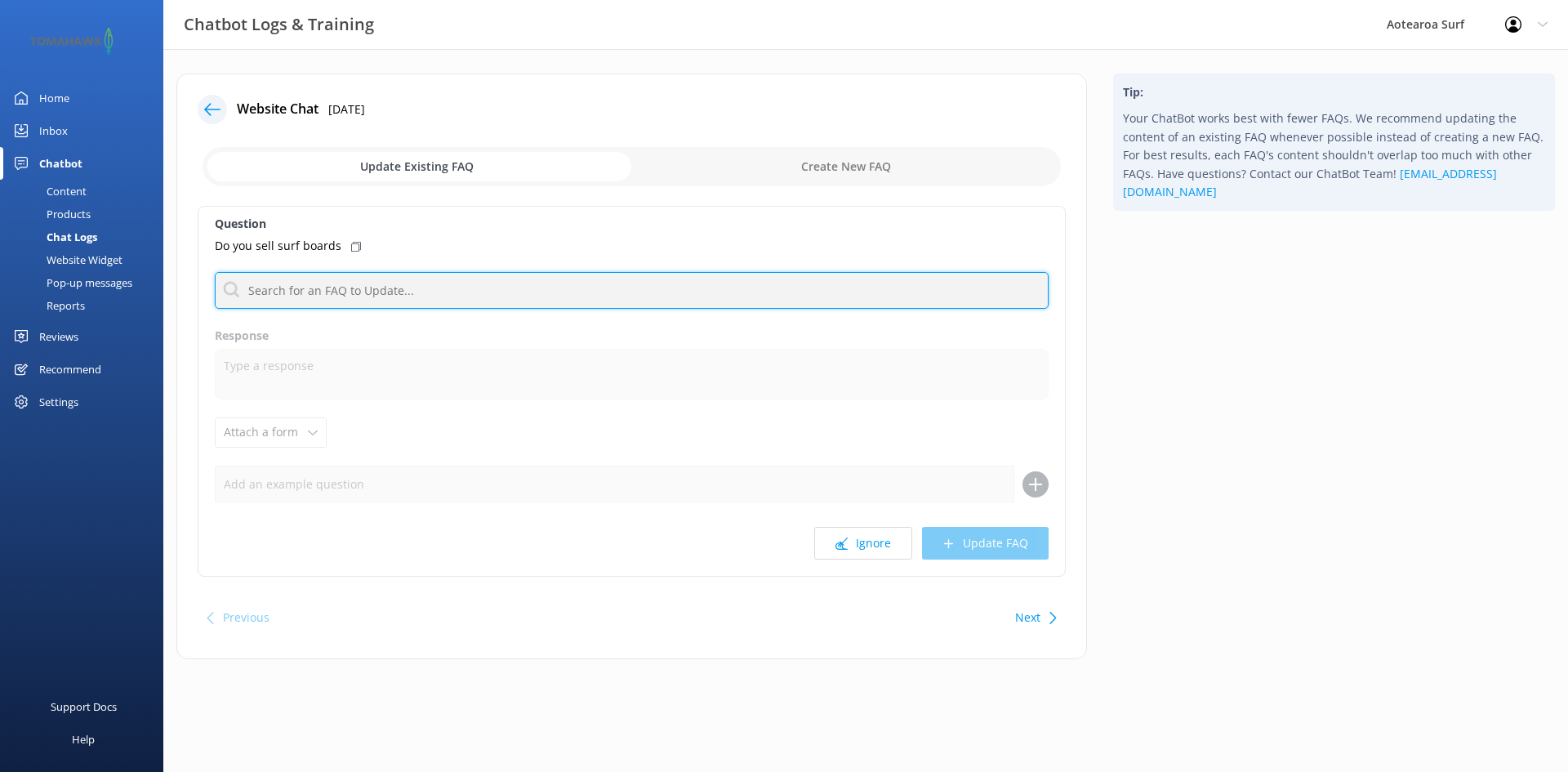
click at [392, 276] on input "text" at bounding box center [632, 290] width 834 height 37
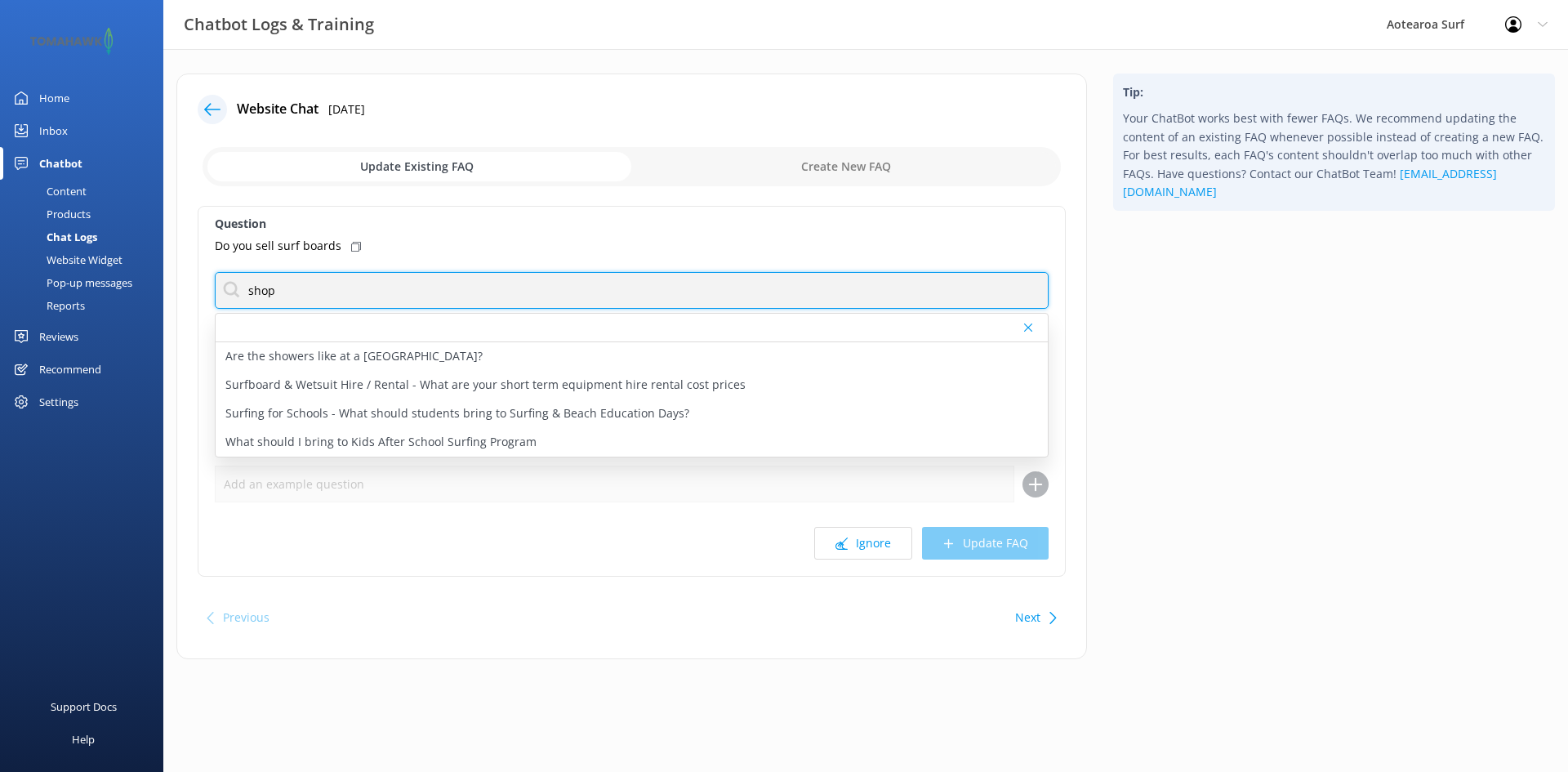
type input "shop"
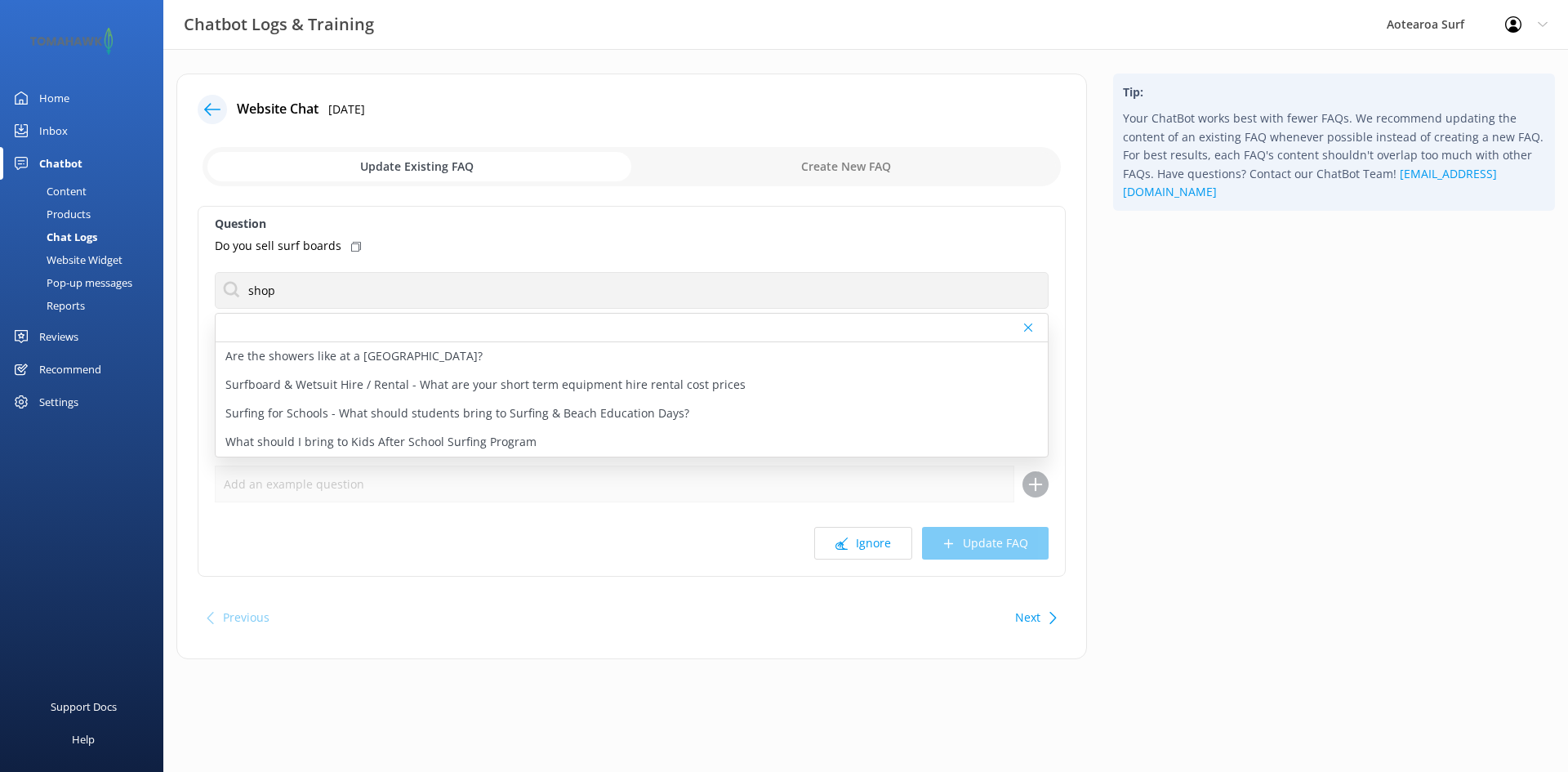
click at [1262, 484] on div "Tip: Your ChatBot works best with fewer FAQs. We recommend updating the content…" at bounding box center [1334, 375] width 468 height 602
click at [1026, 327] on icon at bounding box center [1028, 328] width 8 height 10
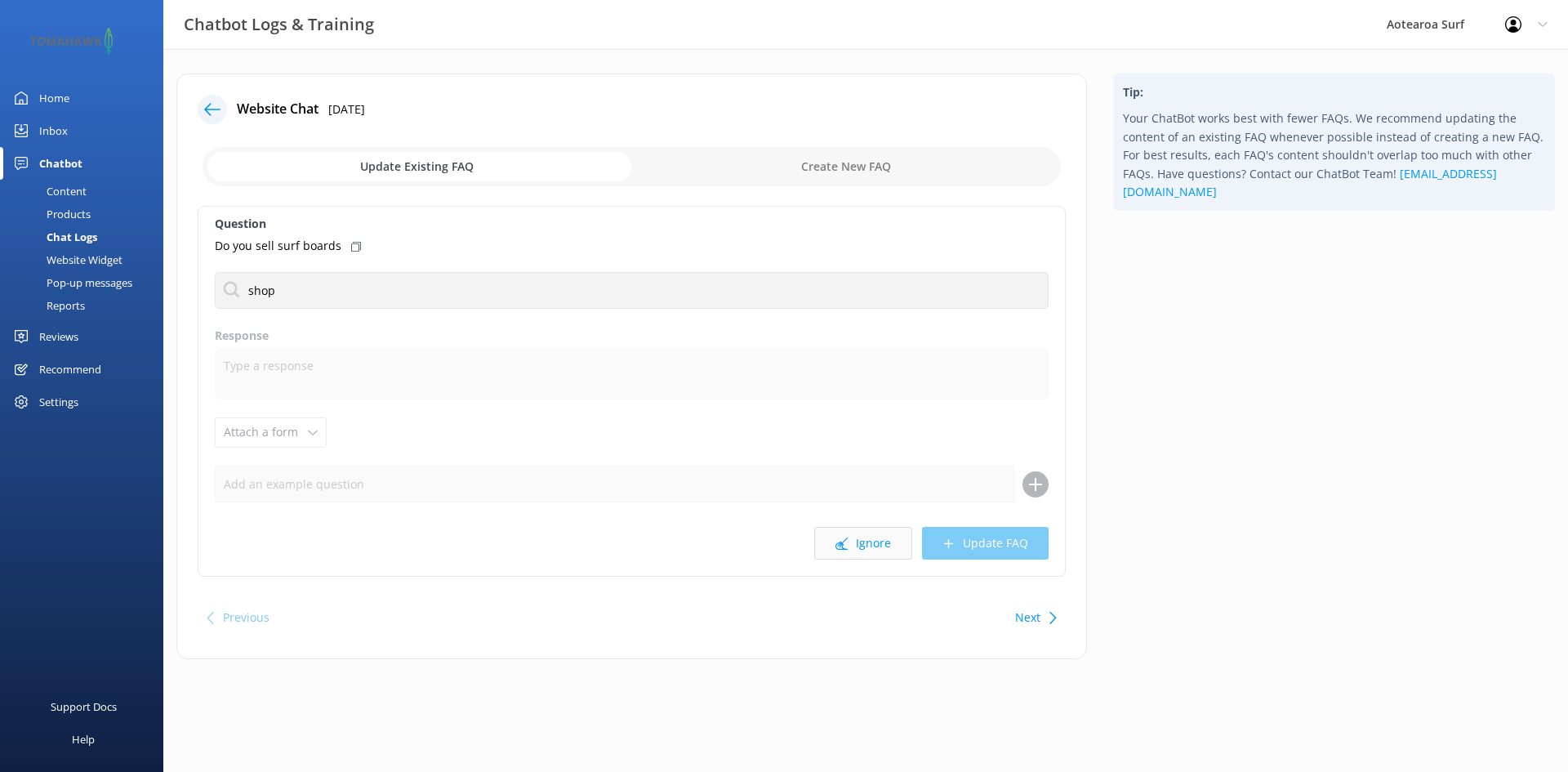
click at [874, 545] on button "Ignore" at bounding box center [863, 543] width 98 height 33
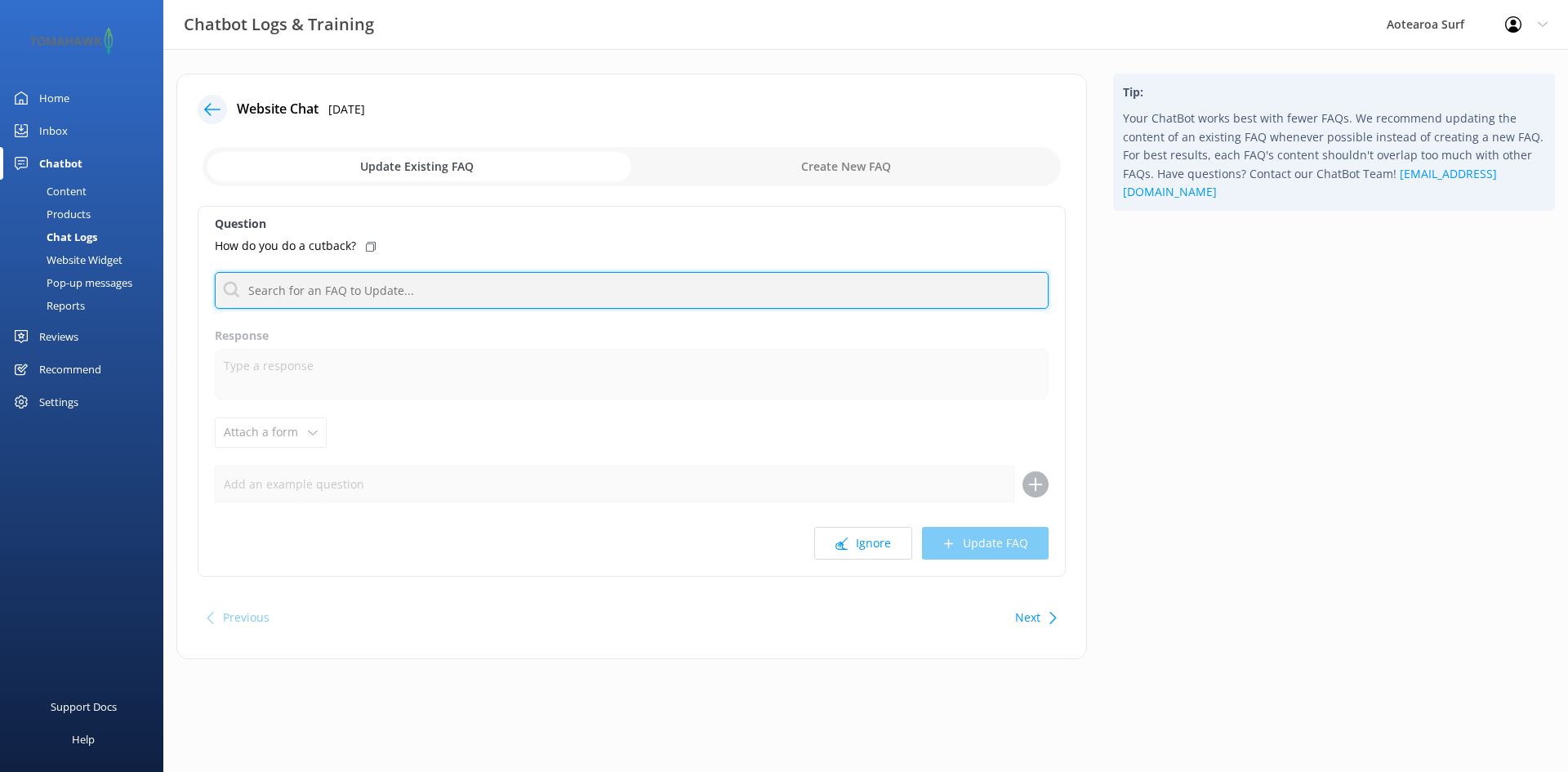
click at [367, 279] on input "text" at bounding box center [632, 290] width 834 height 37
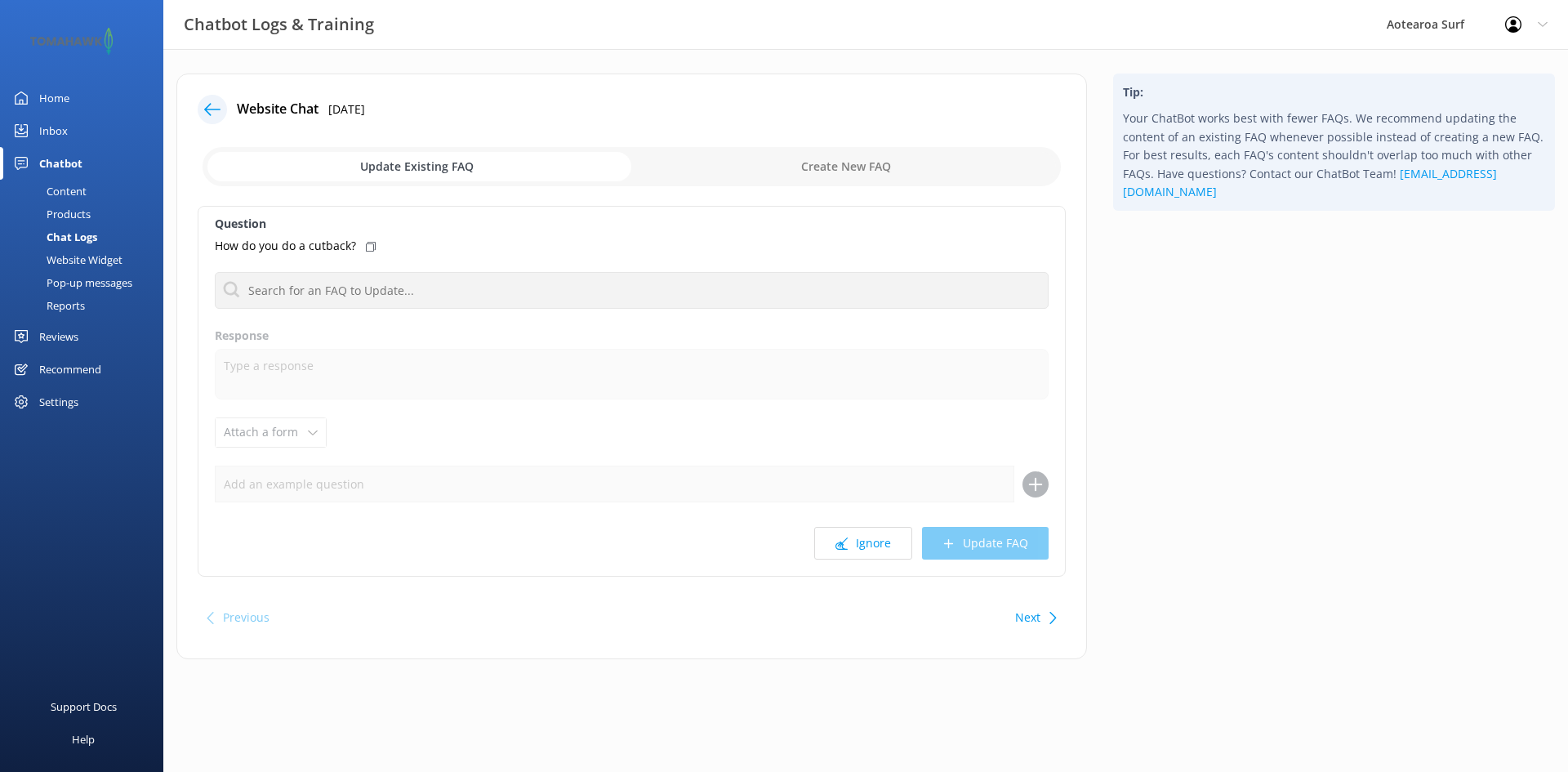
drag, startPoint x: 857, startPoint y: 543, endPoint x: 912, endPoint y: 514, distance: 62.2
click at [857, 543] on button "Ignore" at bounding box center [863, 543] width 98 height 33
click at [884, 541] on button "Ignore" at bounding box center [863, 543] width 98 height 33
click at [862, 541] on button "Ignore" at bounding box center [863, 543] width 98 height 33
click at [863, 550] on button "Ignore" at bounding box center [863, 543] width 98 height 33
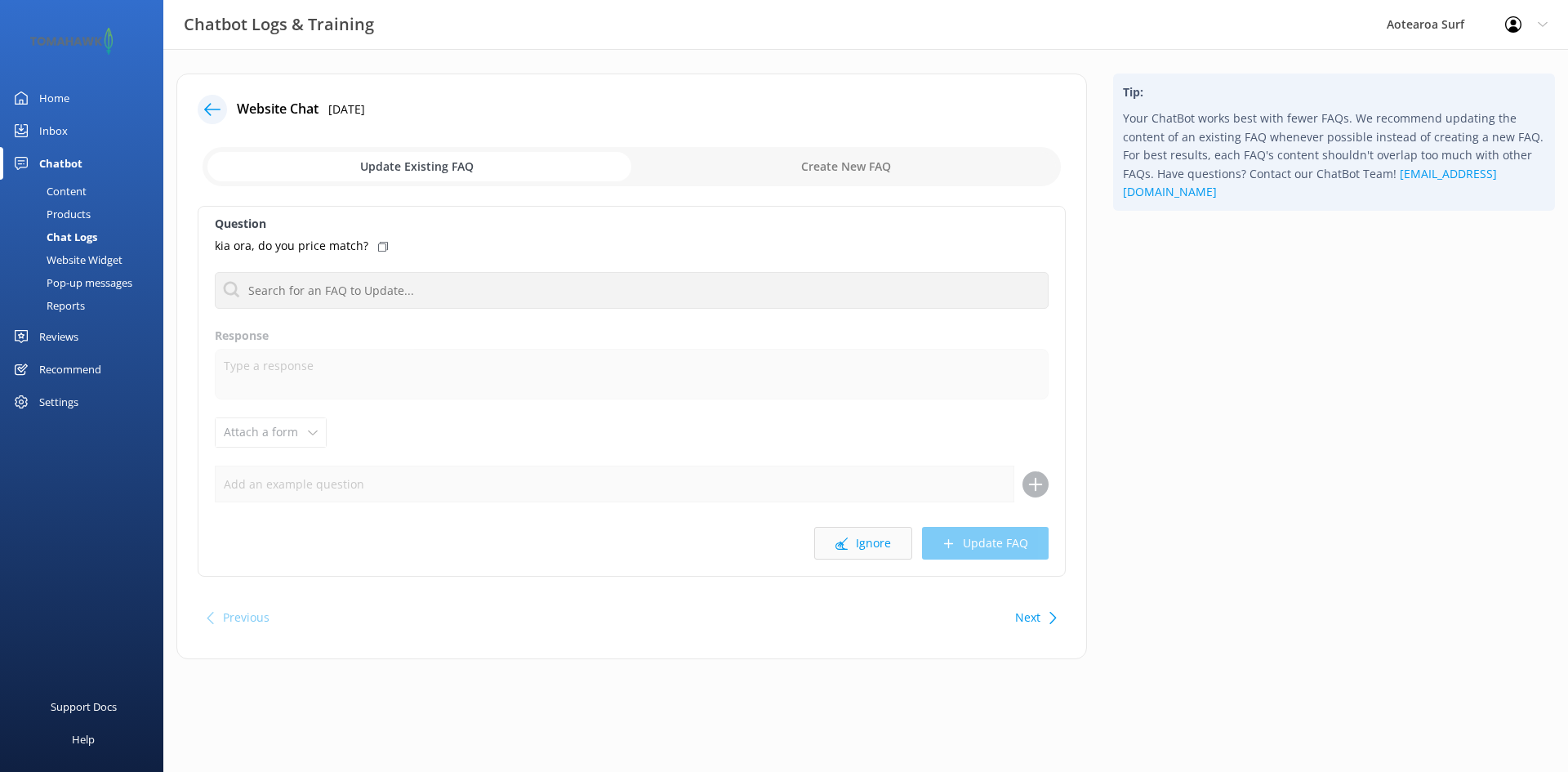
click at [896, 552] on button "Ignore" at bounding box center [863, 543] width 98 height 33
click at [868, 535] on button "Ignore" at bounding box center [863, 543] width 98 height 33
click at [885, 542] on button "Ignore" at bounding box center [863, 543] width 98 height 33
click at [874, 552] on button "Ignore" at bounding box center [863, 543] width 98 height 33
click at [863, 548] on button "Ignore" at bounding box center [863, 543] width 98 height 33
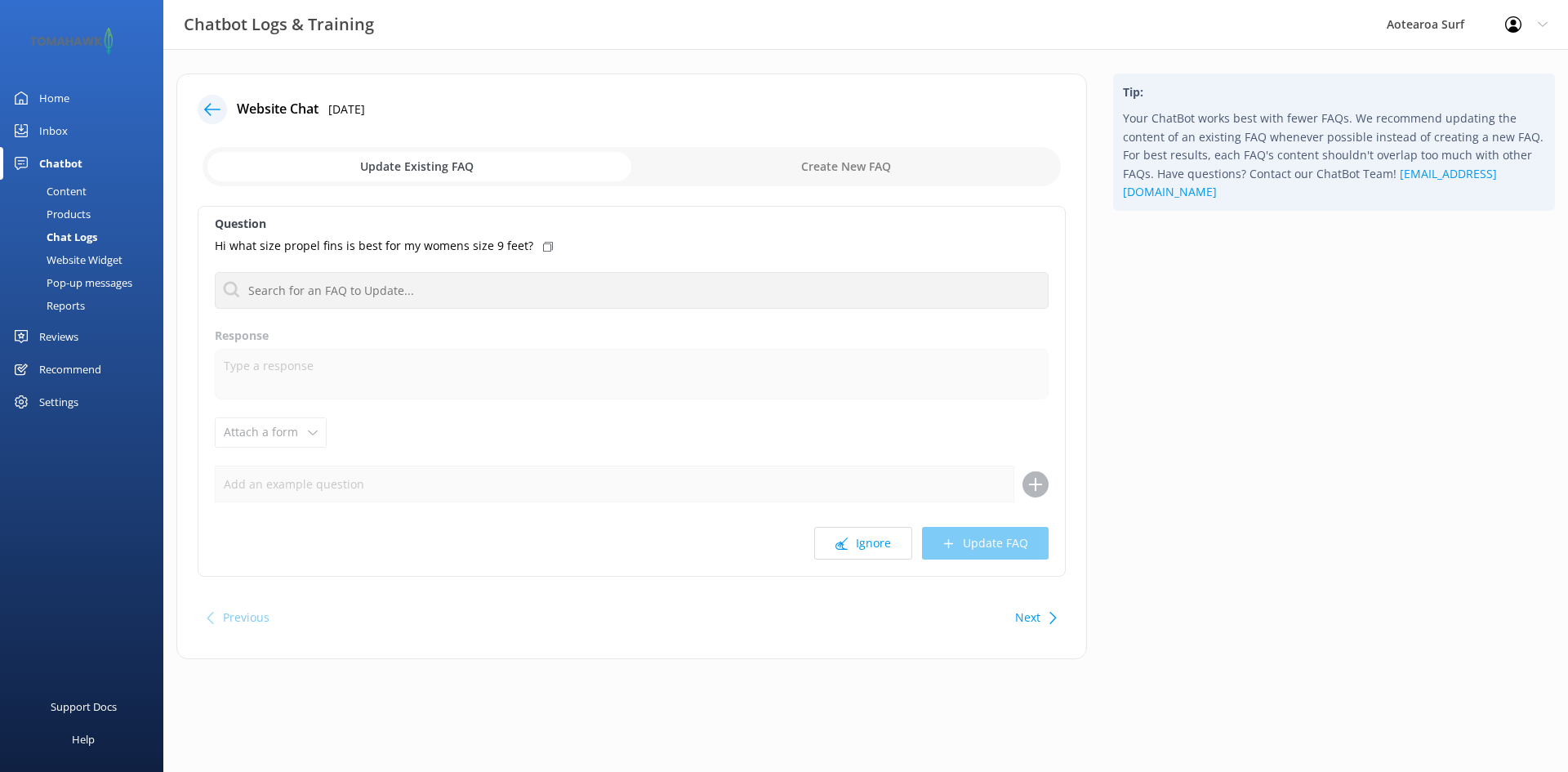
drag, startPoint x: 867, startPoint y: 541, endPoint x: 466, endPoint y: 291, distance: 472.5
click at [863, 541] on button "Ignore" at bounding box center [863, 543] width 98 height 33
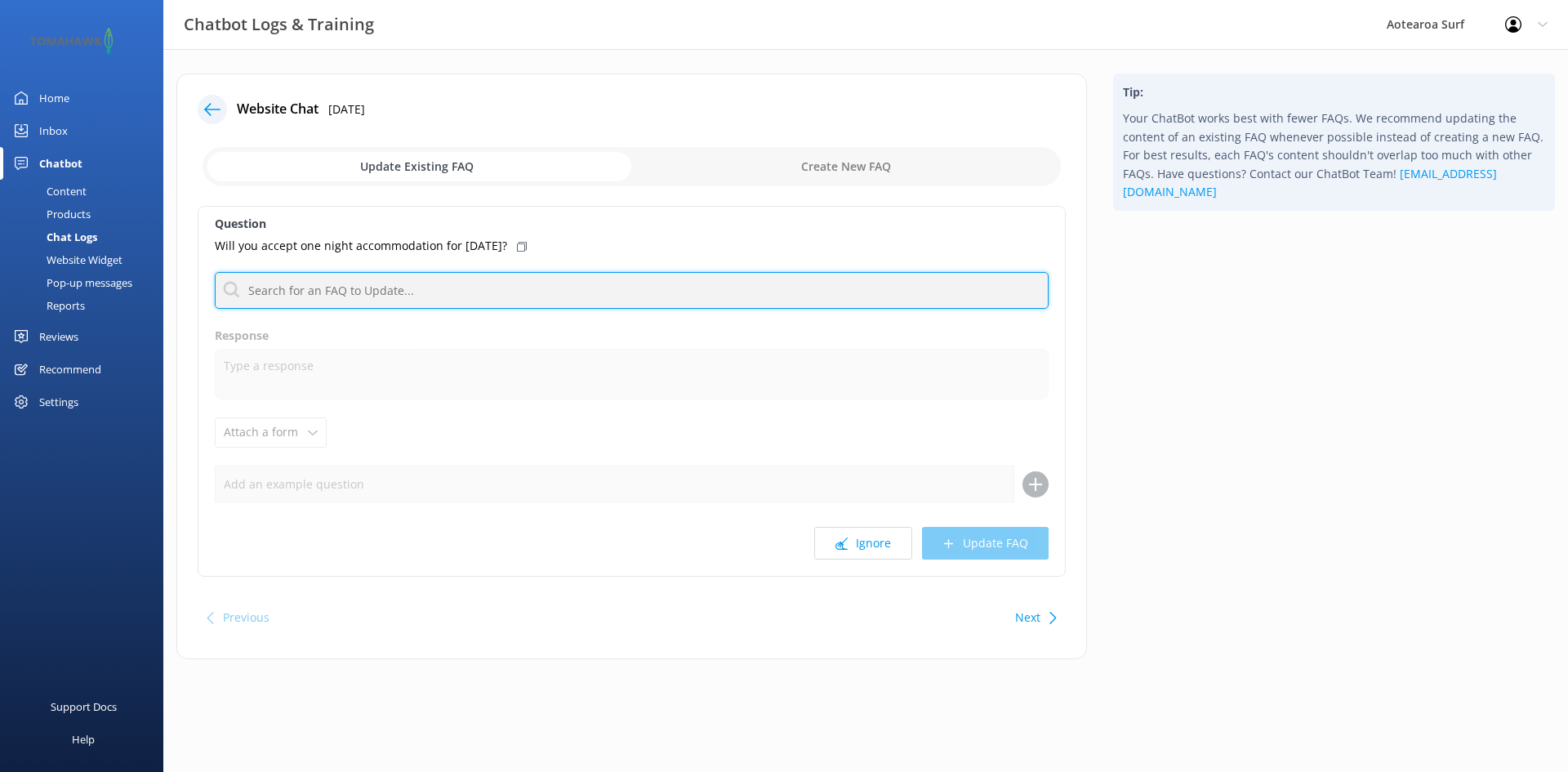
click at [398, 290] on input "text" at bounding box center [632, 290] width 834 height 37
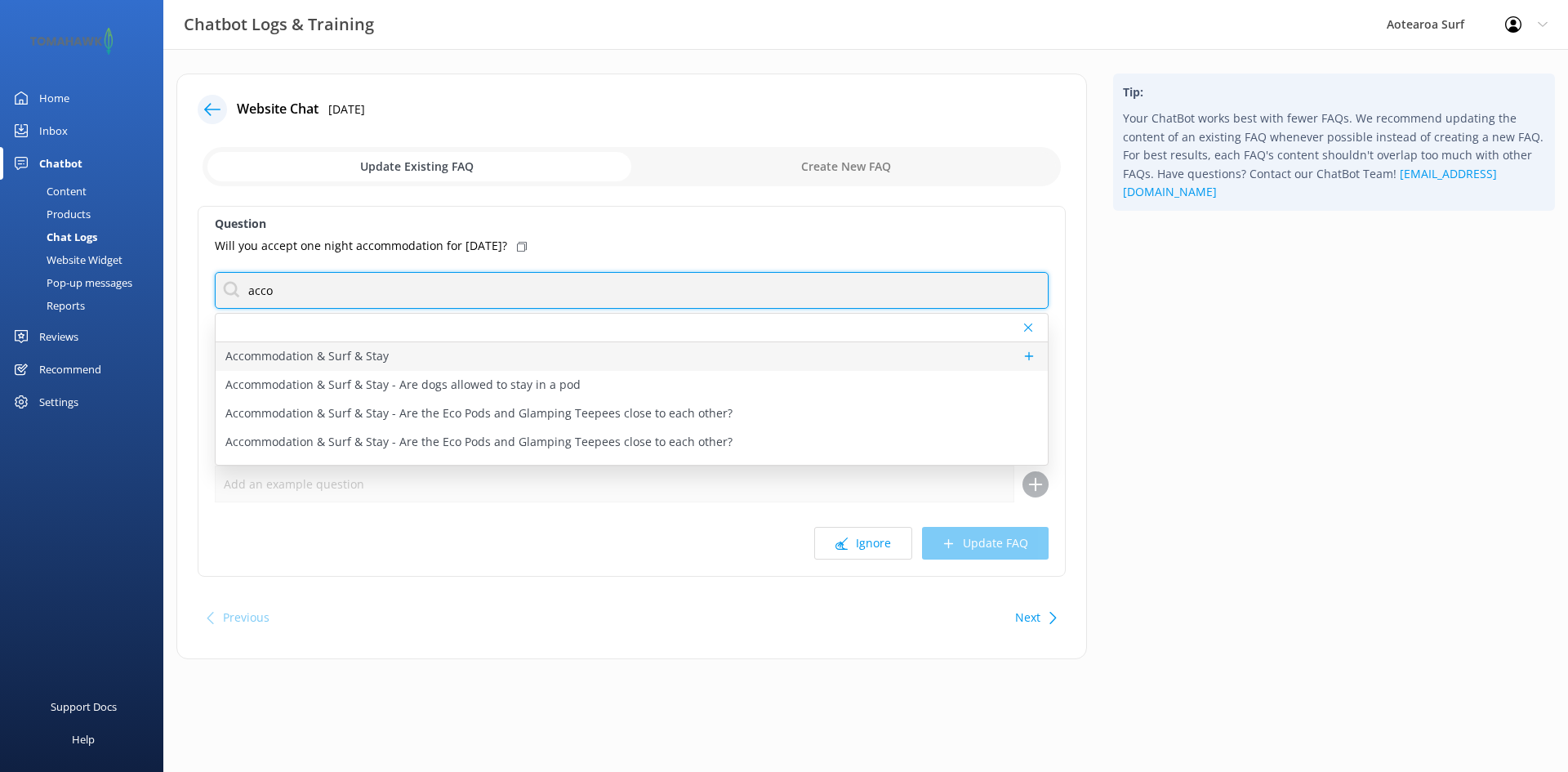
type input "acco"
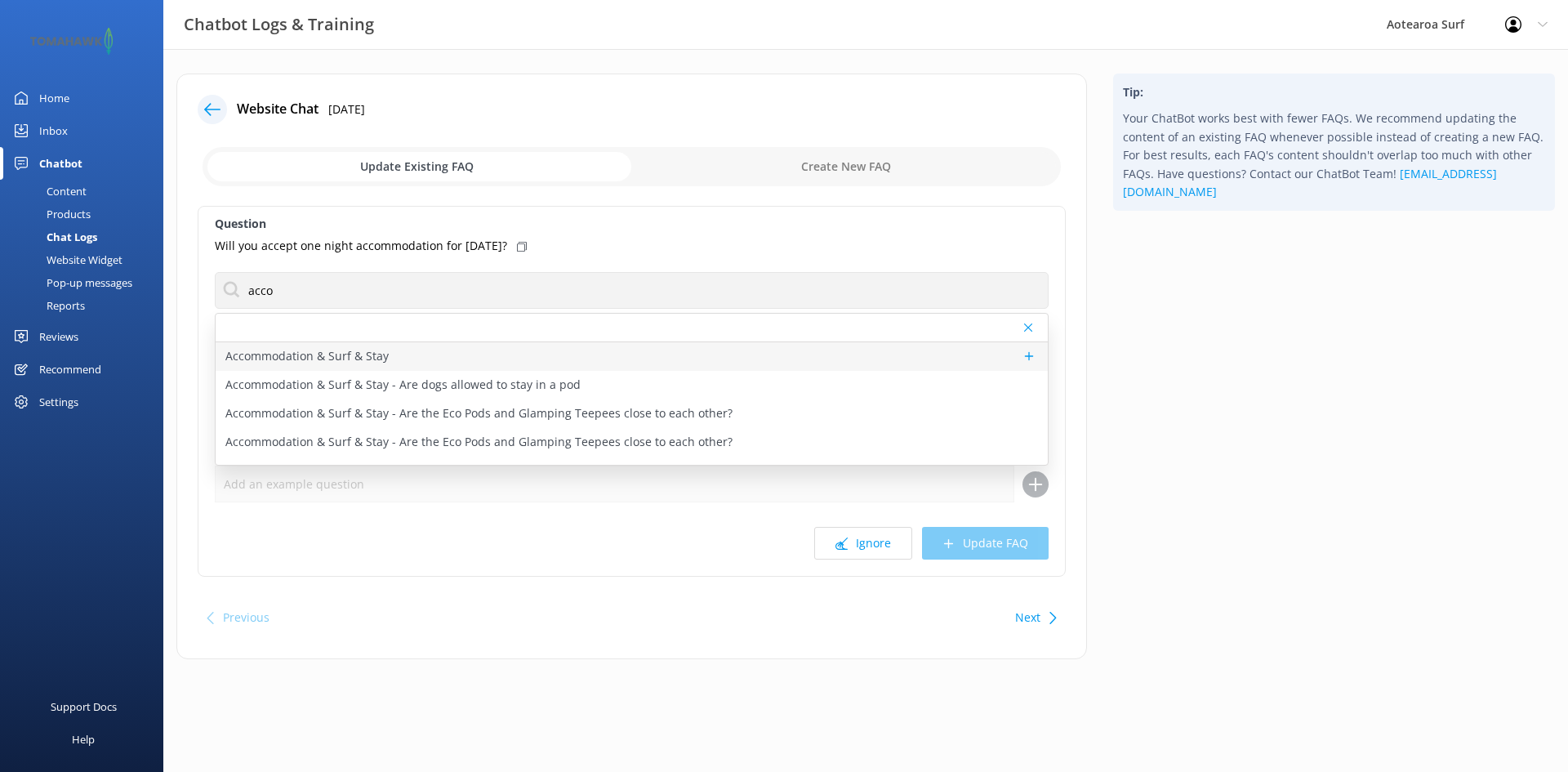
click at [436, 360] on div "Accommodation & Surf & Stay" at bounding box center [631, 356] width 832 height 29
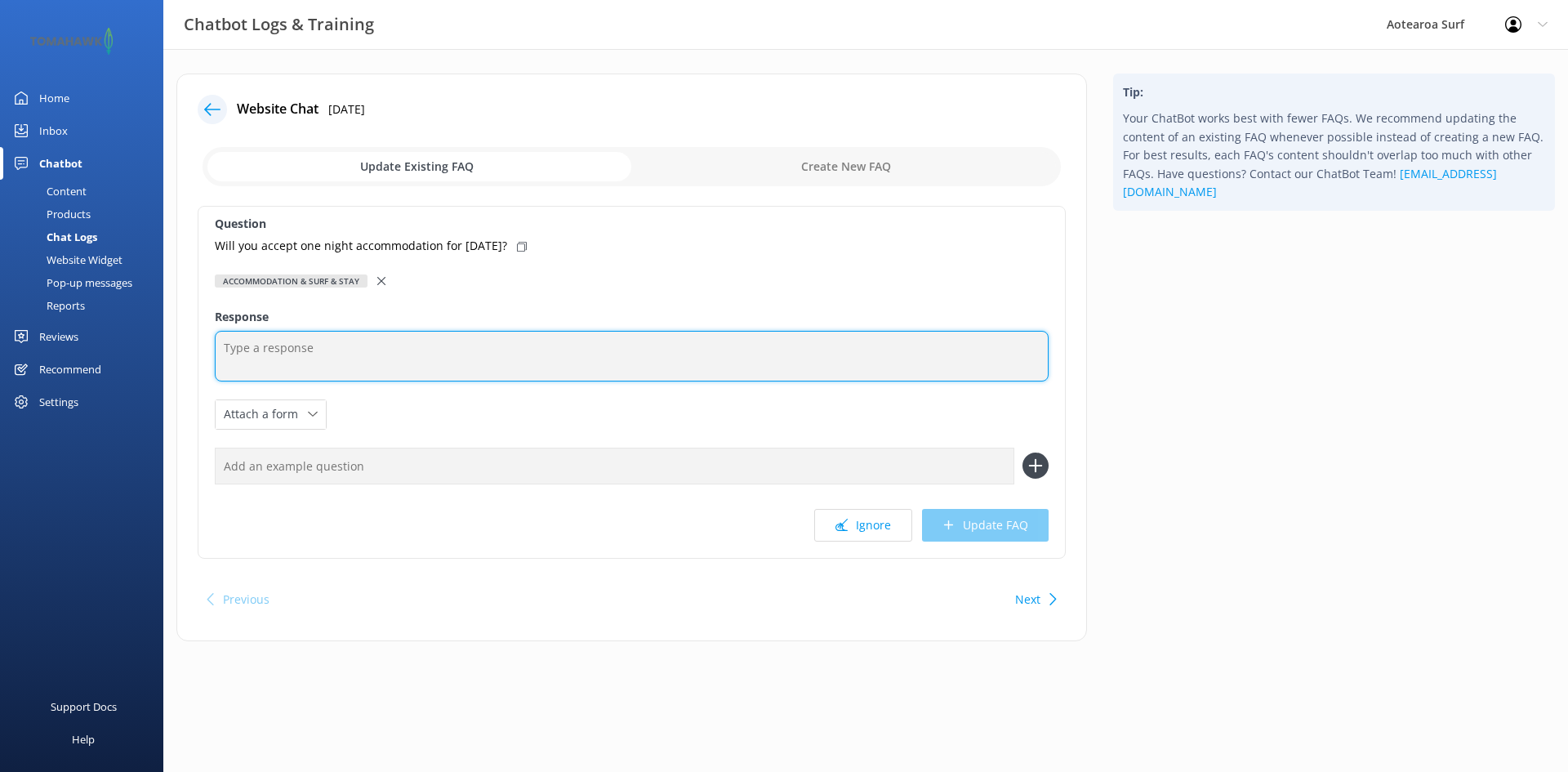
click at [391, 360] on textarea at bounding box center [632, 356] width 834 height 51
click at [309, 349] on textarea at bounding box center [632, 356] width 834 height 51
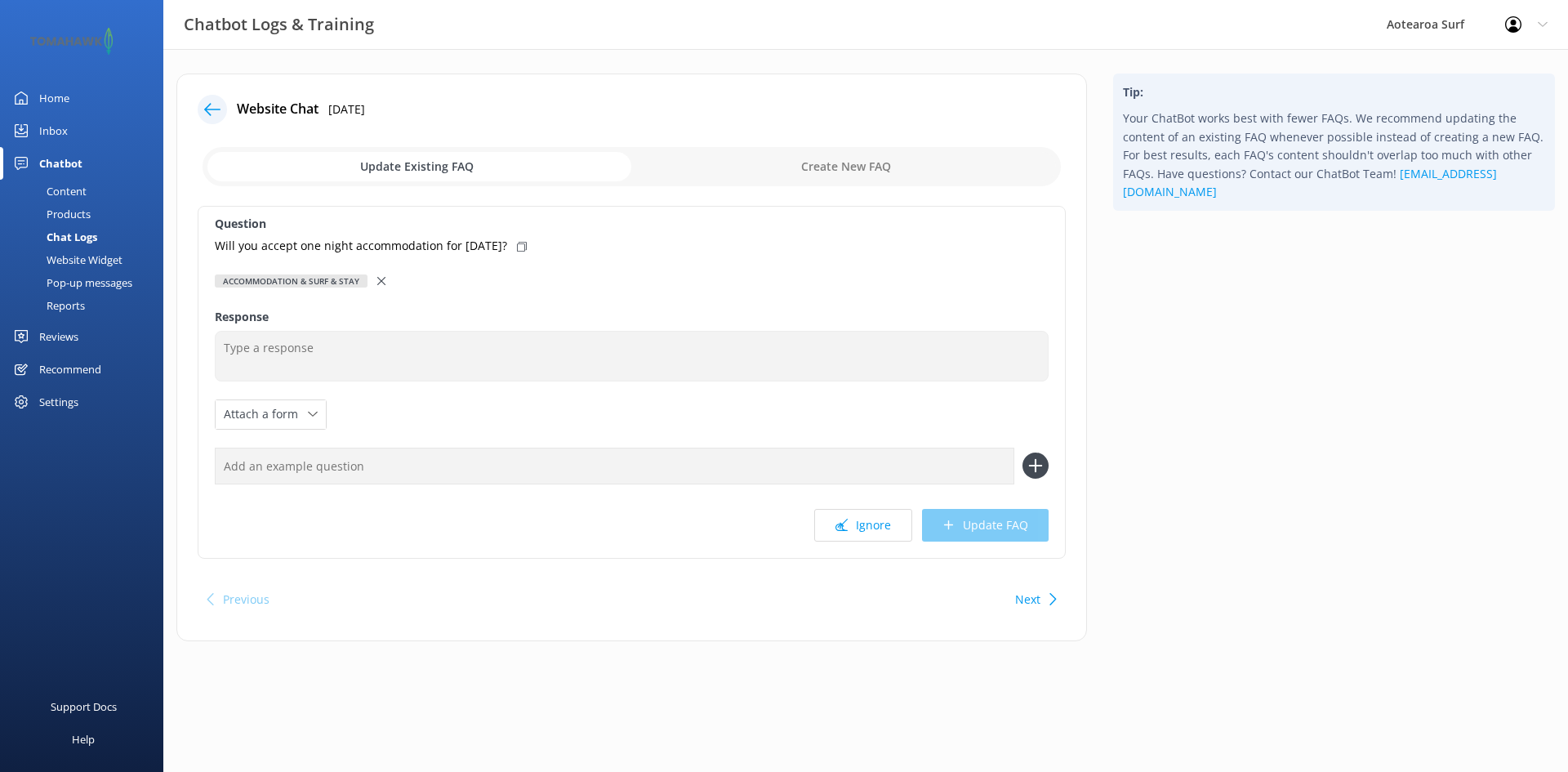
click at [477, 165] on input "checkbox" at bounding box center [631, 166] width 858 height 39
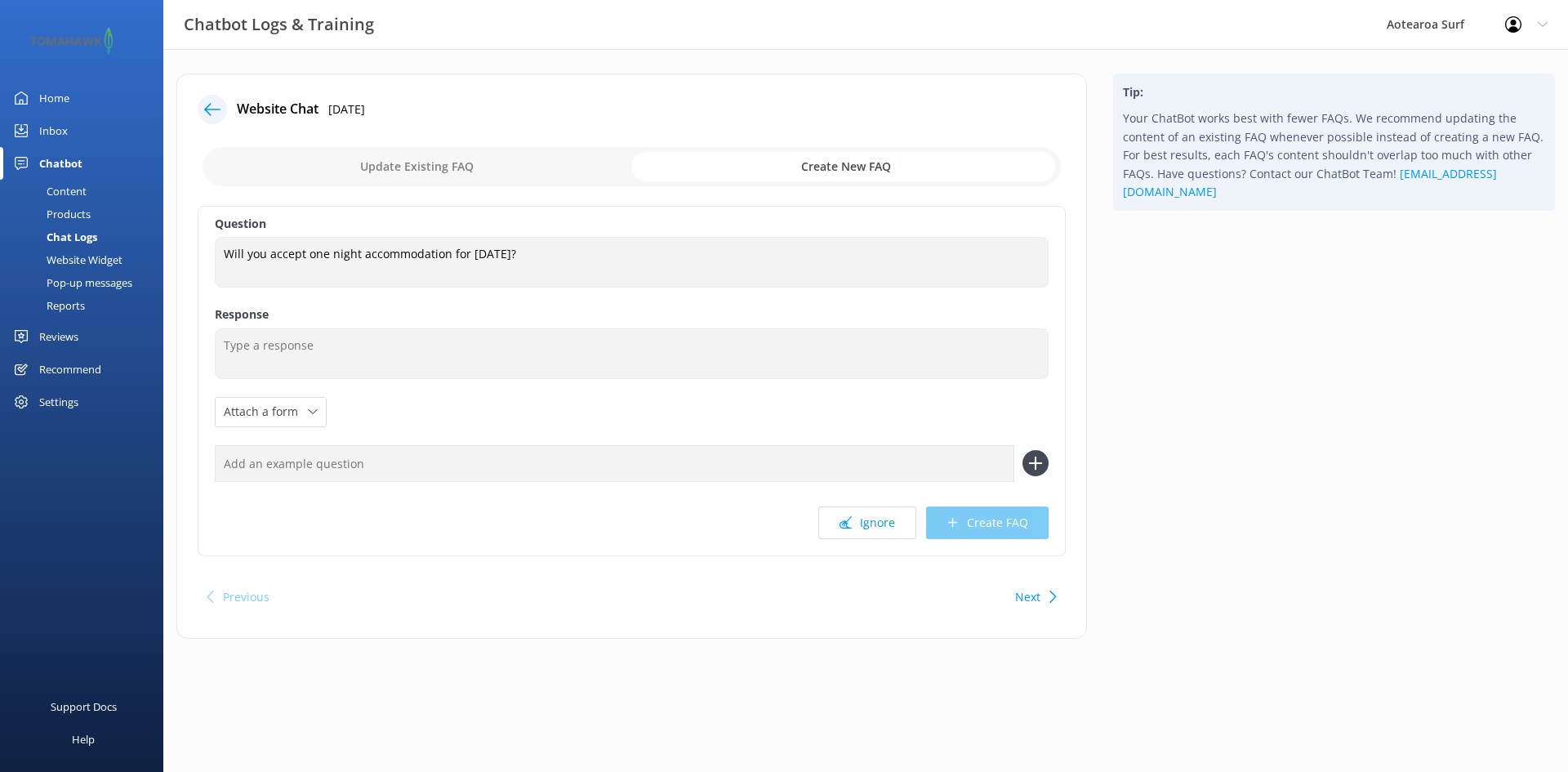
click at [430, 165] on input "checkbox" at bounding box center [631, 166] width 858 height 39
checkbox input "false"
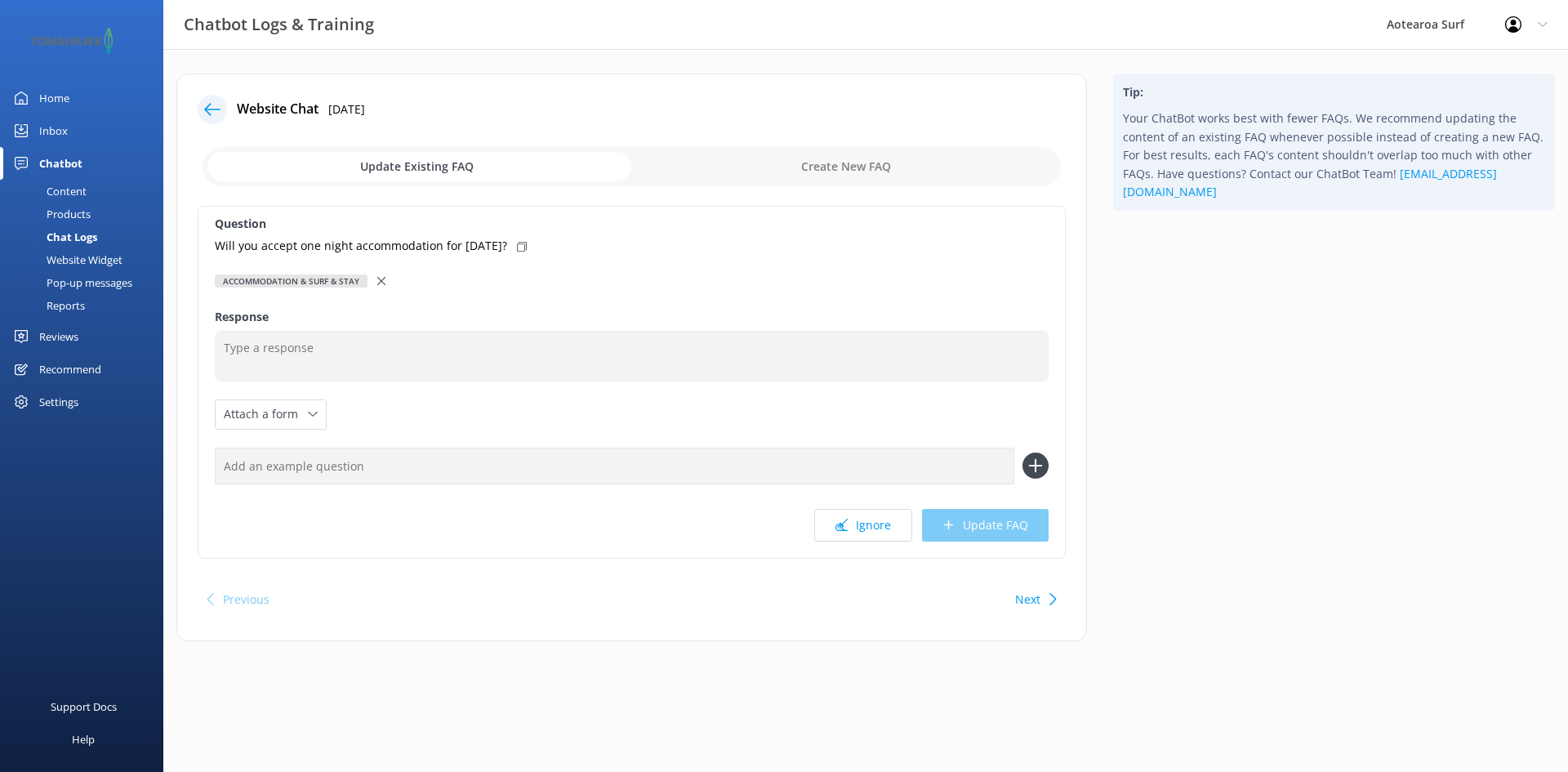
click at [381, 279] on icon at bounding box center [382, 281] width 8 height 8
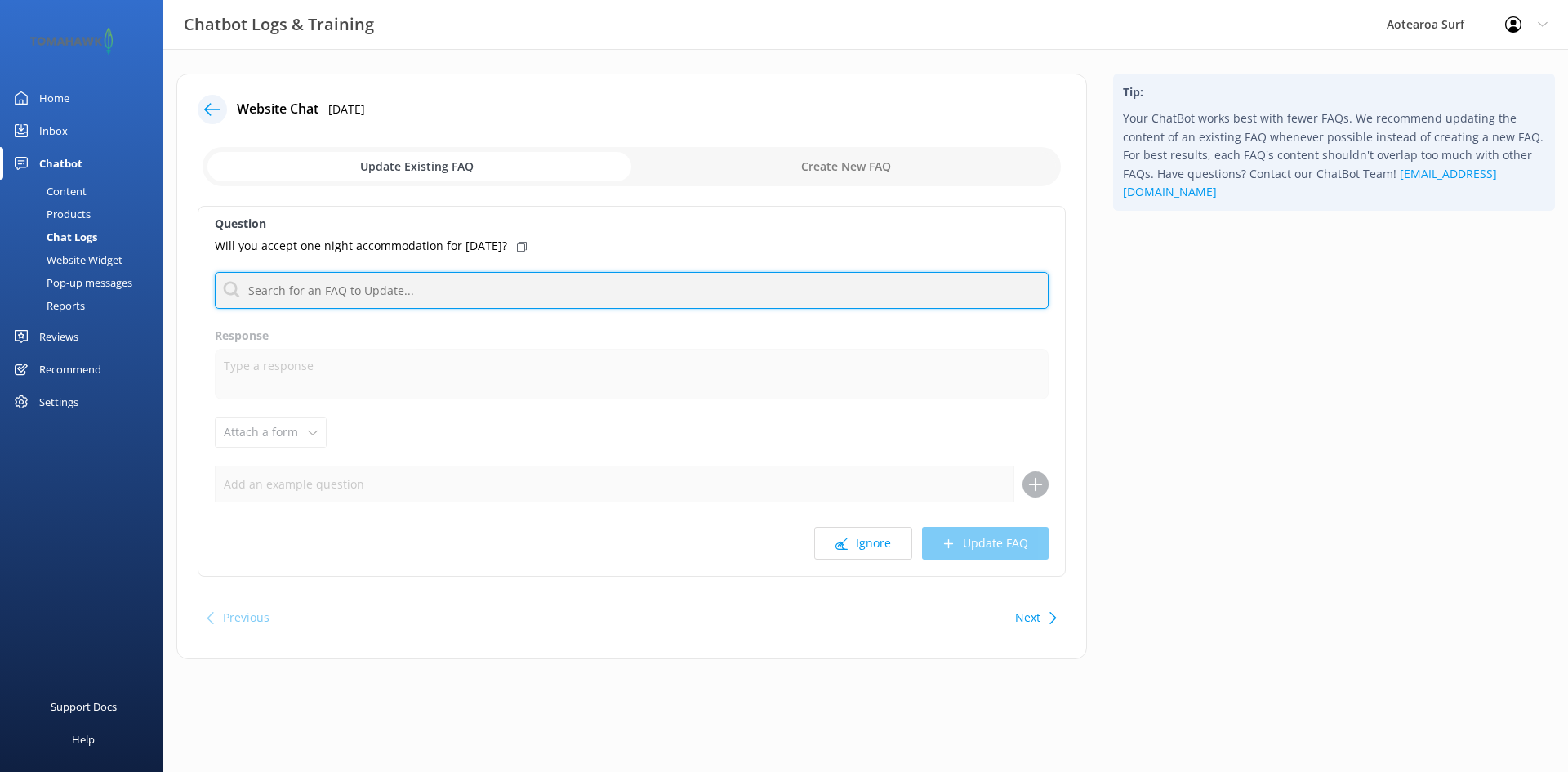
click at [315, 297] on input "text" at bounding box center [632, 290] width 834 height 37
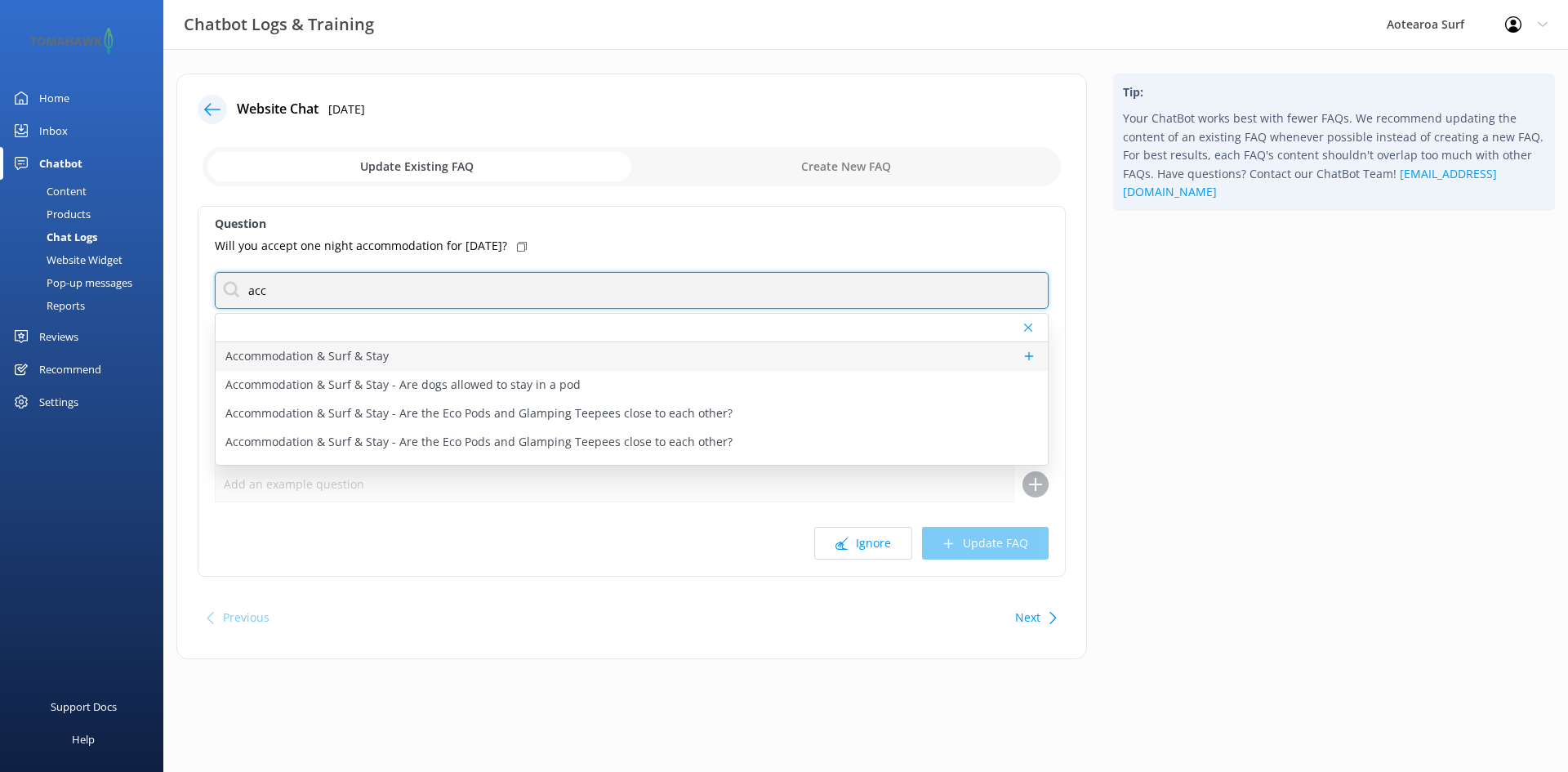
type input "acc"
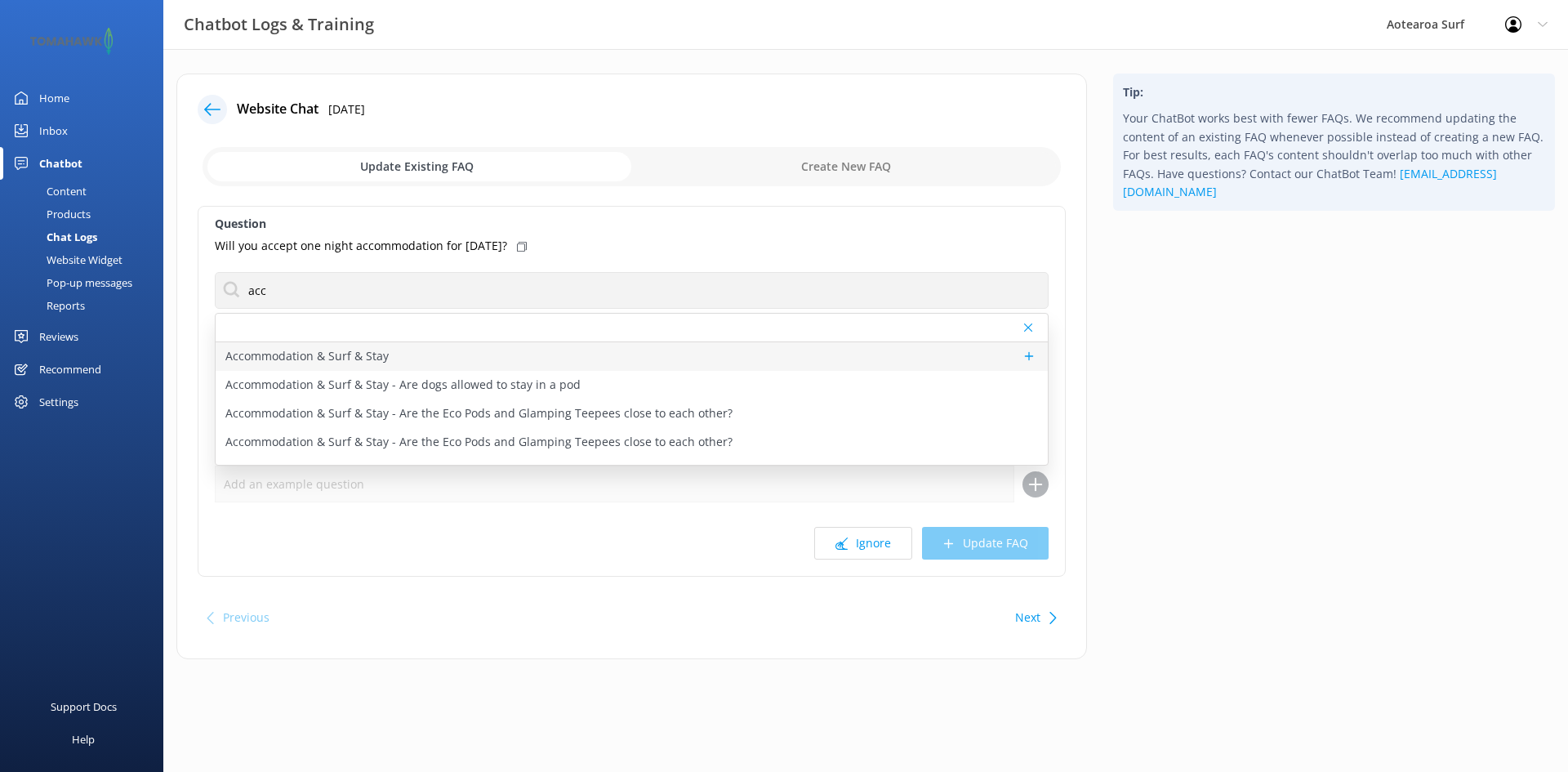
click at [488, 362] on div "Accommodation & Surf & Stay" at bounding box center [631, 356] width 832 height 29
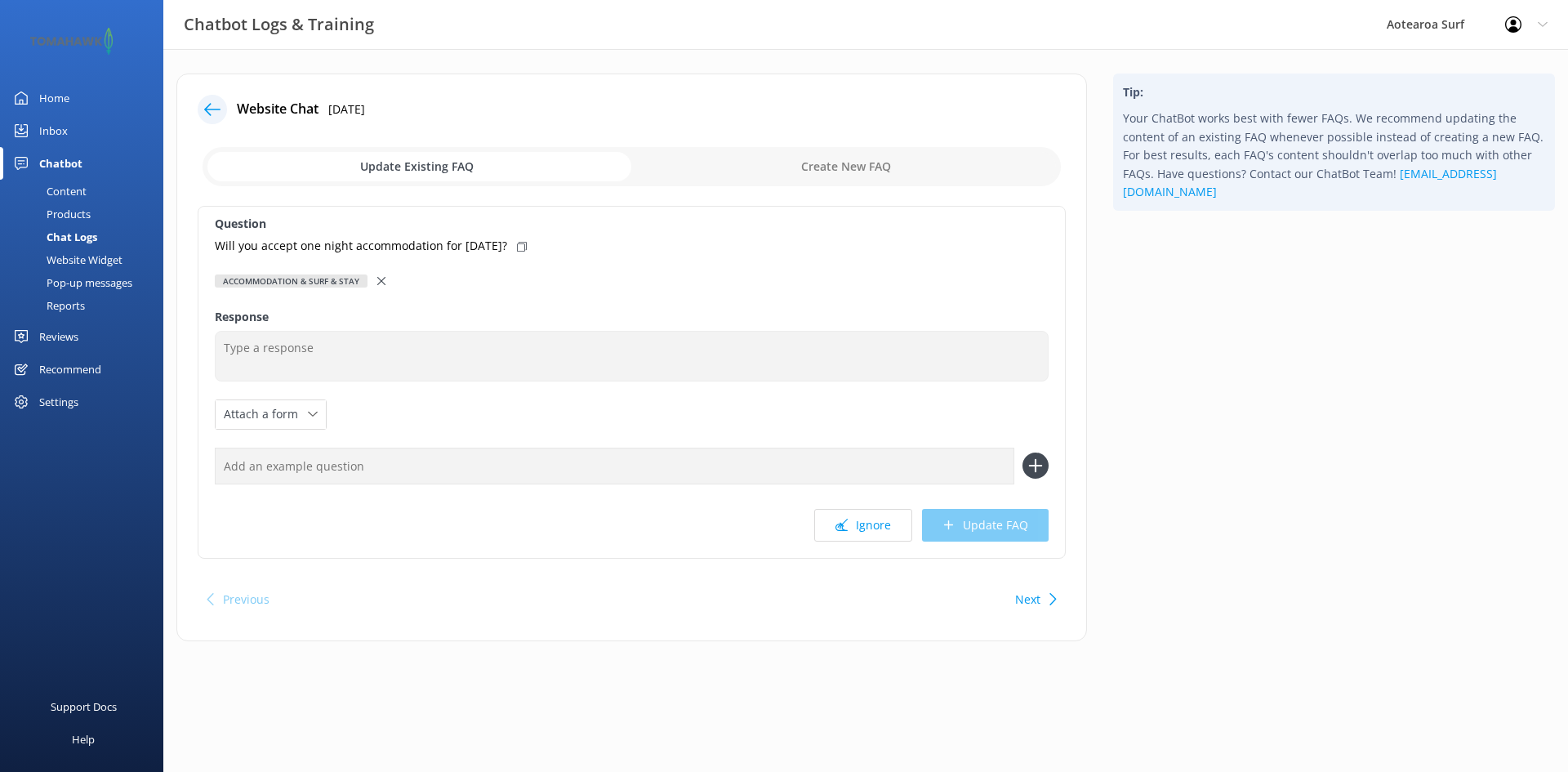
click at [348, 284] on div "Accommodation & Surf & Stay" at bounding box center [291, 280] width 152 height 13
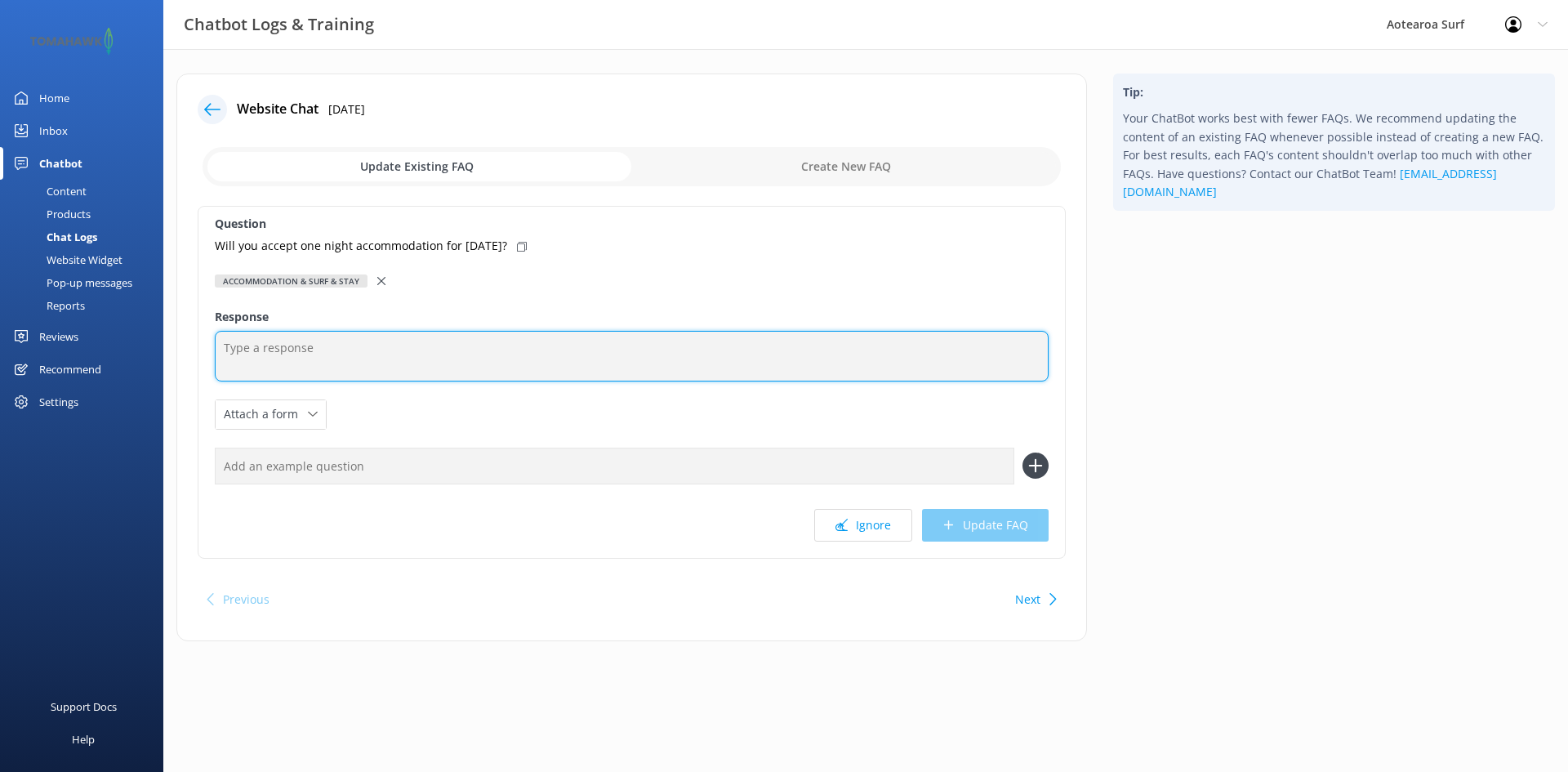
drag, startPoint x: 342, startPoint y: 365, endPoint x: 342, endPoint y: 331, distance: 34.0
click at [338, 364] on textarea at bounding box center [632, 356] width 834 height 51
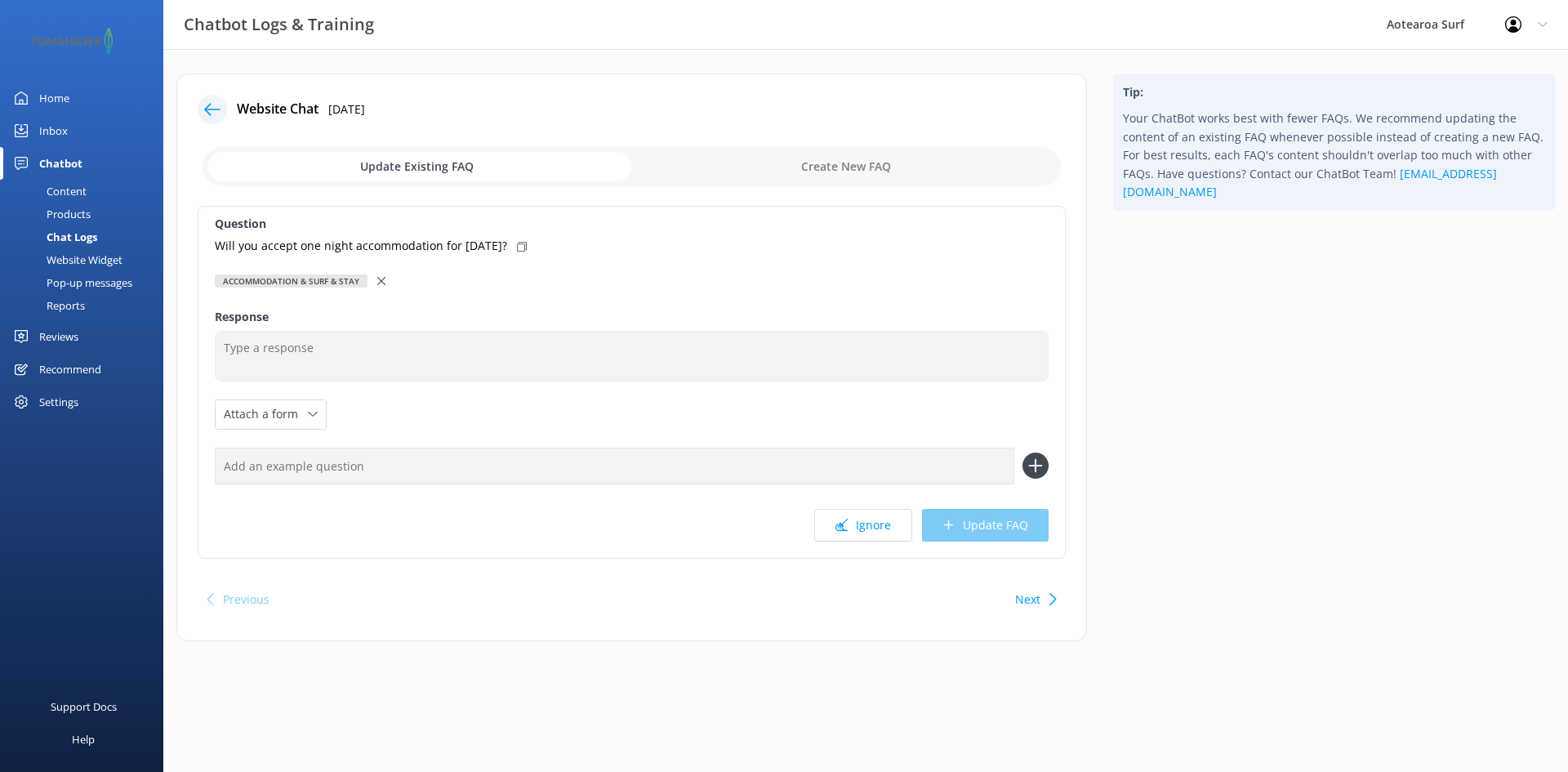
click at [375, 282] on div "Accommodation & Surf & Stay" at bounding box center [632, 281] width 834 height 18
click at [413, 160] on input "checkbox" at bounding box center [631, 166] width 858 height 39
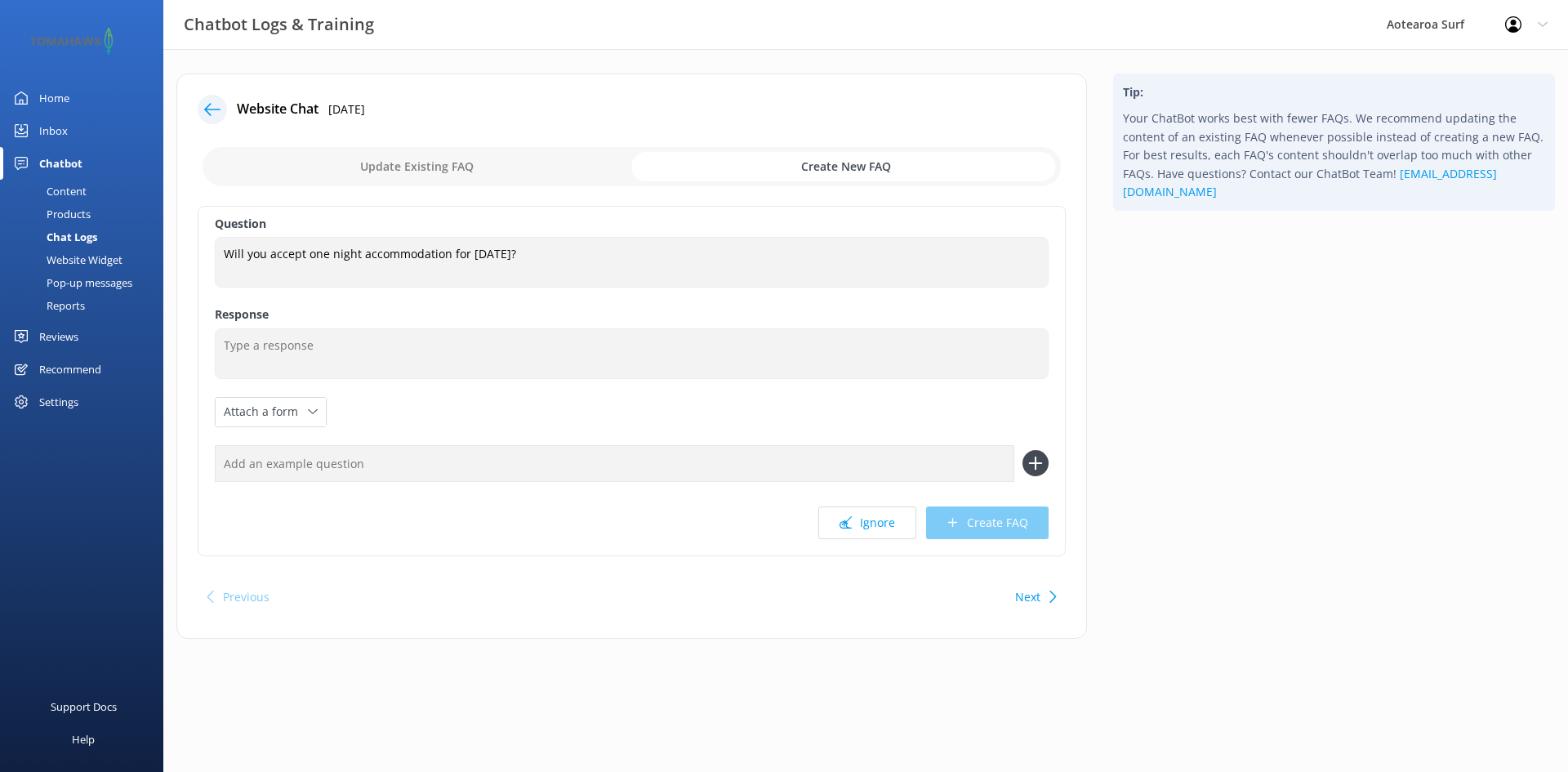
click at [455, 166] on input "checkbox" at bounding box center [631, 166] width 858 height 39
checkbox input "false"
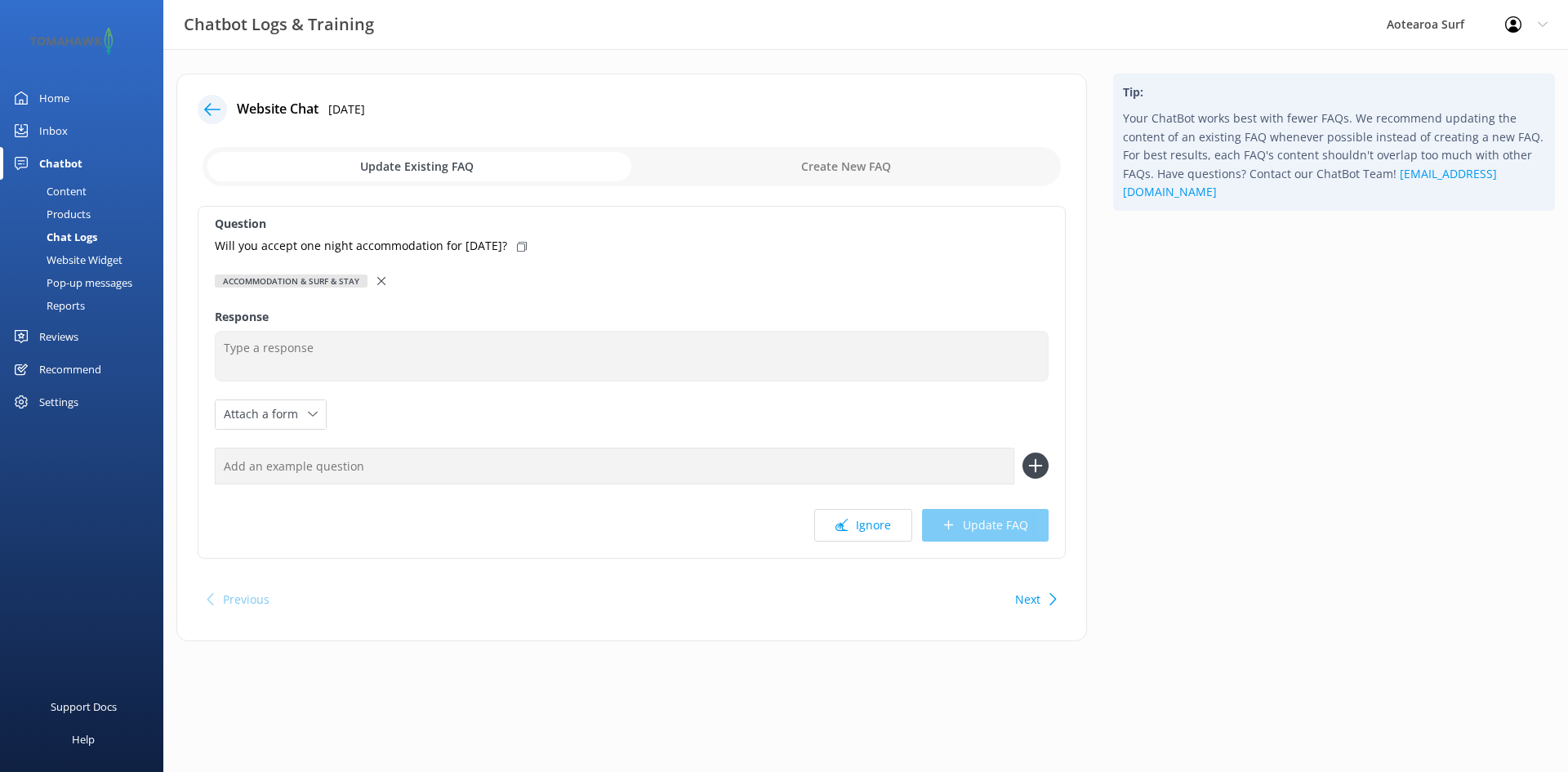
click at [380, 283] on icon at bounding box center [382, 281] width 8 height 8
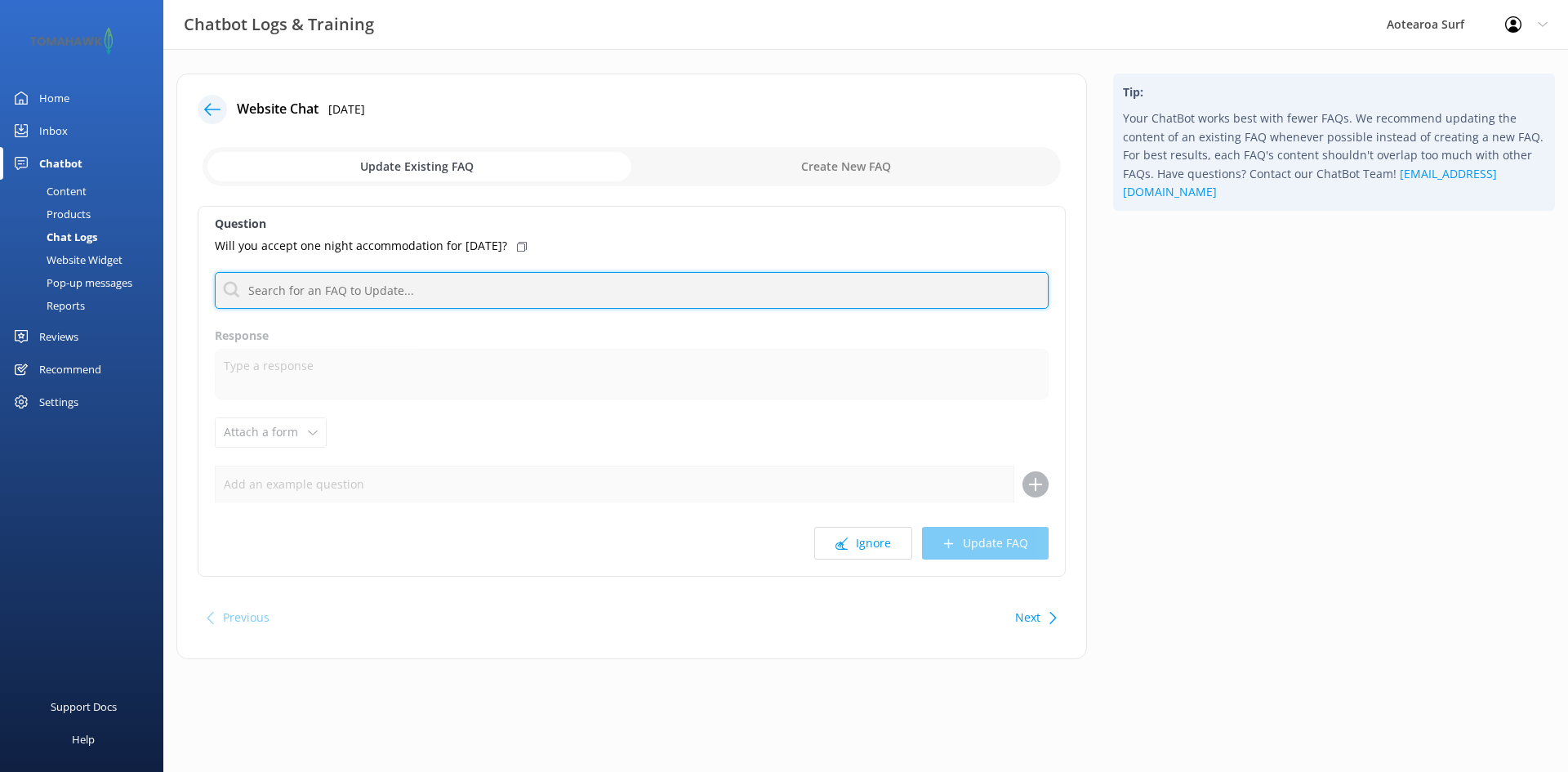
click at [368, 279] on input "text" at bounding box center [632, 290] width 834 height 37
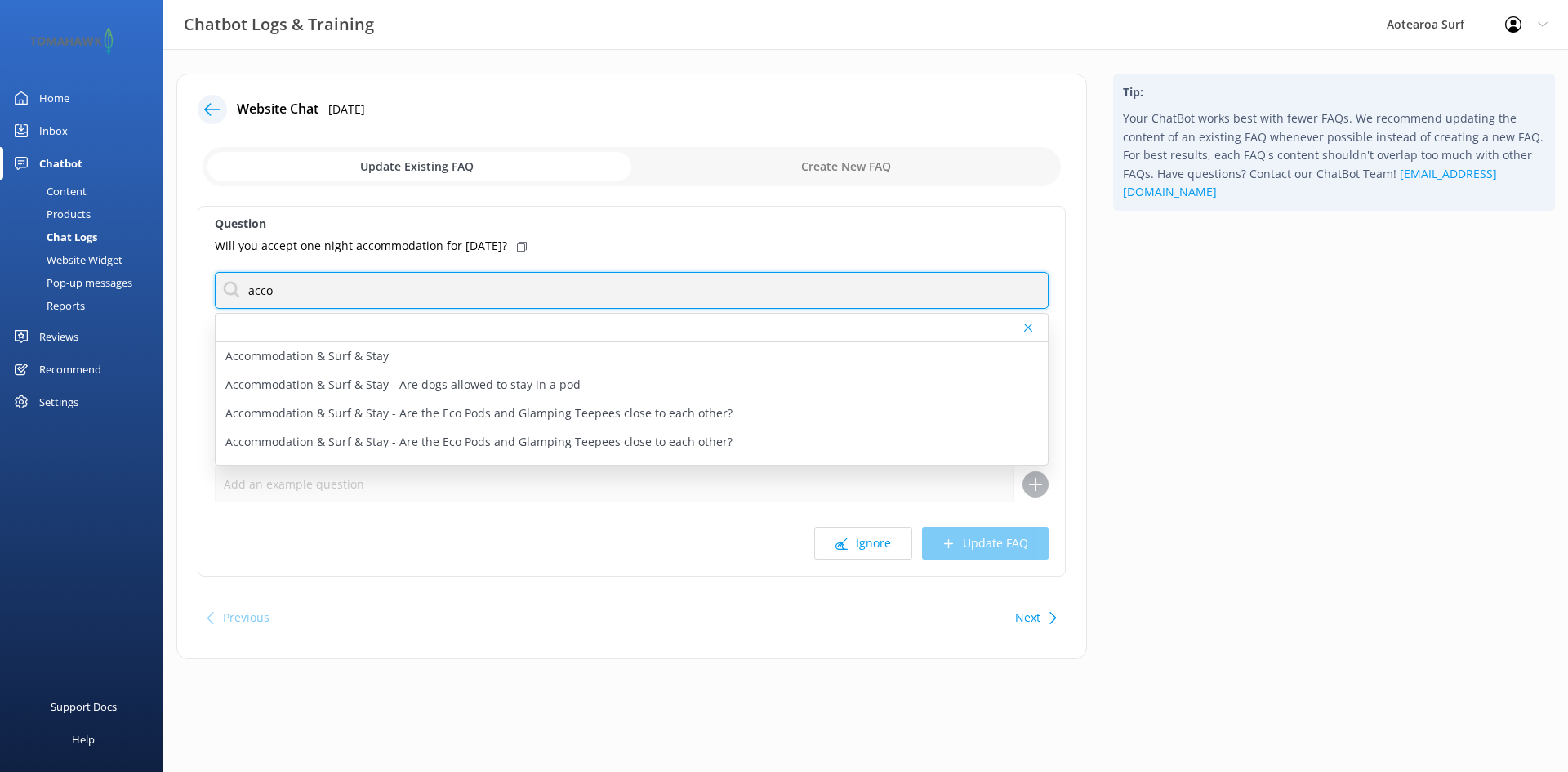
drag, startPoint x: 295, startPoint y: 289, endPoint x: 240, endPoint y: 291, distance: 55.0
click at [238, 293] on input "acco" at bounding box center [632, 290] width 834 height 37
type input "book acc"
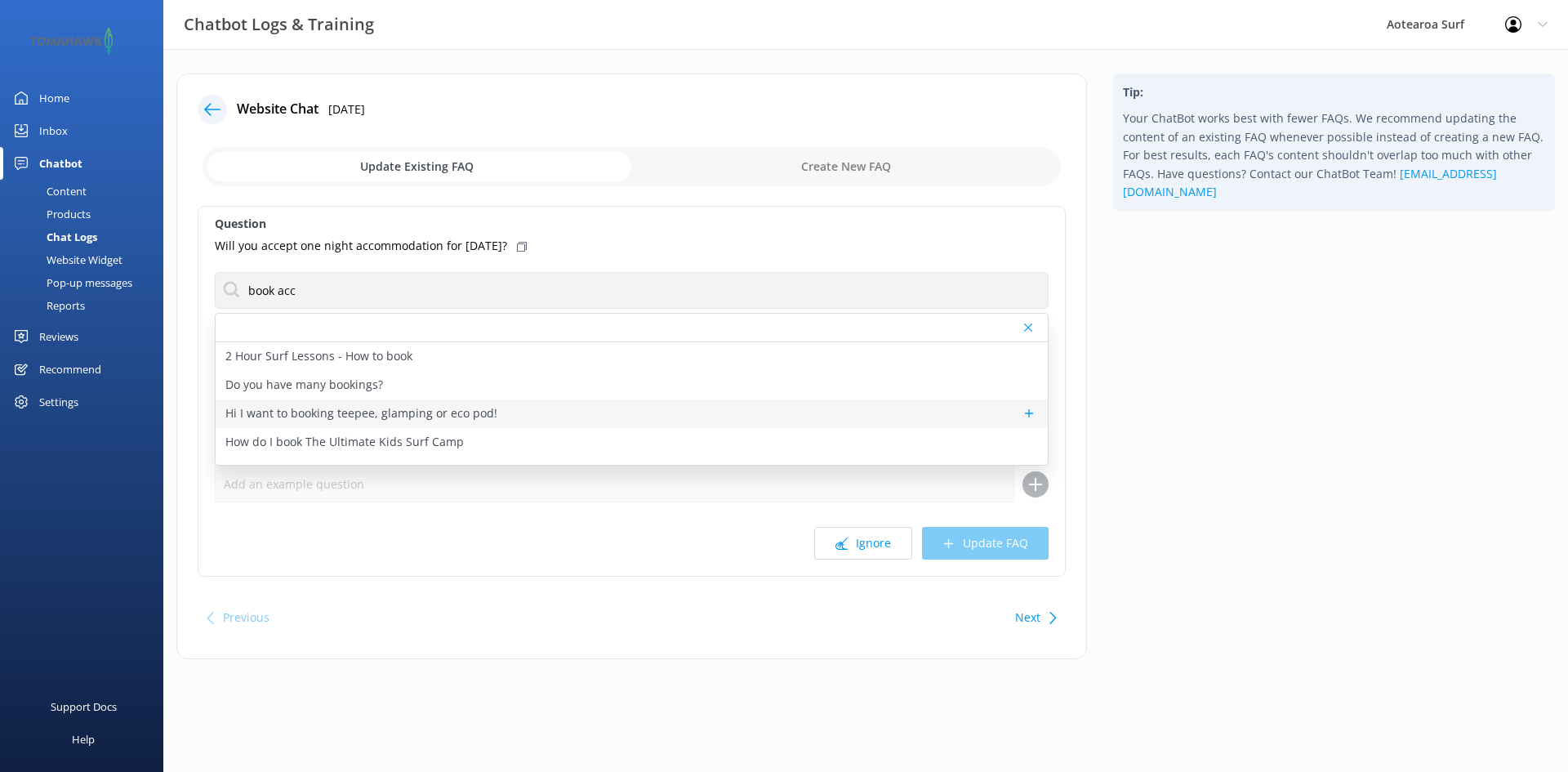
click at [436, 413] on p "Hi I want to booking teepee, glamping or eco pod!" at bounding box center [361, 413] width 272 height 18
type textarea "We have availability regularly for Accommodation & Surf n Stay packages. To che…"
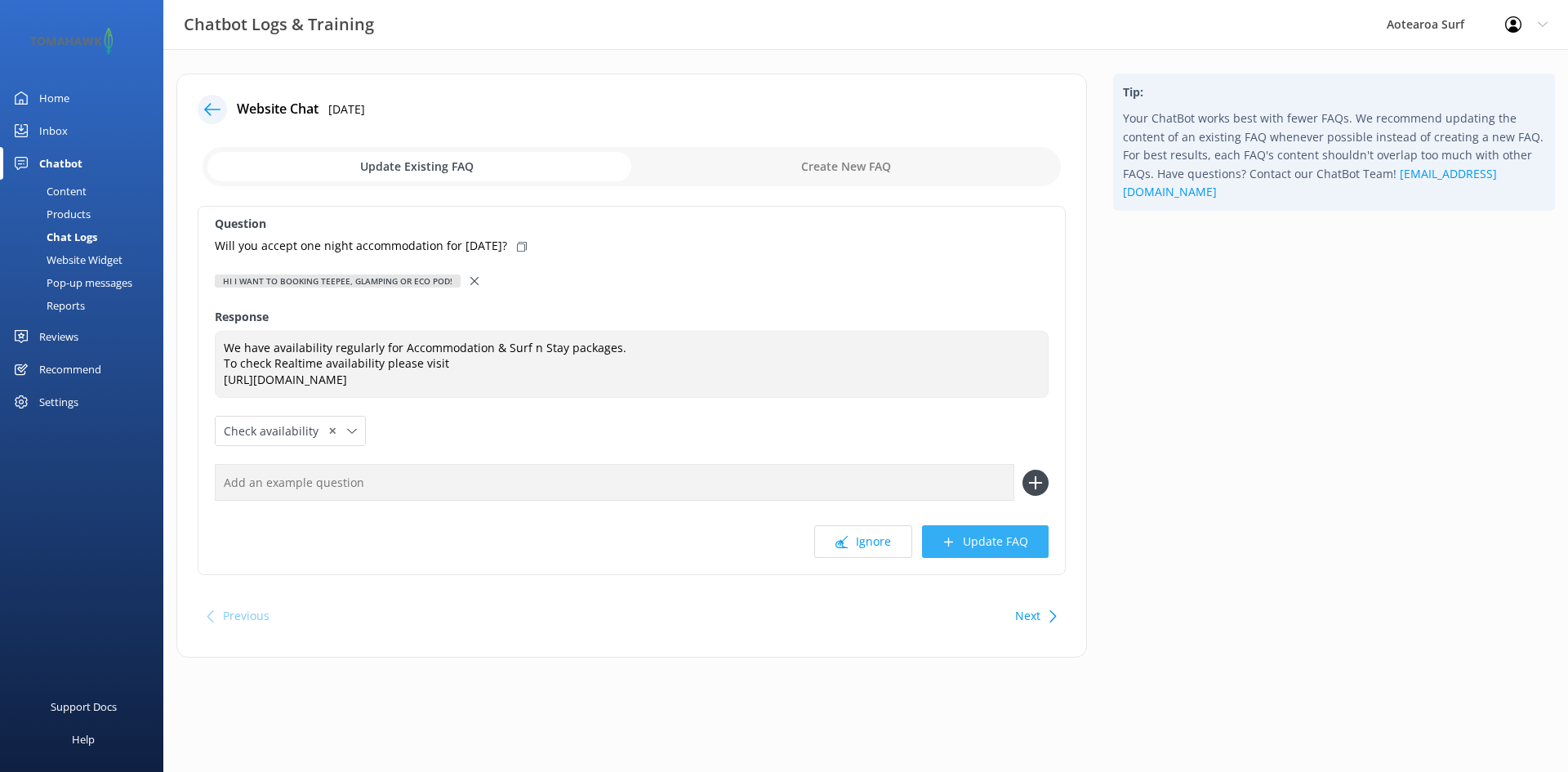
click at [962, 538] on button "Update FAQ" at bounding box center [984, 541] width 127 height 33
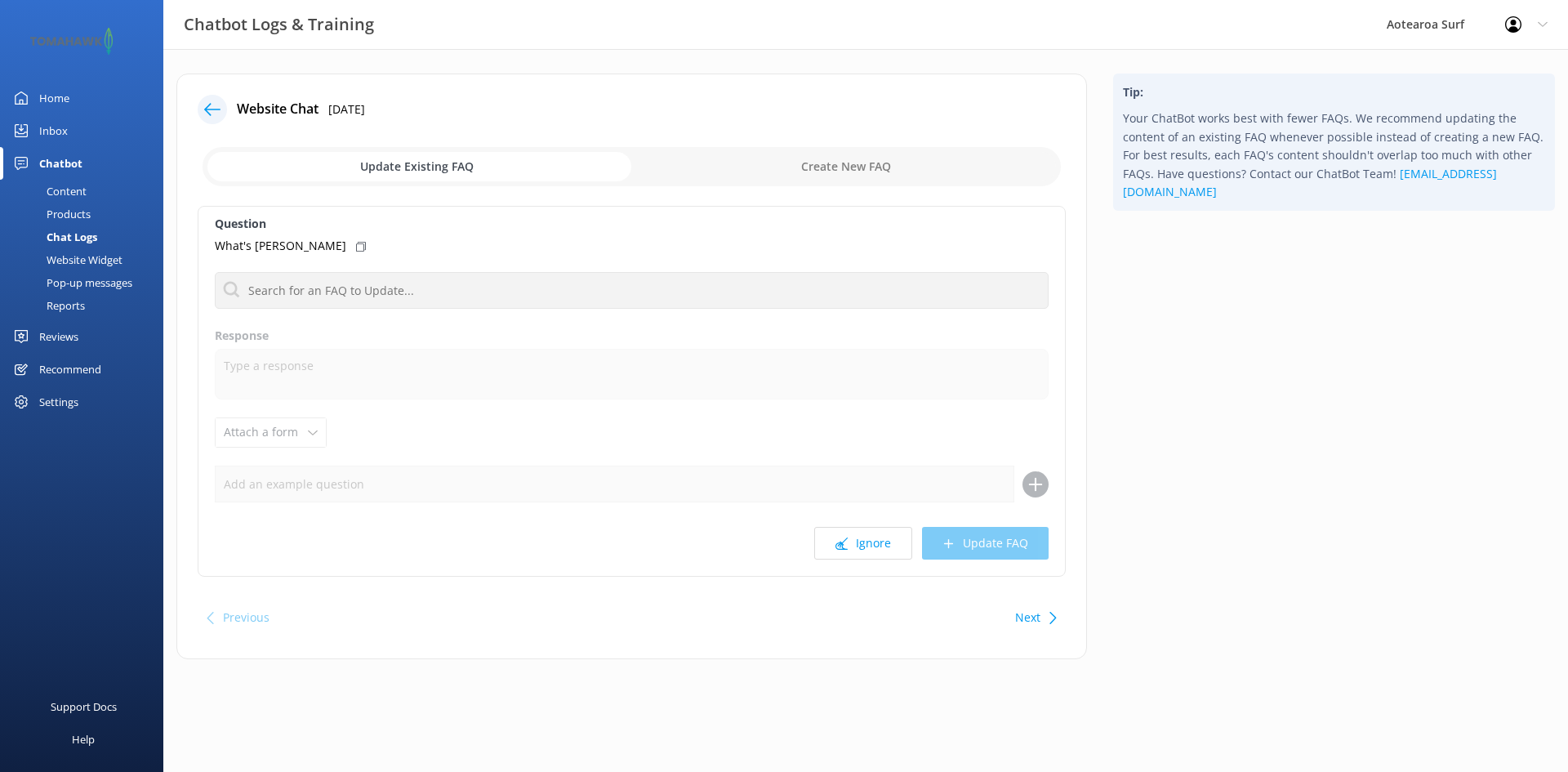
click at [830, 537] on button "Ignore" at bounding box center [863, 543] width 98 height 33
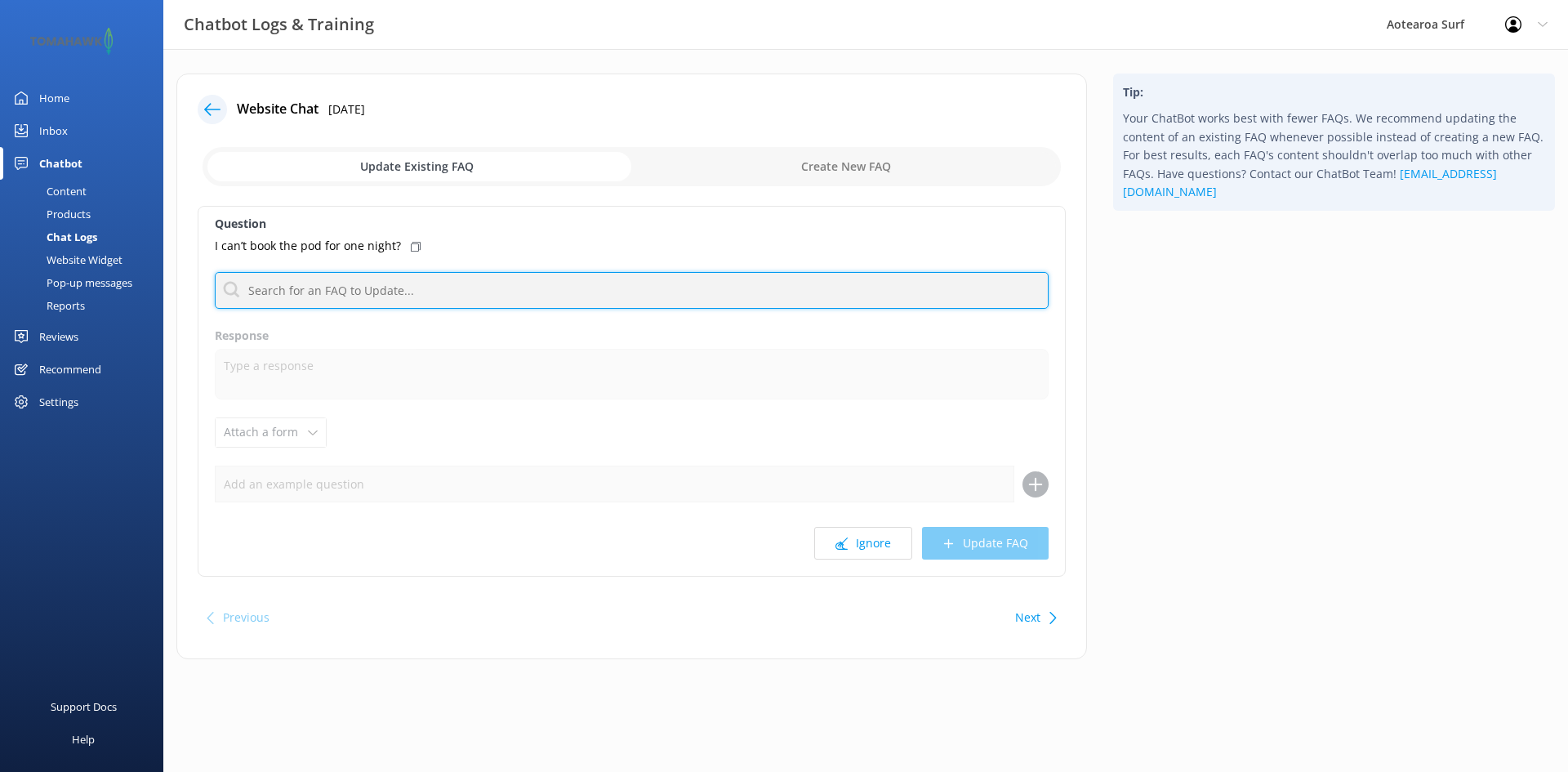
click at [375, 290] on input "text" at bounding box center [632, 290] width 834 height 37
click at [370, 287] on input "text" at bounding box center [632, 290] width 834 height 37
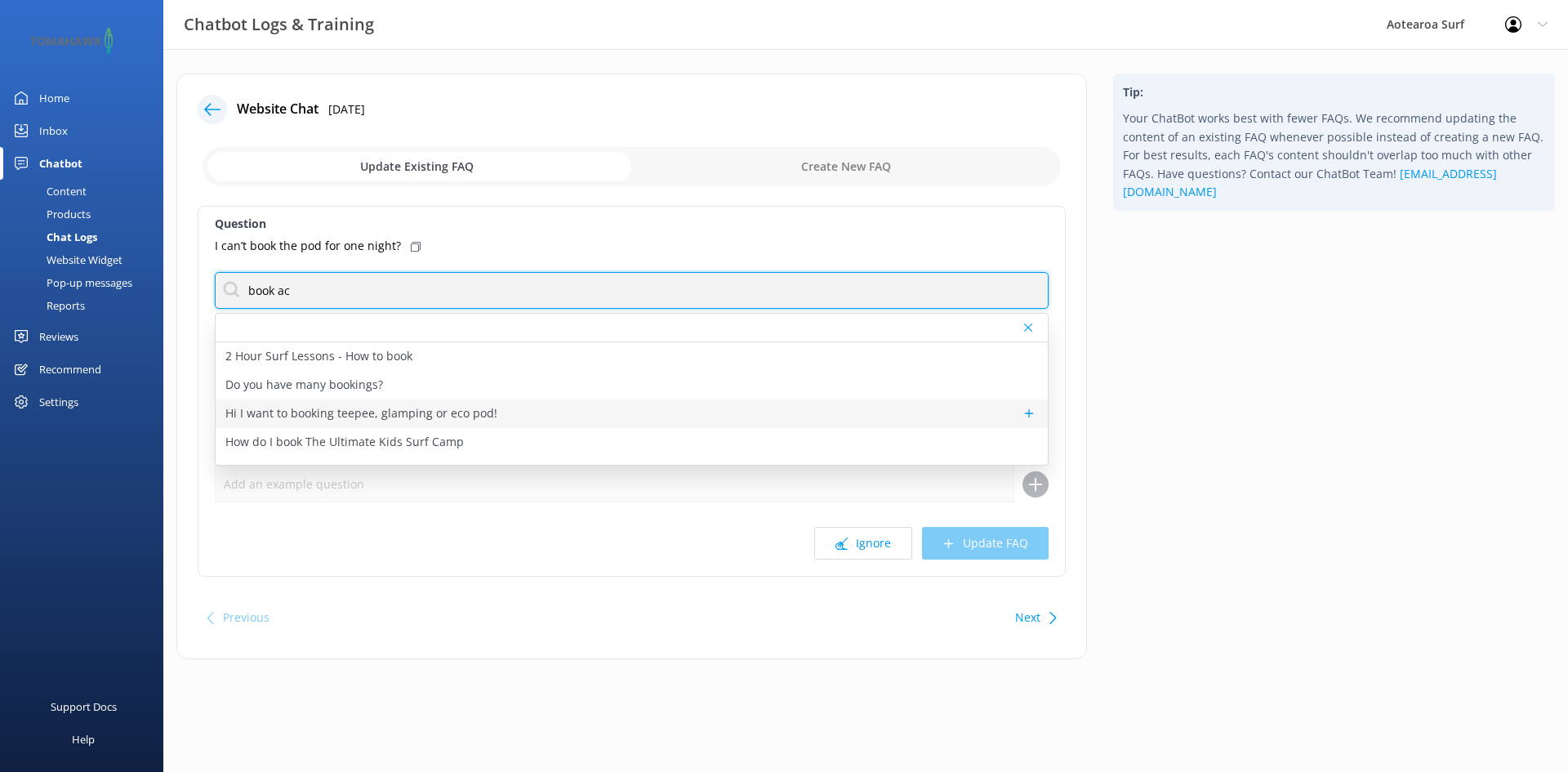
type input "book ac"
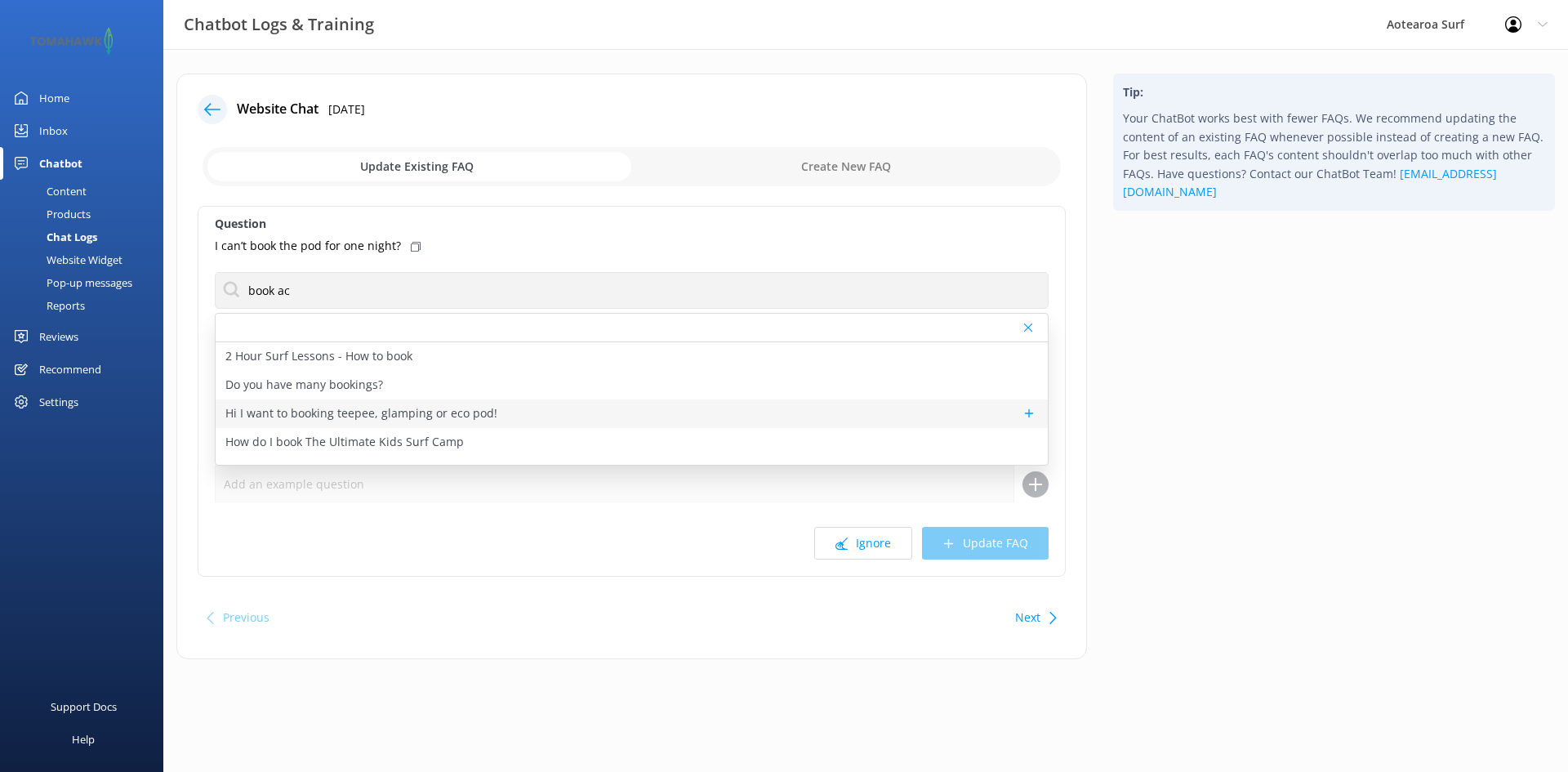
click at [420, 422] on p "Hi I want to booking teepee, glamping or eco pod!" at bounding box center [361, 413] width 272 height 18
type textarea "We have availability regularly for Accommodation & Surf n Stay packages. To che…"
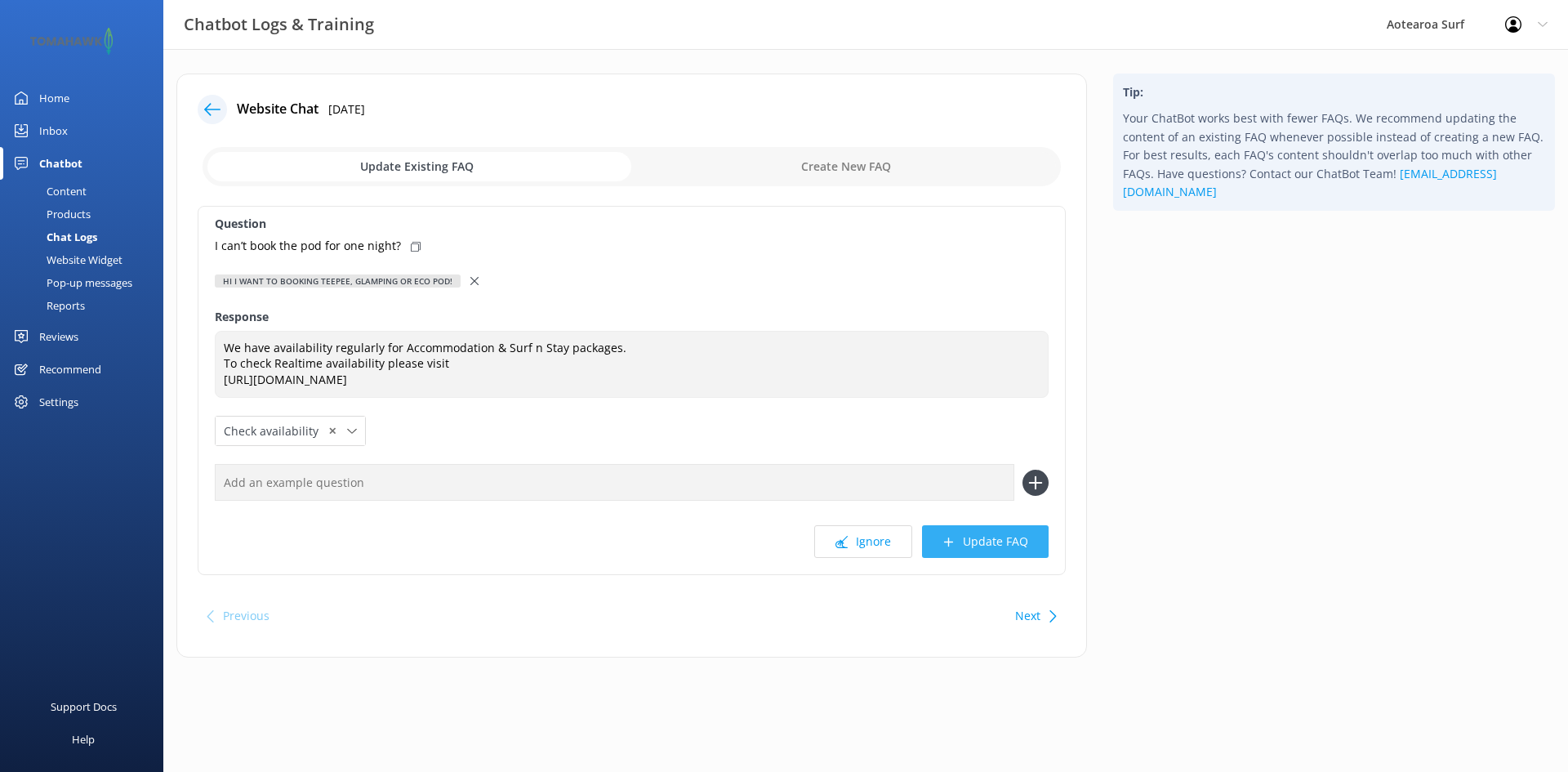
click at [966, 543] on button "Update FAQ" at bounding box center [984, 541] width 127 height 33
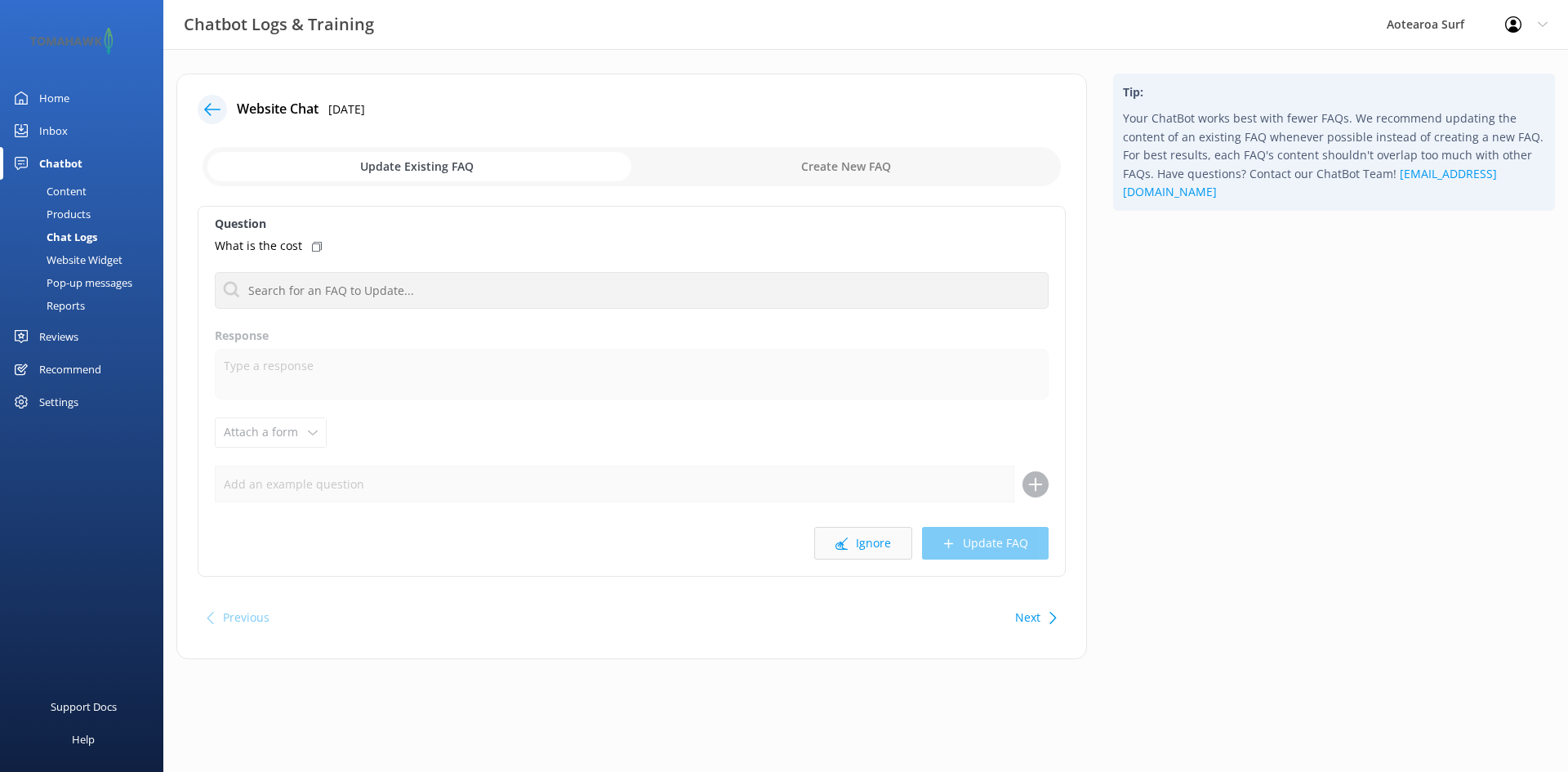
click at [856, 548] on button "Ignore" at bounding box center [863, 543] width 98 height 33
drag, startPoint x: 875, startPoint y: 540, endPoint x: 685, endPoint y: 362, distance: 260.4
click at [874, 538] on button "Ignore" at bounding box center [863, 543] width 98 height 33
click at [883, 547] on button "Ignore" at bounding box center [863, 543] width 98 height 33
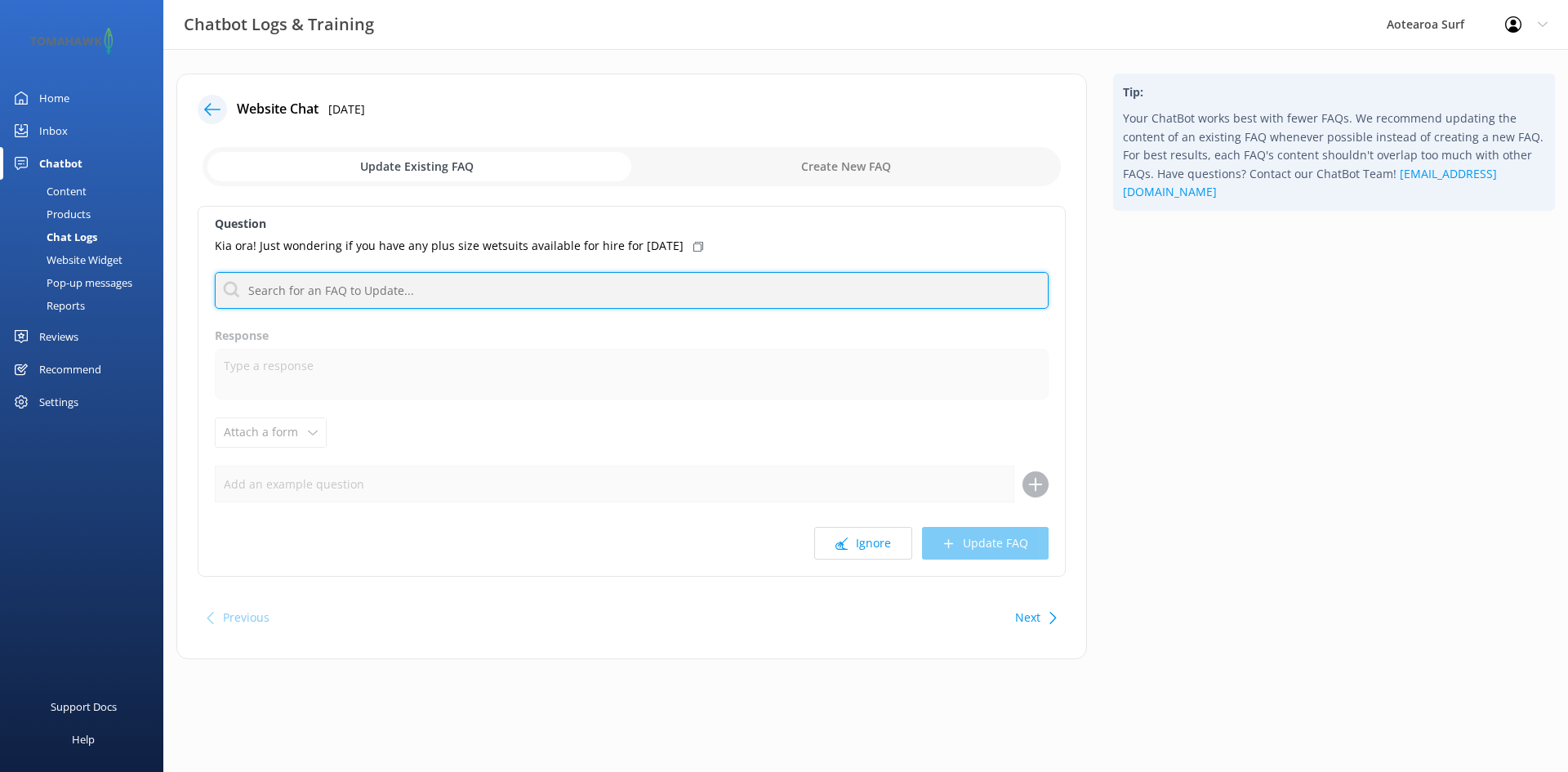
drag, startPoint x: 521, startPoint y: 283, endPoint x: 532, endPoint y: 283, distance: 11.0
click at [521, 283] on input "text" at bounding box center [632, 290] width 834 height 37
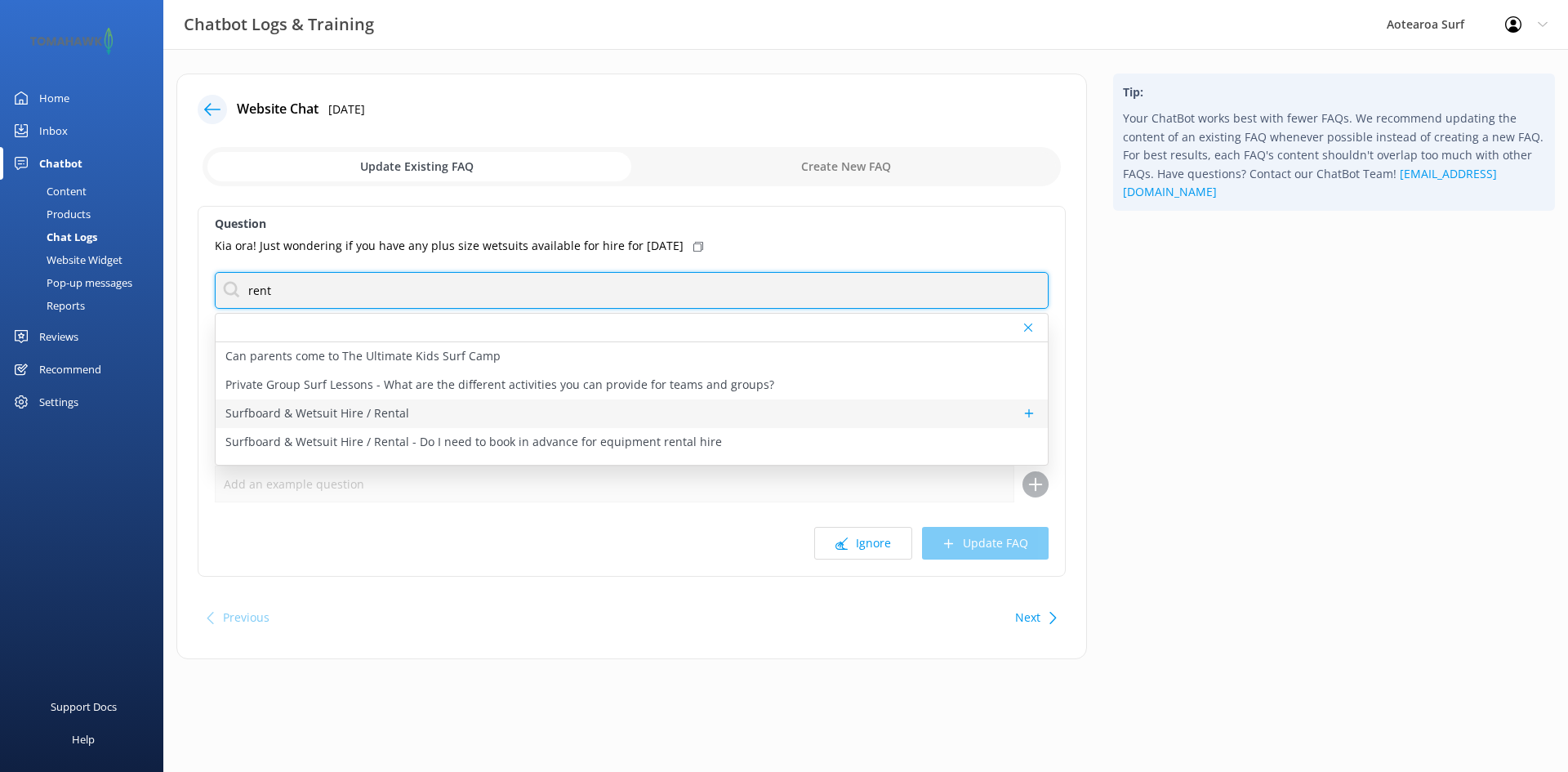
type input "rent"
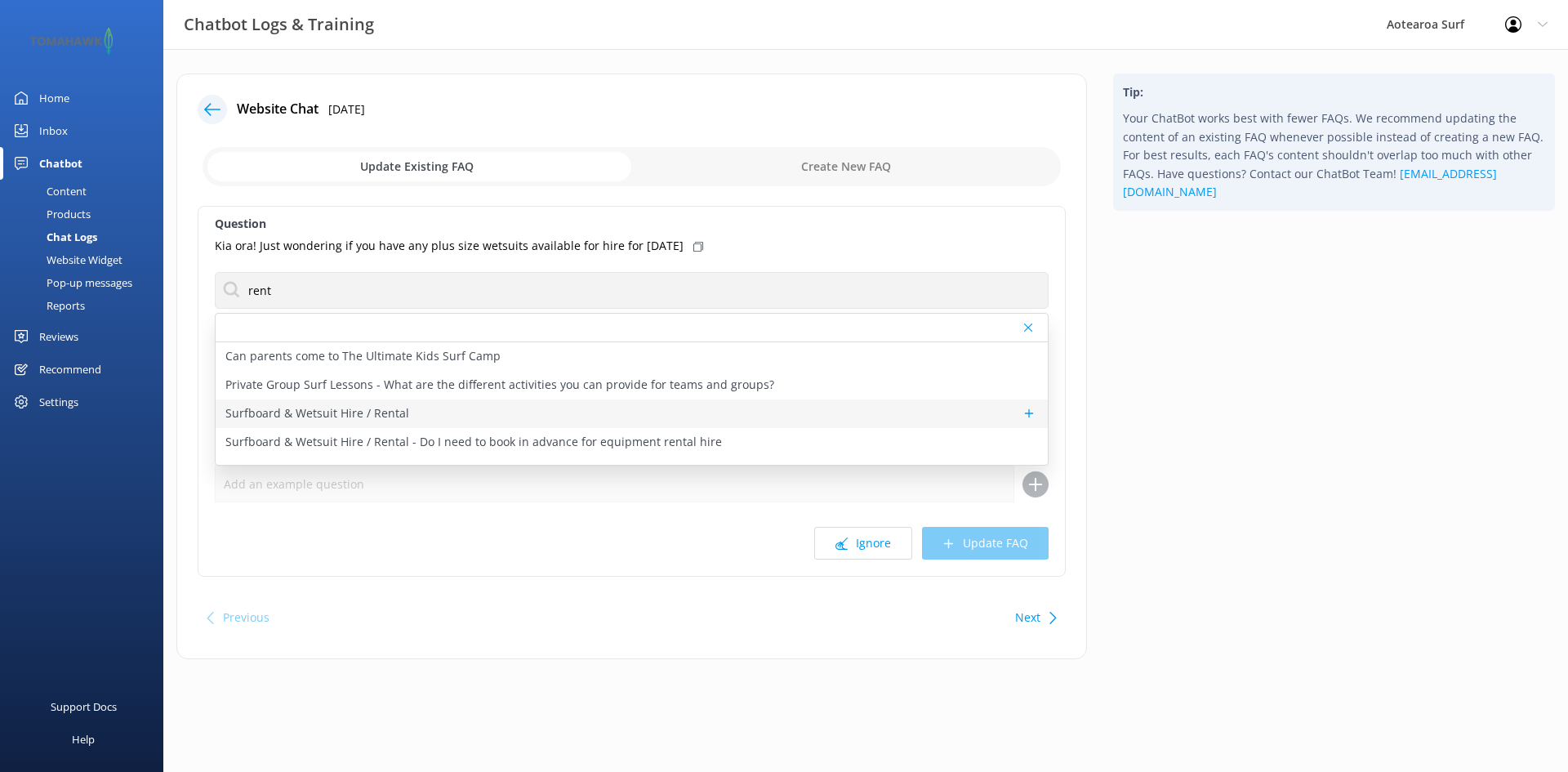
click at [392, 412] on p "Surfboard & Wetsuit Hire / Rental" at bounding box center [317, 413] width 183 height 18
type textarea "Auckland’s largest selection of rentals on the east coast with over 120 surfboa…"
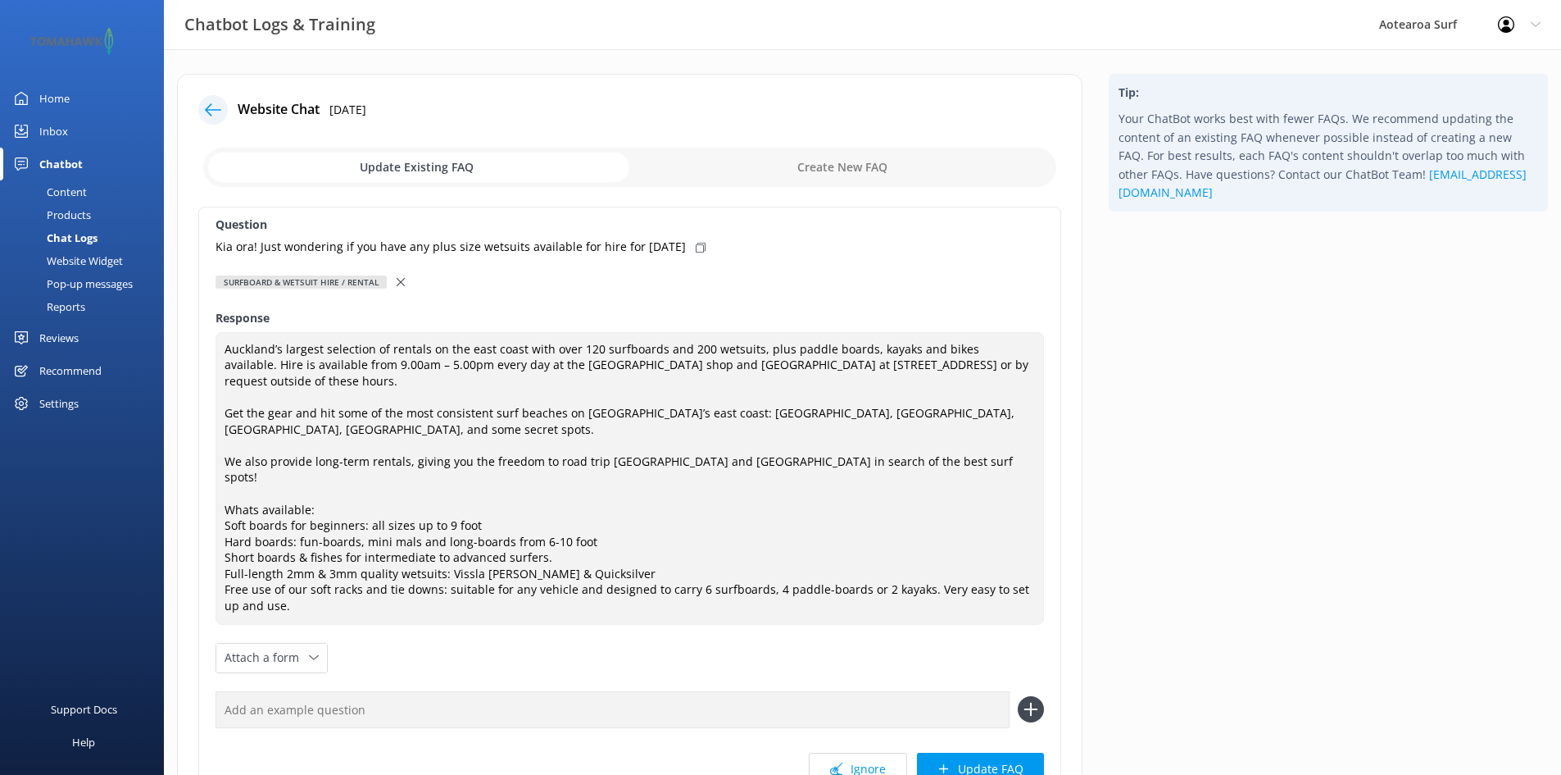
click at [975, 752] on button "Update FAQ" at bounding box center [980, 768] width 127 height 33
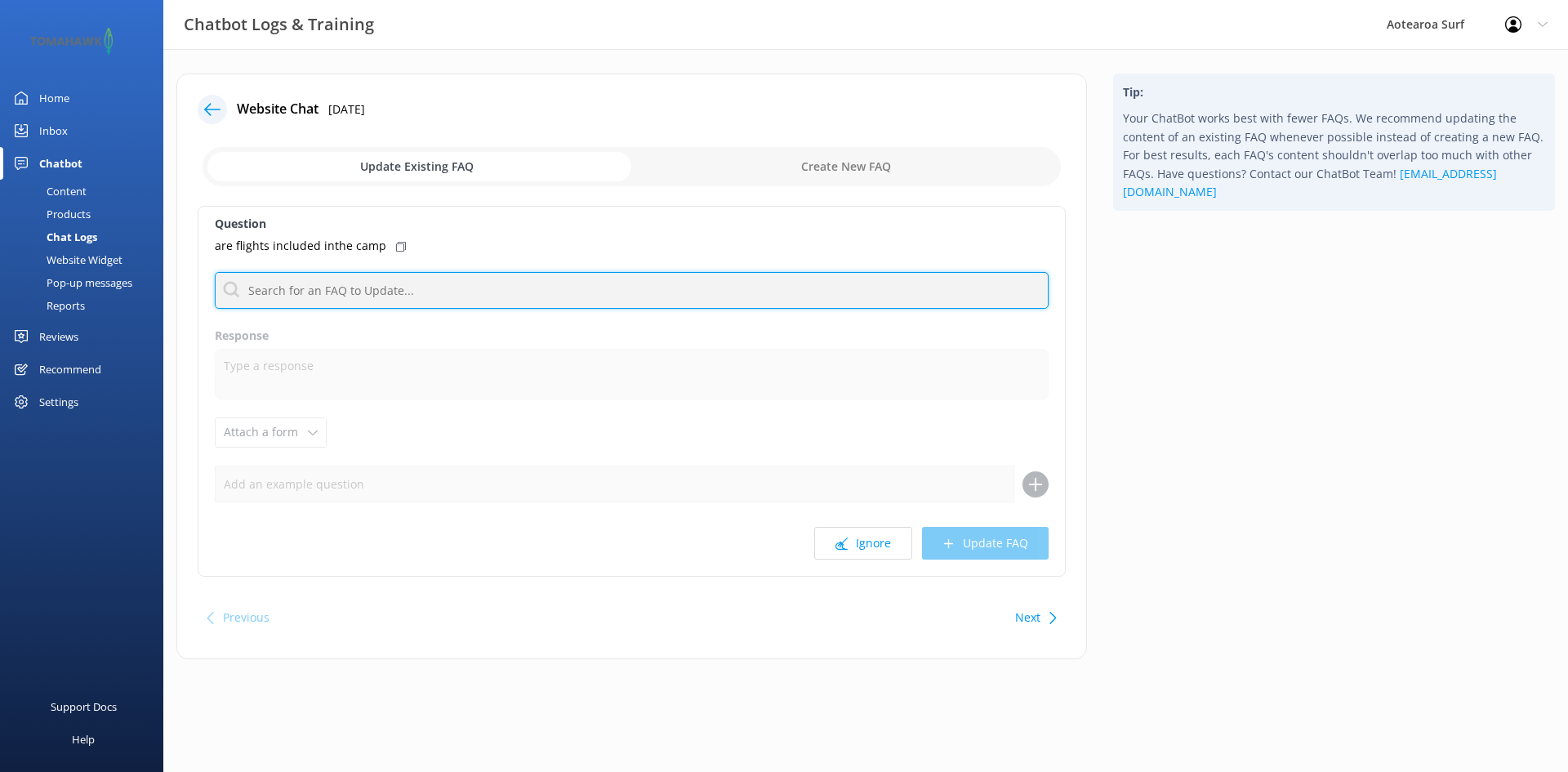
click at [418, 289] on input "text" at bounding box center [632, 290] width 834 height 37
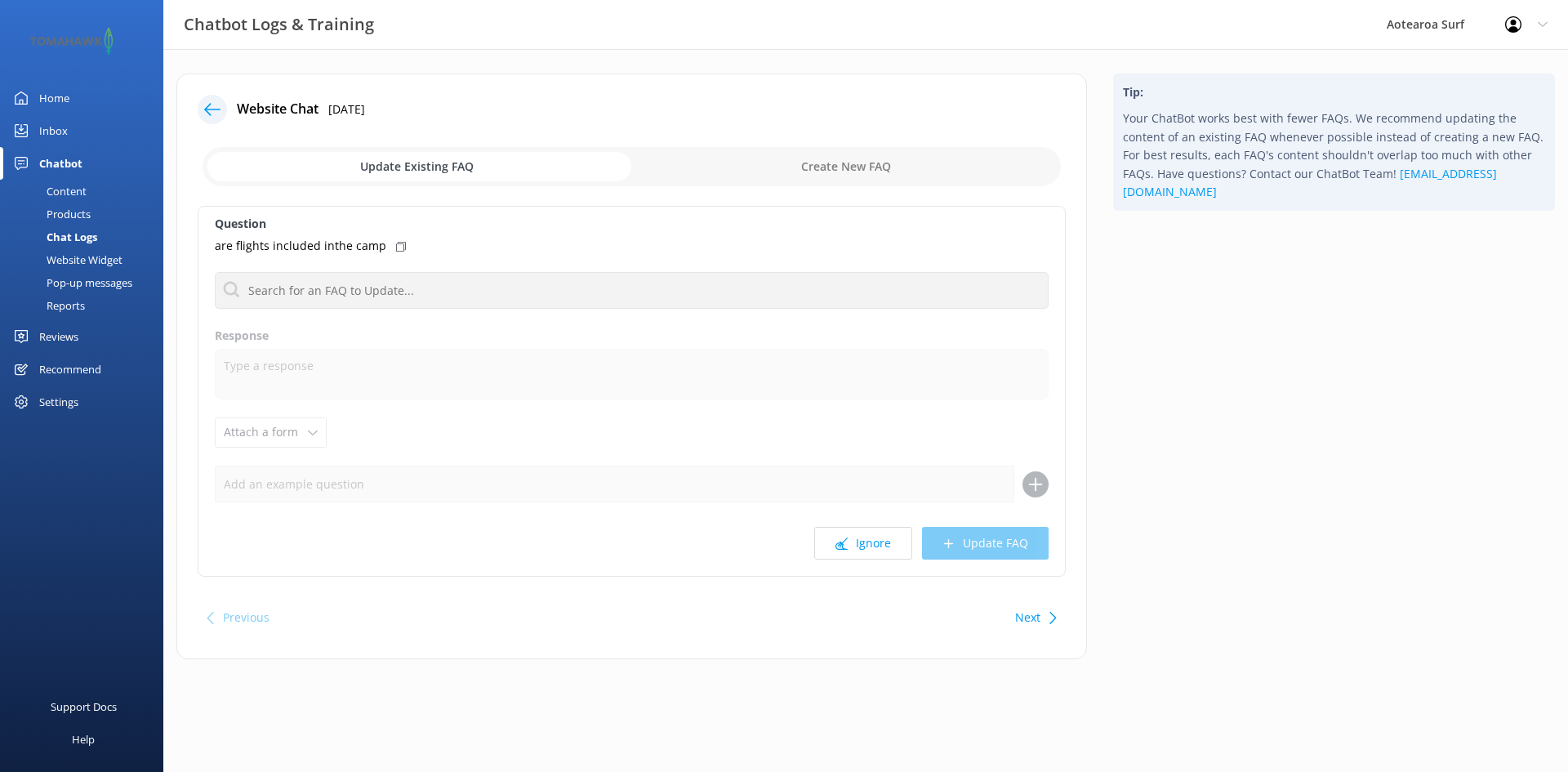
drag, startPoint x: 854, startPoint y: 546, endPoint x: 842, endPoint y: 471, distance: 76.0
click at [854, 546] on button "Ignore" at bounding box center [863, 543] width 98 height 33
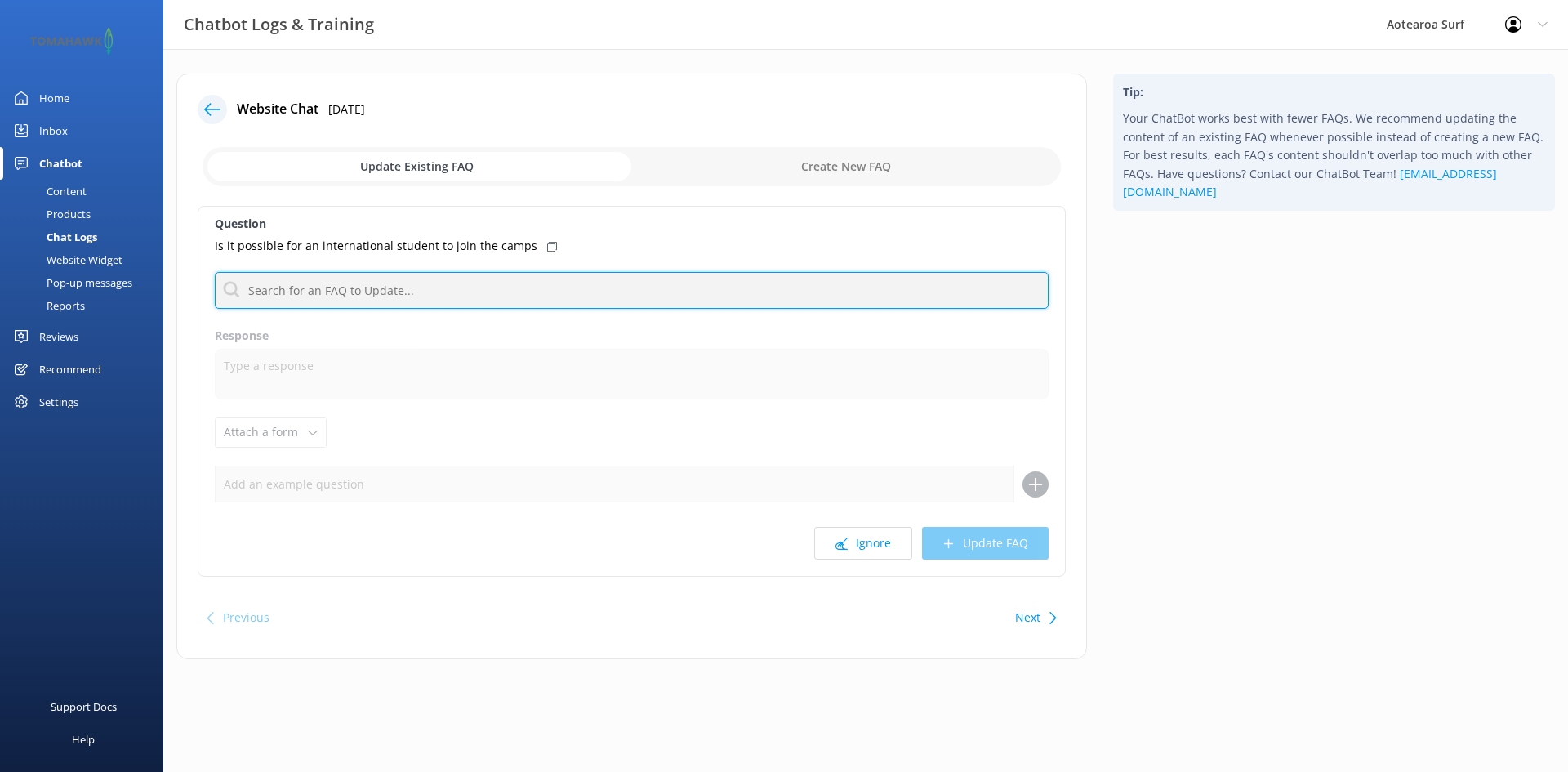
click at [369, 290] on input "text" at bounding box center [632, 290] width 834 height 37
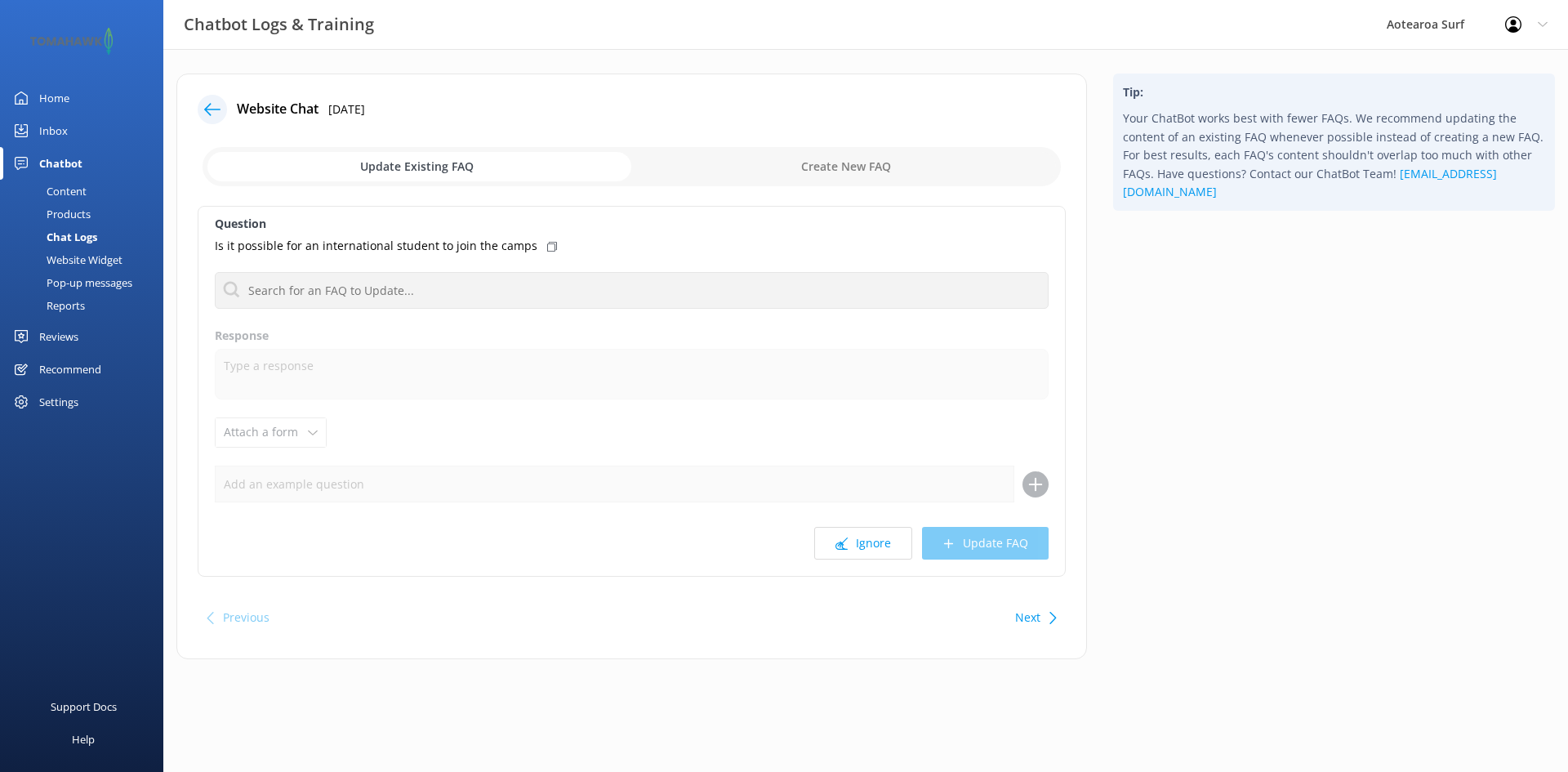
click at [1285, 409] on div "Tip: Your ChatBot works best with fewer FAQs. We recommend updating the content…" at bounding box center [1334, 375] width 468 height 602
